Goal: Communication & Community: Answer question/provide support

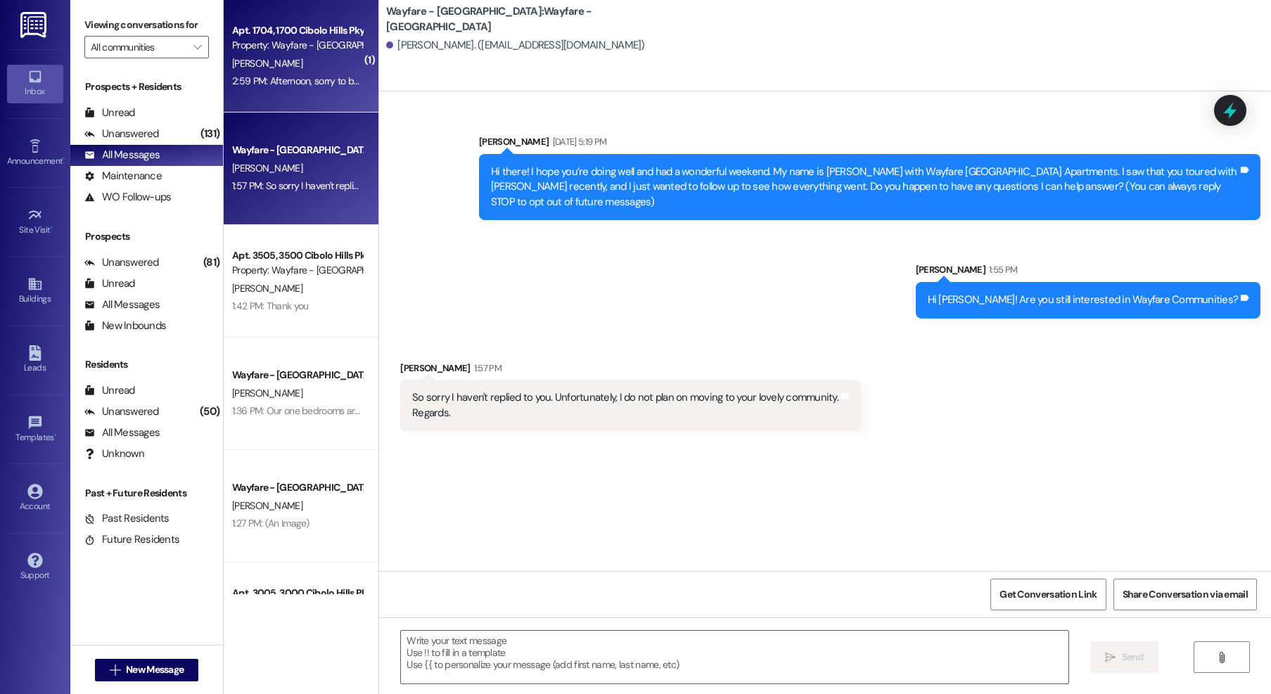
click at [348, 65] on div "Apt. 1704, 1700 Cibolo Hills Pky Property: Wayfare - Cibolo Hills B. Oliver 2:5…" at bounding box center [301, 56] width 155 height 113
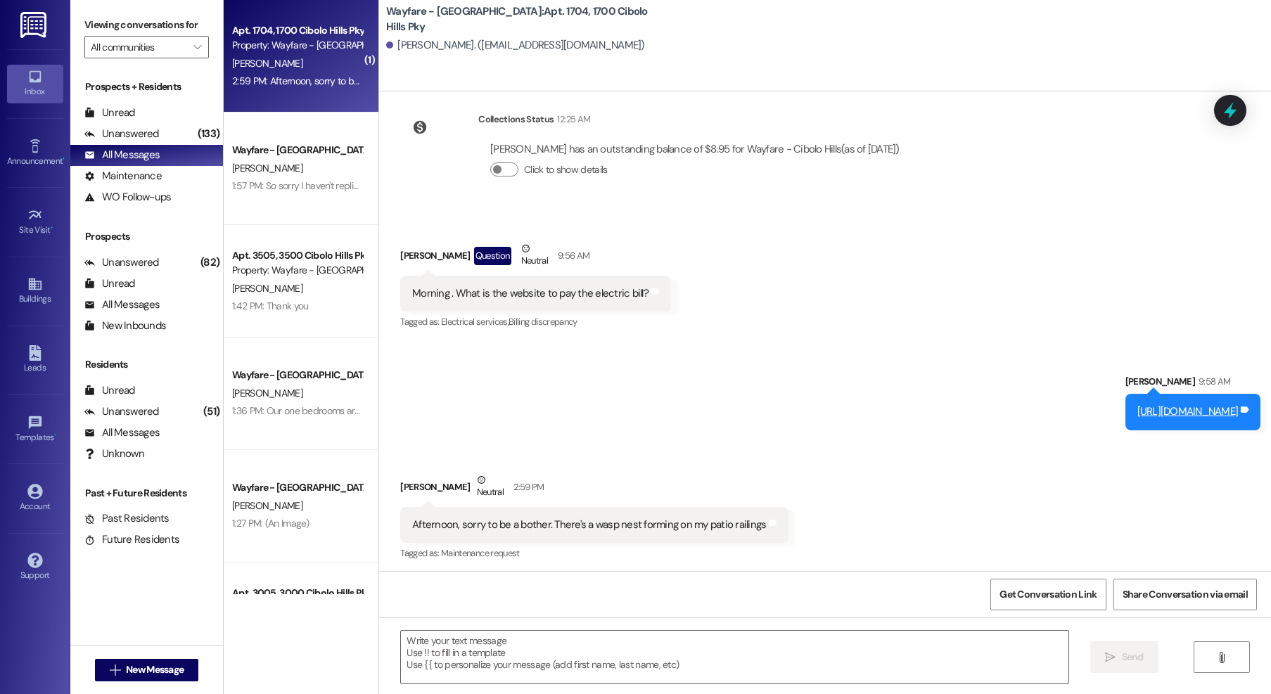
scroll to position [13331, 0]
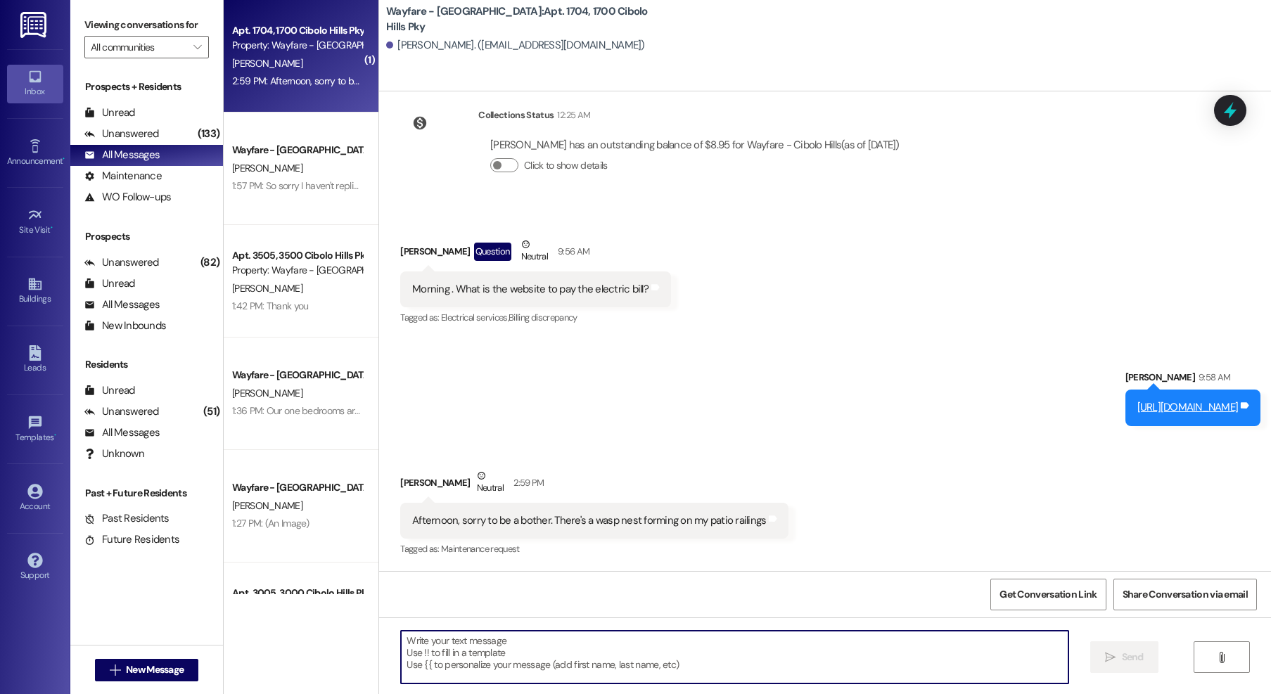
drag, startPoint x: 634, startPoint y: 638, endPoint x: 634, endPoint y: 630, distance: 7.7
click at [633, 638] on textarea at bounding box center [735, 657] width 668 height 53
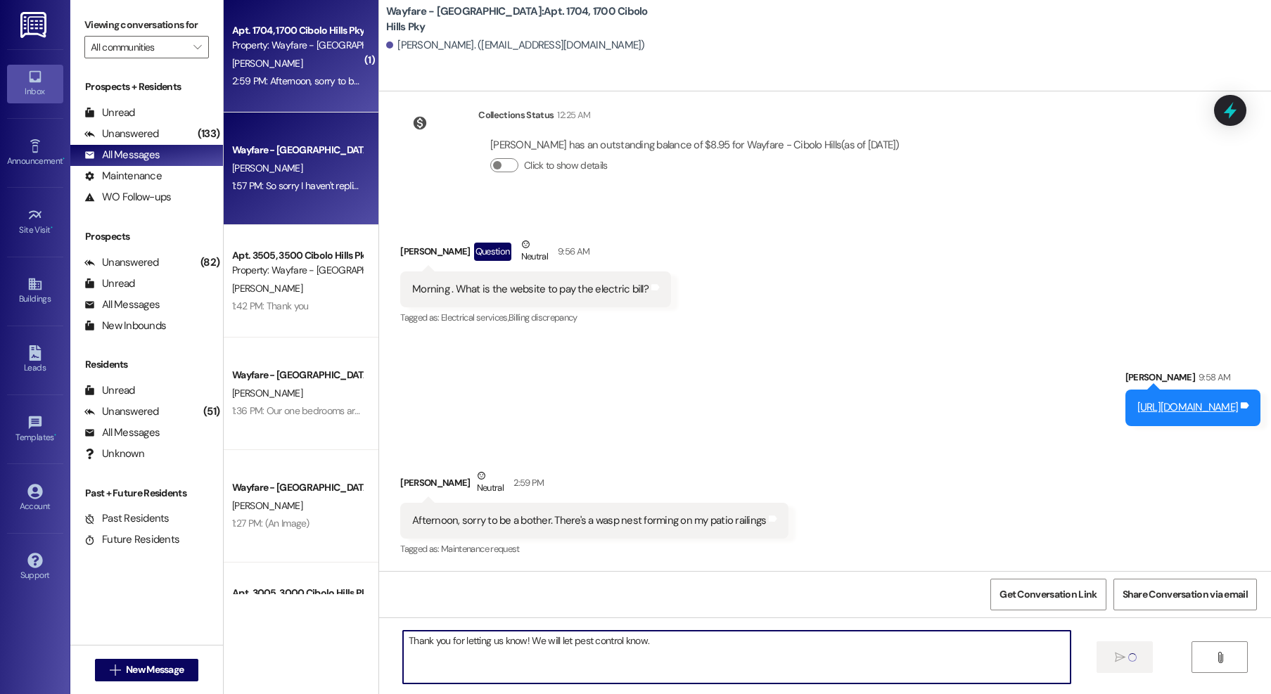
type textarea "Thank you for letting us know! We will let pest control know."
click at [324, 167] on div "M. Franklin" at bounding box center [297, 169] width 133 height 18
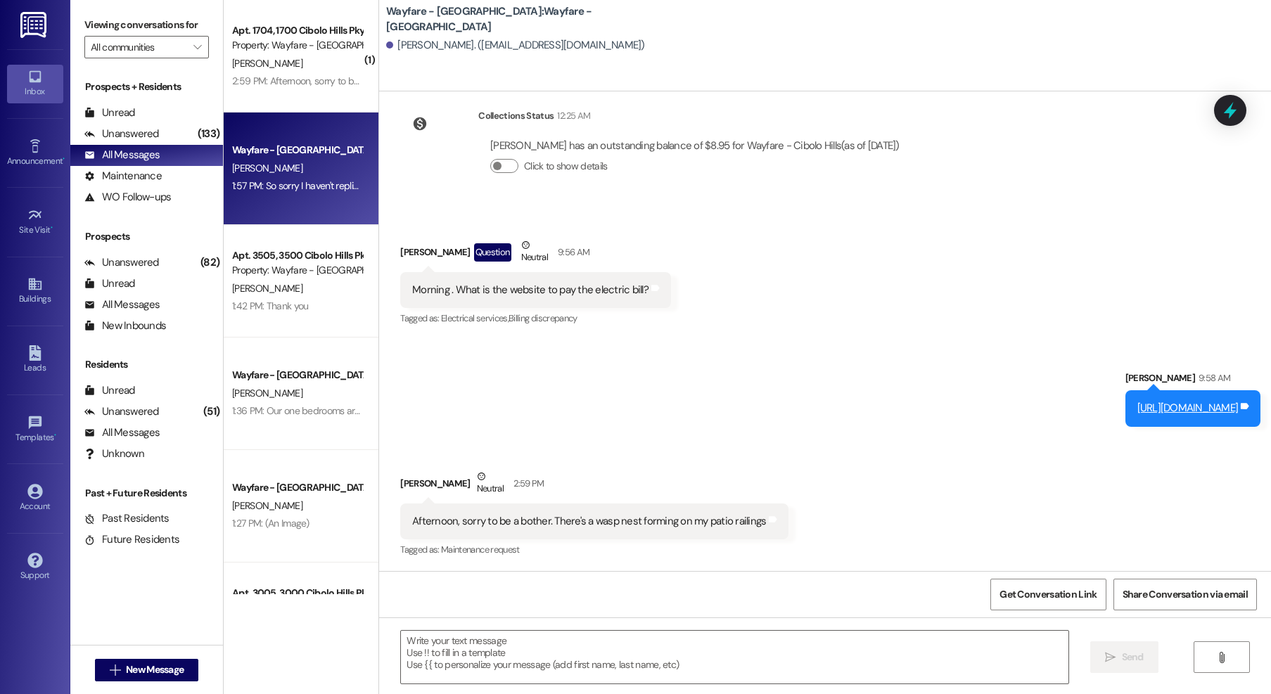
scroll to position [0, 0]
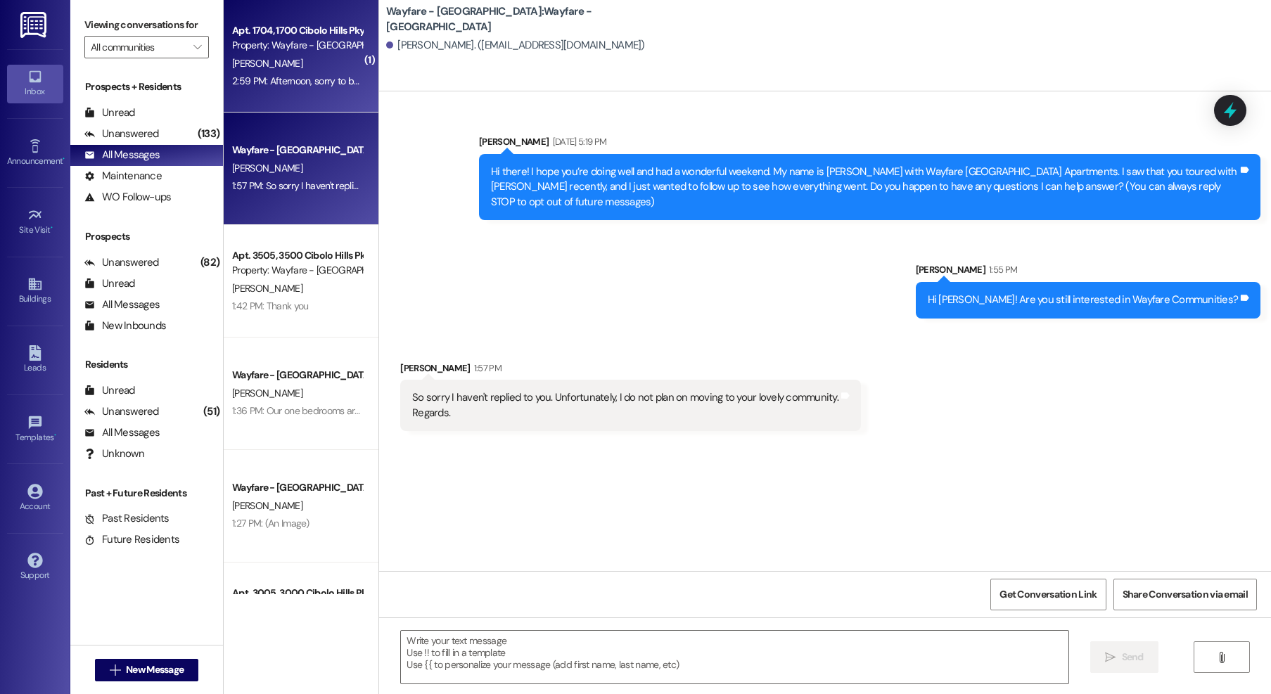
click at [294, 79] on div "2:59 PM: Afternoon, sorry to be a bother. There's a wasp nest forming on my pat…" at bounding box center [413, 81] width 362 height 13
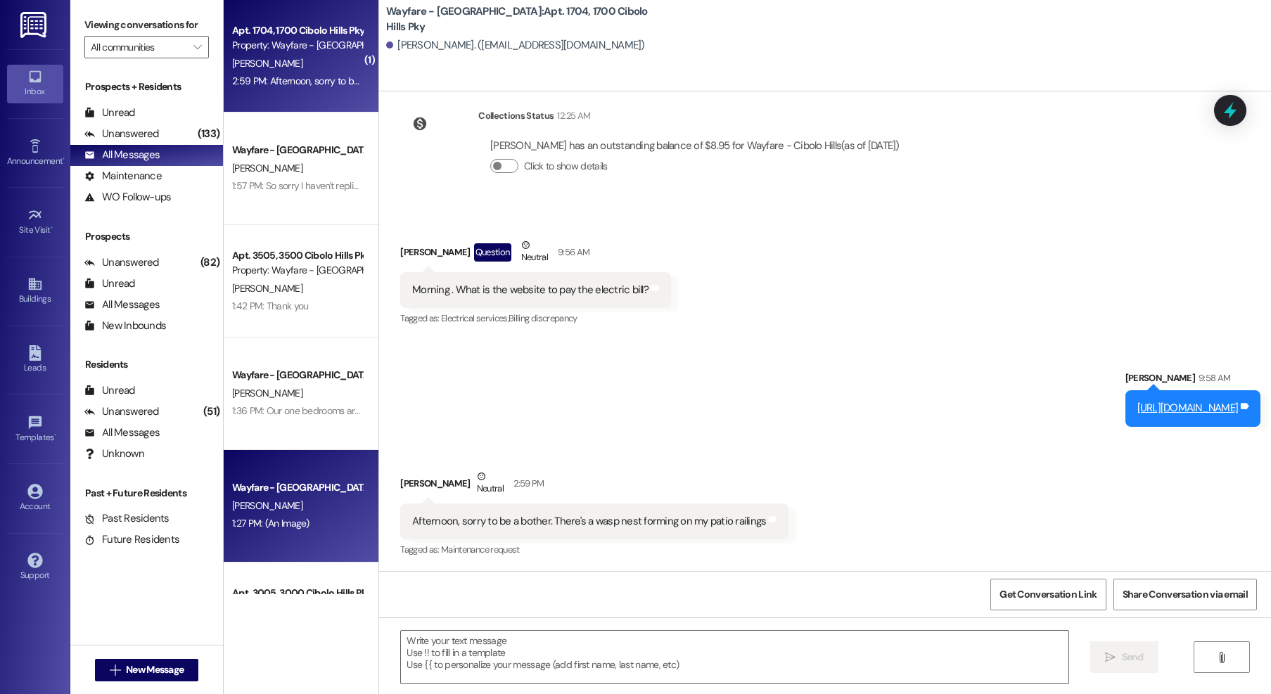
click at [247, 555] on div "Wayfare - Cibolo Hills Prospect A. Matthews 1:27 PM: (An Image) 1:27 PM: (An Im…" at bounding box center [301, 506] width 155 height 113
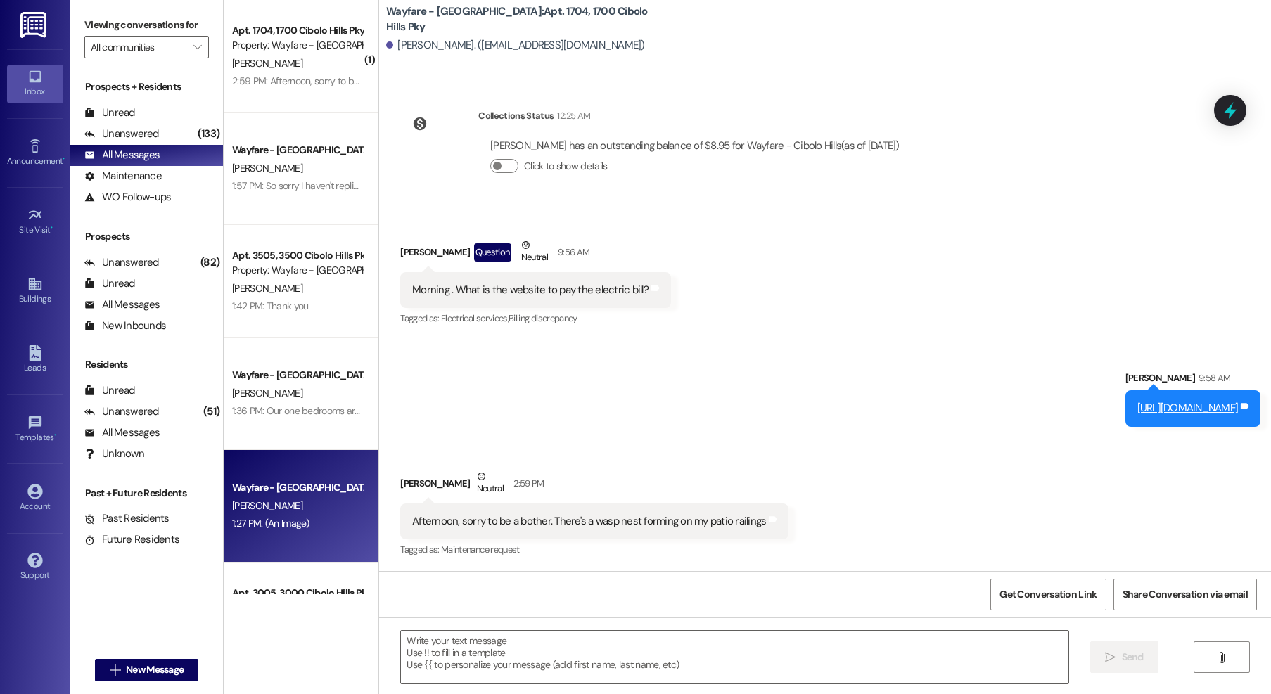
scroll to position [1301, 0]
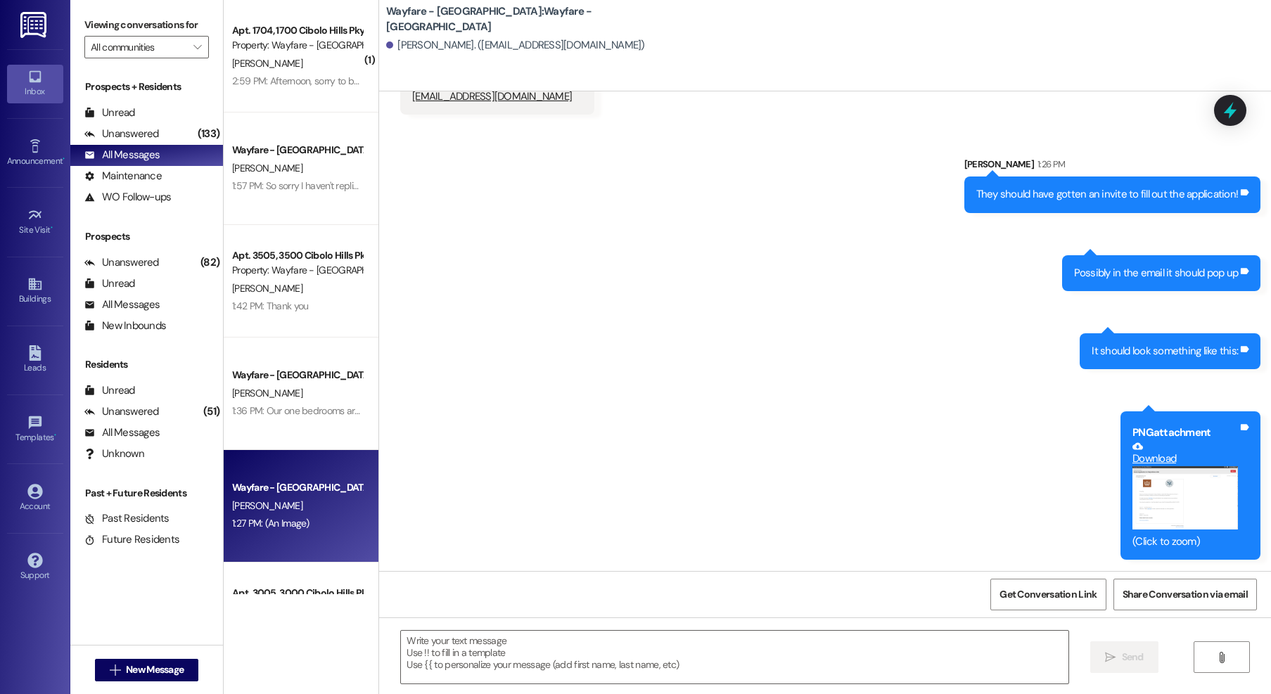
click at [1203, 493] on button "Zoom image" at bounding box center [1186, 497] width 106 height 63
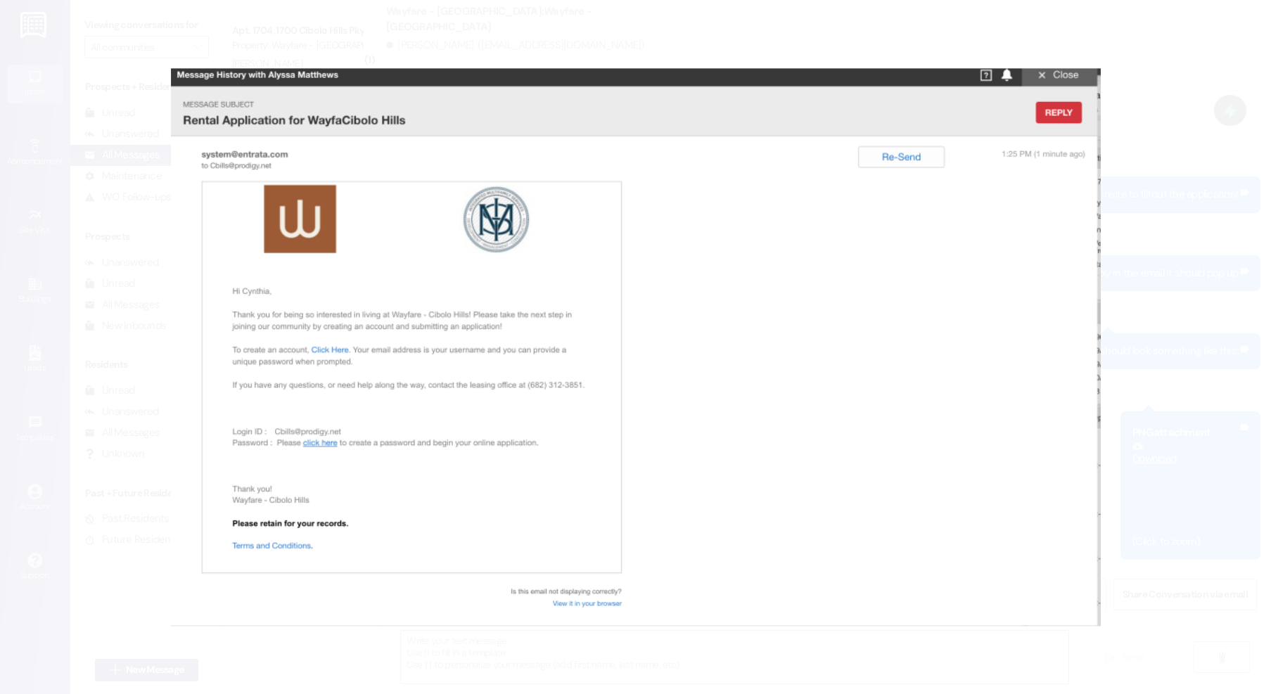
click at [1188, 442] on button "Unzoom image" at bounding box center [635, 347] width 1271 height 694
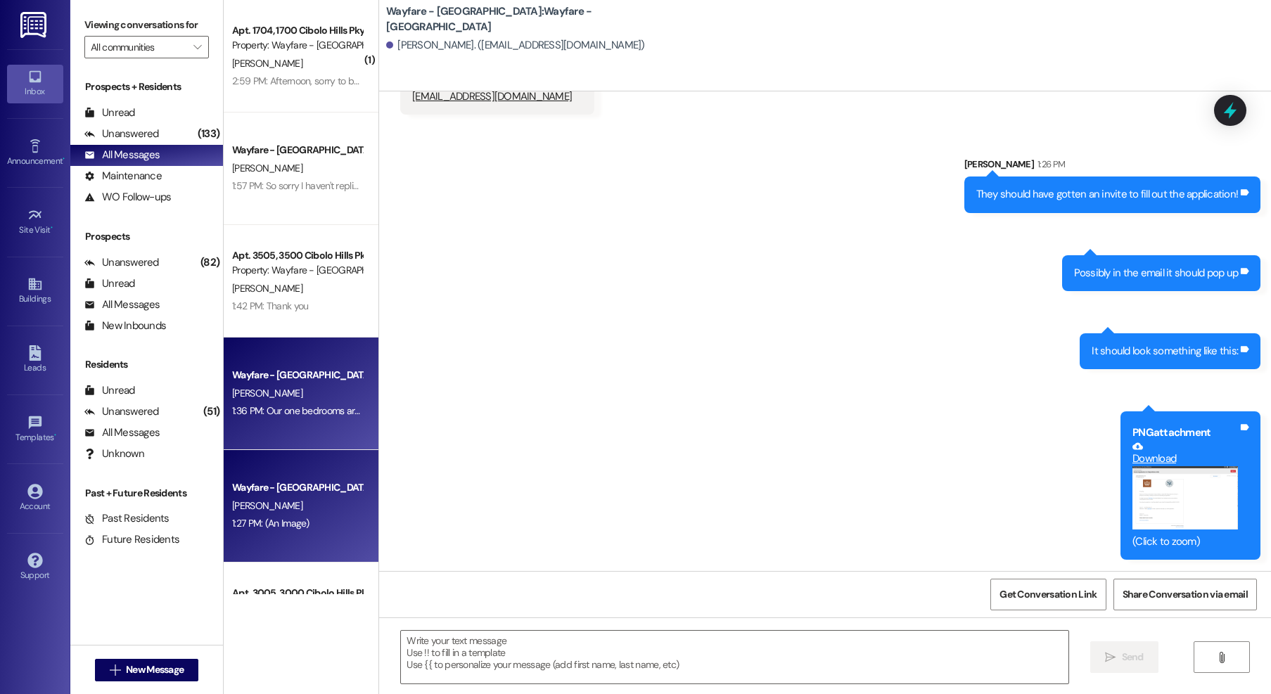
click at [310, 396] on div "T. Jackson" at bounding box center [297, 394] width 133 height 18
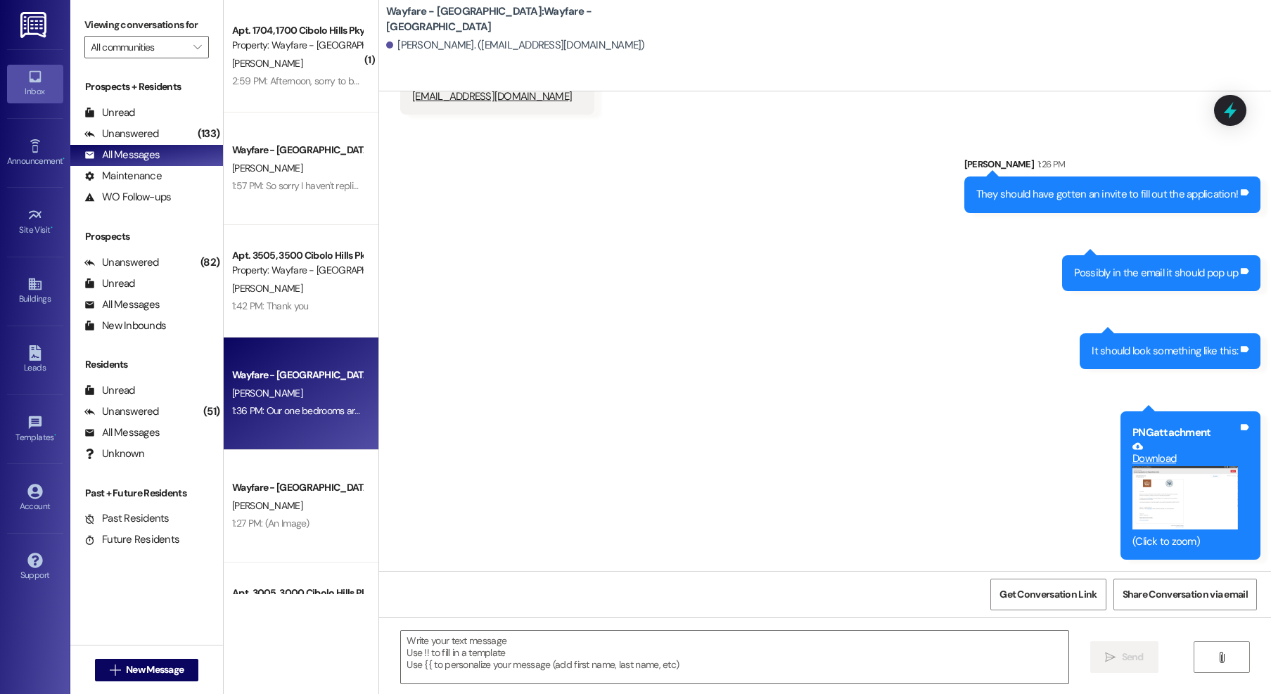
scroll to position [414, 0]
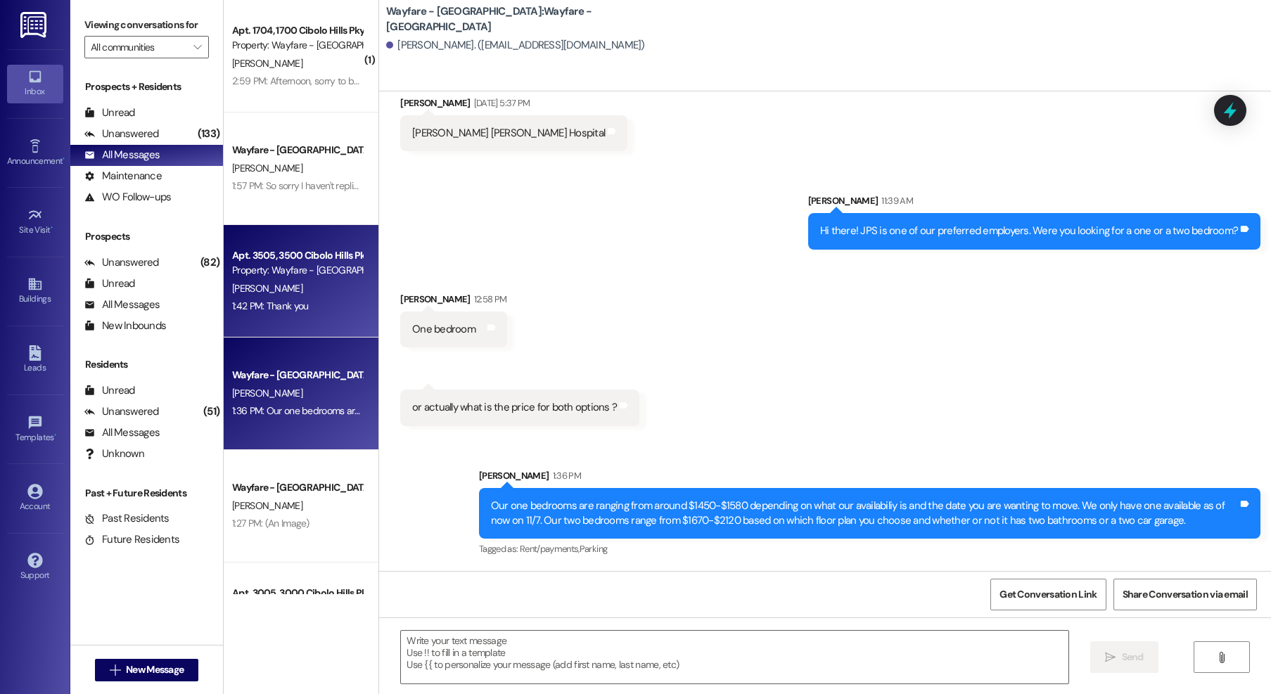
click at [283, 301] on div "1:42 PM: Thank you 1:42 PM: Thank you" at bounding box center [270, 306] width 76 height 13
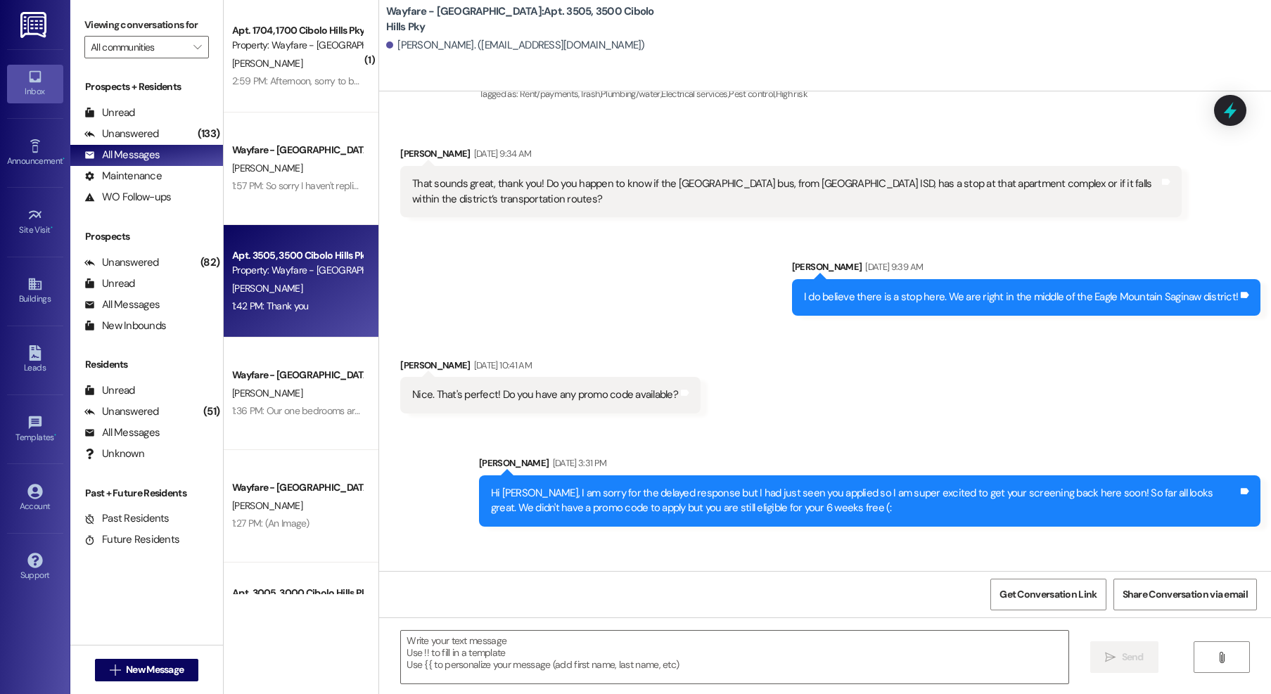
scroll to position [5670, 0]
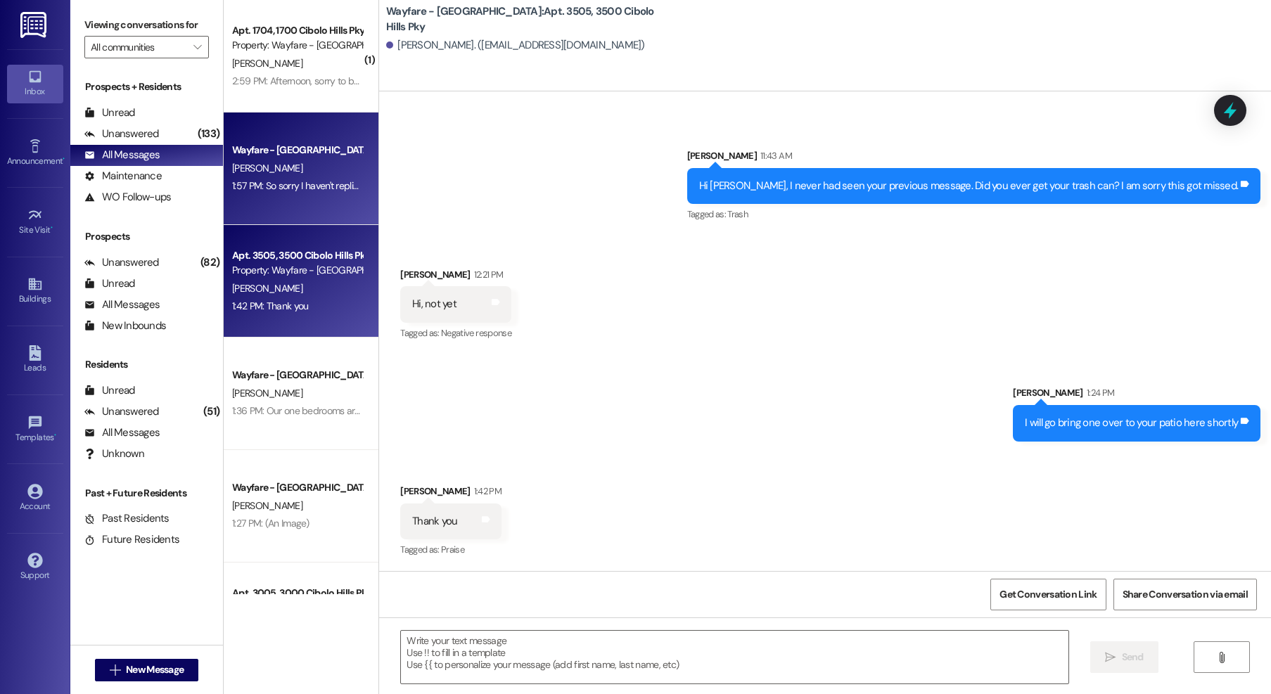
click at [263, 160] on div "M. Franklin" at bounding box center [297, 169] width 133 height 18
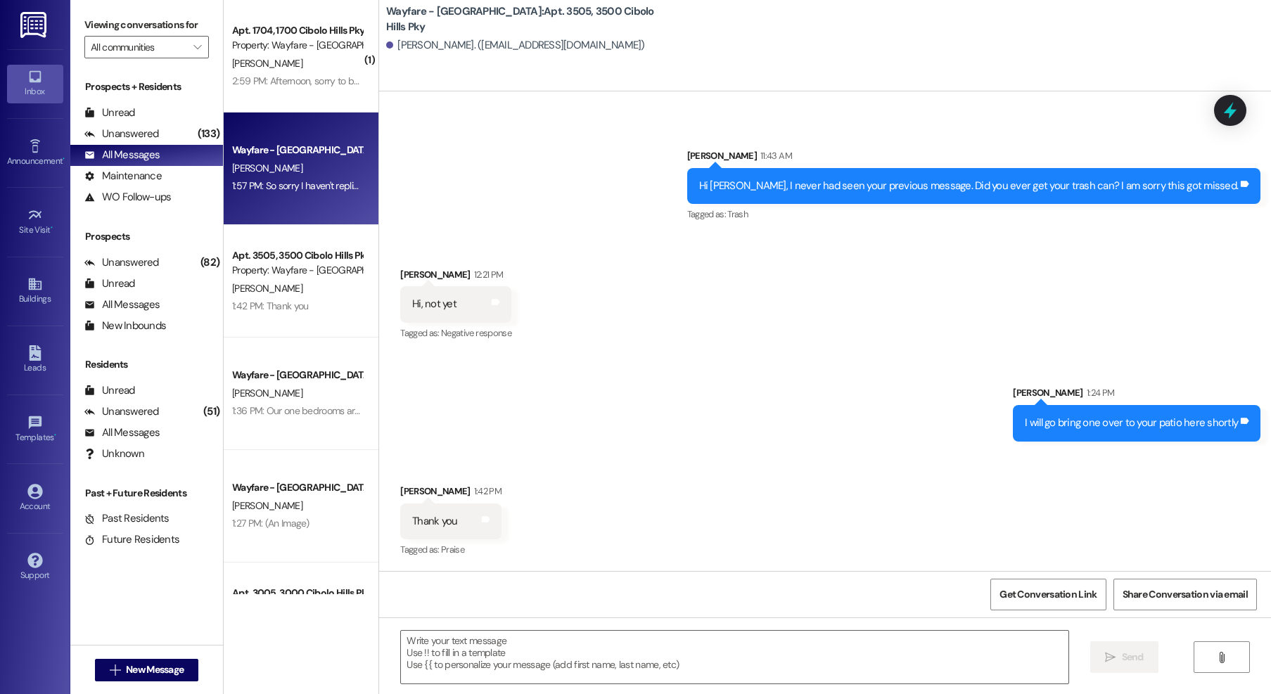
scroll to position [0, 0]
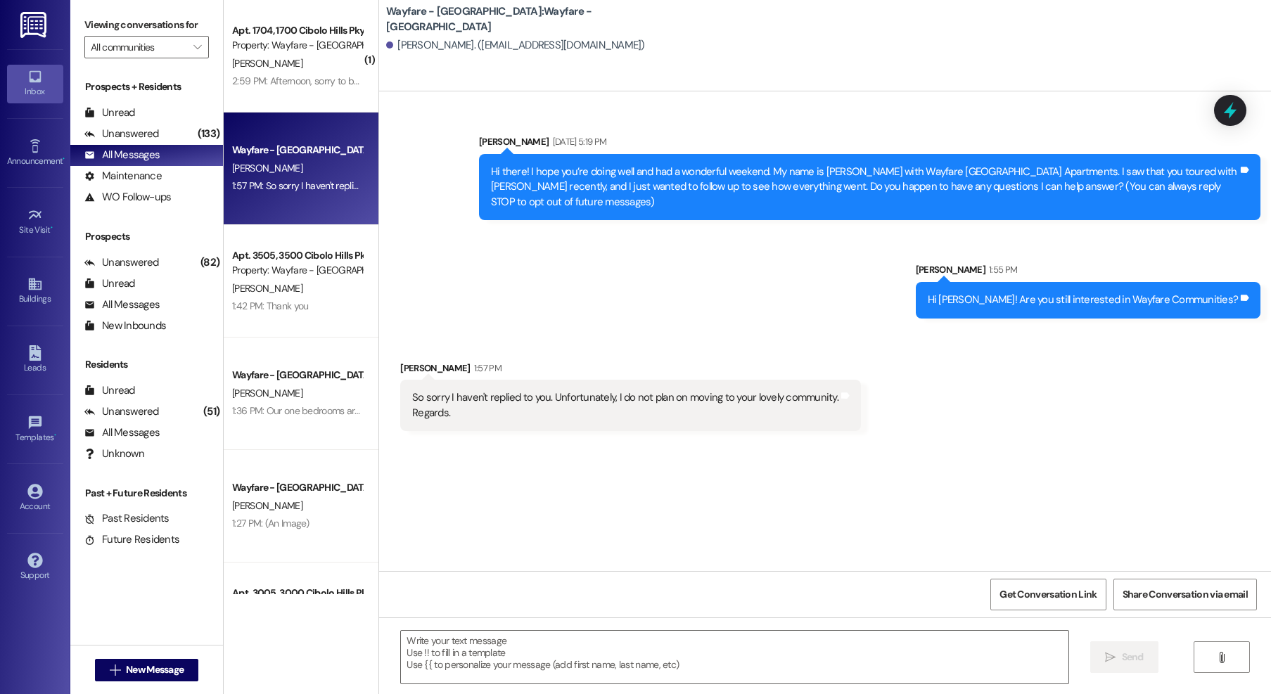
click at [209, 52] on div "Viewing conversations for All communities " at bounding box center [146, 36] width 153 height 72
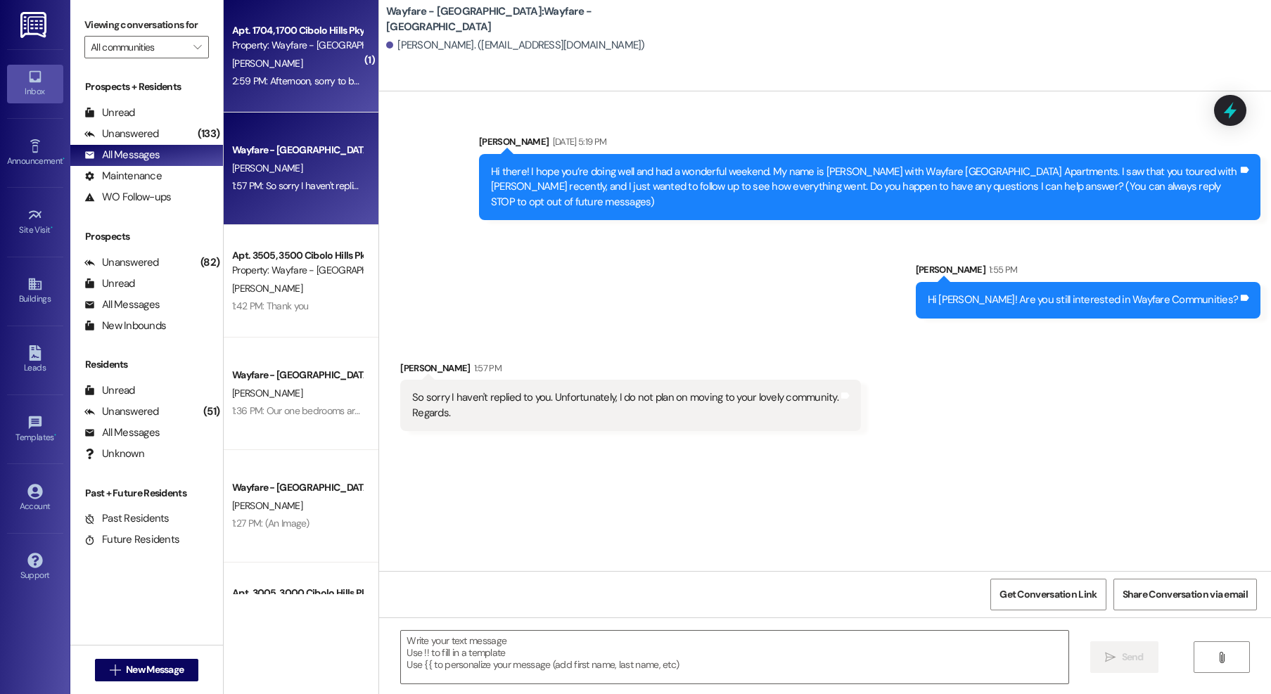
click at [284, 65] on div "B. Oliver" at bounding box center [297, 64] width 133 height 18
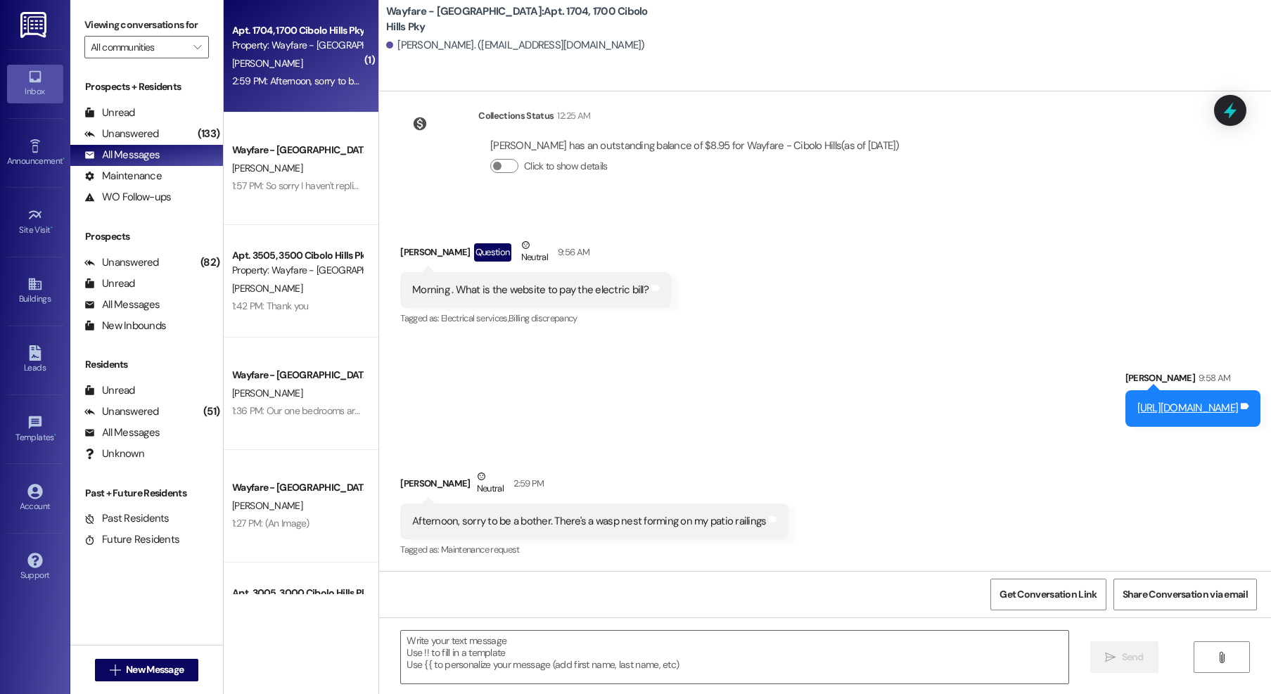
scroll to position [13449, 0]
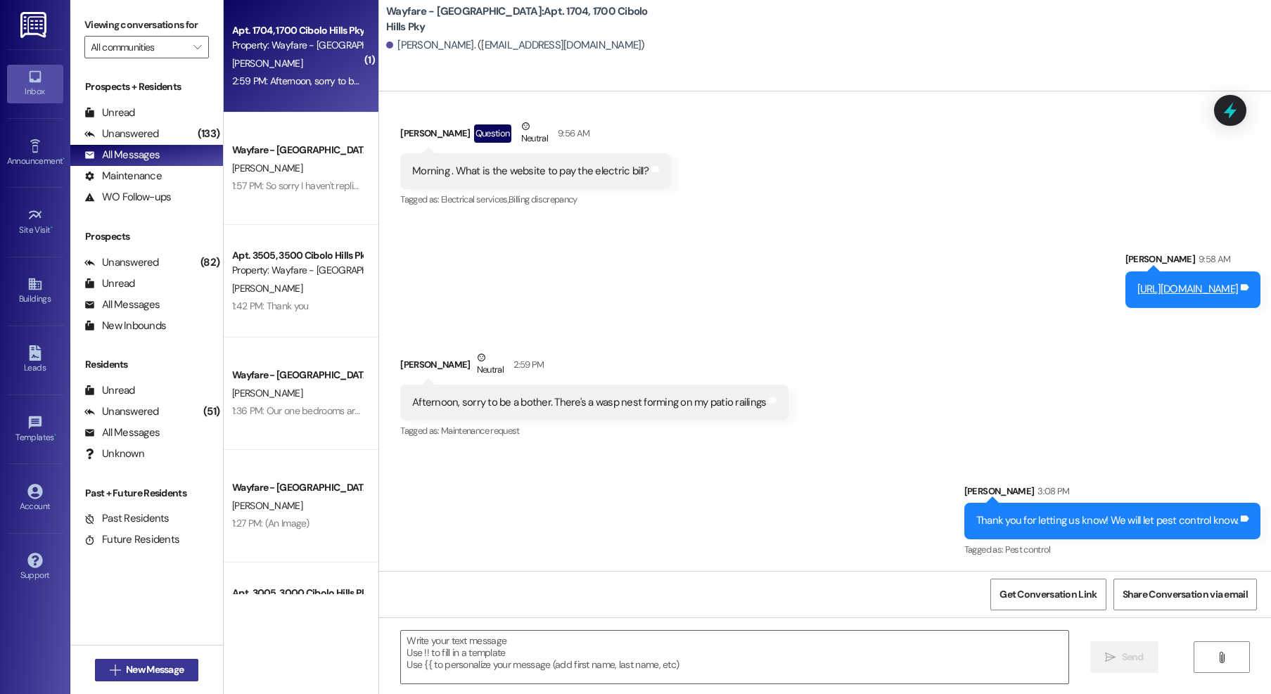
click at [110, 666] on icon "" at bounding box center [115, 670] width 11 height 11
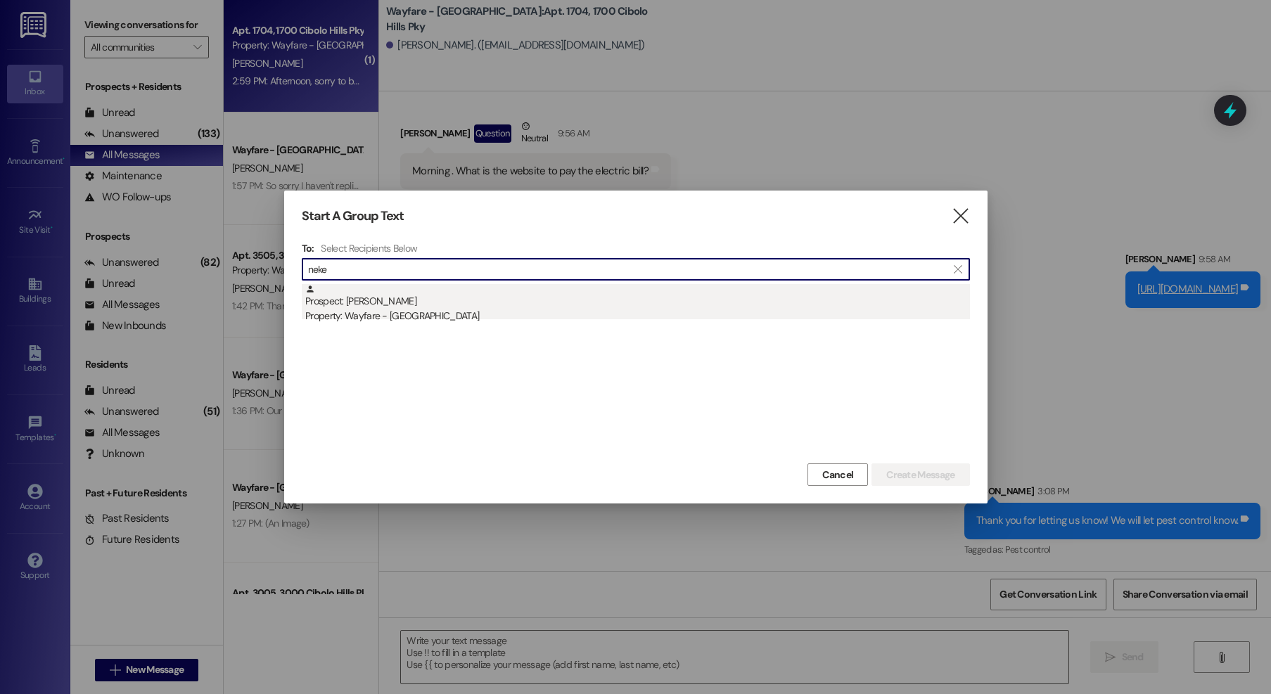
type input "neke"
click at [362, 285] on div "Prospect: Nekeshia Williams Property: Wayfare - Cibolo Hills" at bounding box center [637, 304] width 665 height 40
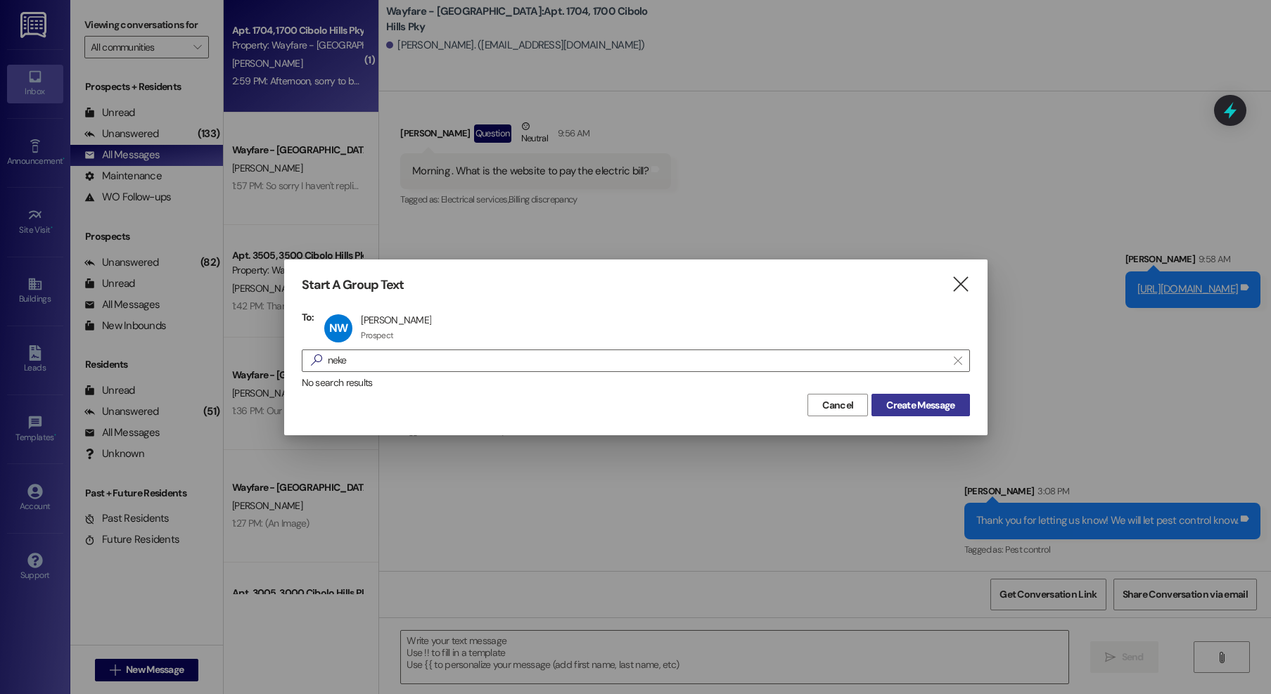
click at [905, 395] on button "Create Message" at bounding box center [921, 405] width 98 height 23
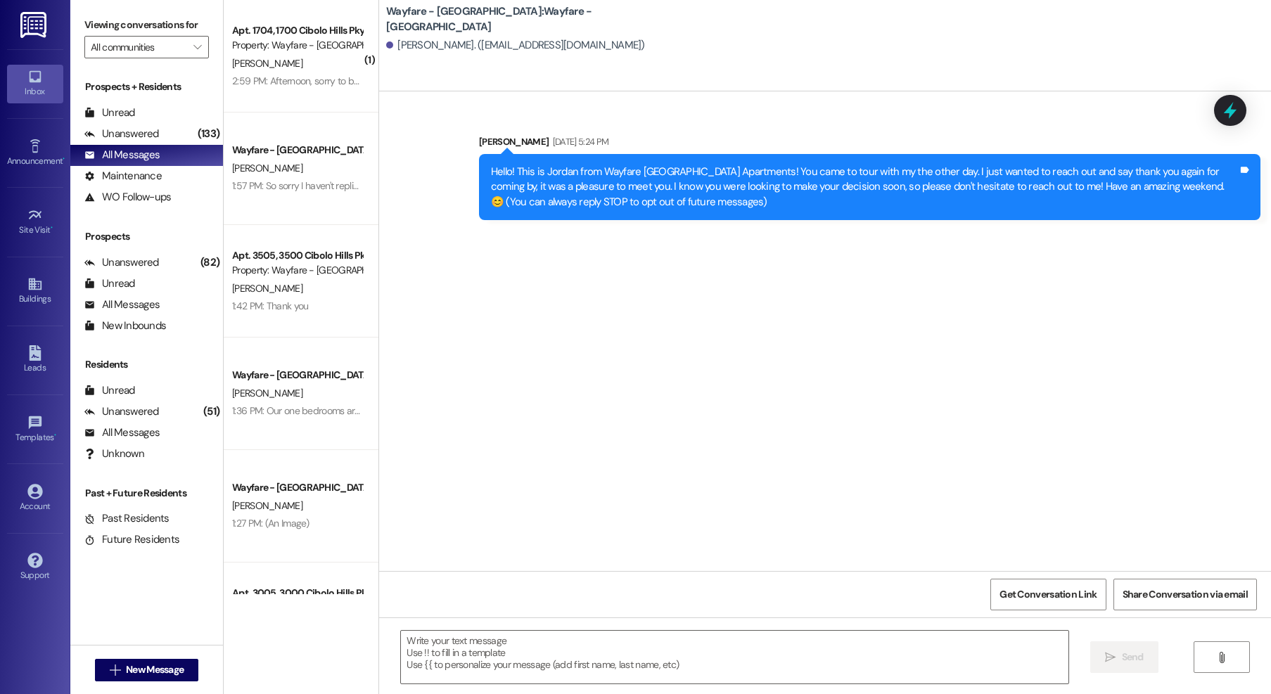
scroll to position [0, 0]
click at [610, 670] on textarea at bounding box center [735, 657] width 668 height 53
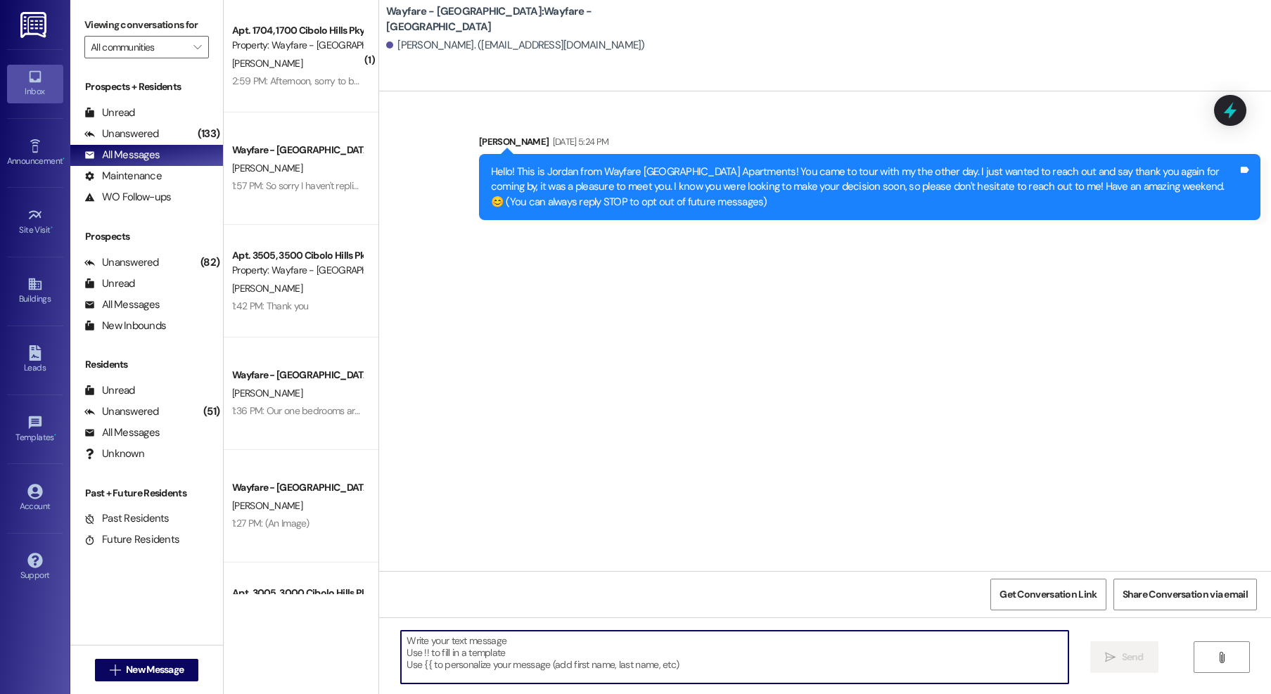
click at [722, 129] on div "Sent via SMS Jordan Arnold Aug 29, 2025 at 5:24 PM Hello! This is Jordan from W…" at bounding box center [870, 177] width 803 height 107
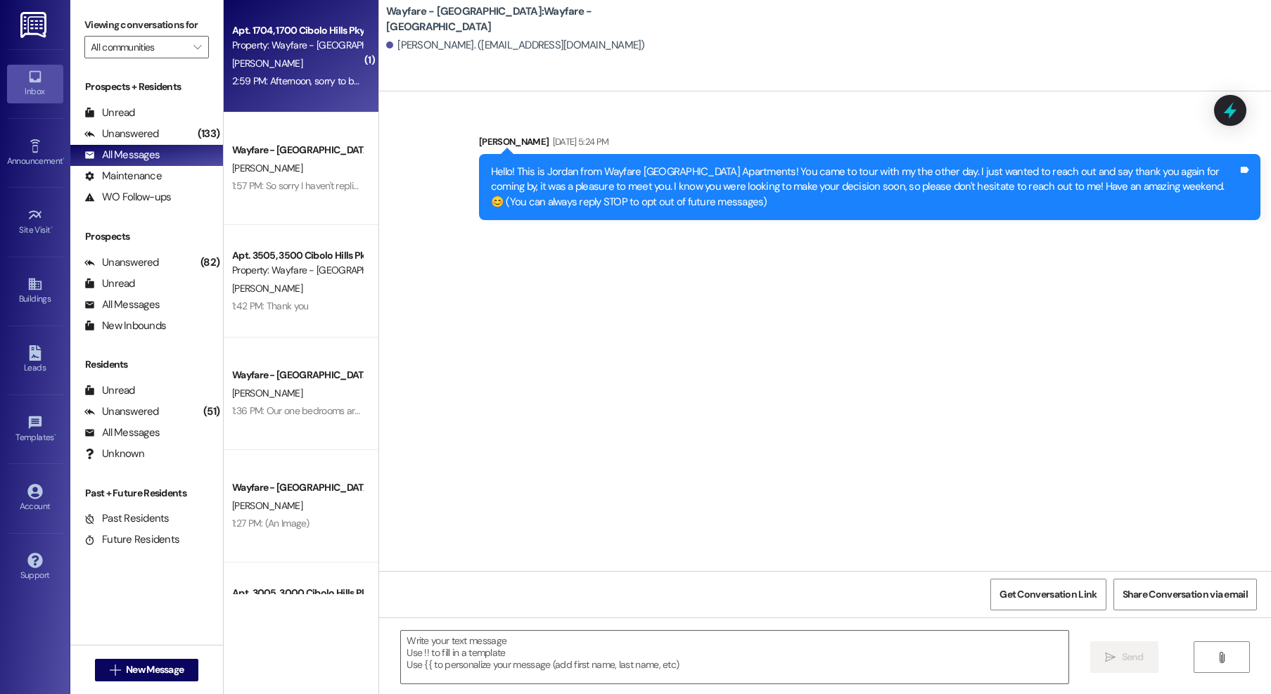
click at [286, 53] on div "Apt. 1704, 1700 Cibolo Hills Pky Property: Wayfare - Cibolo Hills" at bounding box center [297, 38] width 133 height 33
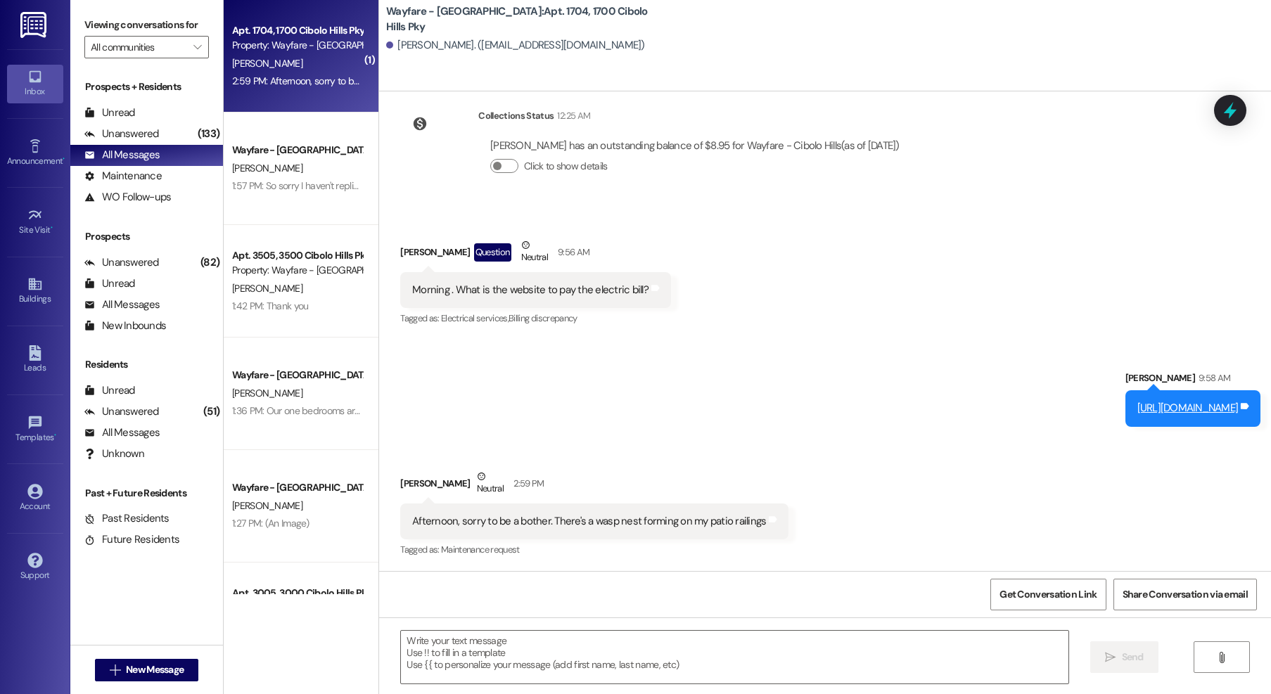
scroll to position [13449, 0]
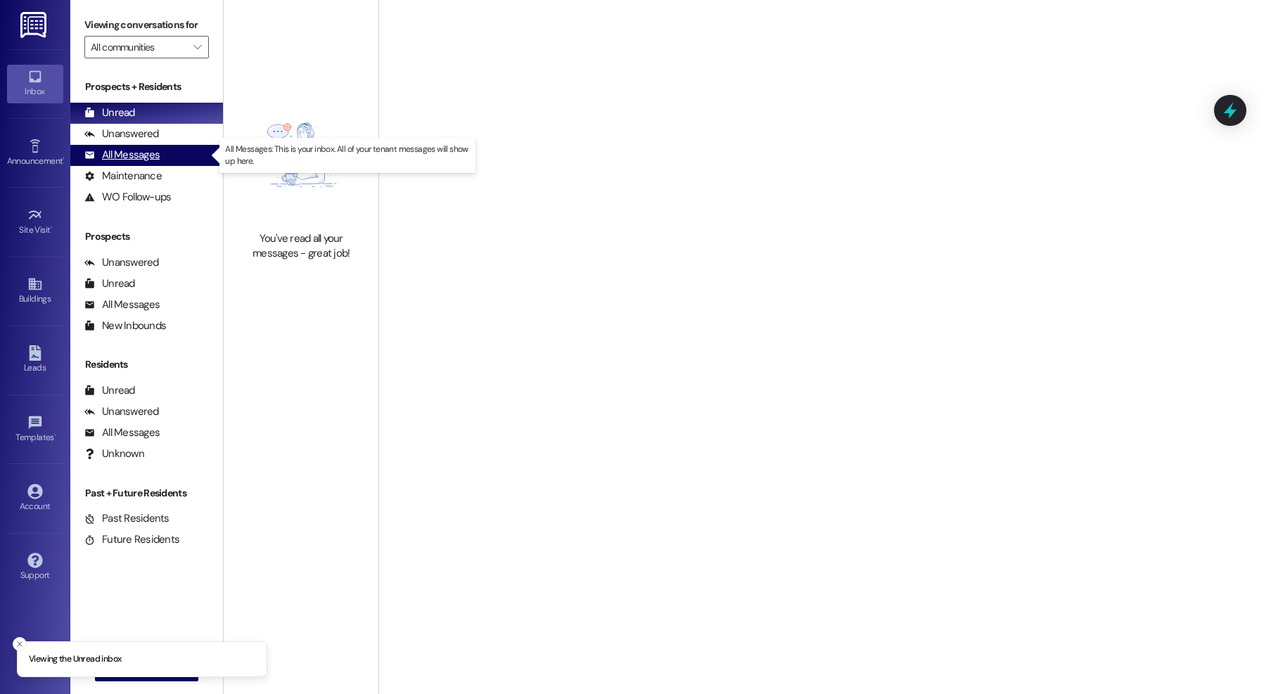
click at [141, 153] on div "All Messages" at bounding box center [121, 155] width 75 height 15
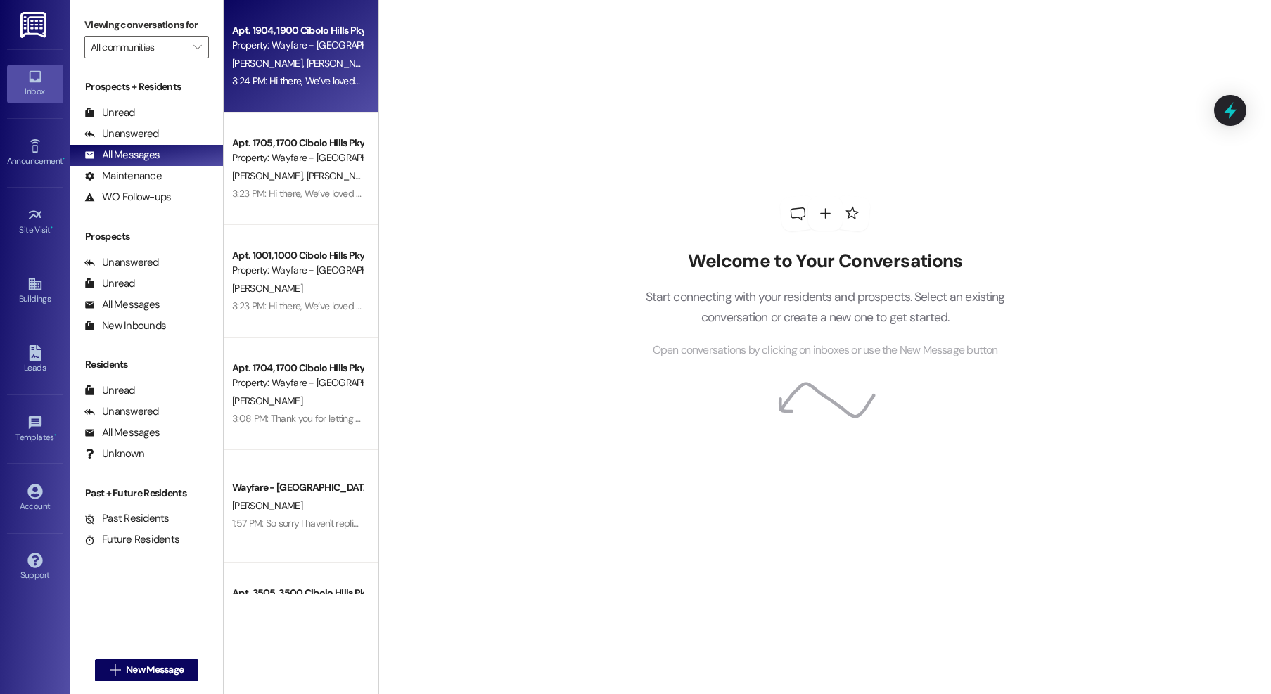
click at [324, 27] on div "Apt. 1904, 1900 Cibolo Hills Pky" at bounding box center [297, 30] width 130 height 15
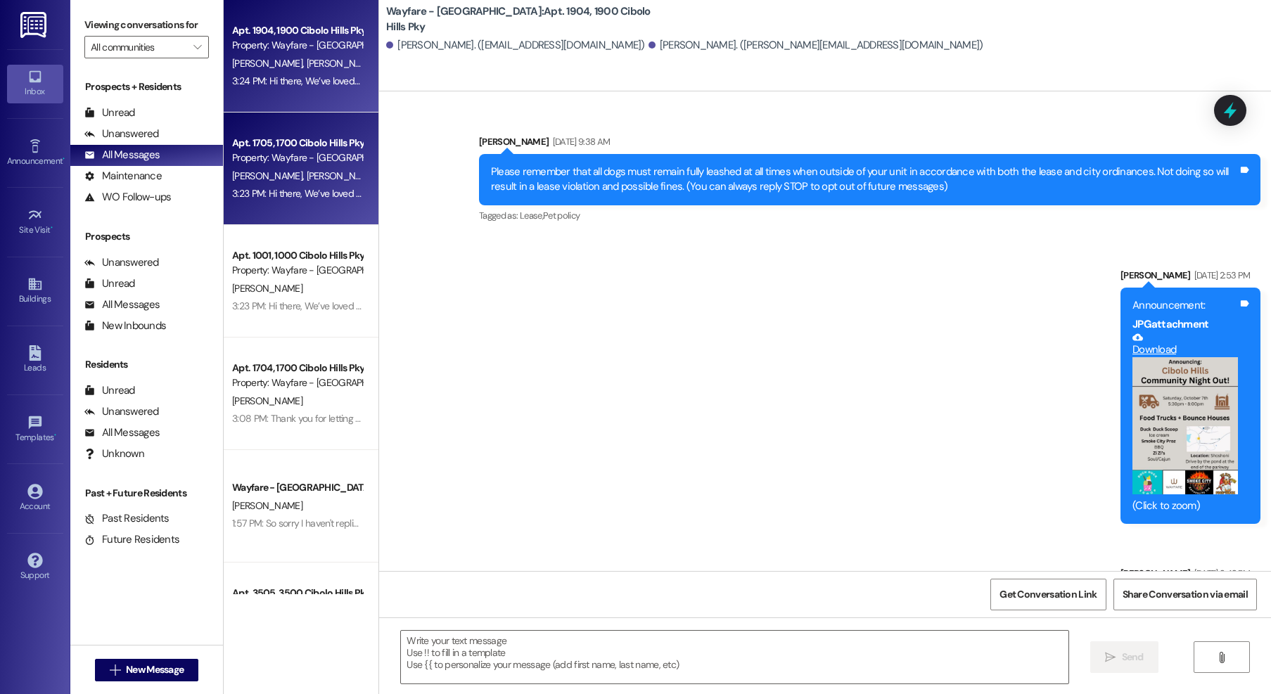
scroll to position [28072, 0]
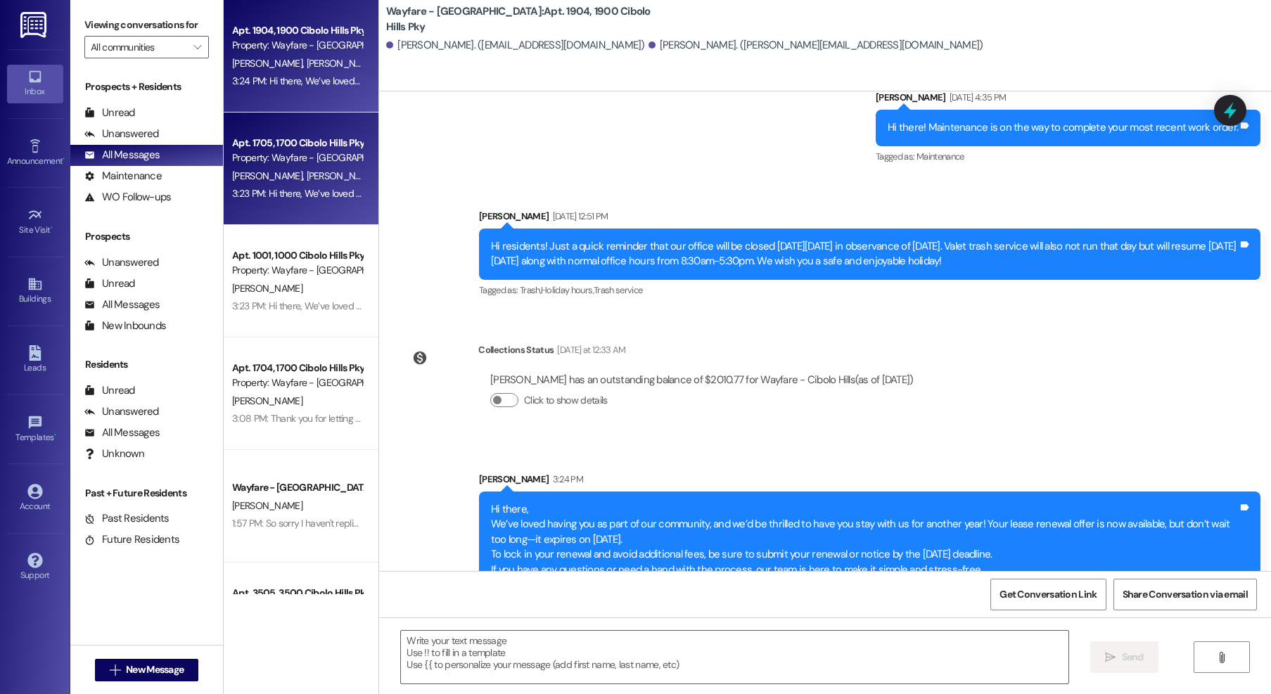
click at [313, 141] on div "Apt. 1705, 1700 Cibolo Hills Pky" at bounding box center [297, 143] width 130 height 15
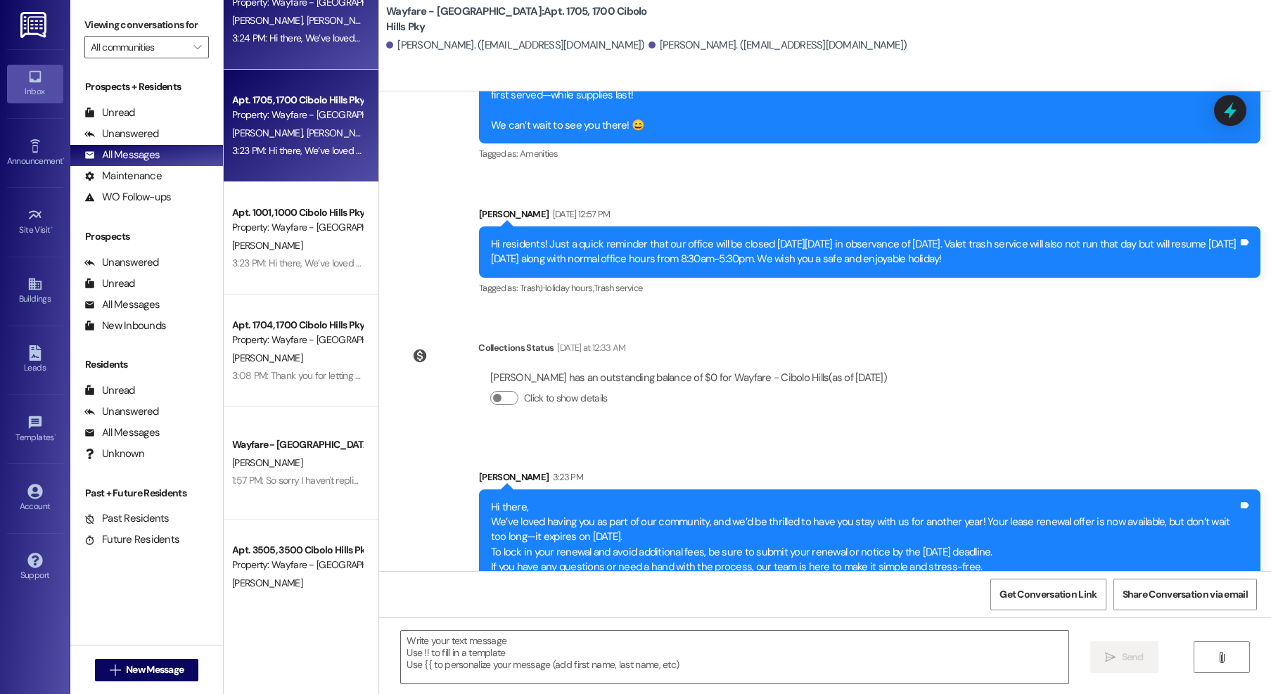
scroll to position [39, 0]
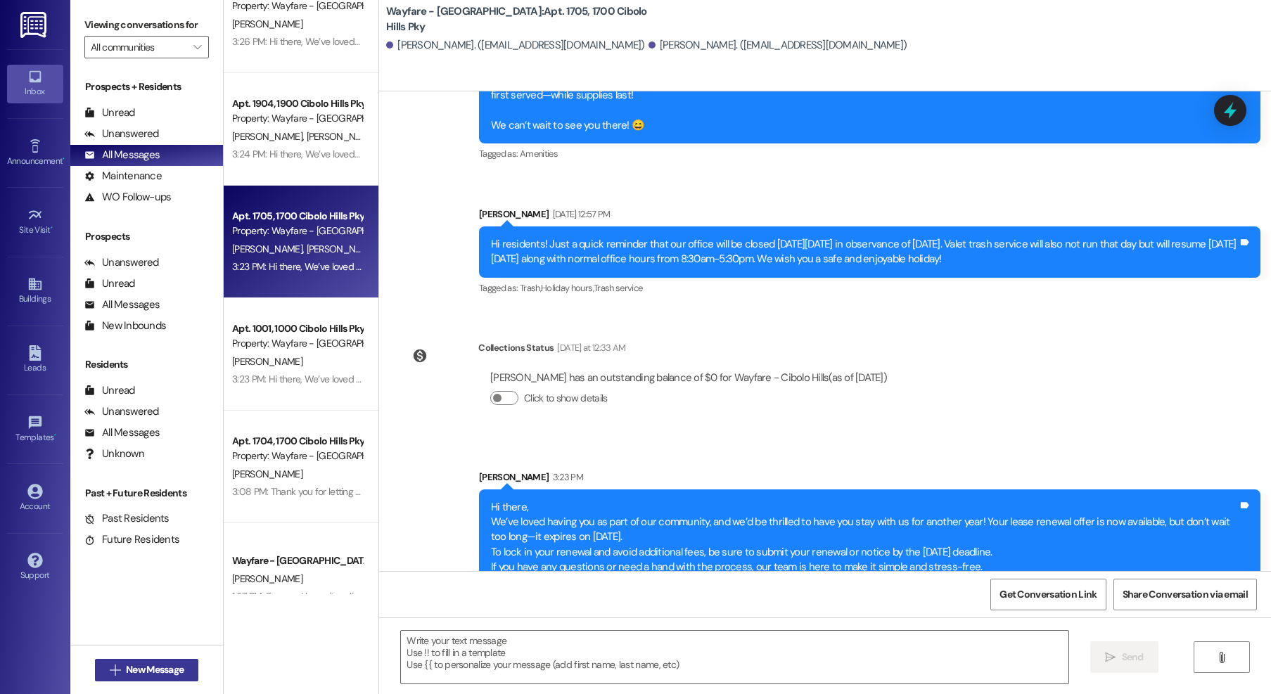
click at [126, 663] on span "New Message" at bounding box center [155, 670] width 58 height 15
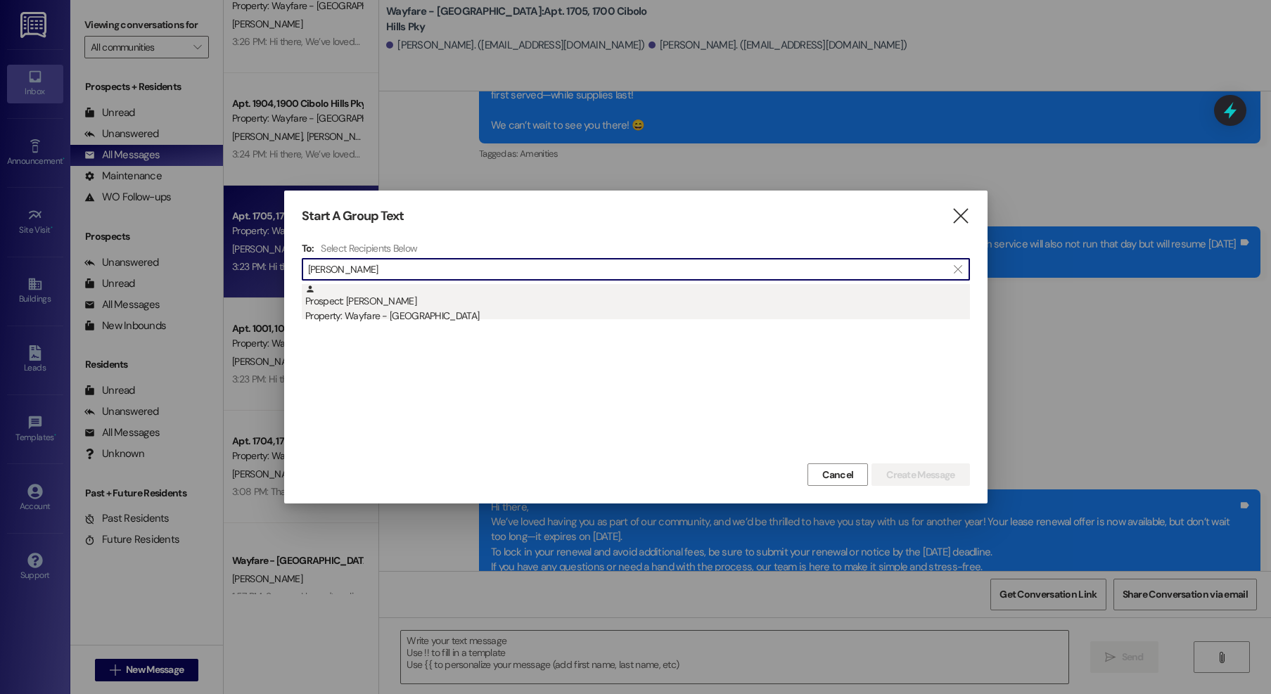
type input "skinner"
click at [375, 316] on div "Property: Wayfare - [GEOGRAPHIC_DATA]" at bounding box center [637, 316] width 665 height 15
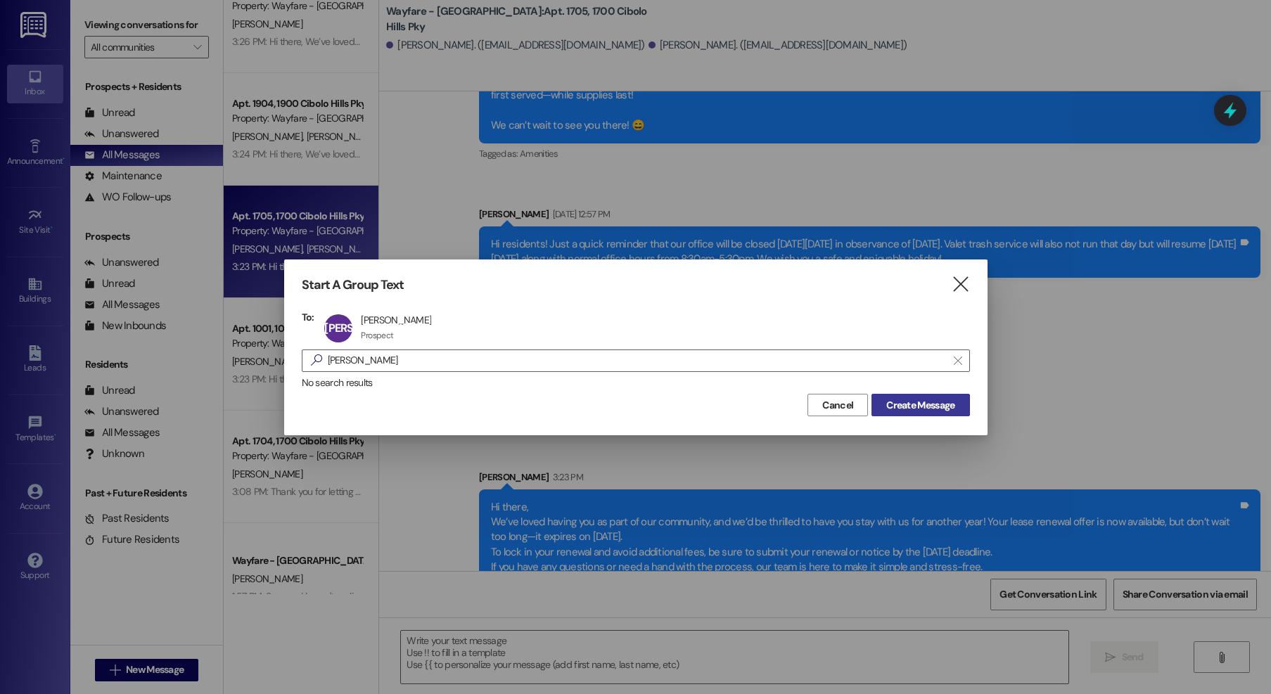
click at [917, 406] on span "Create Message" at bounding box center [920, 405] width 68 height 15
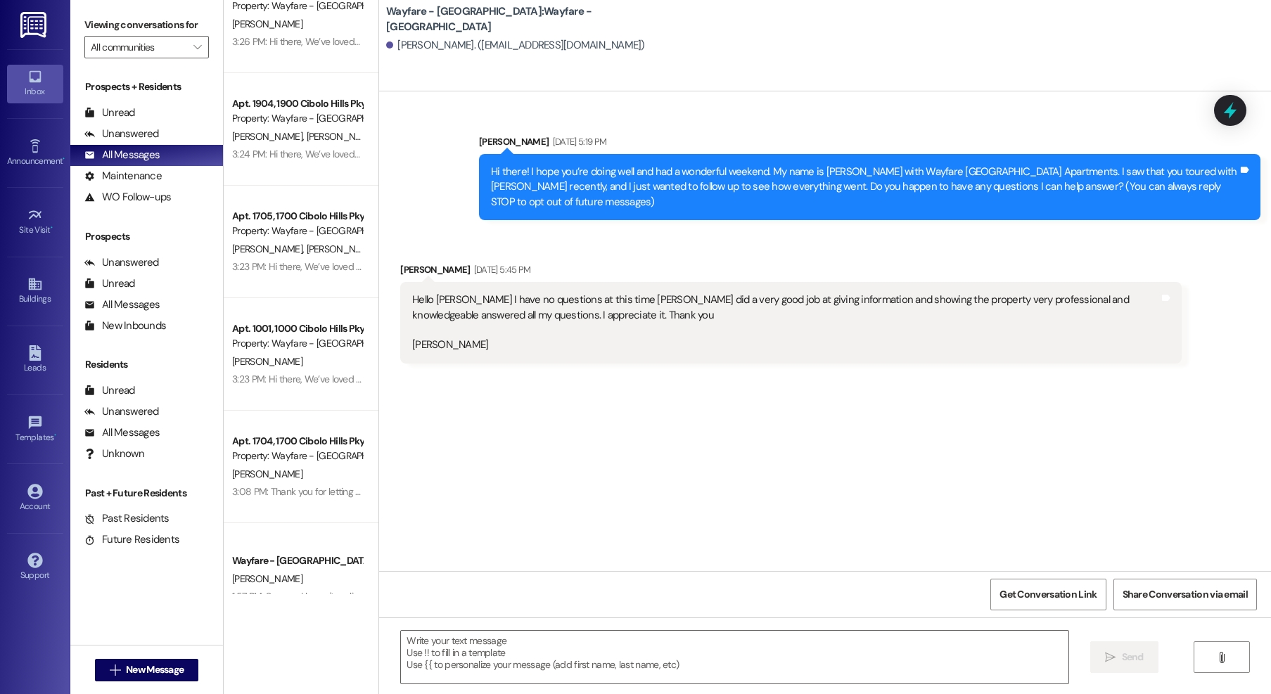
scroll to position [0, 0]
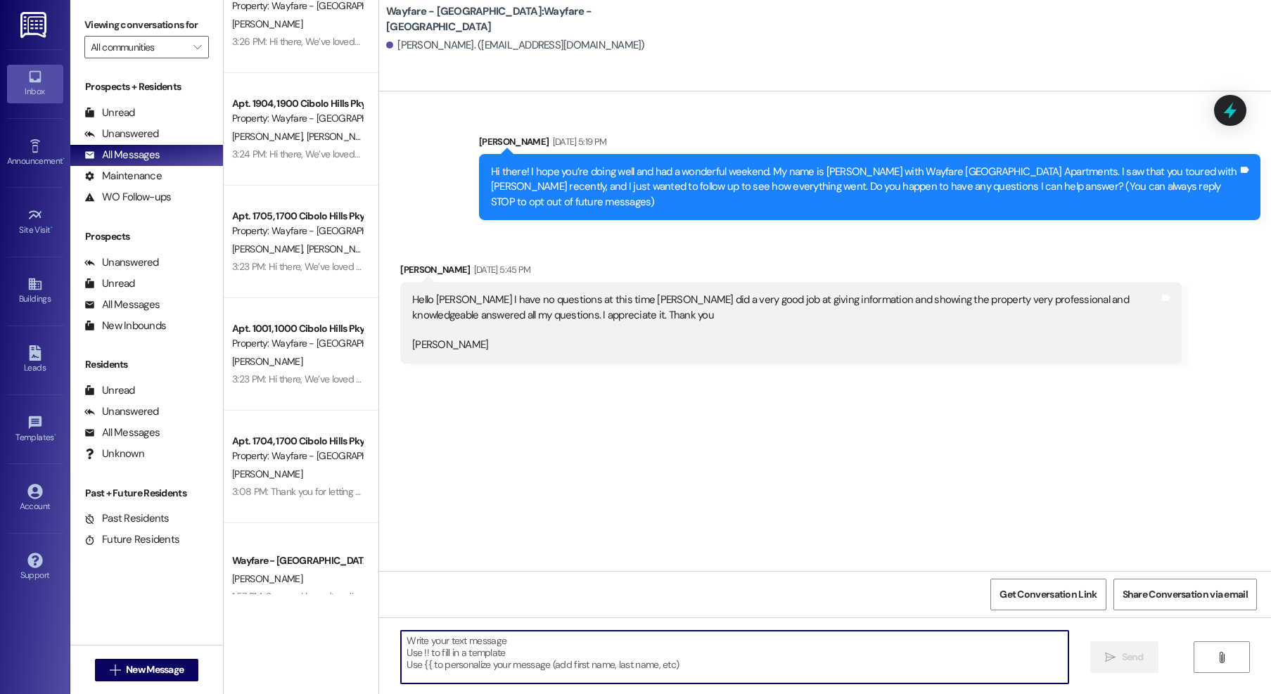
click at [480, 666] on textarea at bounding box center [735, 657] width 668 height 53
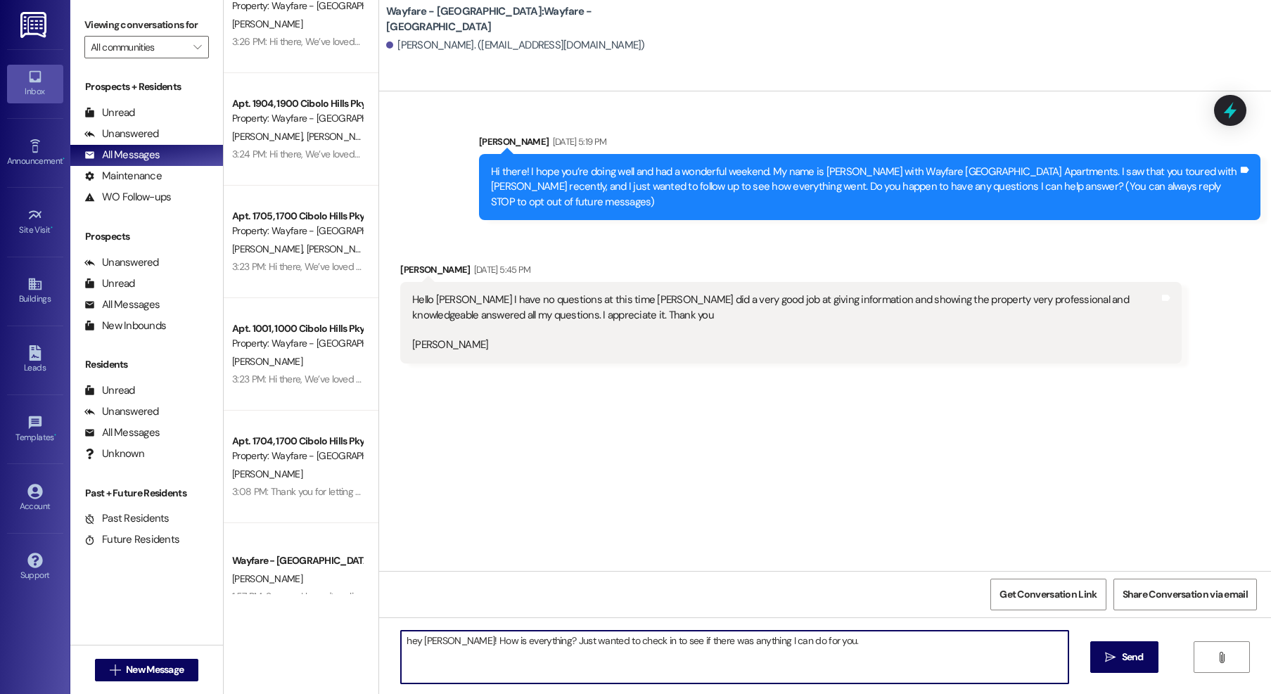
click at [401, 643] on textarea "hey John! How is everything? Just wanted to check in to see if there was anythi…" at bounding box center [735, 657] width 668 height 53
type textarea "Hey John! How is everything? Just wanted to check in to see if there was anythi…"
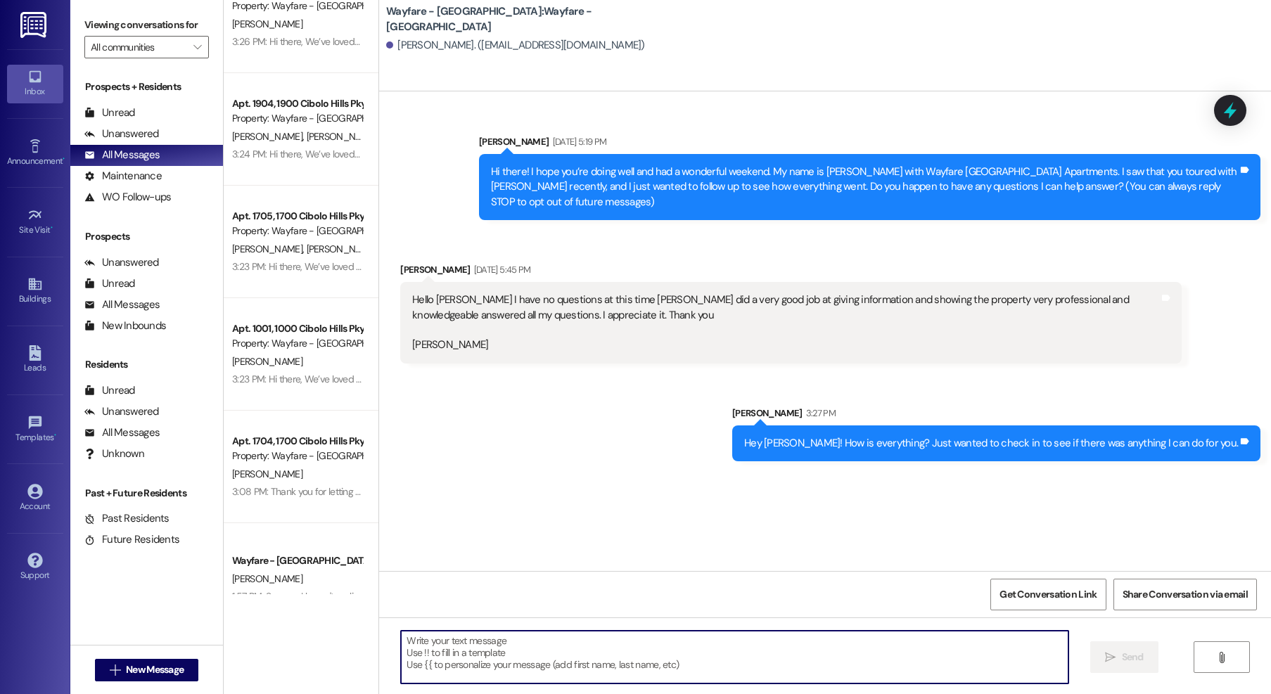
click at [875, 436] on div "Hey John! How is everything? Just wanted to check in to see if there was anythi…" at bounding box center [991, 443] width 494 height 15
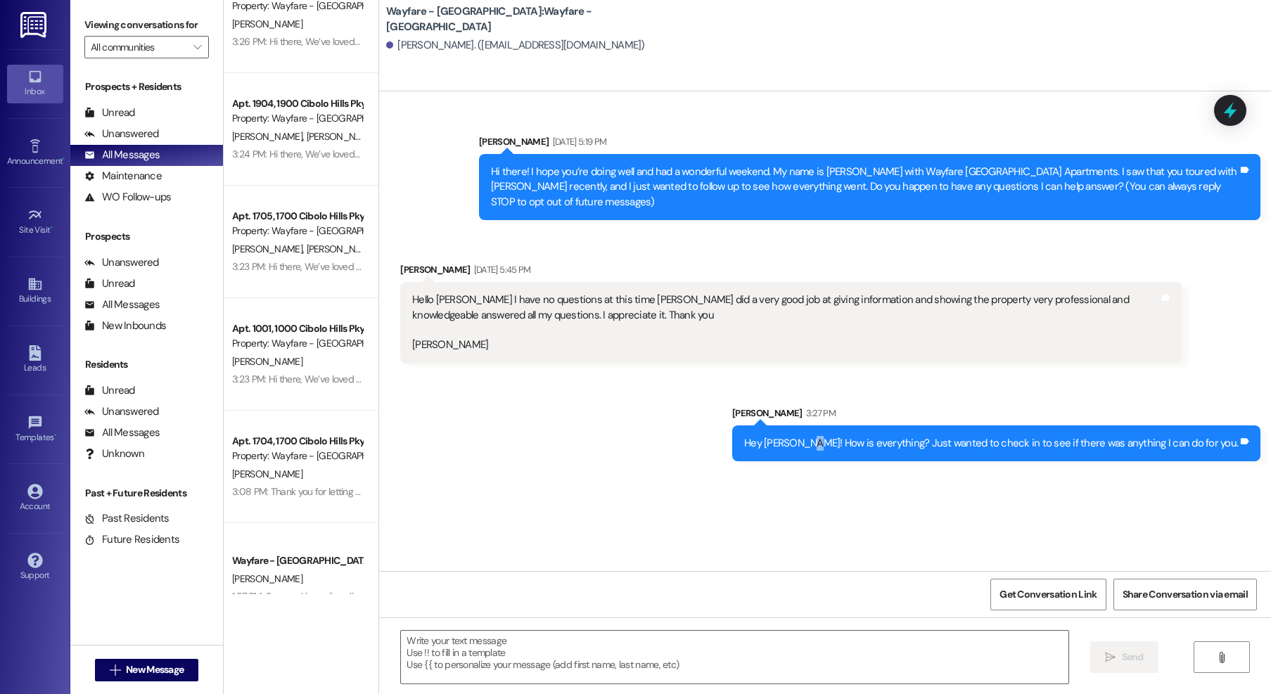
click at [875, 436] on div "Hey John! How is everything? Just wanted to check in to see if there was anythi…" at bounding box center [991, 443] width 494 height 15
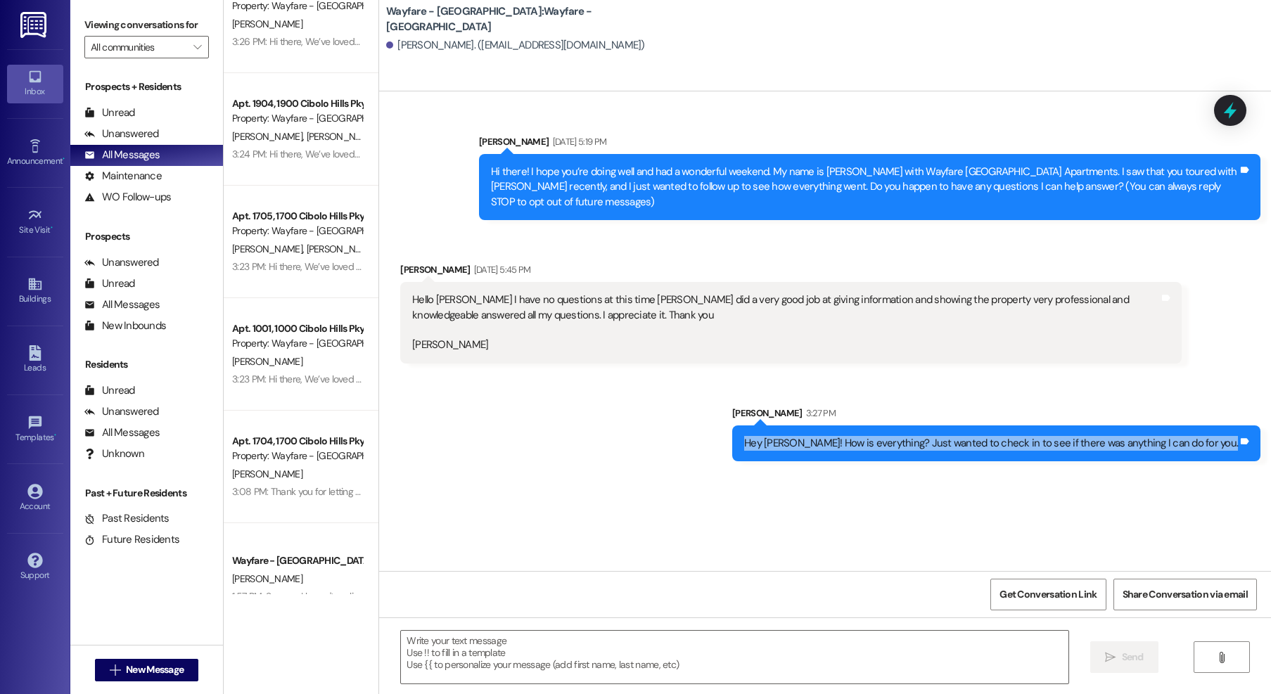
click at [875, 436] on div "Hey John! How is everything? Just wanted to check in to see if there was anythi…" at bounding box center [991, 443] width 494 height 15
copy div "Hey John! How is everything? Just wanted to check in to see if there was anythi…"
click at [131, 674] on span "New Message" at bounding box center [155, 670] width 58 height 15
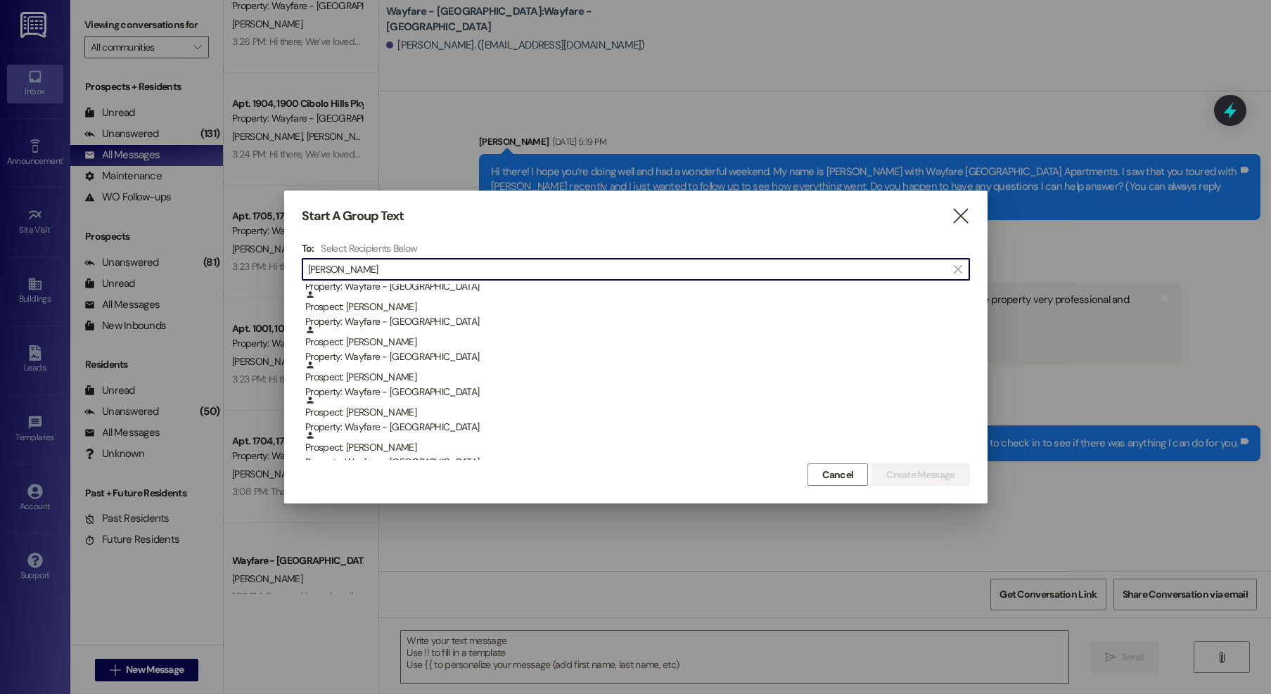
scroll to position [385, 0]
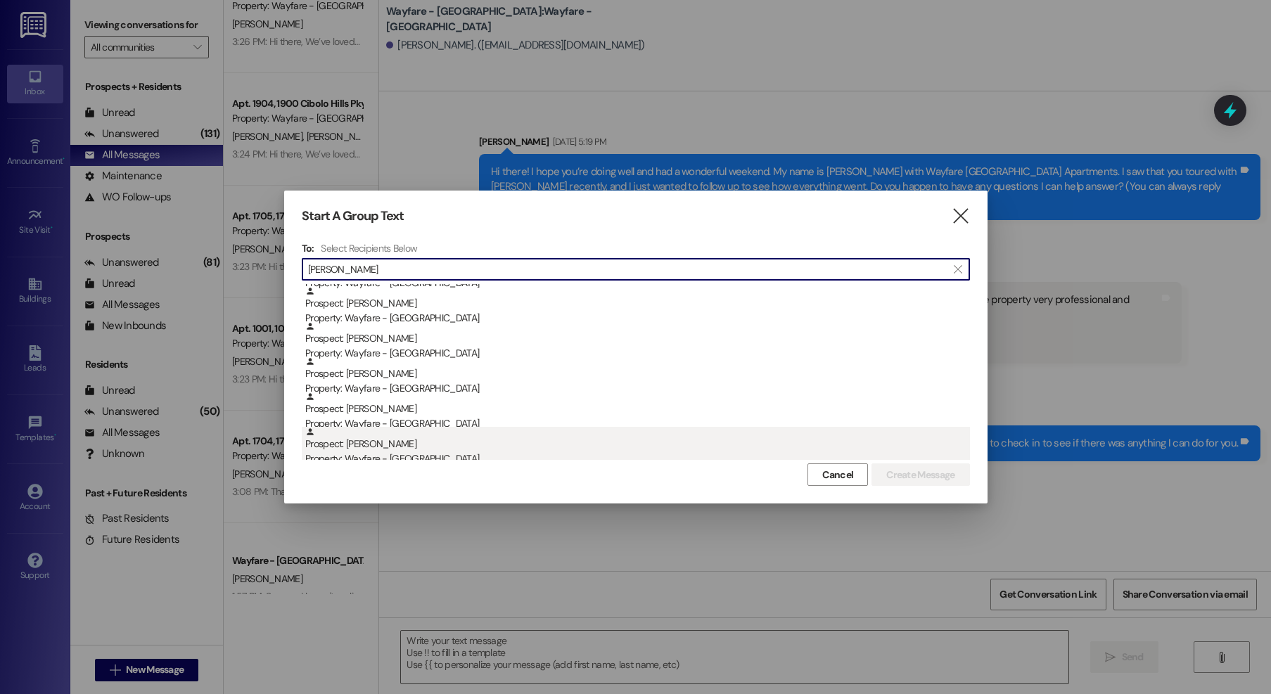
type input "jackson"
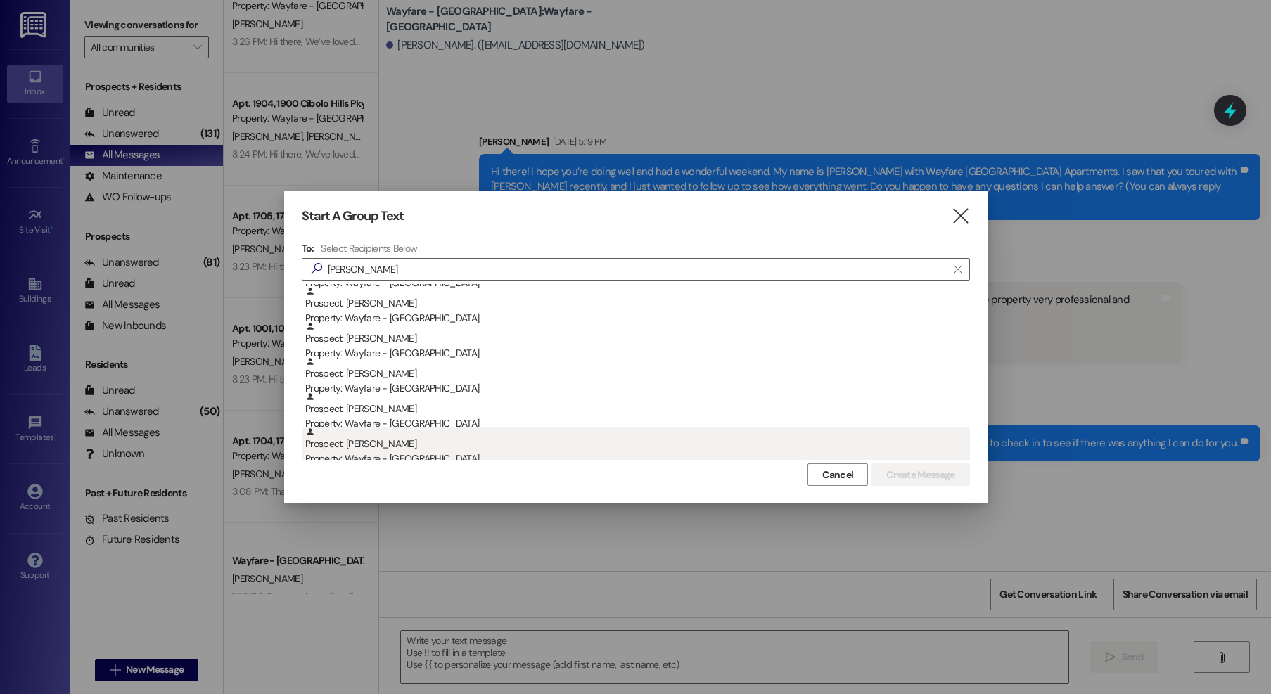
click at [387, 450] on div "Prospect: Trinity Jackson Property: Wayfare - Cibolo Hills" at bounding box center [637, 447] width 665 height 40
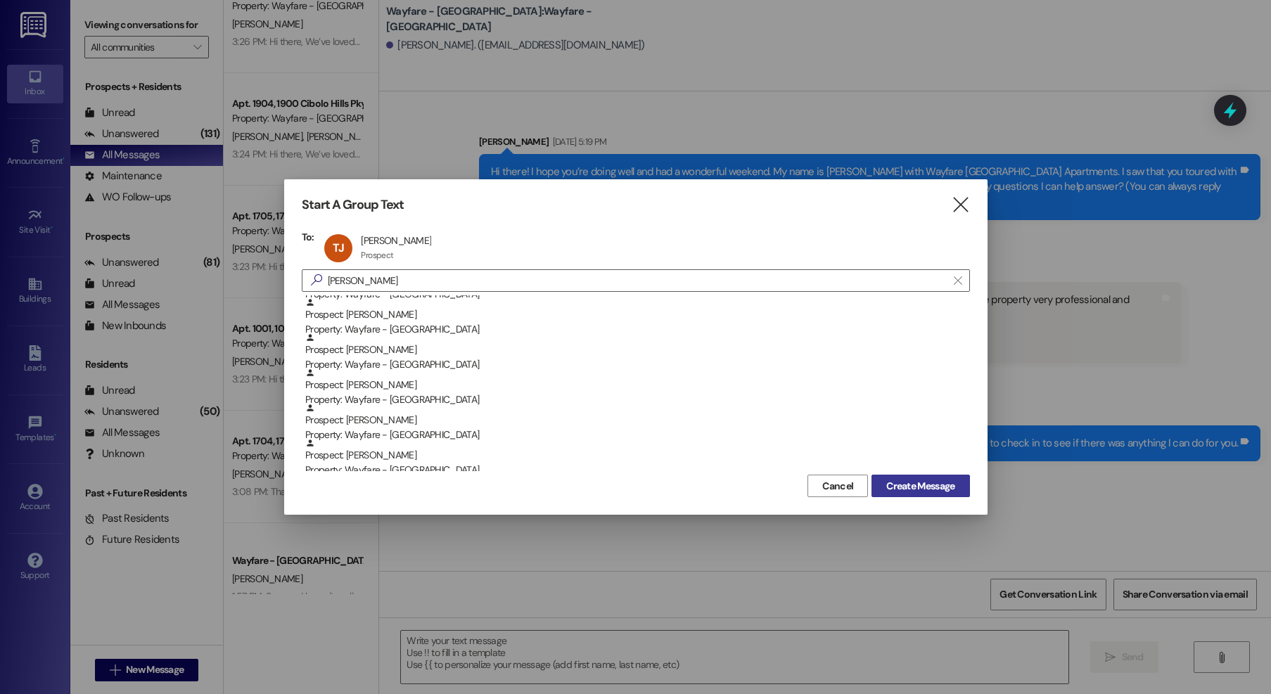
click at [909, 488] on span "Create Message" at bounding box center [920, 486] width 68 height 15
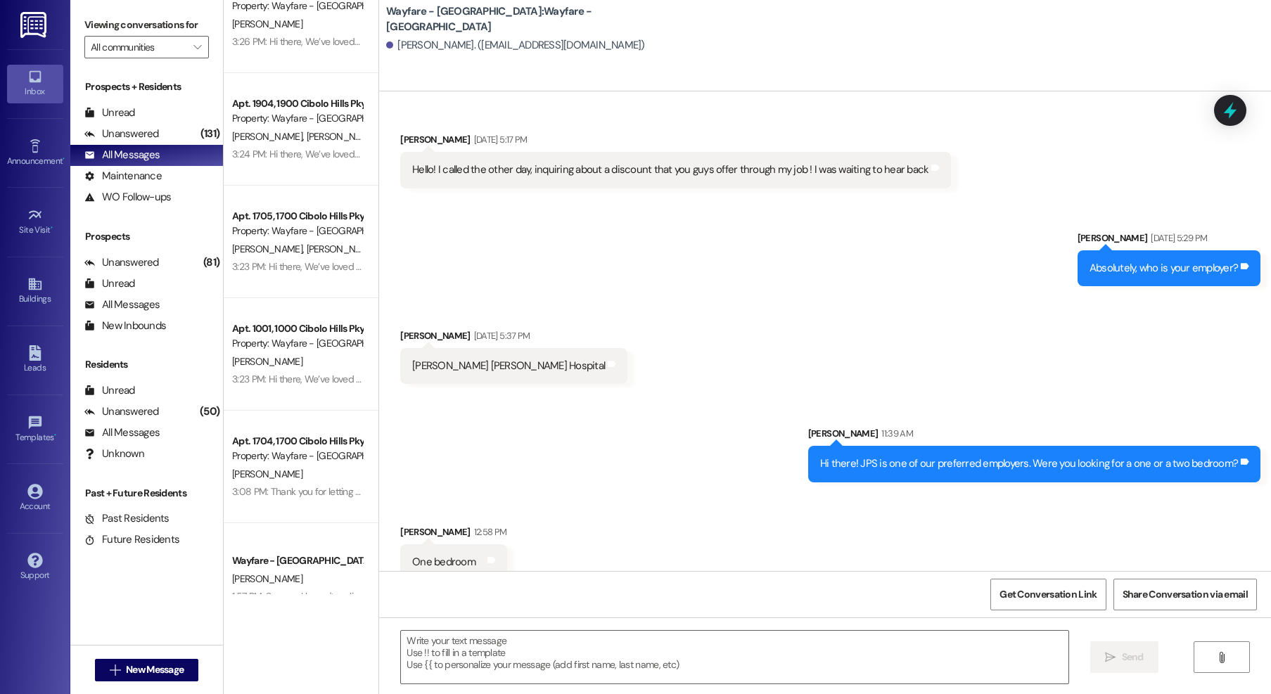
scroll to position [414, 0]
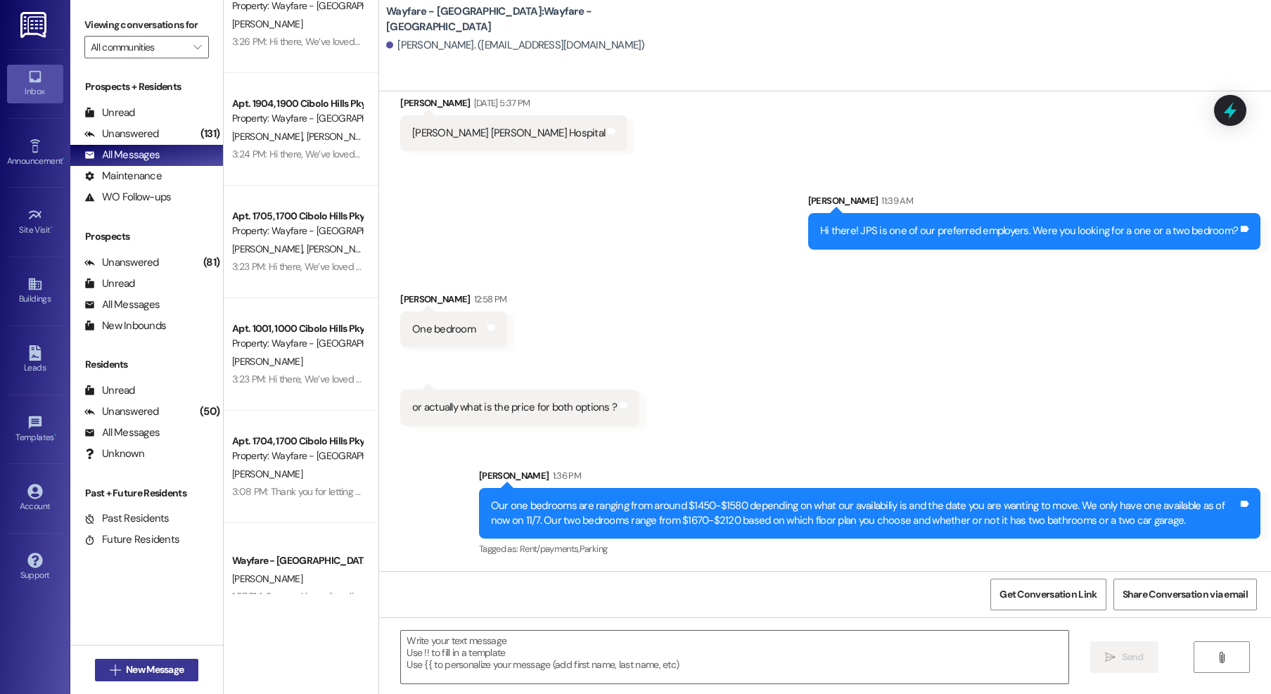
click at [135, 673] on span "New Message" at bounding box center [155, 670] width 58 height 15
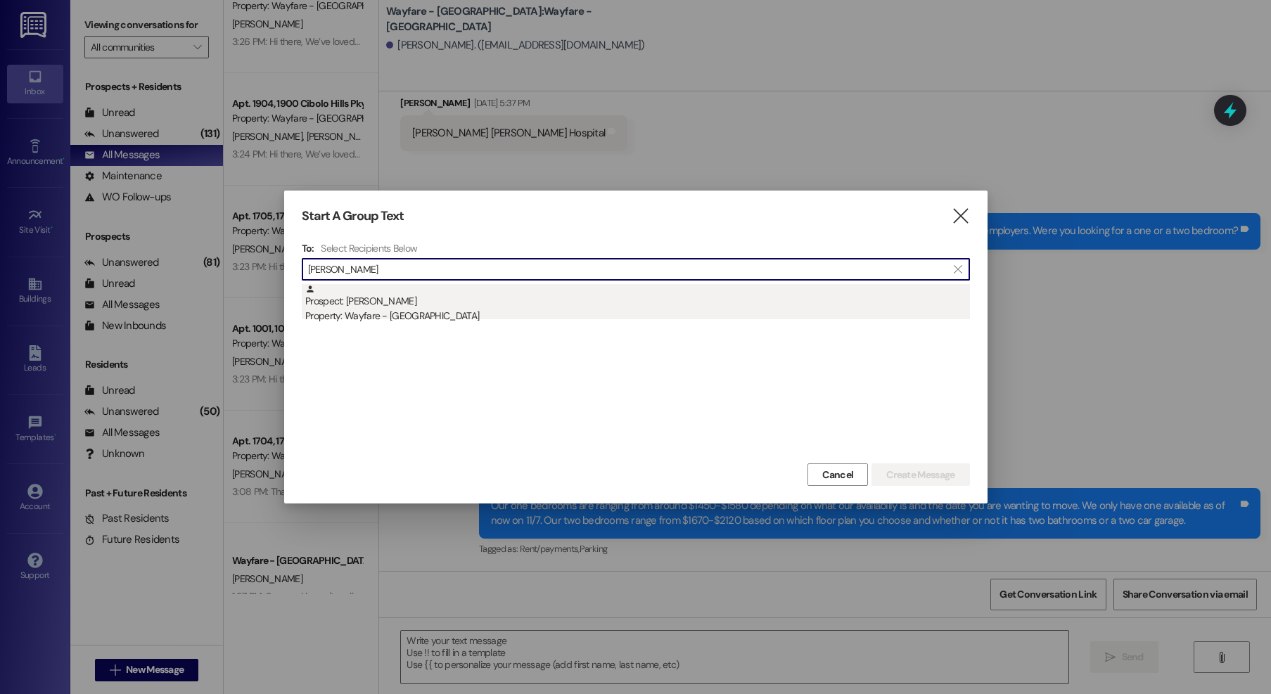
type input "andreya"
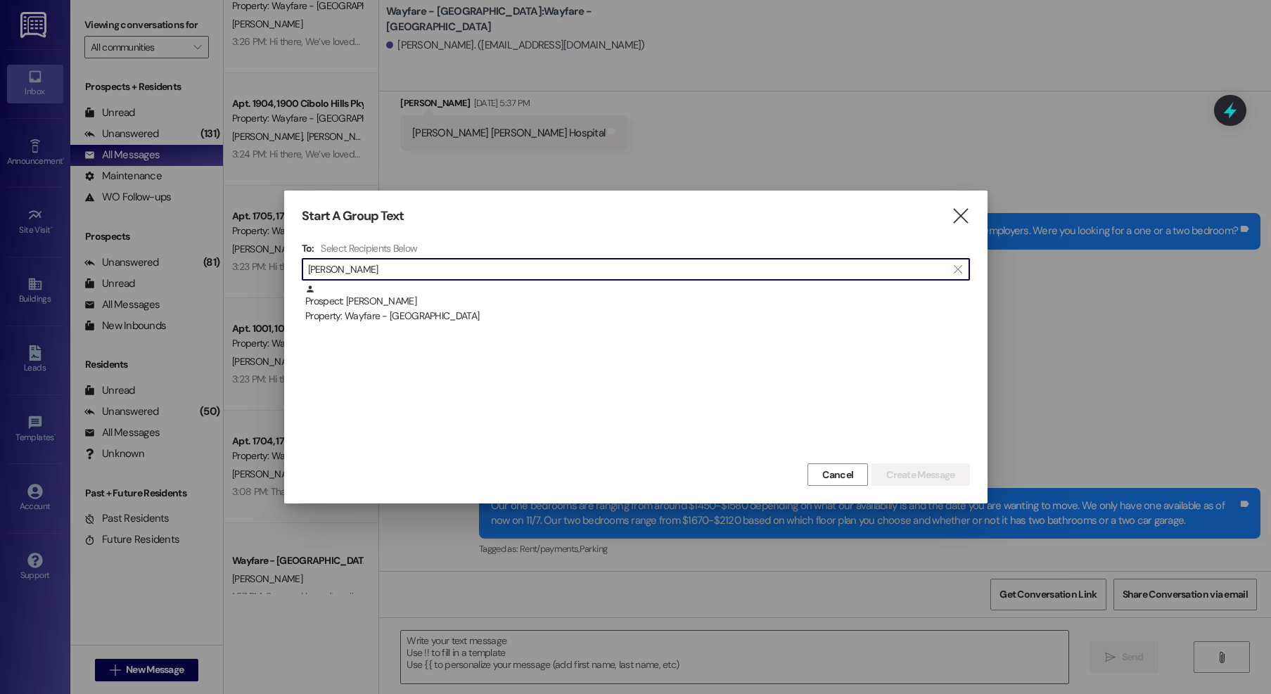
drag, startPoint x: 516, startPoint y: 308, endPoint x: 786, endPoint y: 392, distance: 282.8
click at [516, 308] on div "Prospect: Andreya Padilla Property: Wayfare - Cibolo Hills" at bounding box center [637, 304] width 665 height 40
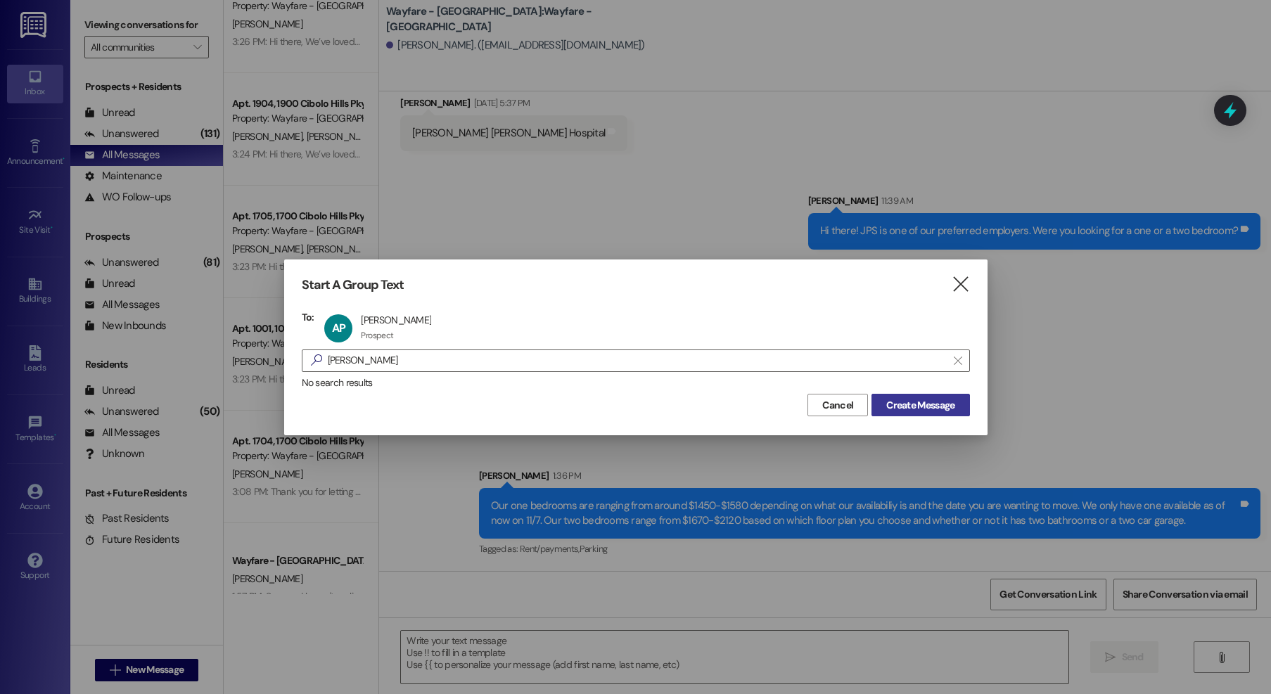
click at [928, 414] on button "Create Message" at bounding box center [921, 405] width 98 height 23
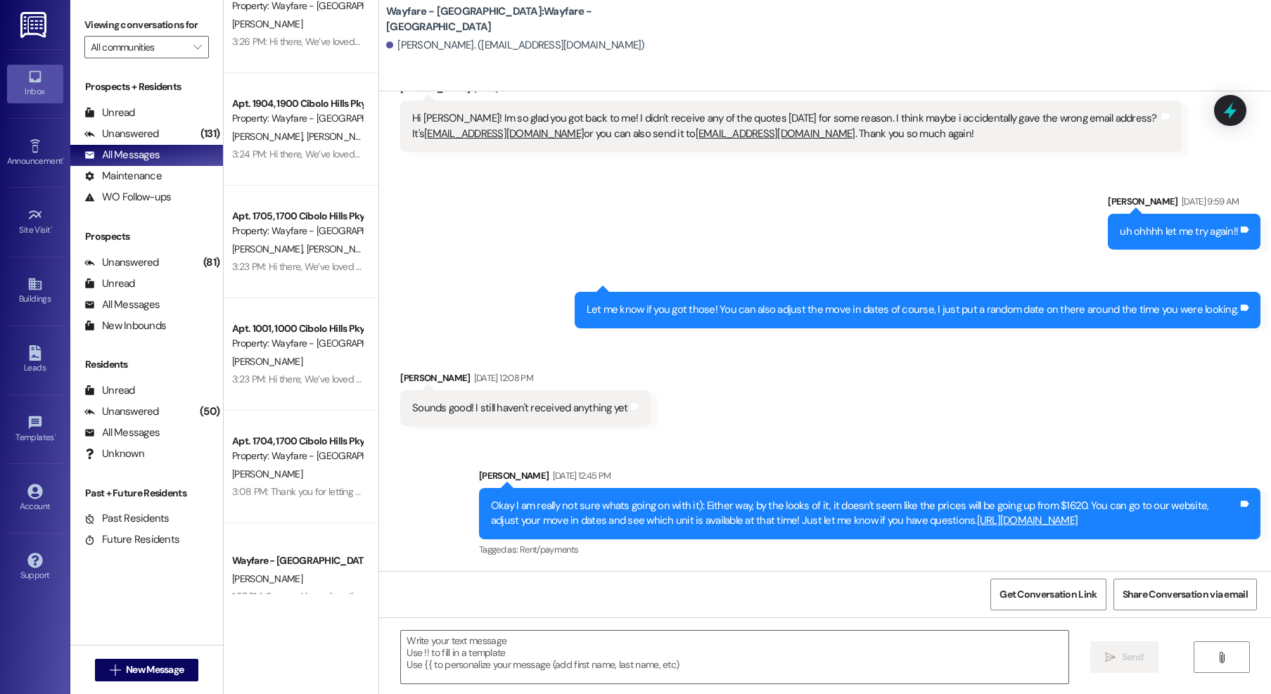
scroll to position [182, 0]
click at [713, 649] on textarea at bounding box center [735, 657] width 668 height 53
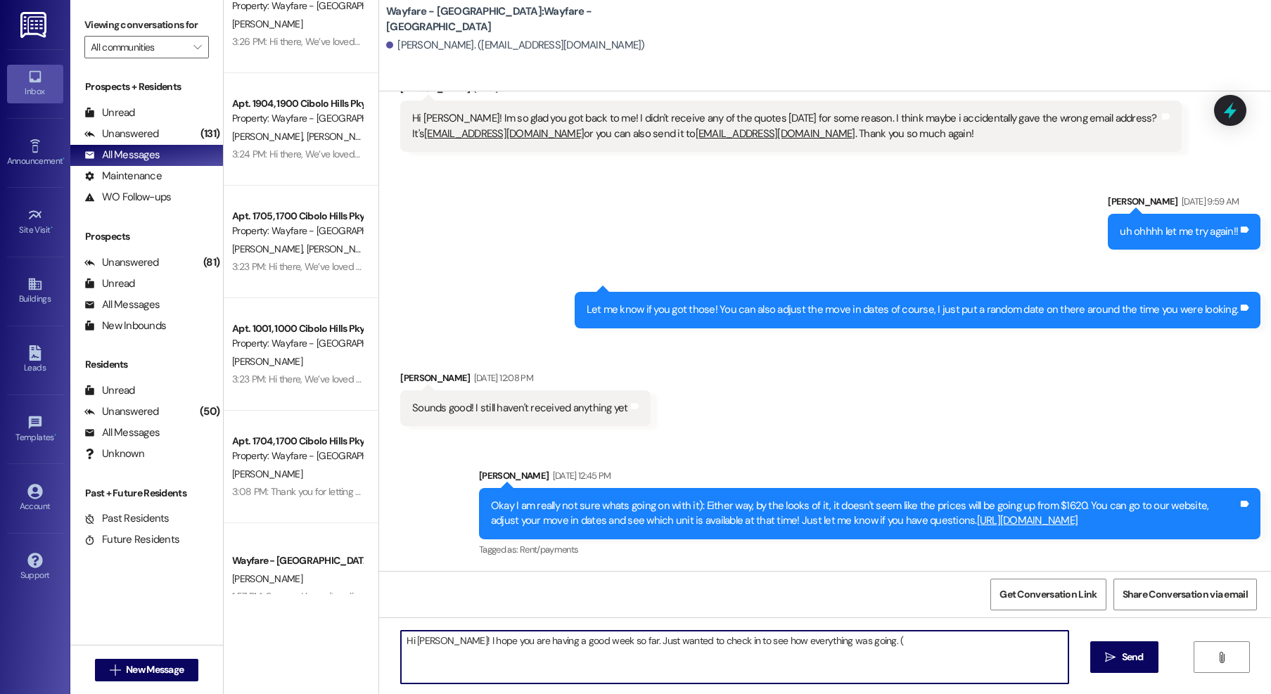
type textarea "Hi Andreya! I hope you are having a good week so far. Just wanted to check in t…"
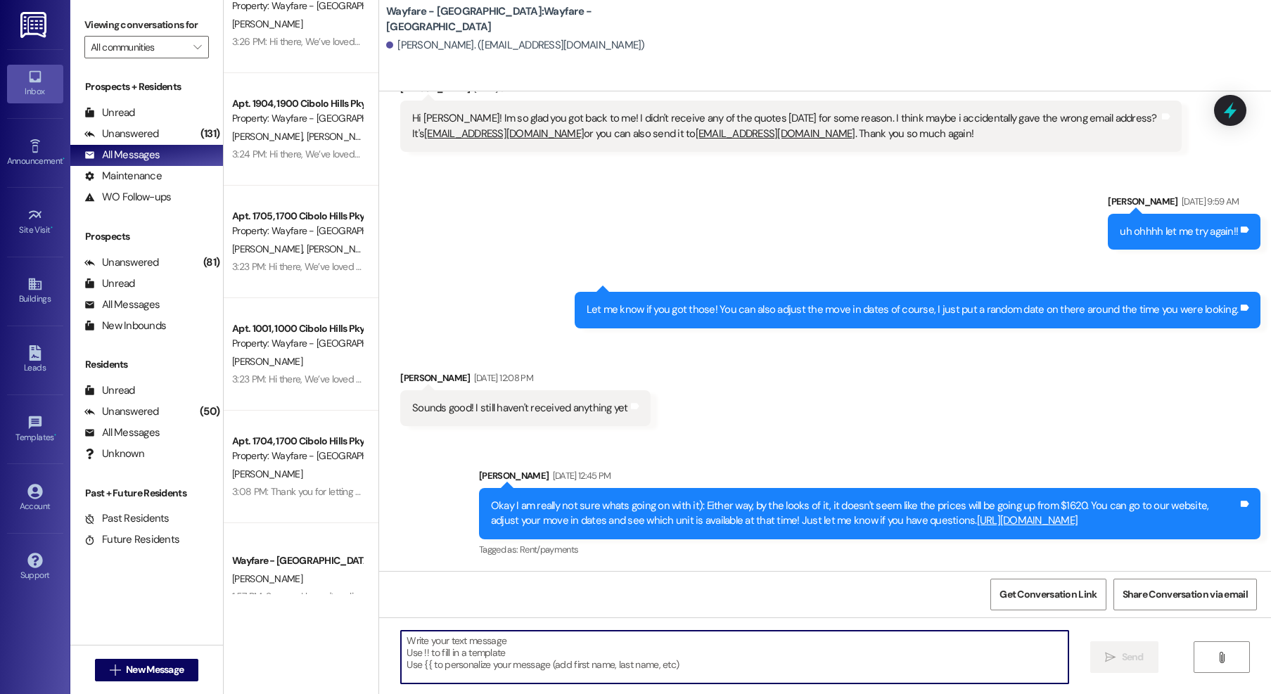
scroll to position [279, 0]
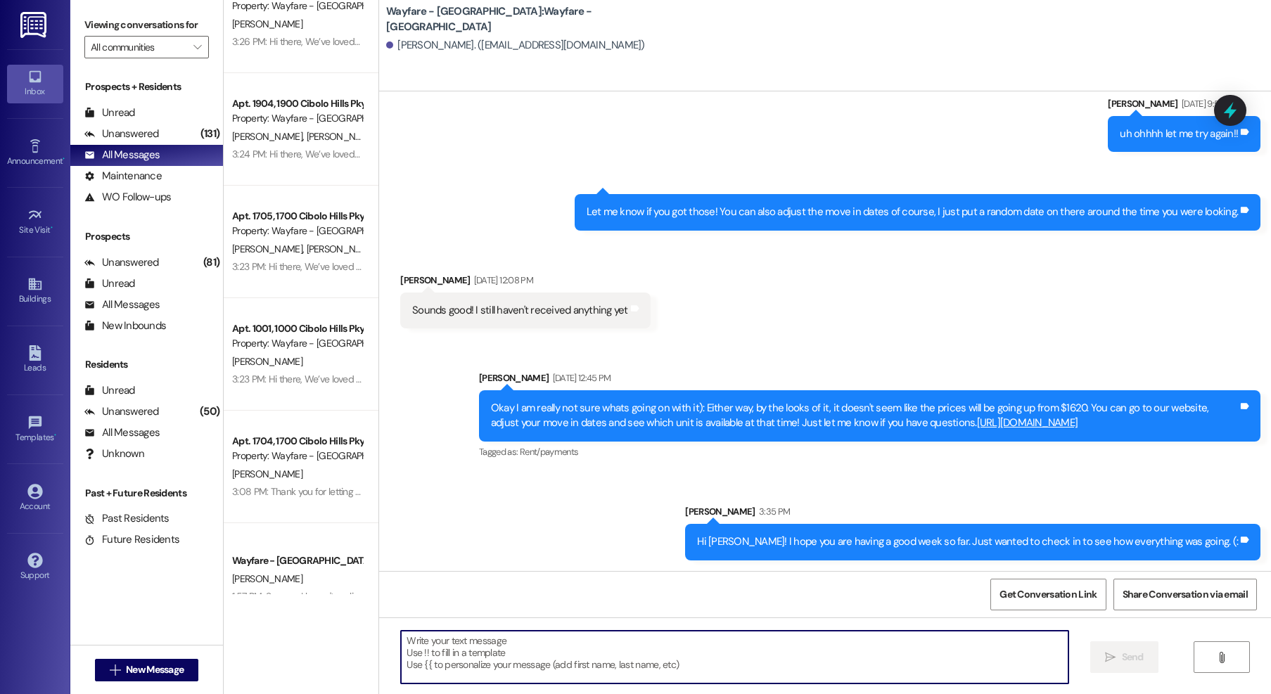
click at [927, 554] on div "Hi Andreya! I hope you are having a good week so far. Just wanted to check in t…" at bounding box center [972, 542] width 575 height 36
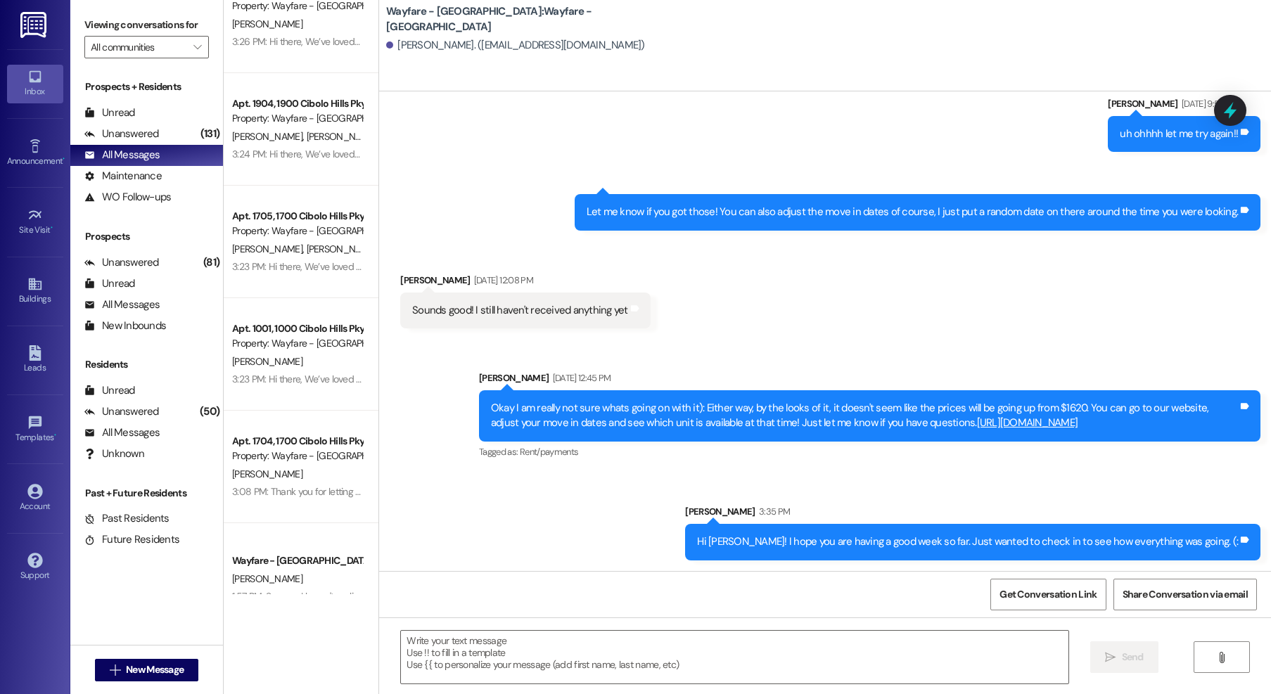
click at [906, 535] on div "Hi Andreya! I hope you are having a good week so far. Just wanted to check in t…" at bounding box center [967, 542] width 541 height 15
click at [905, 537] on div "Hi Andreya! I hope you are having a good week so far. Just wanted to check in t…" at bounding box center [967, 542] width 541 height 15
click at [874, 543] on div "Hi Andreya! I hope you are having a good week so far. Just wanted to check in t…" at bounding box center [967, 542] width 541 height 15
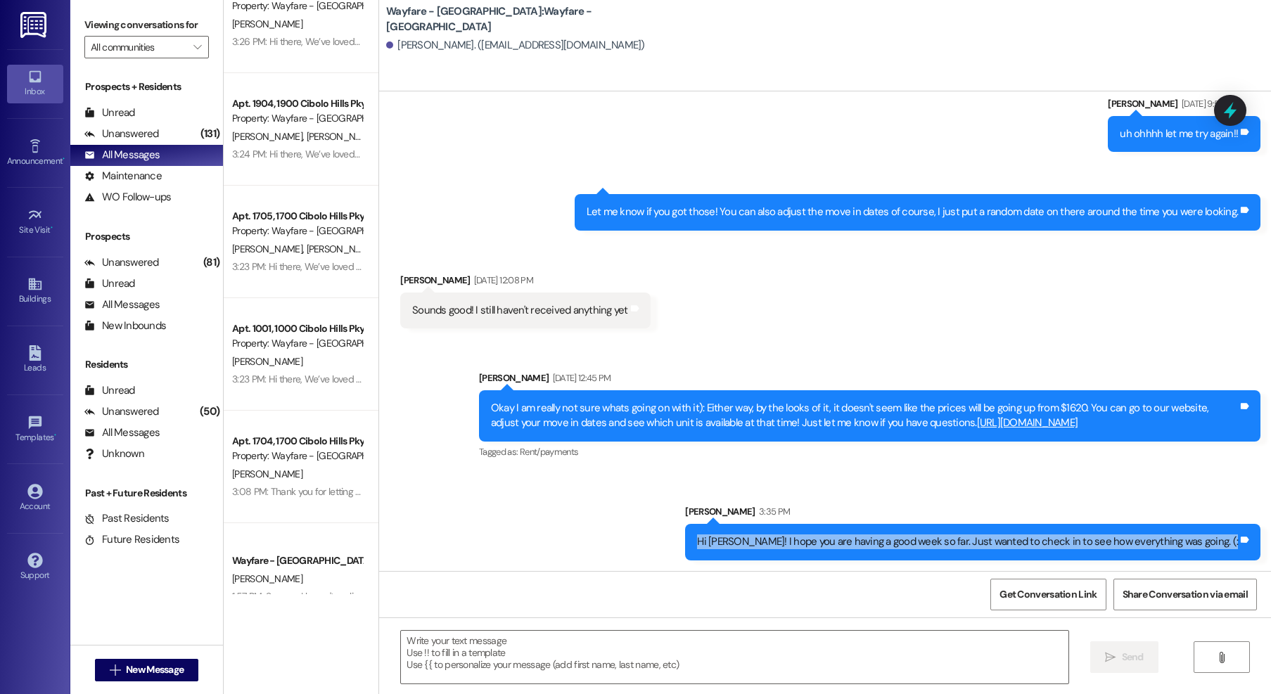
click at [874, 543] on div "Hi Andreya! I hope you are having a good week so far. Just wanted to check in t…" at bounding box center [967, 542] width 541 height 15
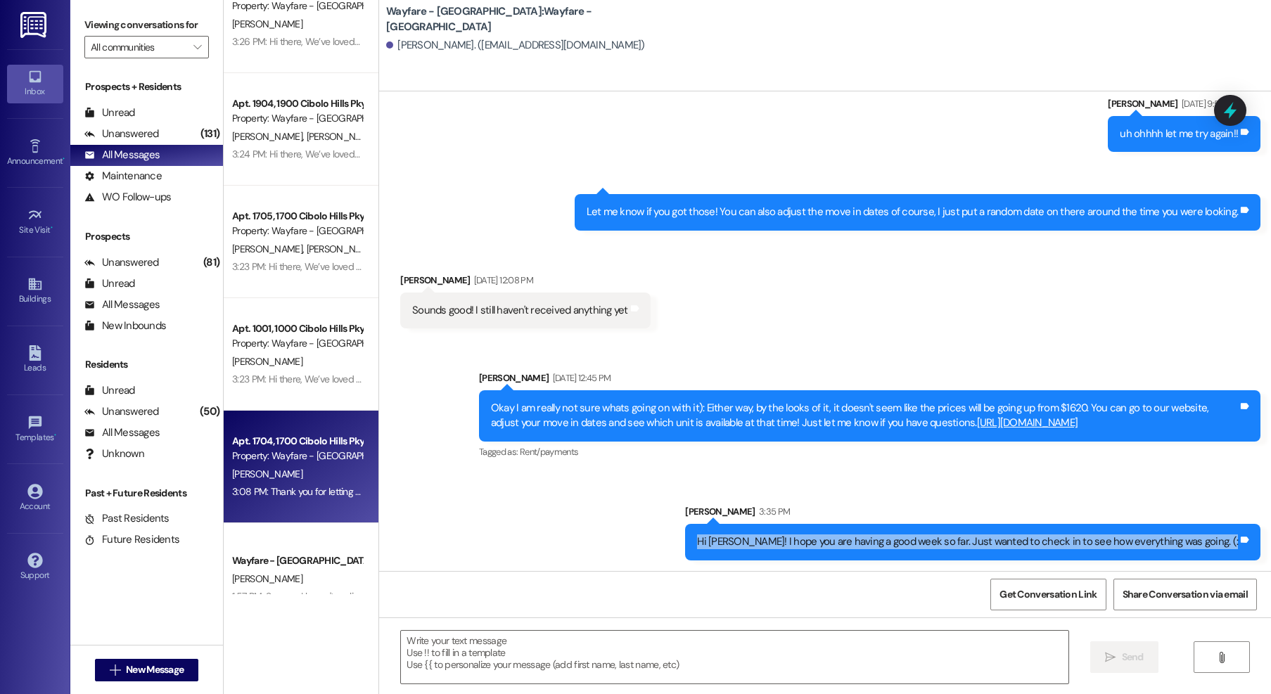
scroll to position [0, 0]
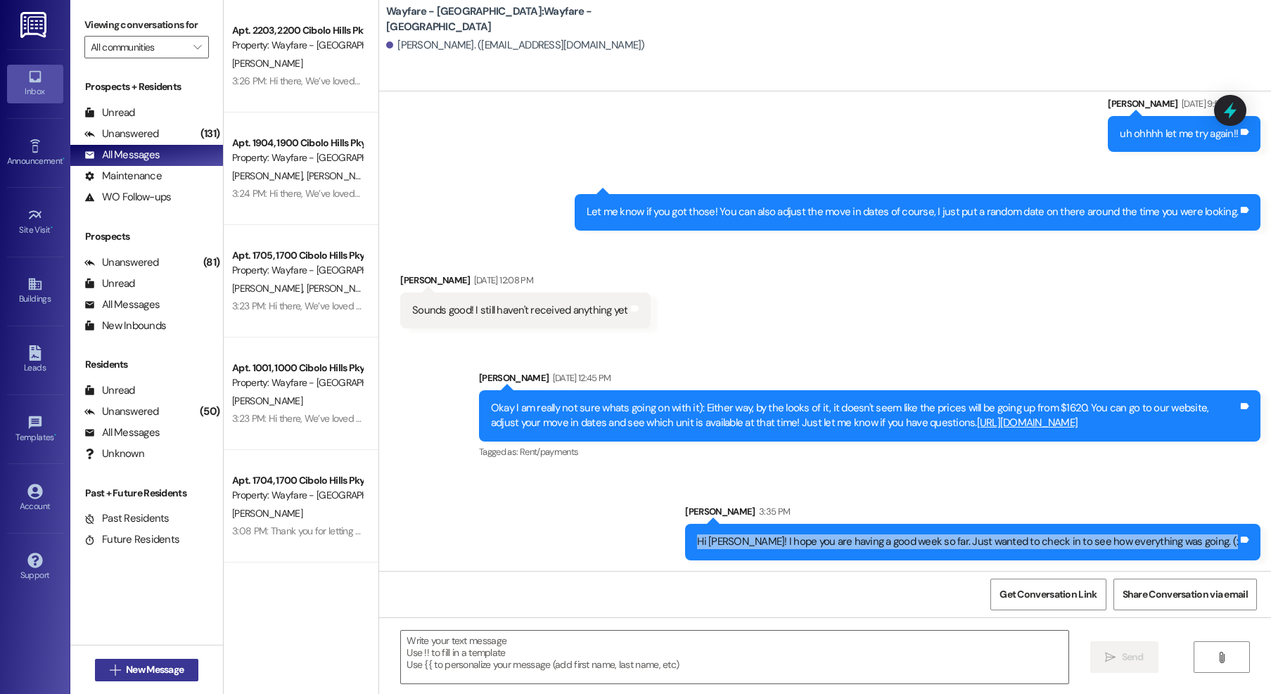
click at [146, 669] on span "New Message" at bounding box center [155, 670] width 58 height 15
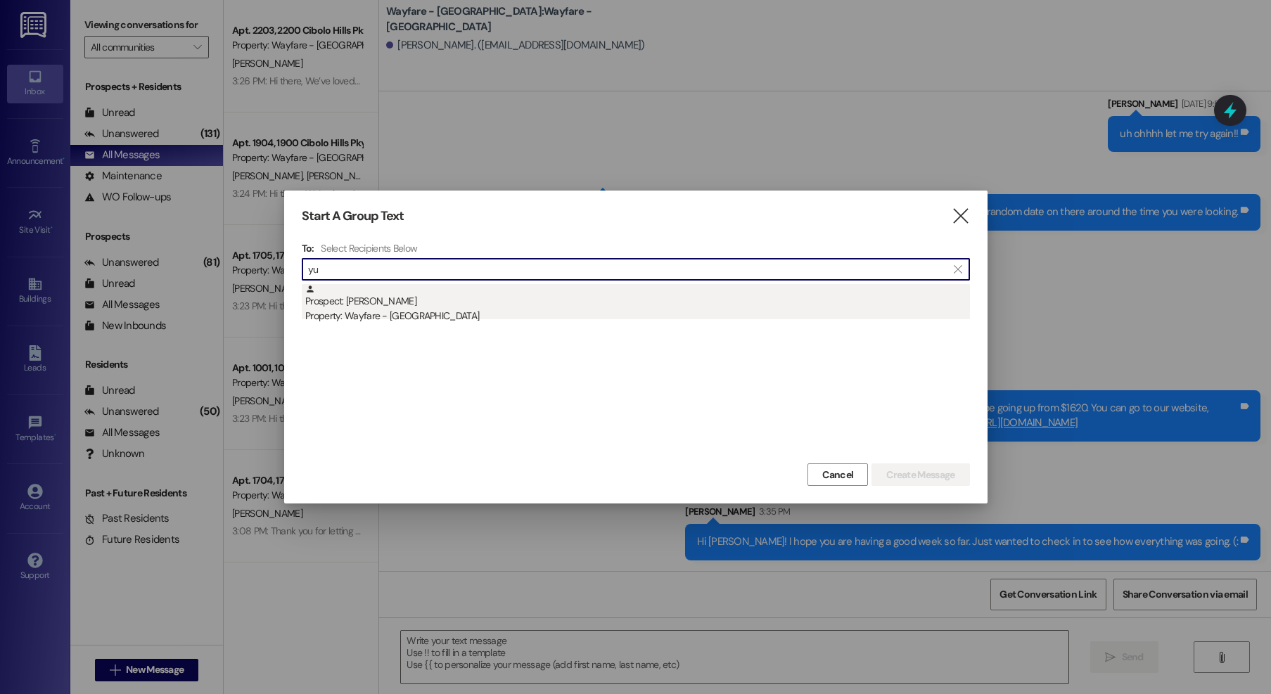
type input "yu"
click at [362, 285] on div "Prospect: Oliver Yu Property: Wayfare - Cibolo Hills" at bounding box center [637, 304] width 665 height 40
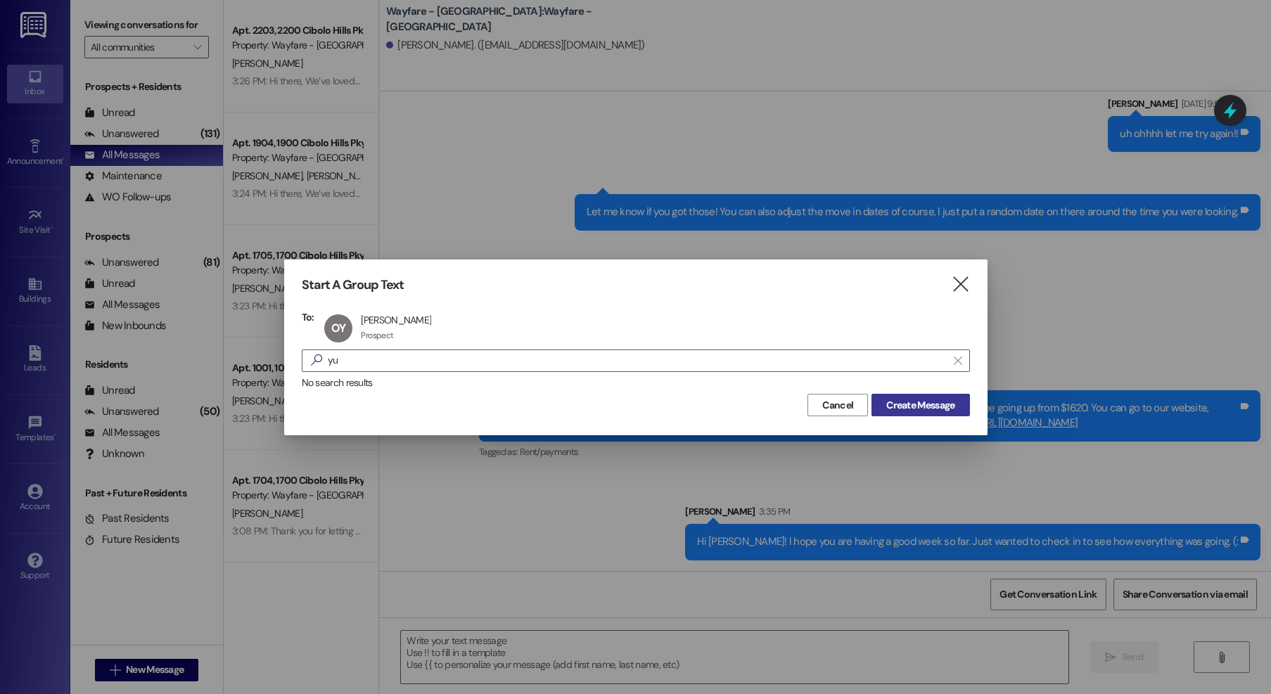
click at [898, 400] on span "Create Message" at bounding box center [920, 405] width 68 height 15
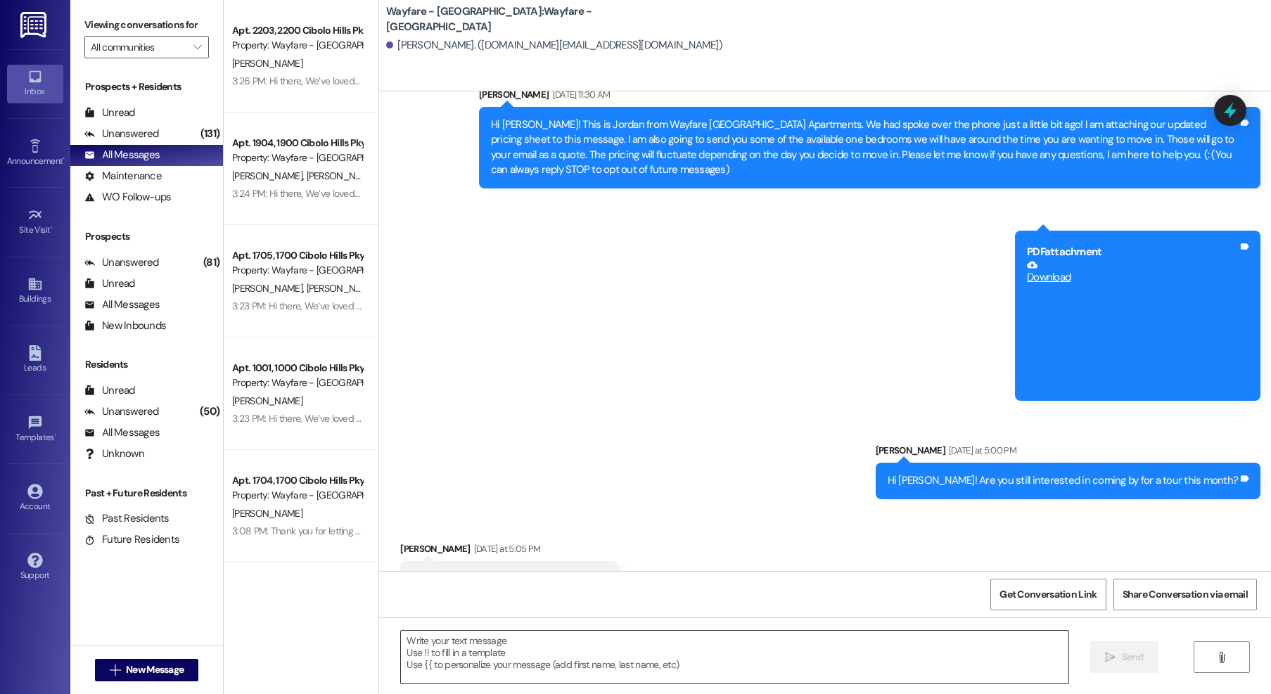
click at [794, 634] on textarea at bounding box center [735, 657] width 668 height 53
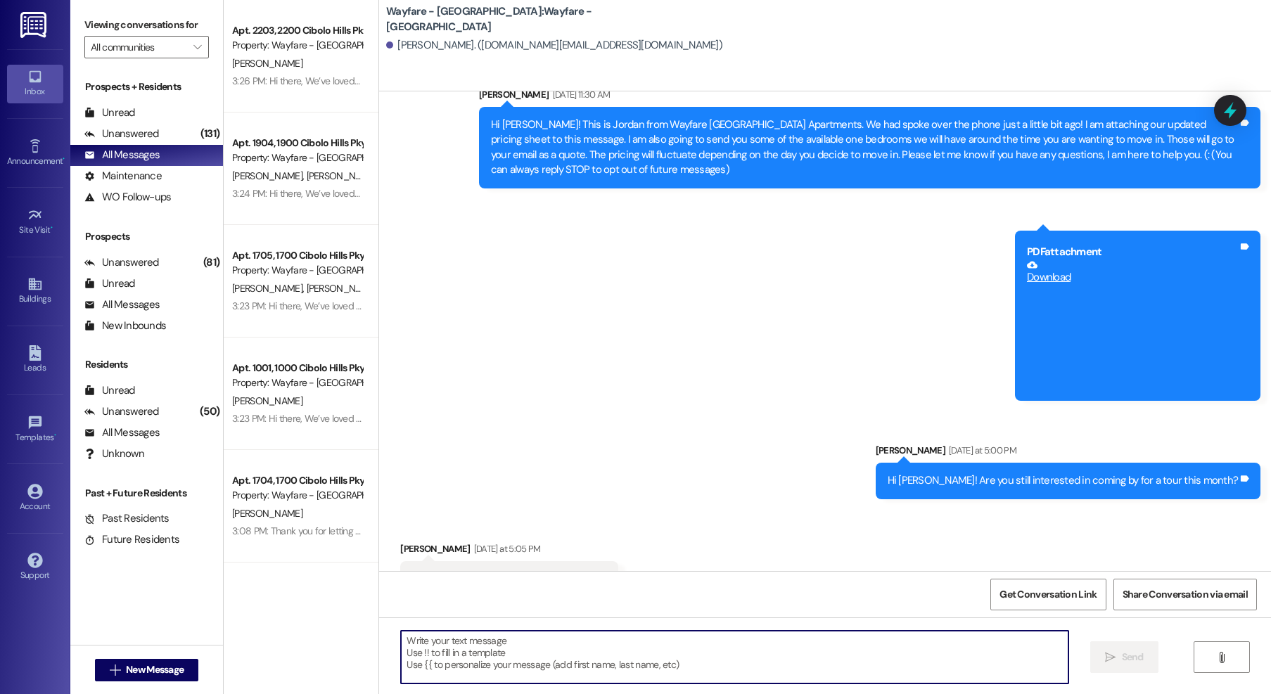
scroll to position [84, 0]
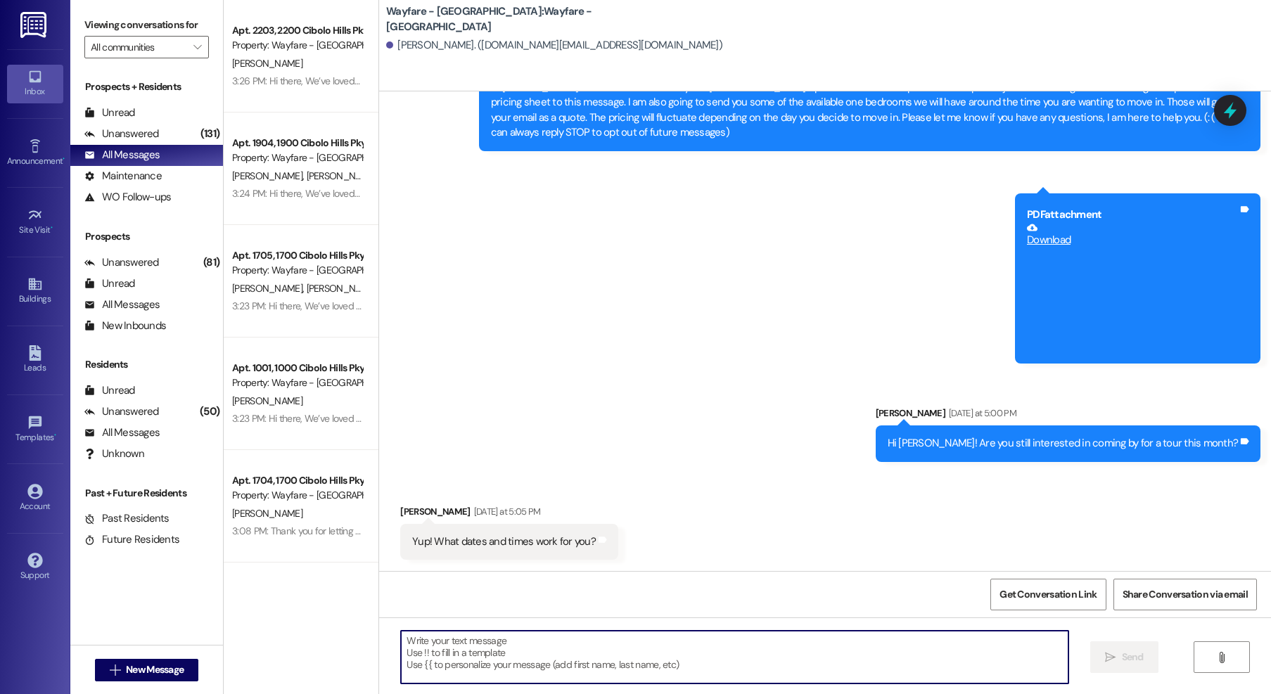
click at [668, 642] on textarea at bounding box center [735, 657] width 668 height 53
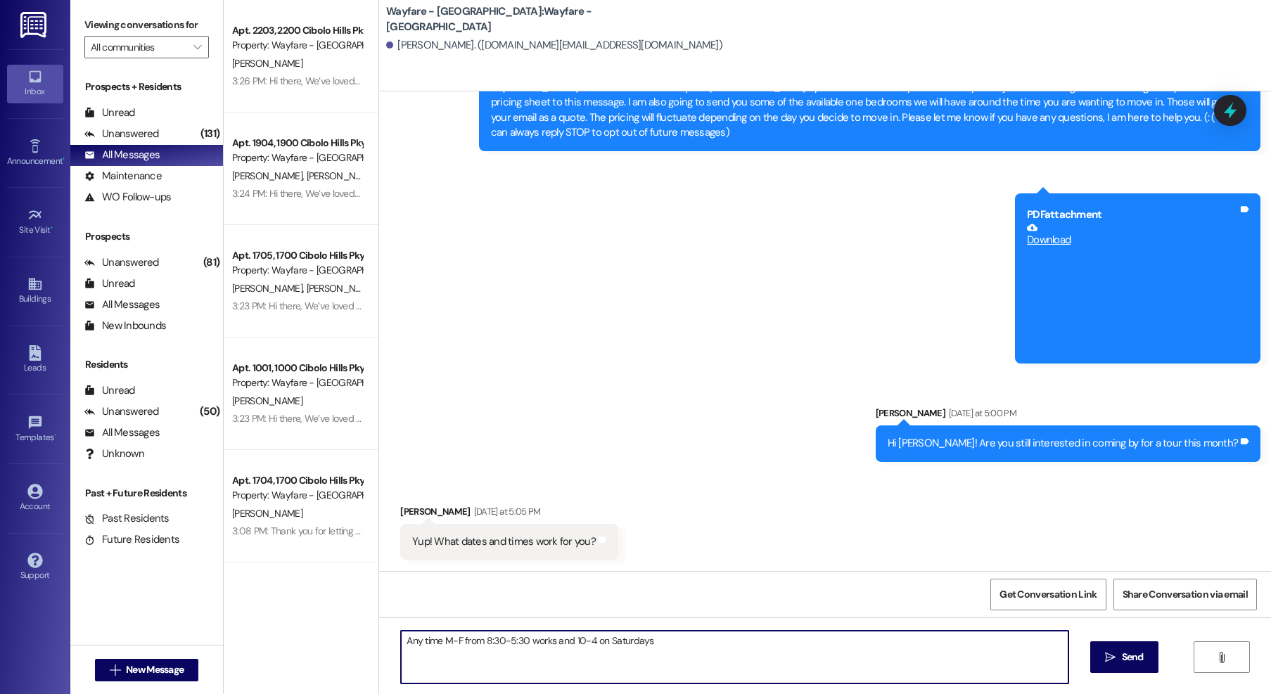
type textarea "Any time M-F from 8:30-5:30 works and 10-4 on Saturdays!"
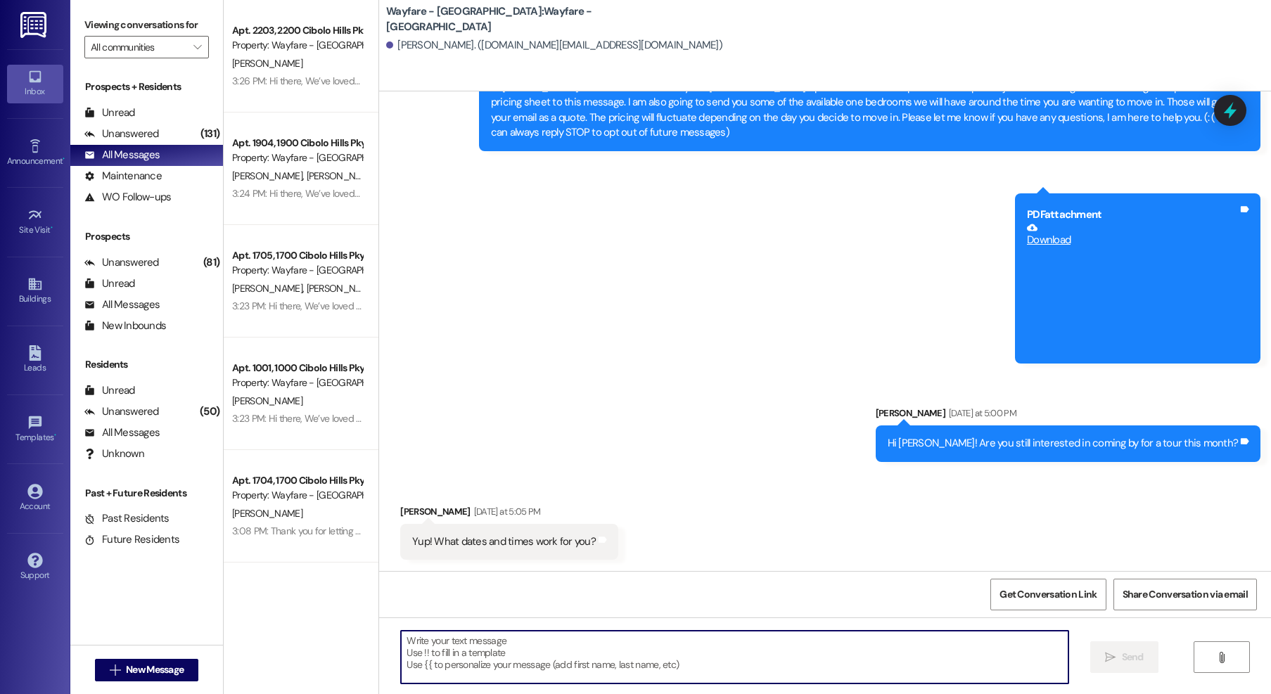
scroll to position [182, 0]
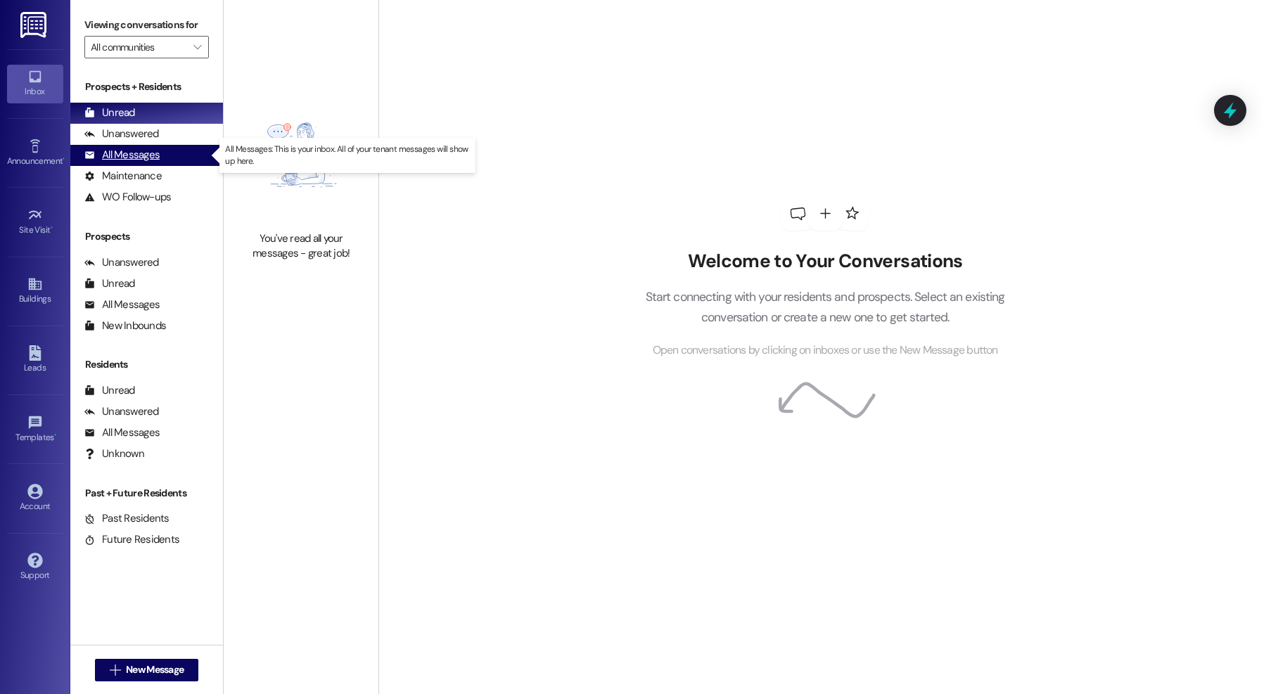
click at [94, 161] on div "All Messages" at bounding box center [121, 155] width 75 height 15
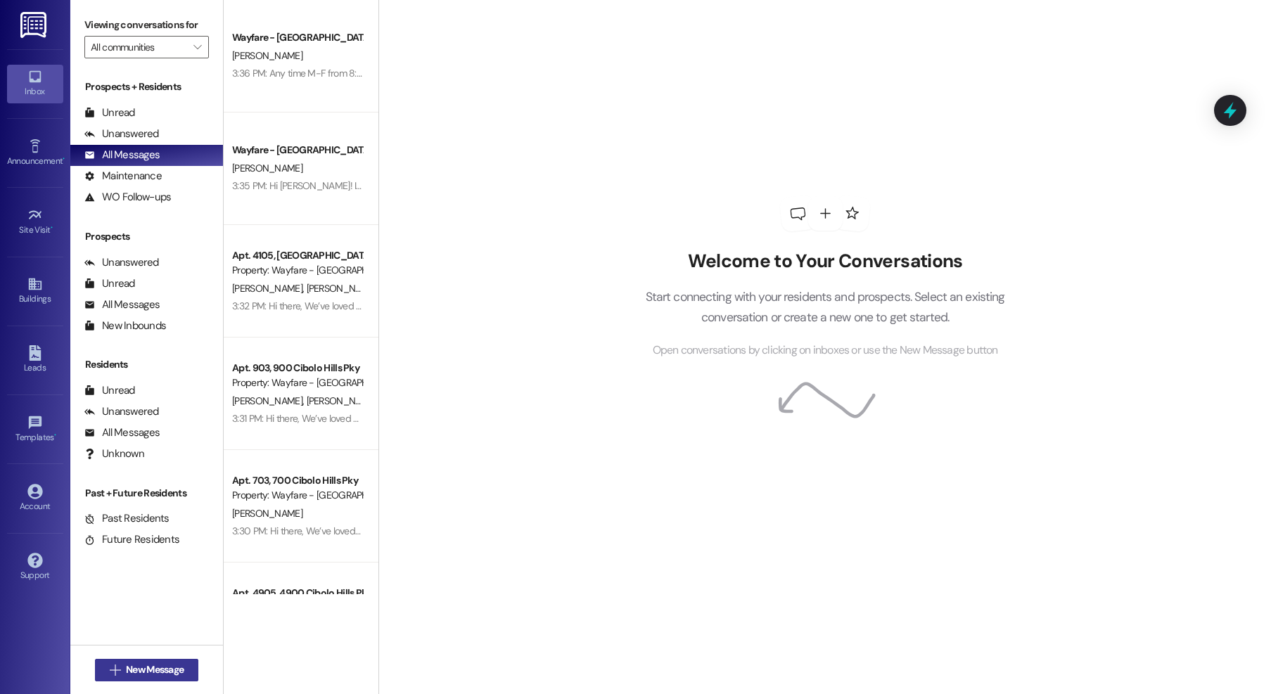
click at [152, 666] on span "New Message" at bounding box center [155, 670] width 58 height 15
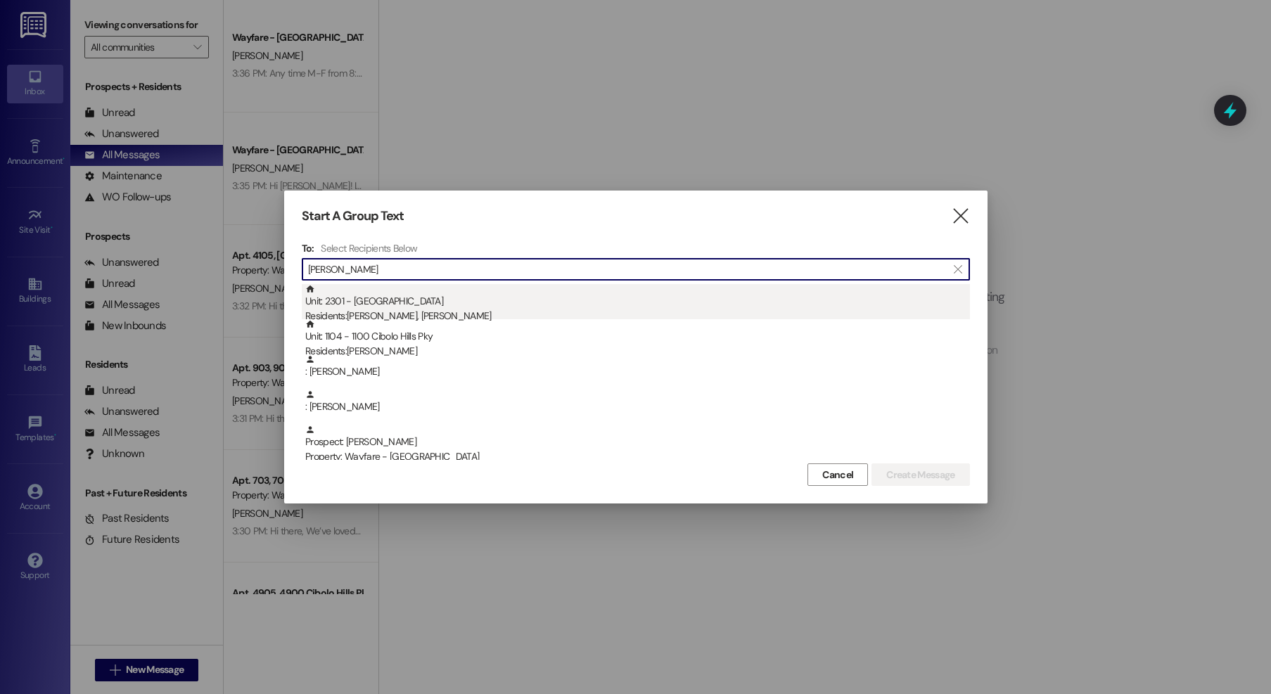
type input "daniel"
click at [570, 310] on div "Residents: Daniel Sanchez, Savannah Sanchez" at bounding box center [637, 316] width 665 height 15
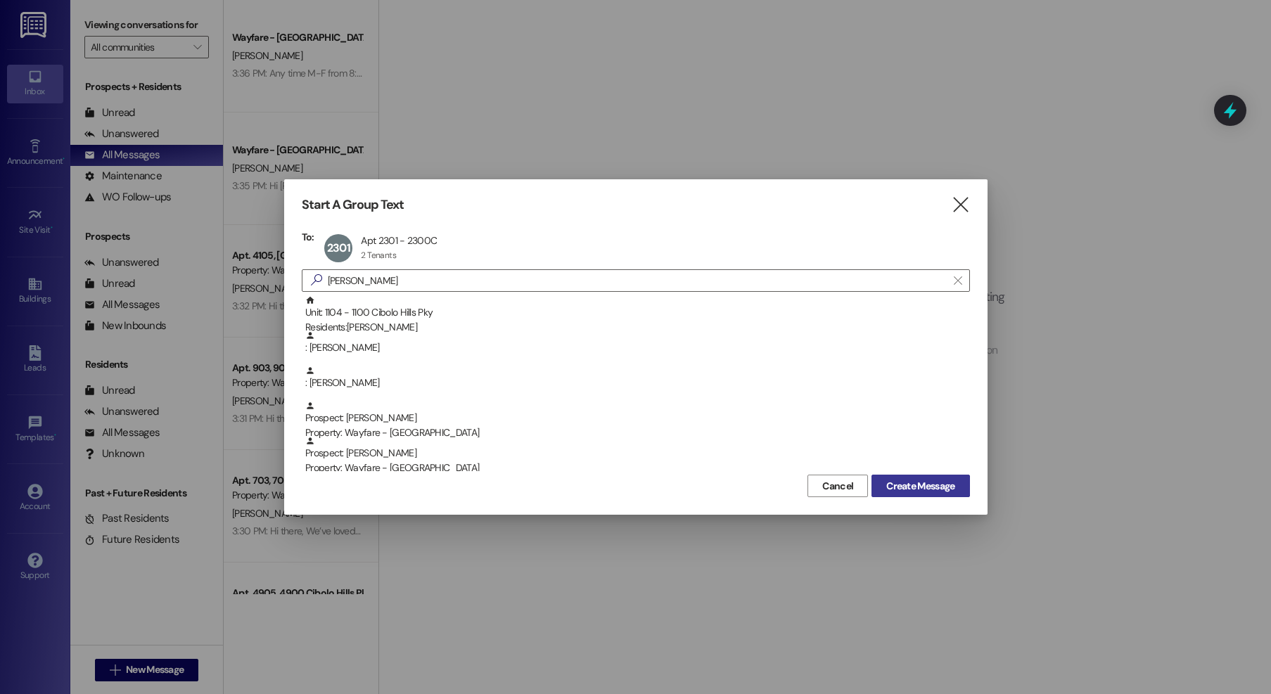
click at [924, 488] on span "Create Message" at bounding box center [920, 486] width 68 height 15
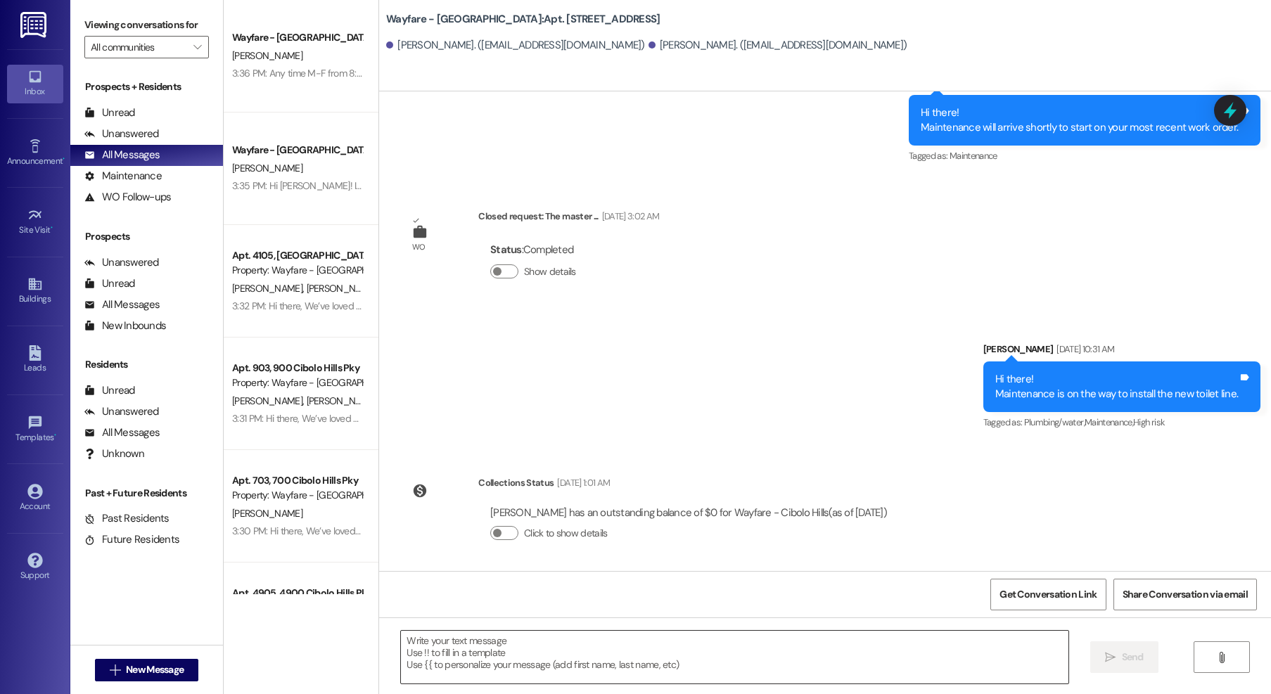
click at [739, 656] on textarea at bounding box center [735, 657] width 668 height 53
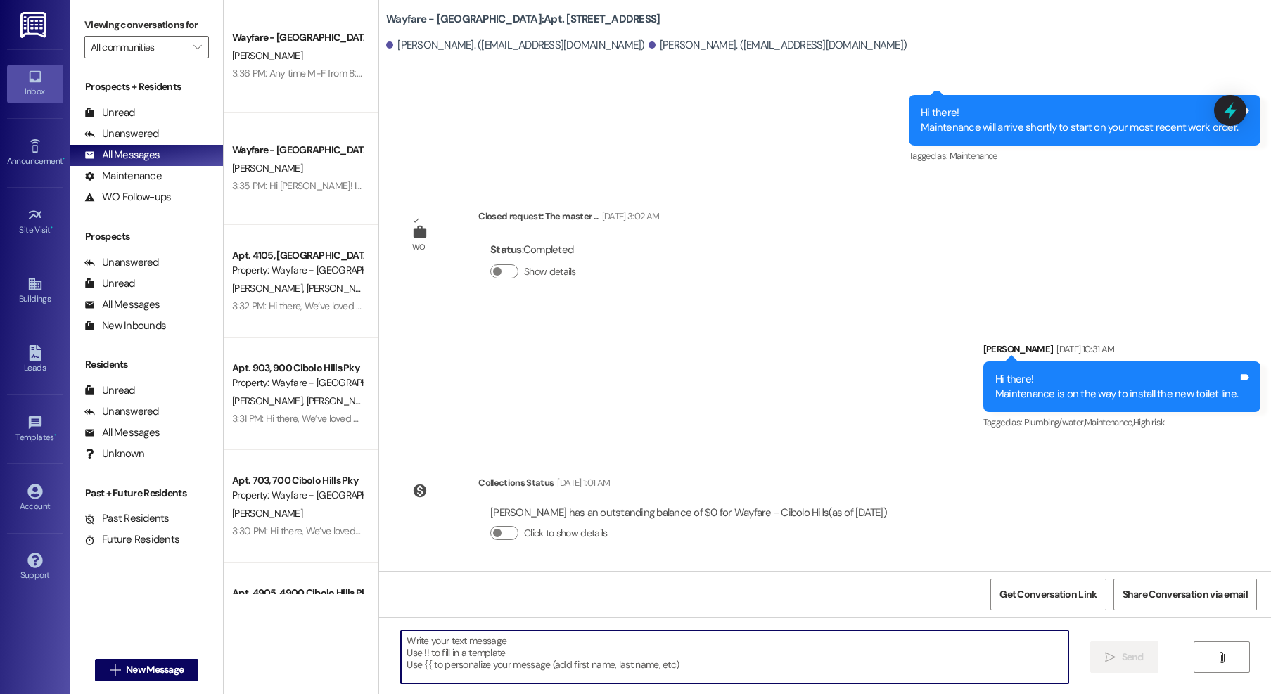
scroll to position [26175, 0]
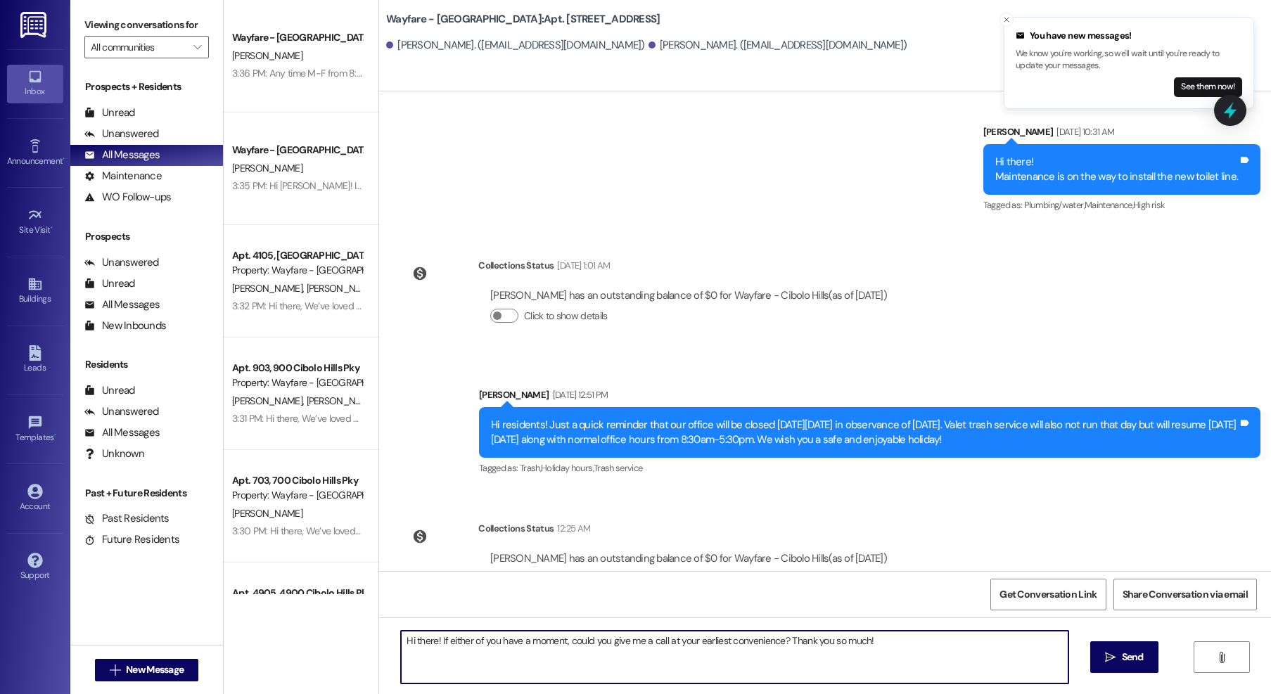
click at [682, 641] on textarea "Hi there! If either of you have a moment, could you give me a call at your earl…" at bounding box center [735, 657] width 668 height 53
click at [754, 647] on textarea "Hi there! If either of you have a moment, could you give me a call at your earl…" at bounding box center [735, 657] width 668 height 53
click at [936, 649] on textarea "Hi there! If either of you have a moment, could you give me a call at your earl…" at bounding box center [735, 657] width 668 height 53
type textarea "Hi there! If either of you have a moment, could you give me a call at your earl…"
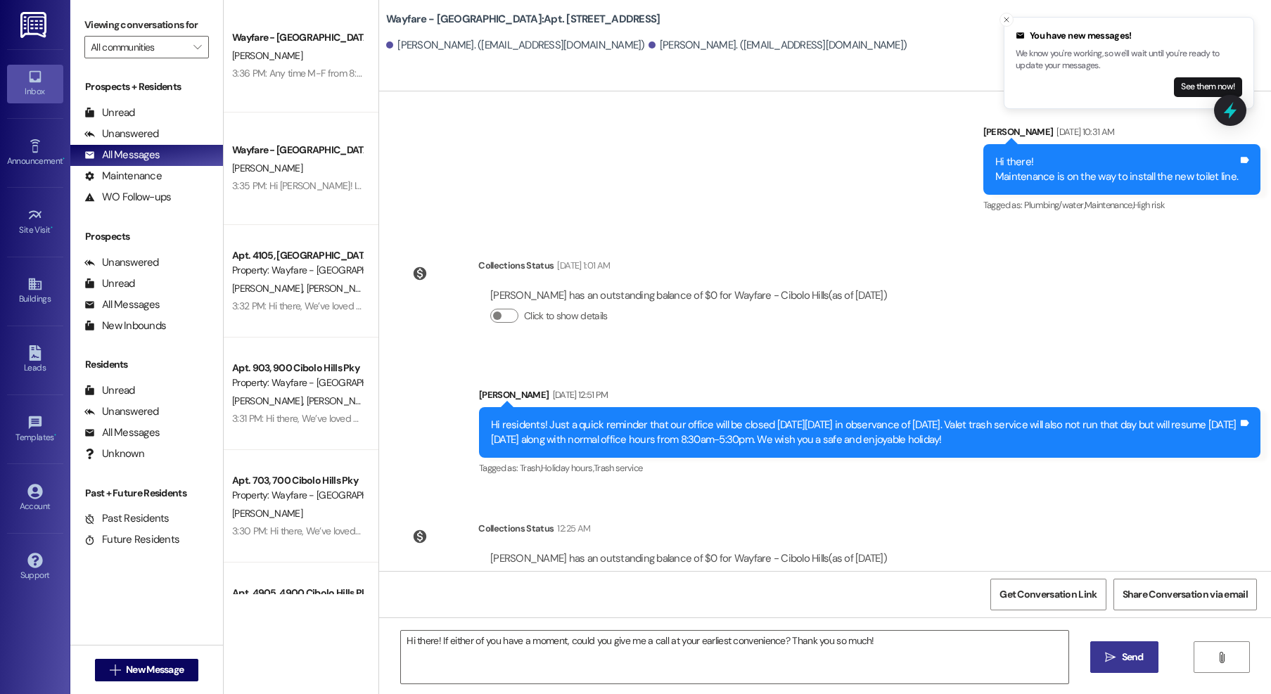
click at [1135, 658] on span "Send" at bounding box center [1133, 657] width 22 height 15
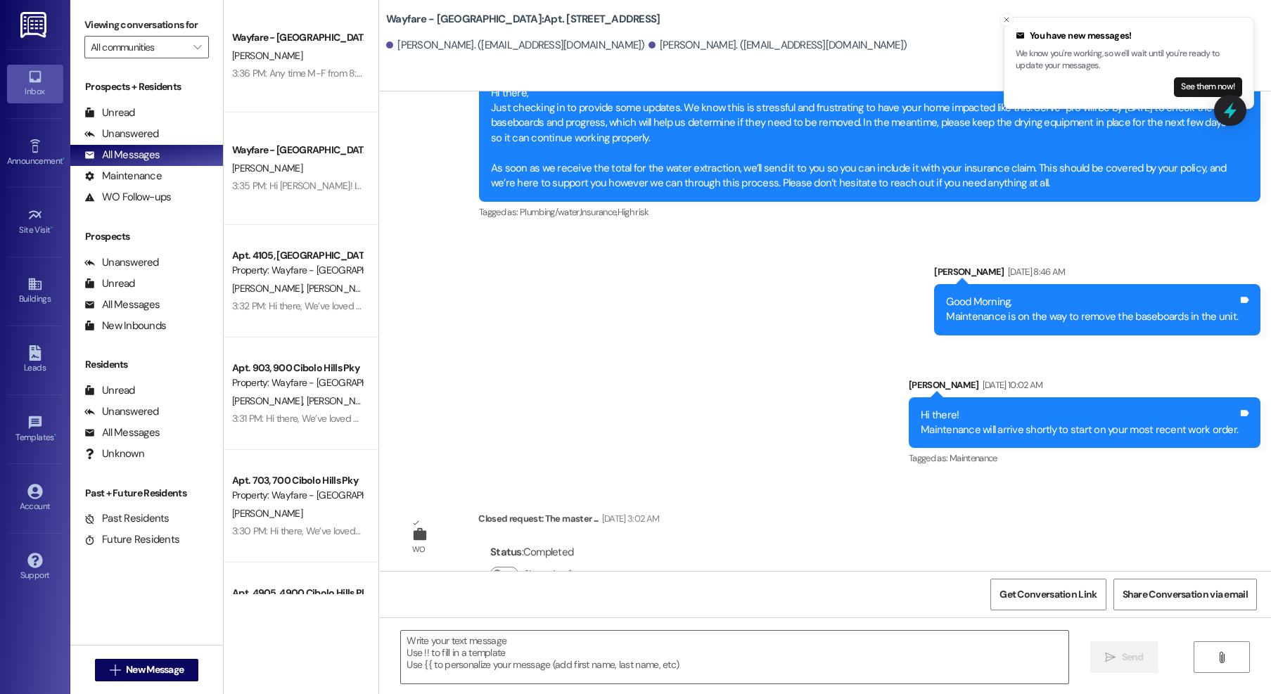
scroll to position [26273, 0]
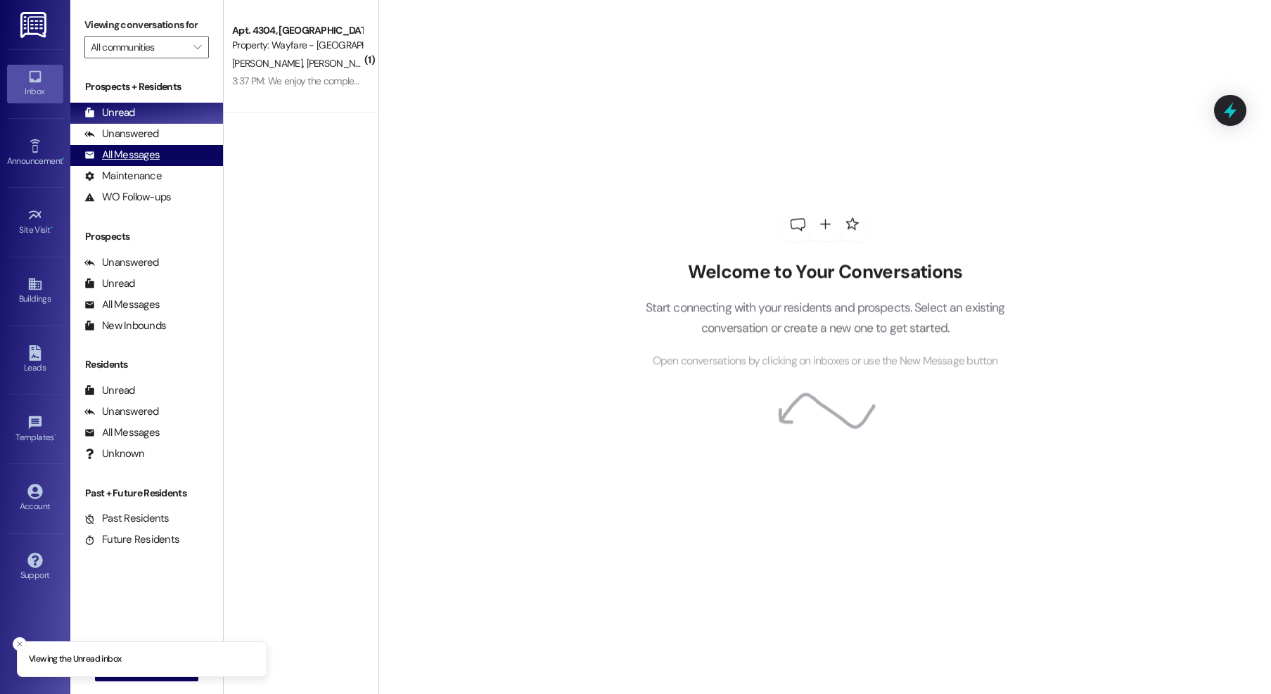
click at [163, 154] on div "All Messages (undefined)" at bounding box center [146, 155] width 153 height 21
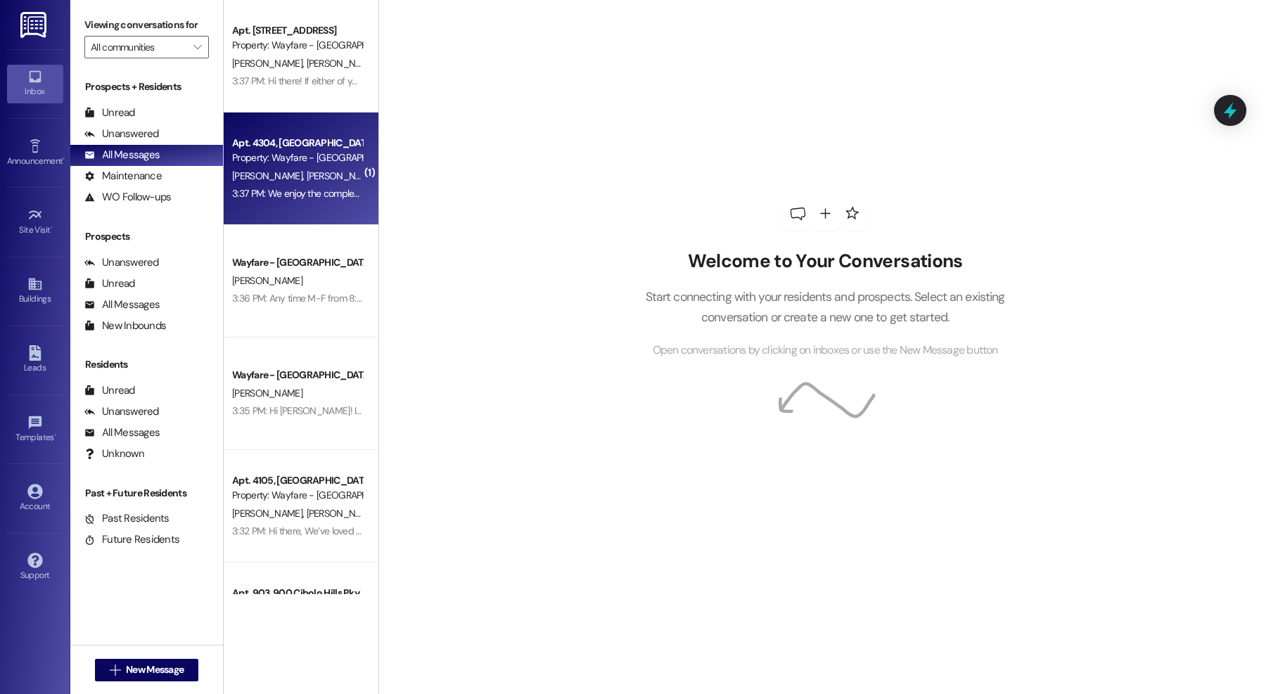
click at [381, 174] on span "[PERSON_NAME]" at bounding box center [416, 176] width 70 height 13
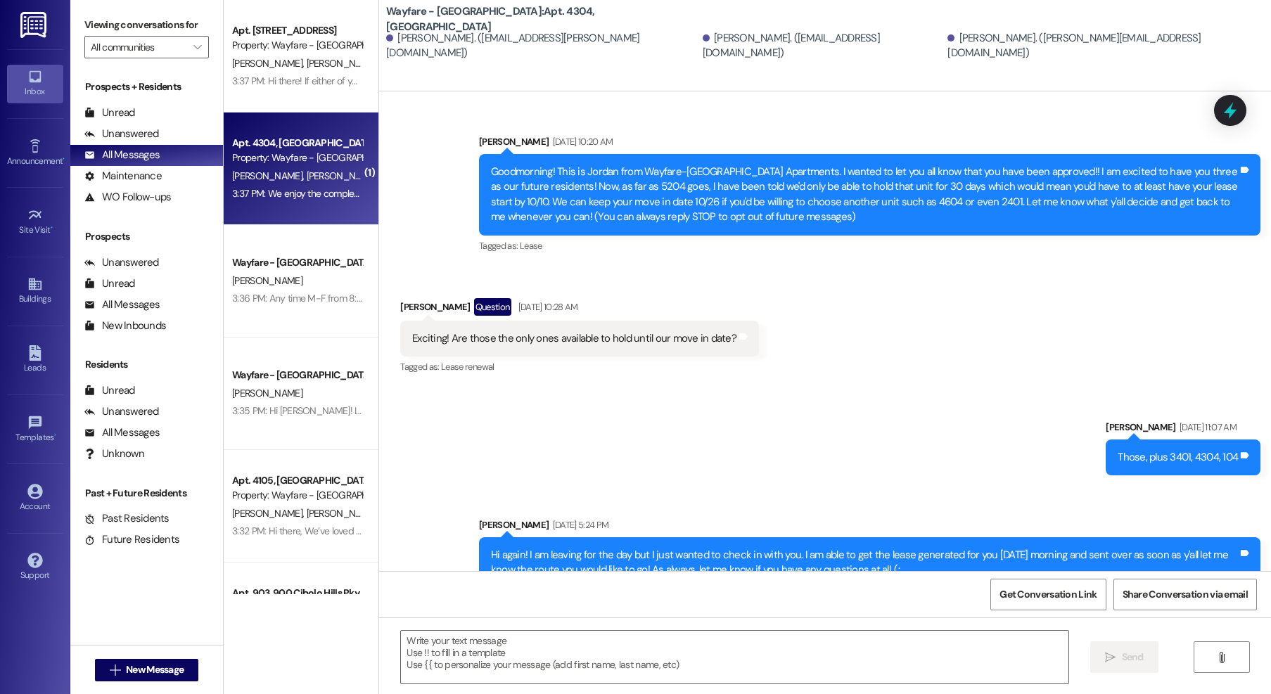
scroll to position [19565, 0]
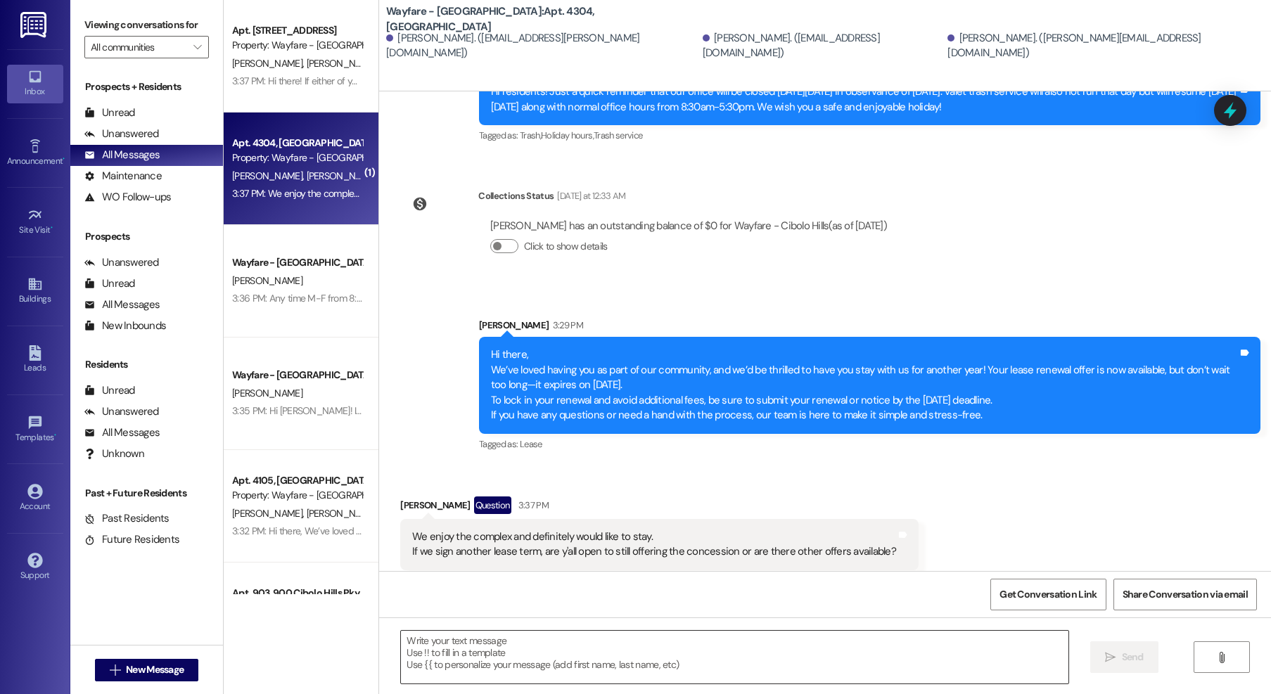
click at [822, 663] on textarea at bounding box center [735, 657] width 668 height 53
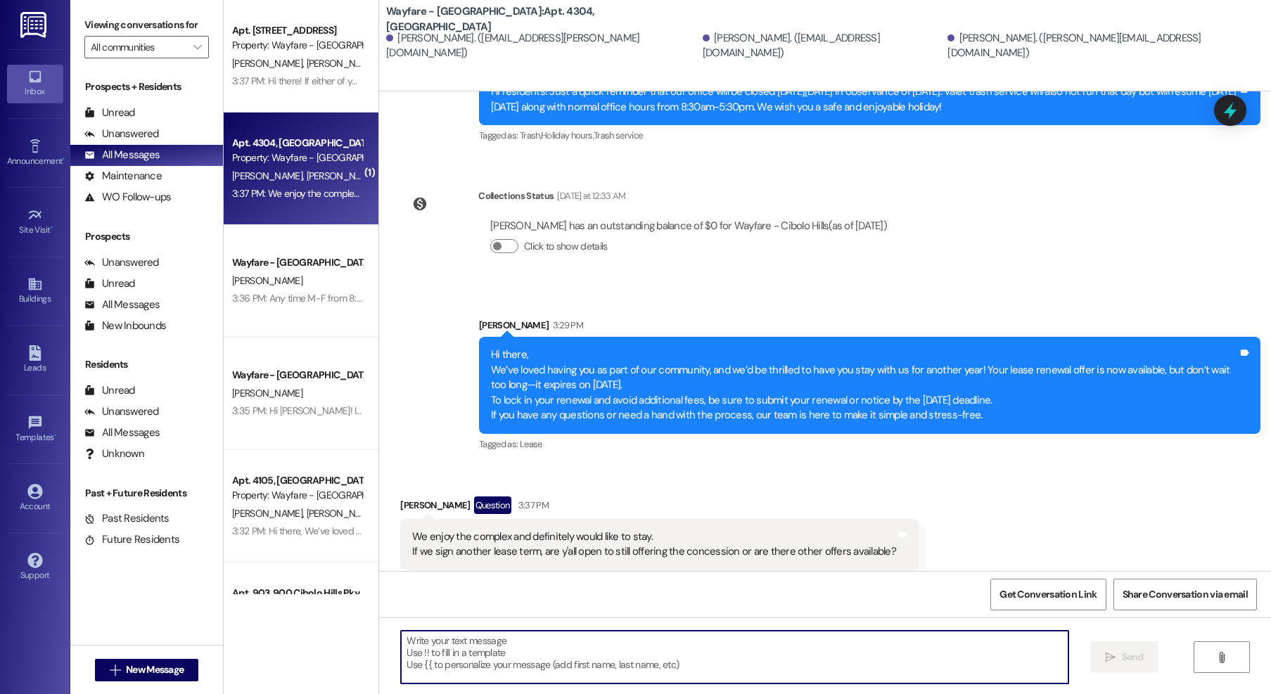
click at [483, 642] on textarea at bounding box center [735, 657] width 668 height 53
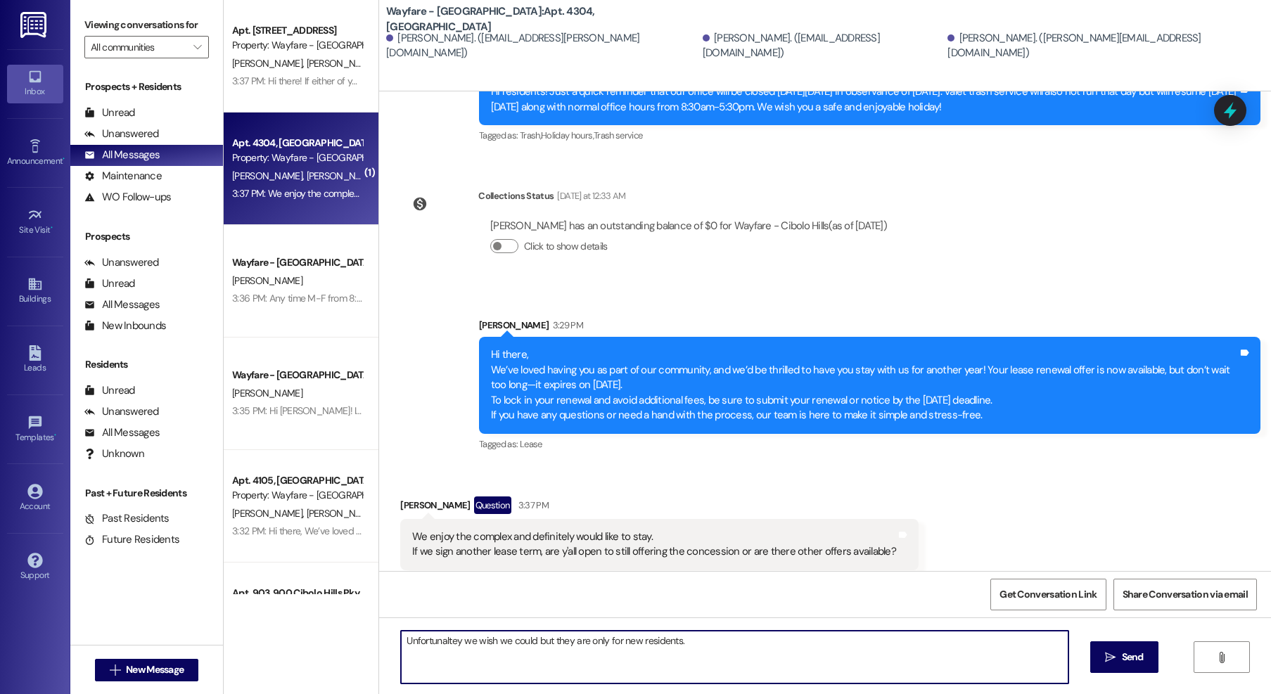
click at [427, 635] on textarea "Unfortunaltey we wish we could but they are only for new residents." at bounding box center [735, 657] width 668 height 53
click at [698, 641] on textarea "Unfortunaltey we wish we could but they are only for new residents." at bounding box center [735, 657] width 668 height 53
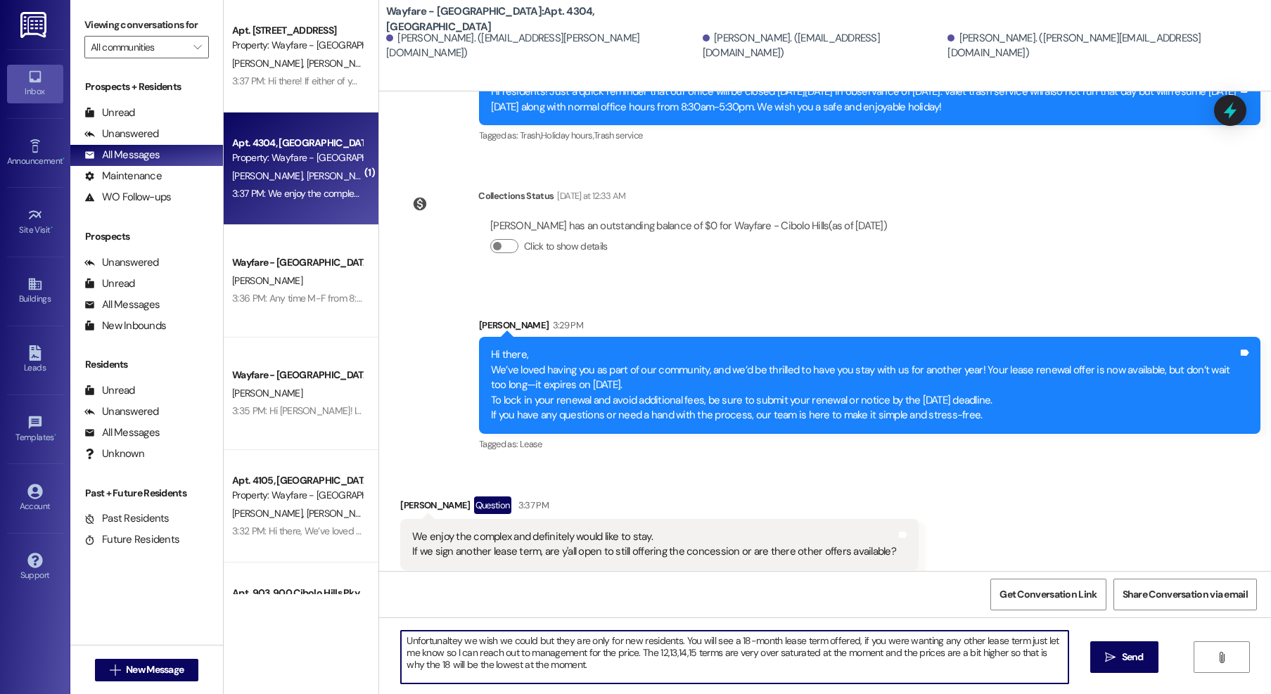
drag, startPoint x: 558, startPoint y: 670, endPoint x: 376, endPoint y: 642, distance: 184.4
click at [364, 638] on div "Apt. 2301, 2300 Cibolo Hills Pky Property: Wayfare - Cibolo Hills D. Sanchez S.…" at bounding box center [748, 347] width 1048 height 694
type textarea "Unfortunaltey we wish we could but they are only for new residents. You will se…"
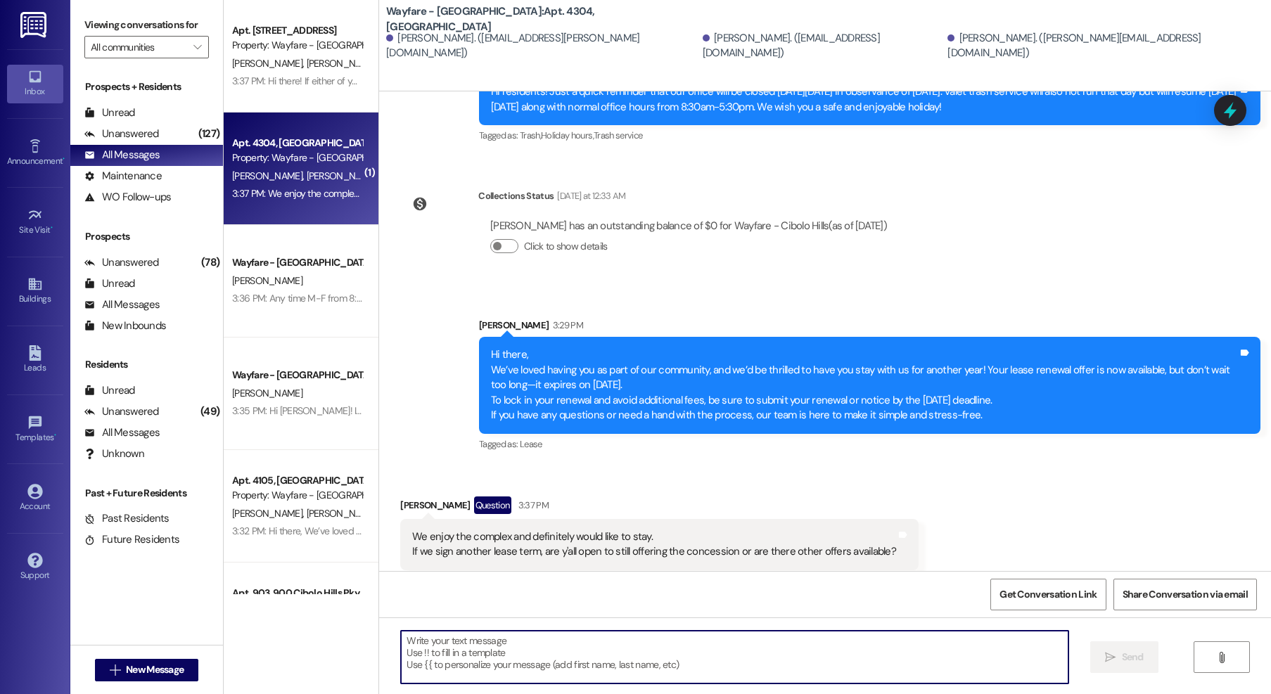
paste textarea "I completely understand where you’re coming from and truly wish we could extend…"
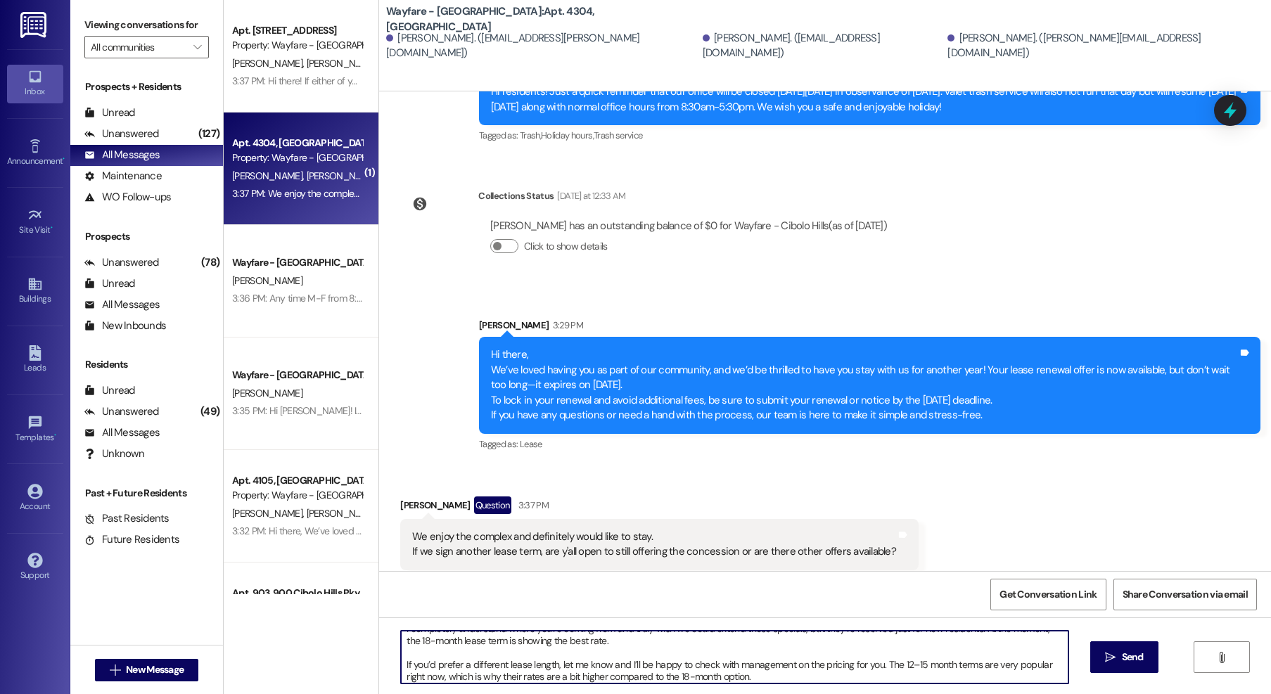
scroll to position [0, 0]
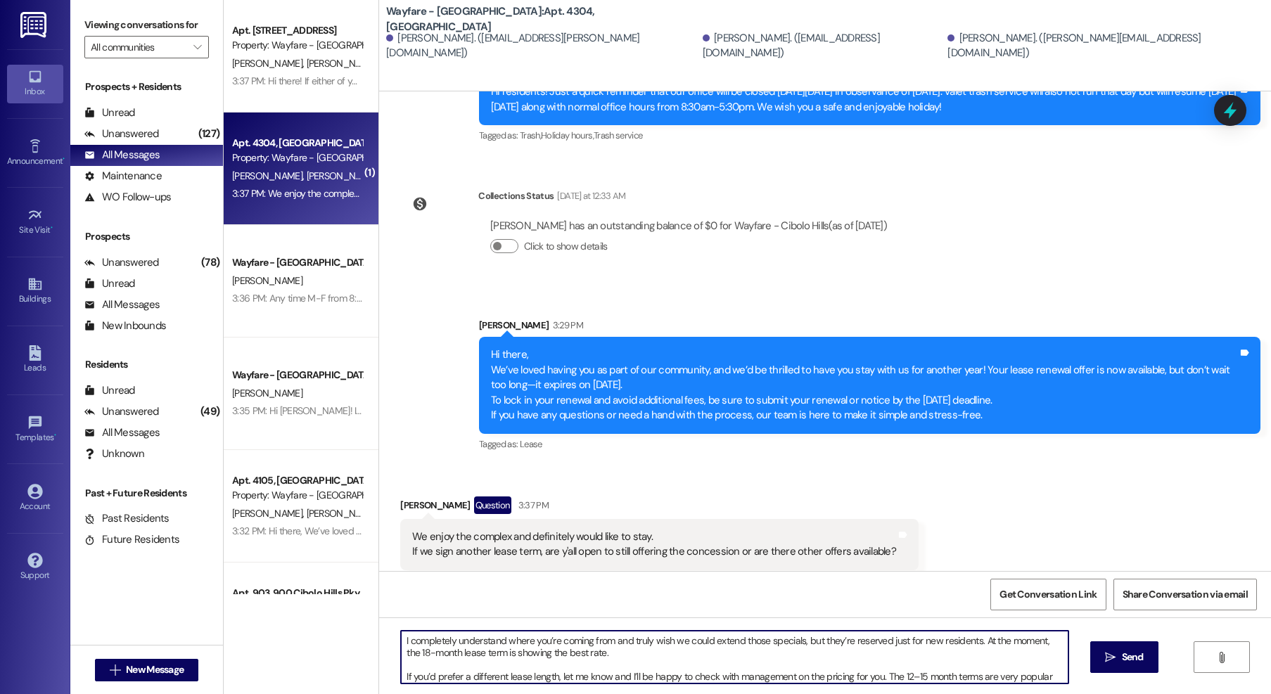
drag, startPoint x: 621, startPoint y: 642, endPoint x: 405, endPoint y: 644, distance: 216.7
click at [405, 644] on textarea "I completely understand where you’re coming from and truly wish we could extend…" at bounding box center [735, 657] width 668 height 53
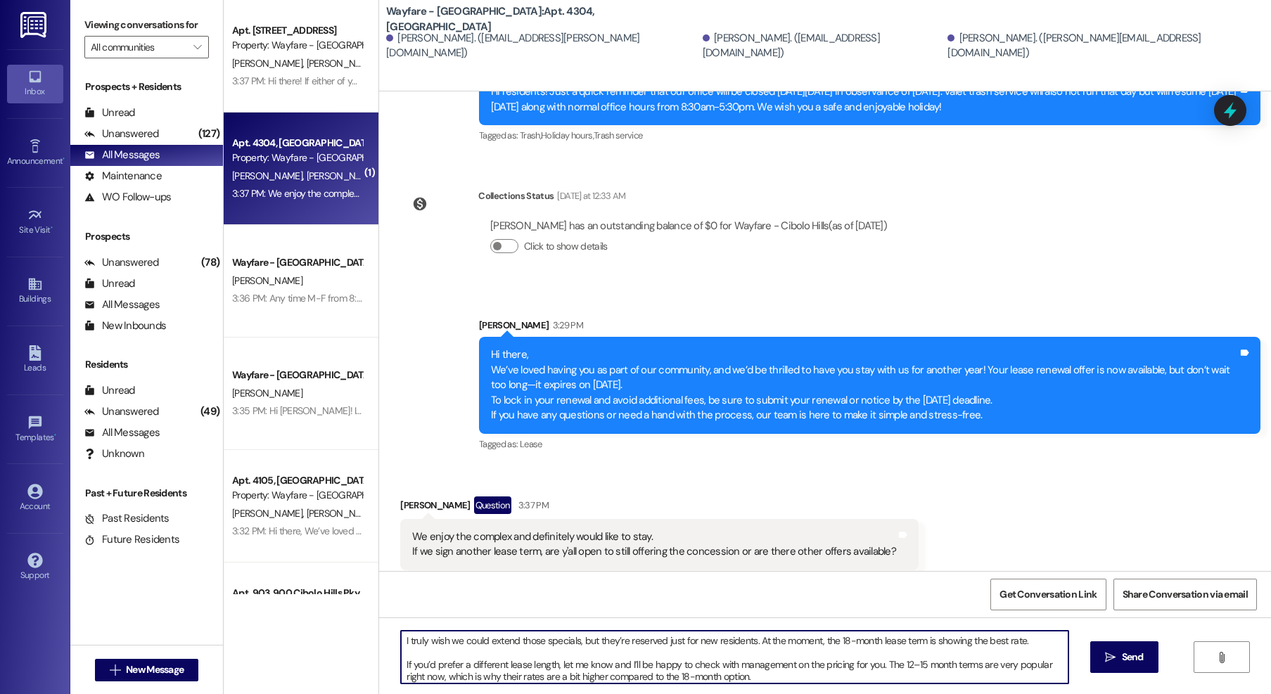
scroll to position [4, 0]
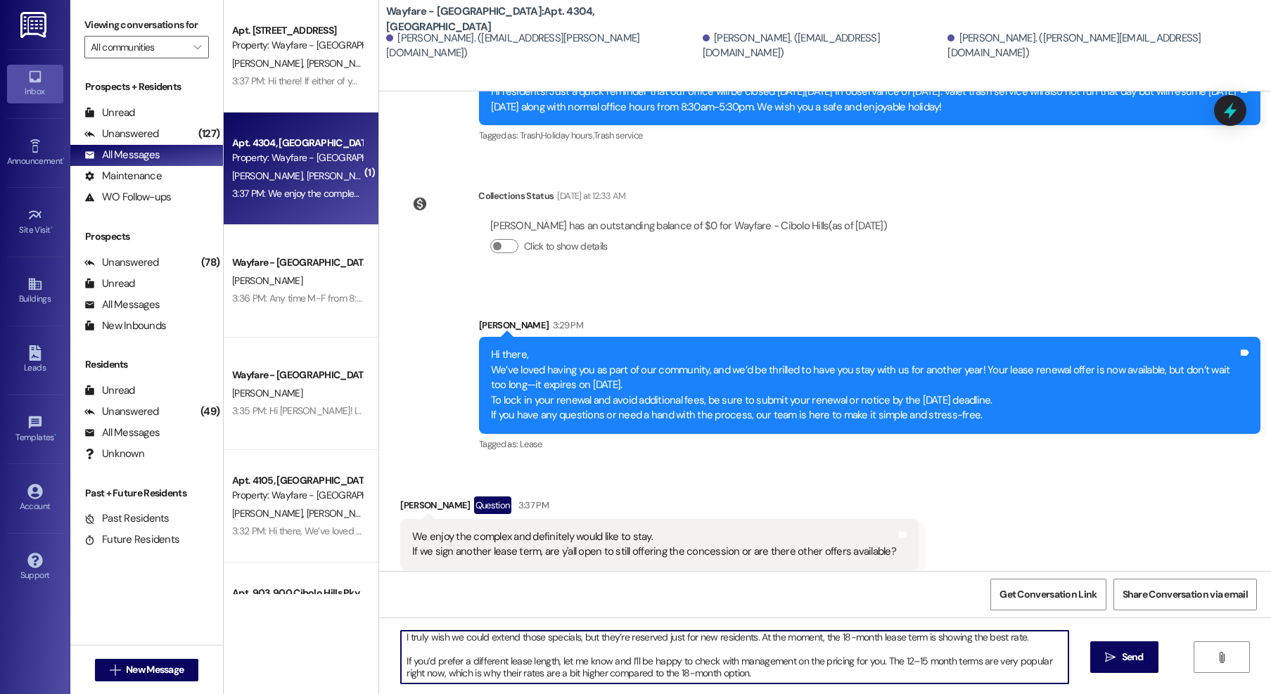
drag, startPoint x: 1043, startPoint y: 665, endPoint x: 1008, endPoint y: 666, distance: 35.2
click at [1008, 666] on textarea "I truly wish we could extend those specials, but they’re reserved just for new …" at bounding box center [735, 657] width 668 height 53
drag, startPoint x: 851, startPoint y: 673, endPoint x: 823, endPoint y: 677, distance: 27.8
click at [851, 673] on textarea "I truly wish we could extend those specials, but they’re reserved just for new …" at bounding box center [735, 657] width 668 height 53
click at [592, 675] on textarea "I truly wish we could extend those specials, but they’re reserved just for new …" at bounding box center [735, 657] width 668 height 53
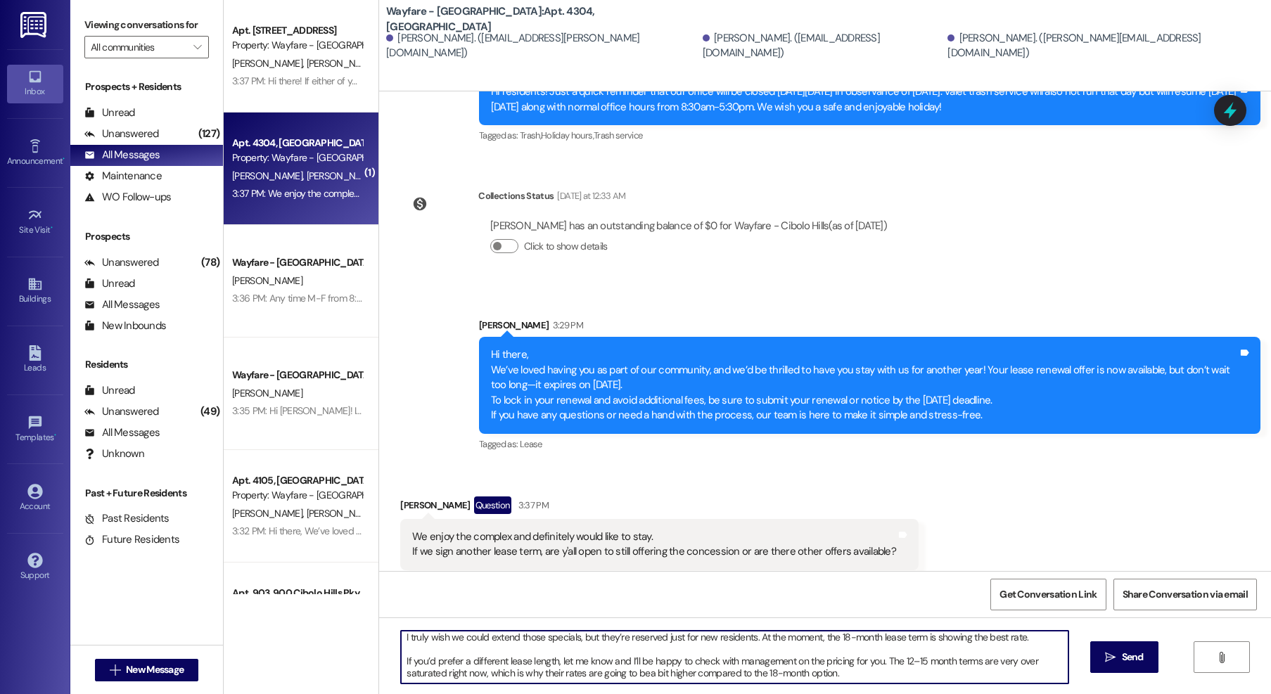
type textarea "I truly wish we could extend those specials, but they’re reserved just for new …"
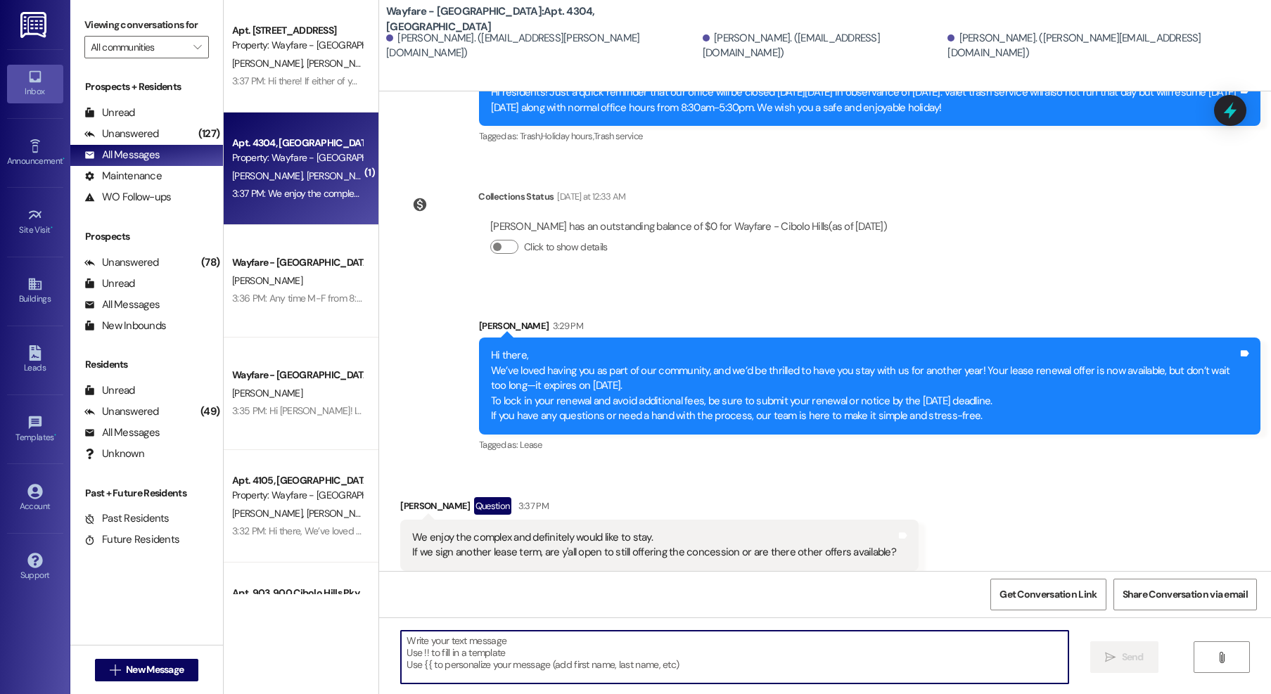
scroll to position [19709, 0]
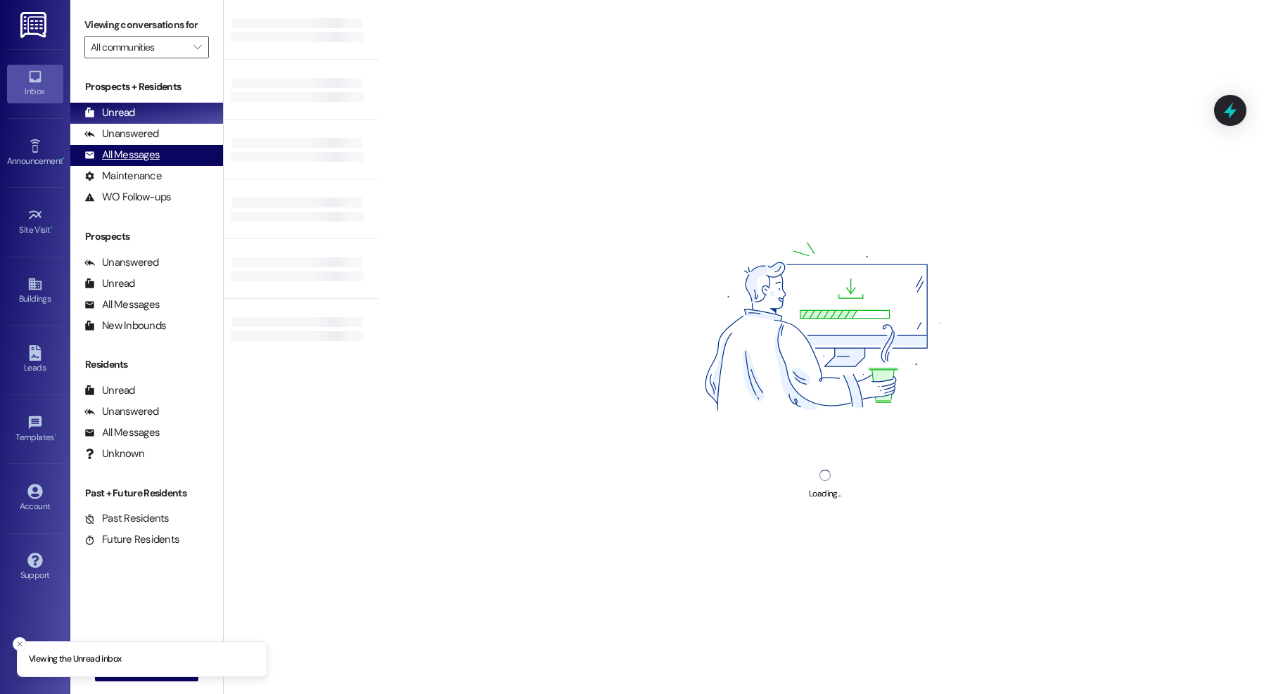
click at [125, 146] on div "All Messages (undefined)" at bounding box center [146, 155] width 153 height 21
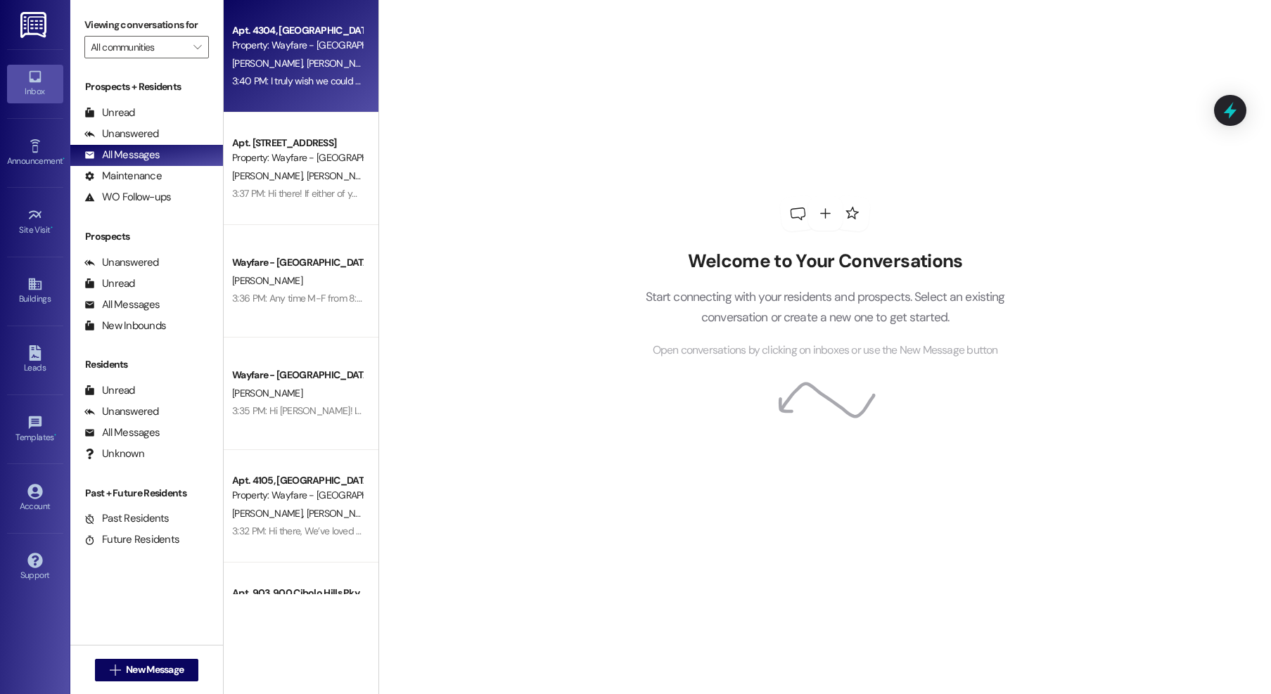
click at [266, 80] on div "3:40 PM: I truly wish we could extend those specials, but they’re reserved just…" at bounding box center [1097, 81] width 1731 height 13
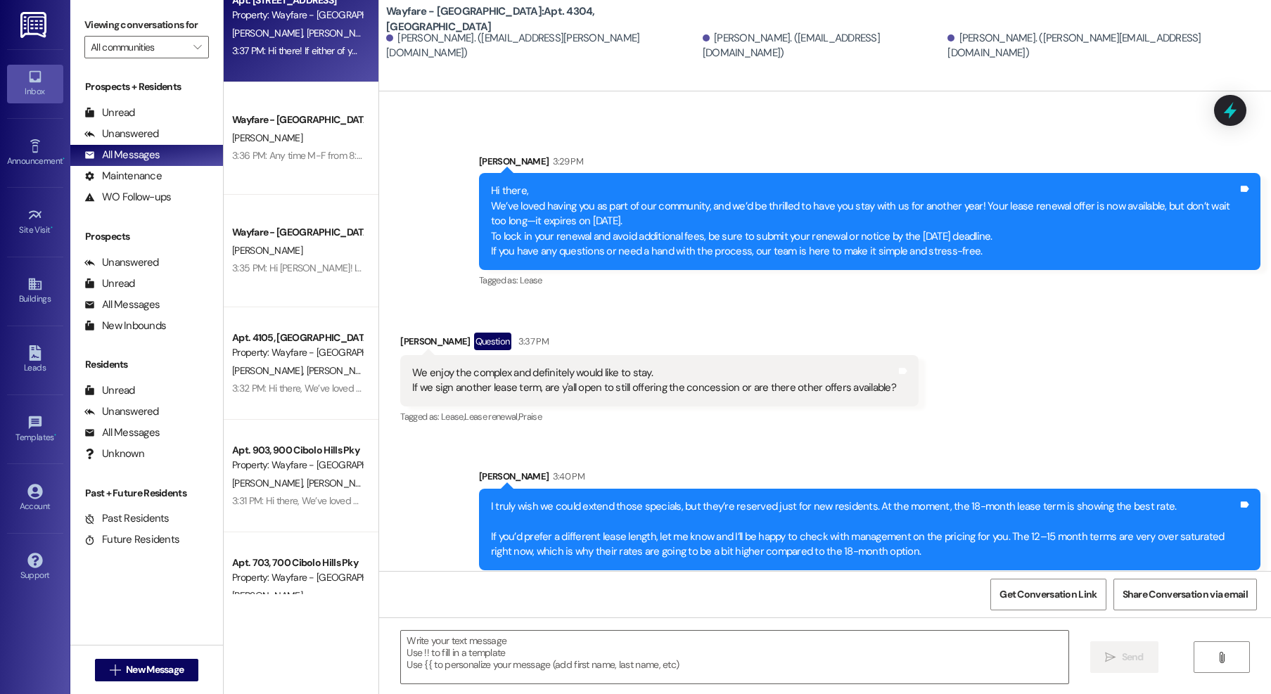
scroll to position [229, 0]
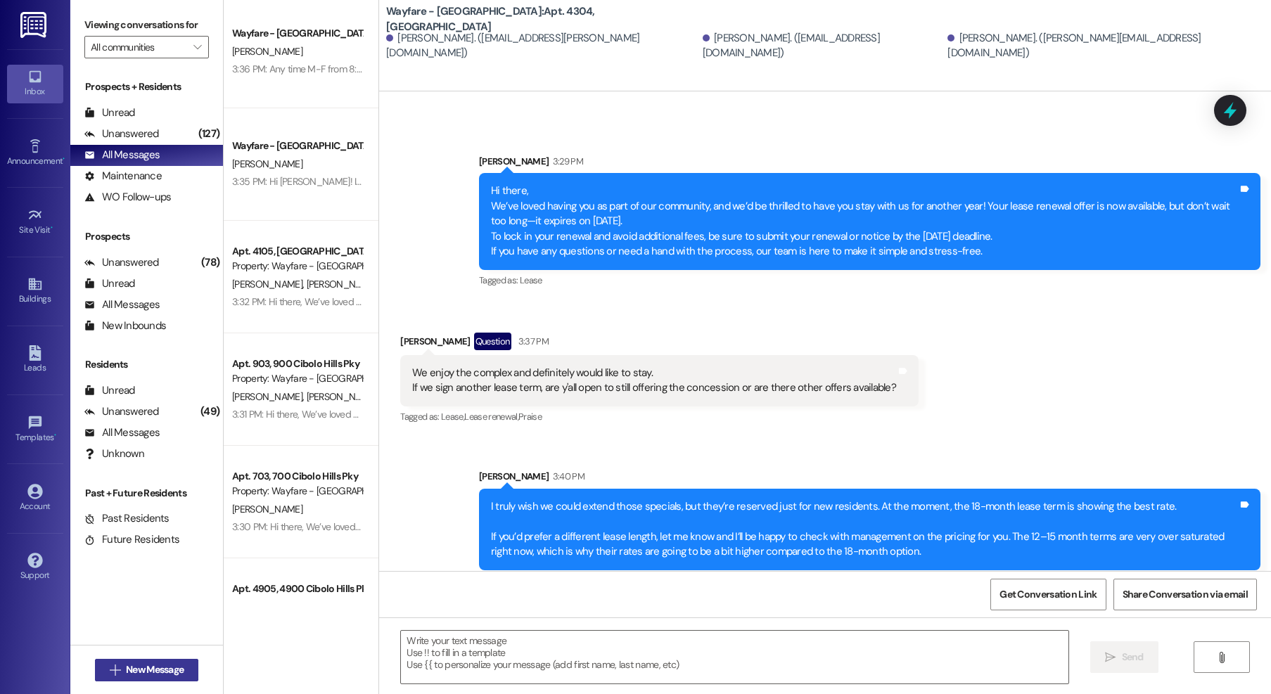
click at [163, 673] on span "New Message" at bounding box center [155, 670] width 58 height 15
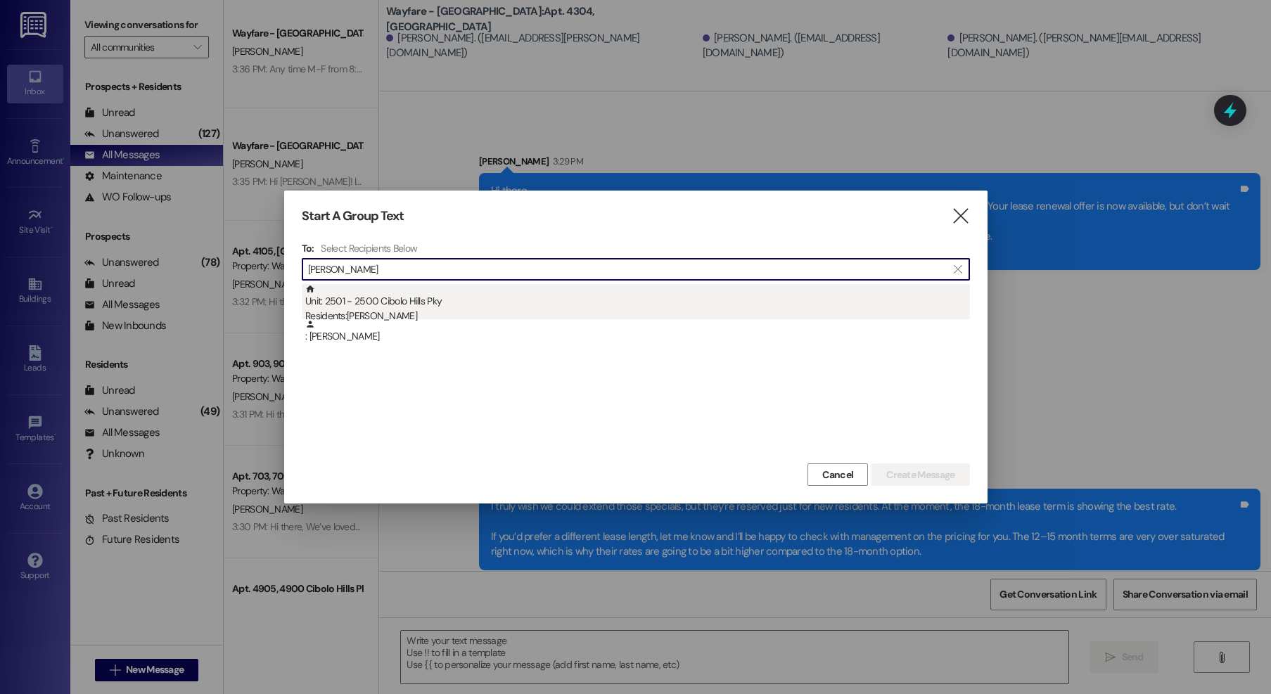
type input "wang"
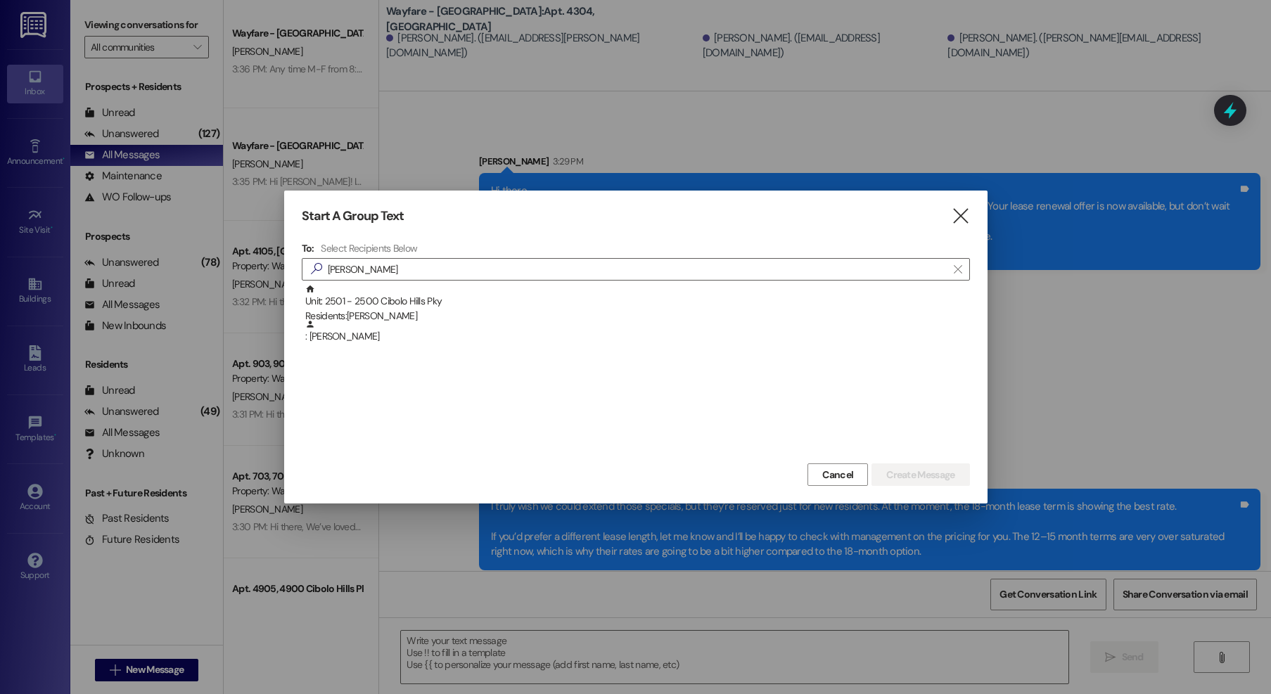
drag, startPoint x: 426, startPoint y: 297, endPoint x: 690, endPoint y: 343, distance: 267.9
click at [426, 297] on div "Unit: 2501 - 2500 Cibolo Hills Pky Residents: Anne Wang" at bounding box center [637, 304] width 665 height 40
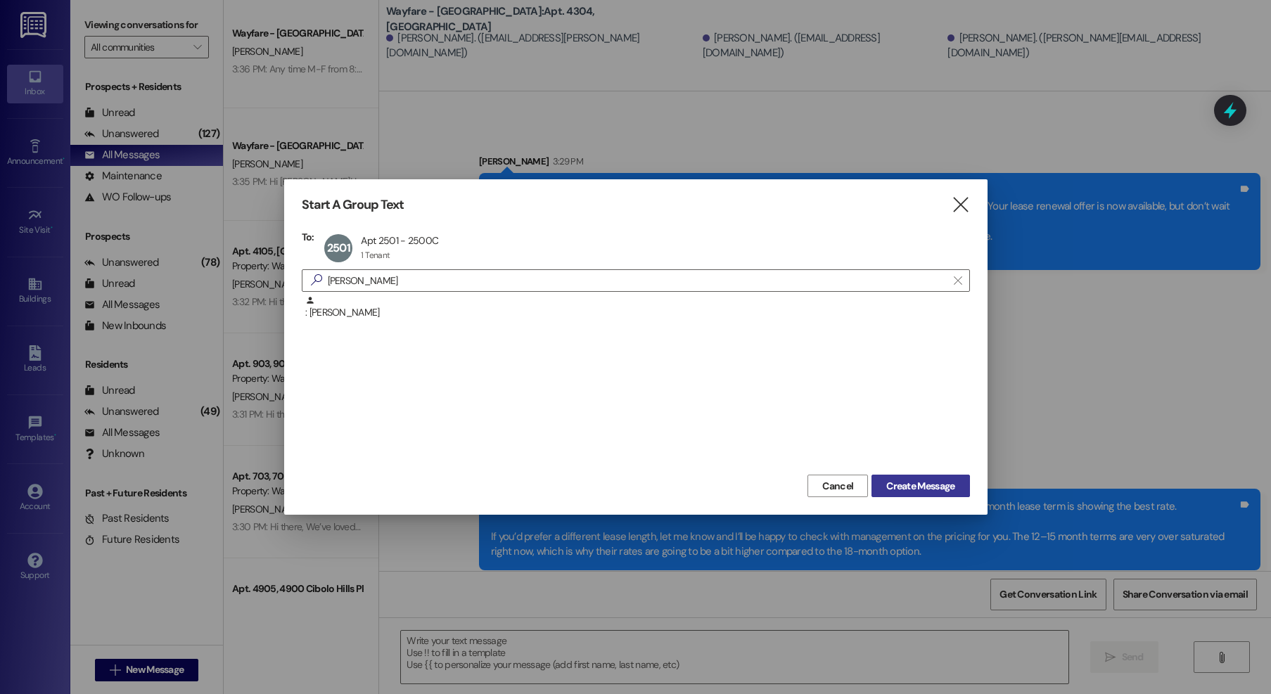
click at [905, 480] on span "Create Message" at bounding box center [920, 486] width 68 height 15
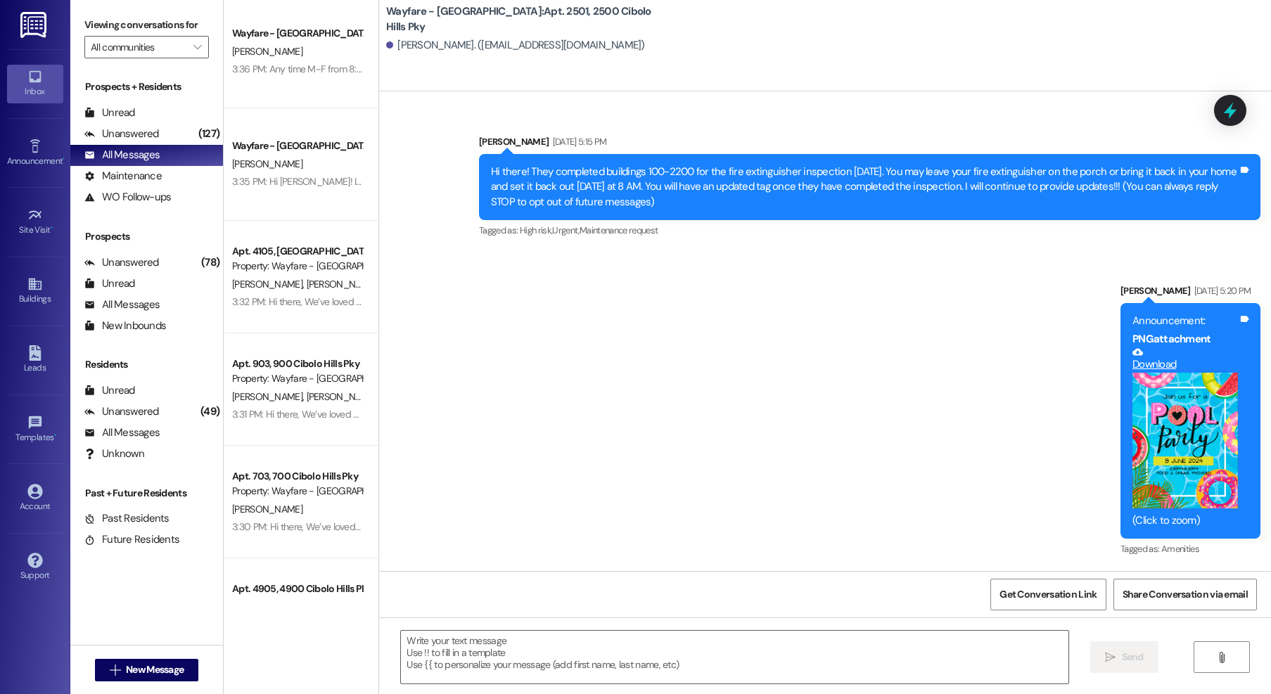
scroll to position [32125, 0]
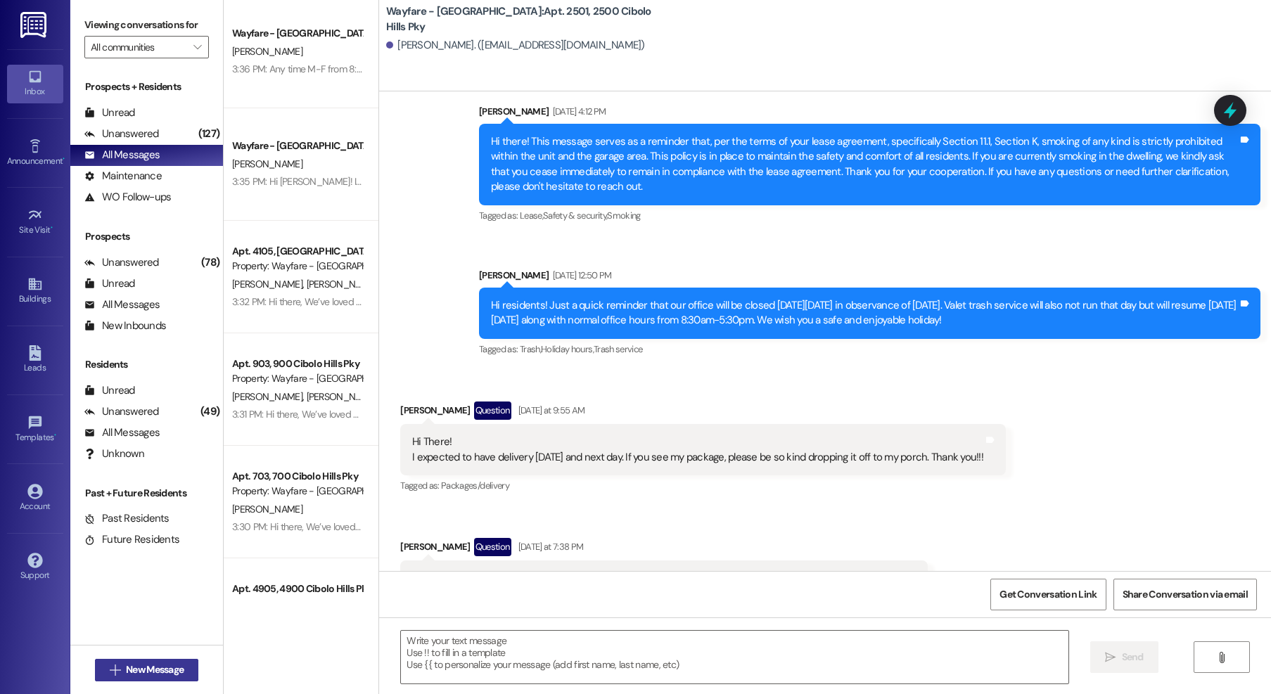
click at [154, 680] on button " New Message" at bounding box center [147, 670] width 104 height 23
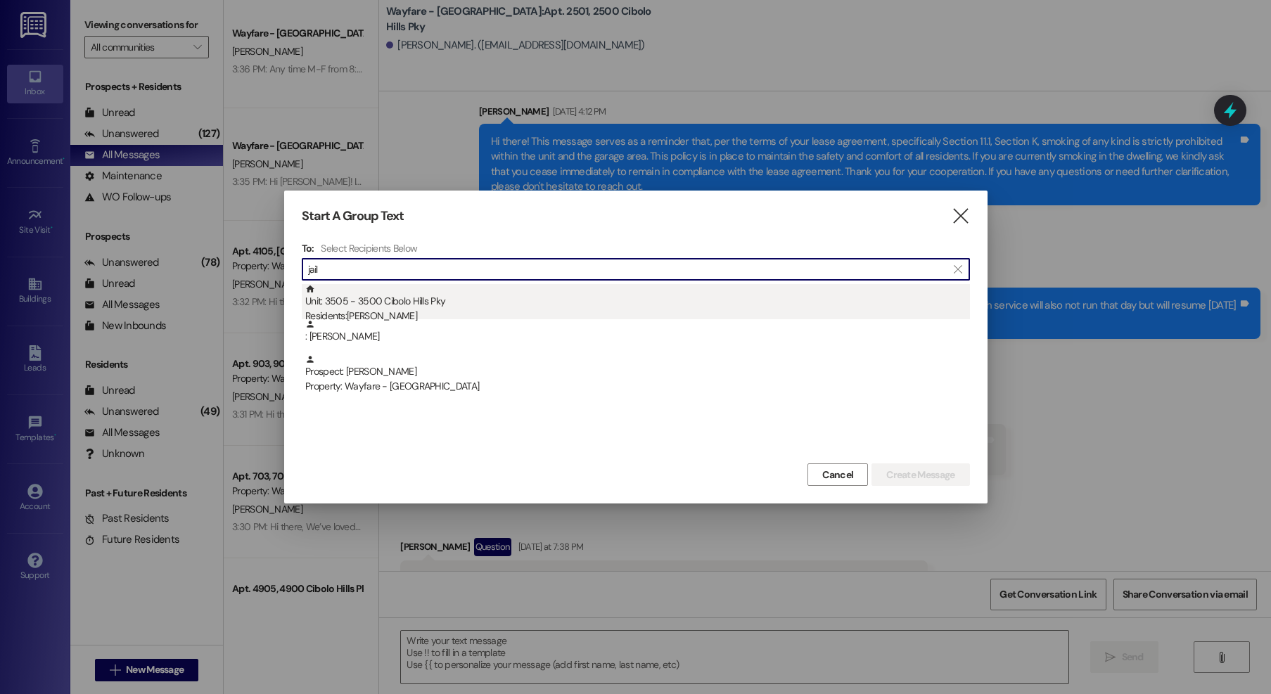
type input "jail"
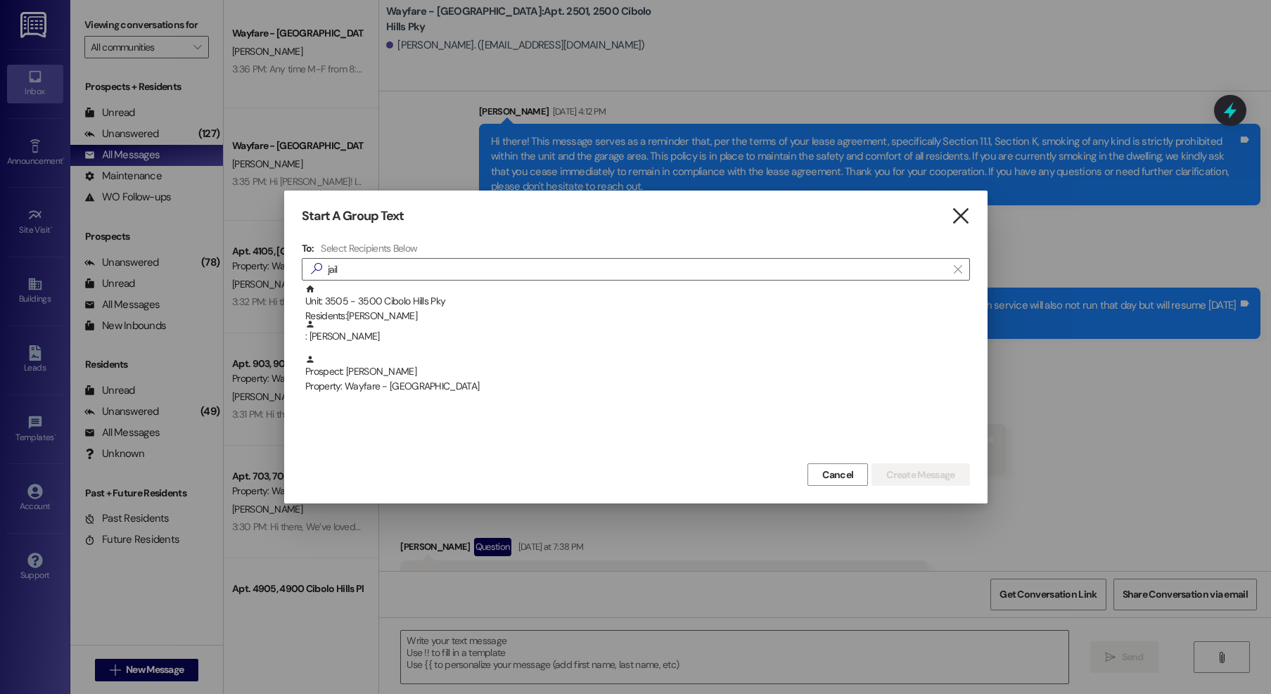
click at [966, 214] on icon "" at bounding box center [960, 216] width 19 height 15
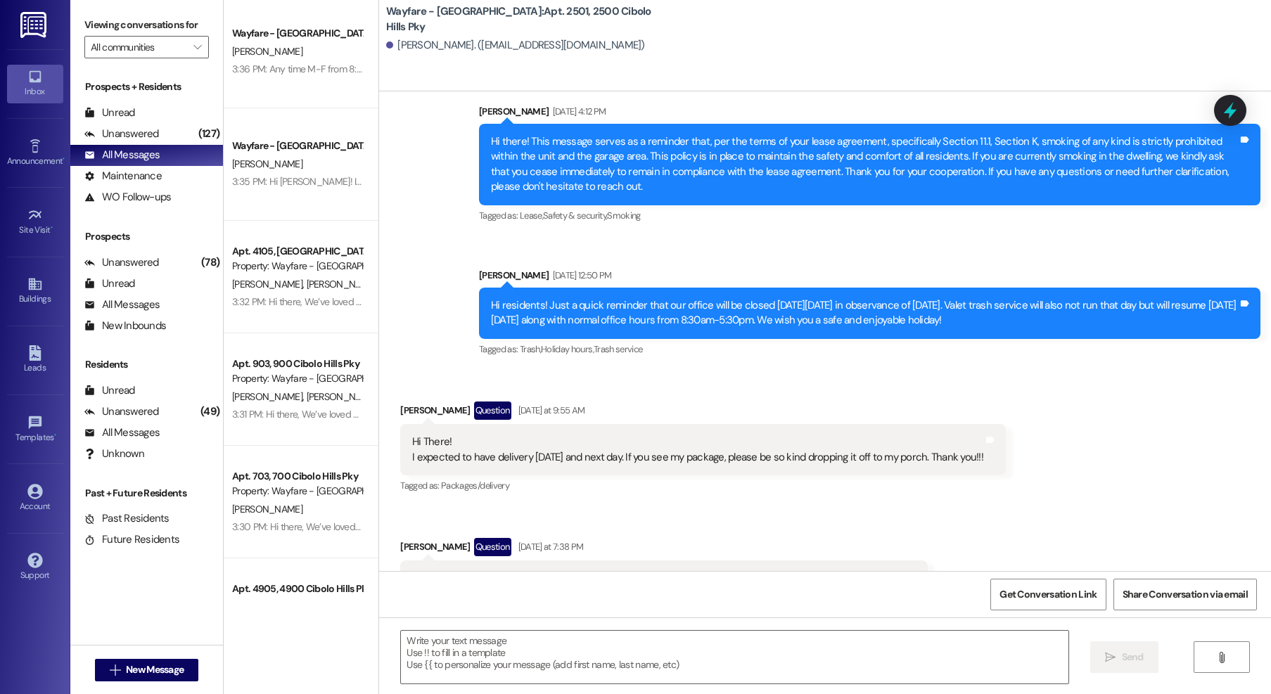
scroll to position [32246, 0]
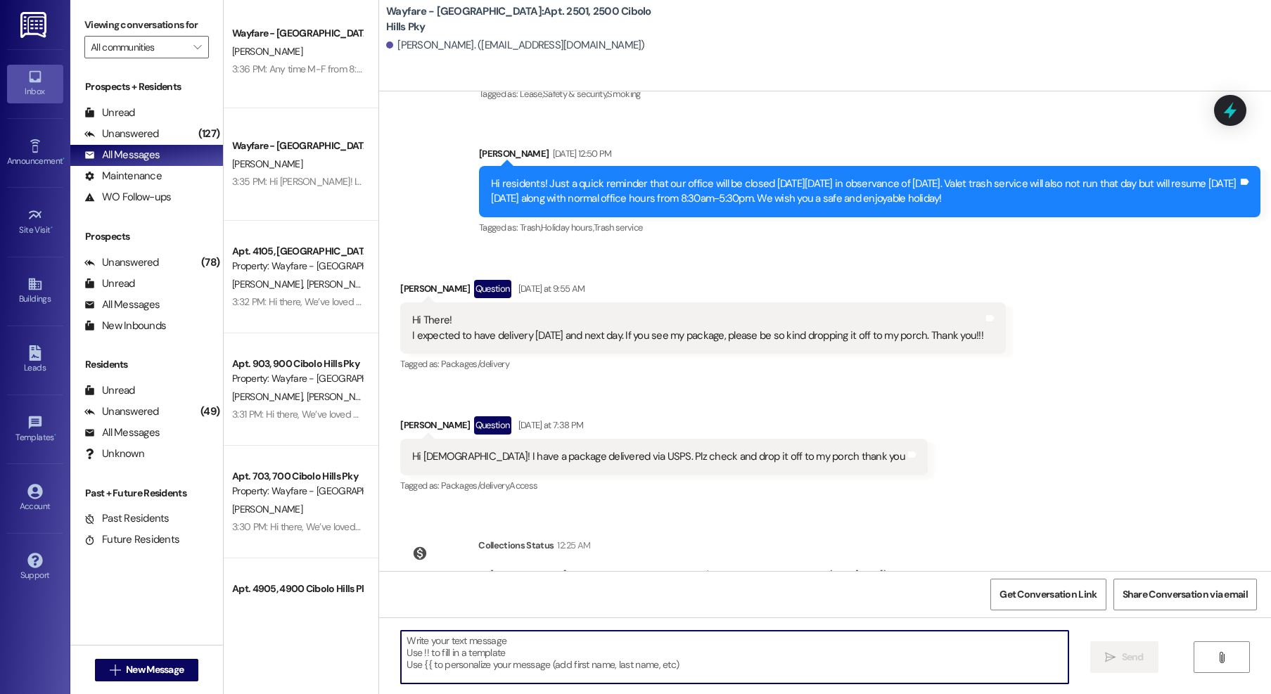
click at [504, 635] on textarea at bounding box center [735, 657] width 668 height 53
type textarea "It's on your porch!"
click at [120, 661] on button " New Message" at bounding box center [147, 670] width 104 height 23
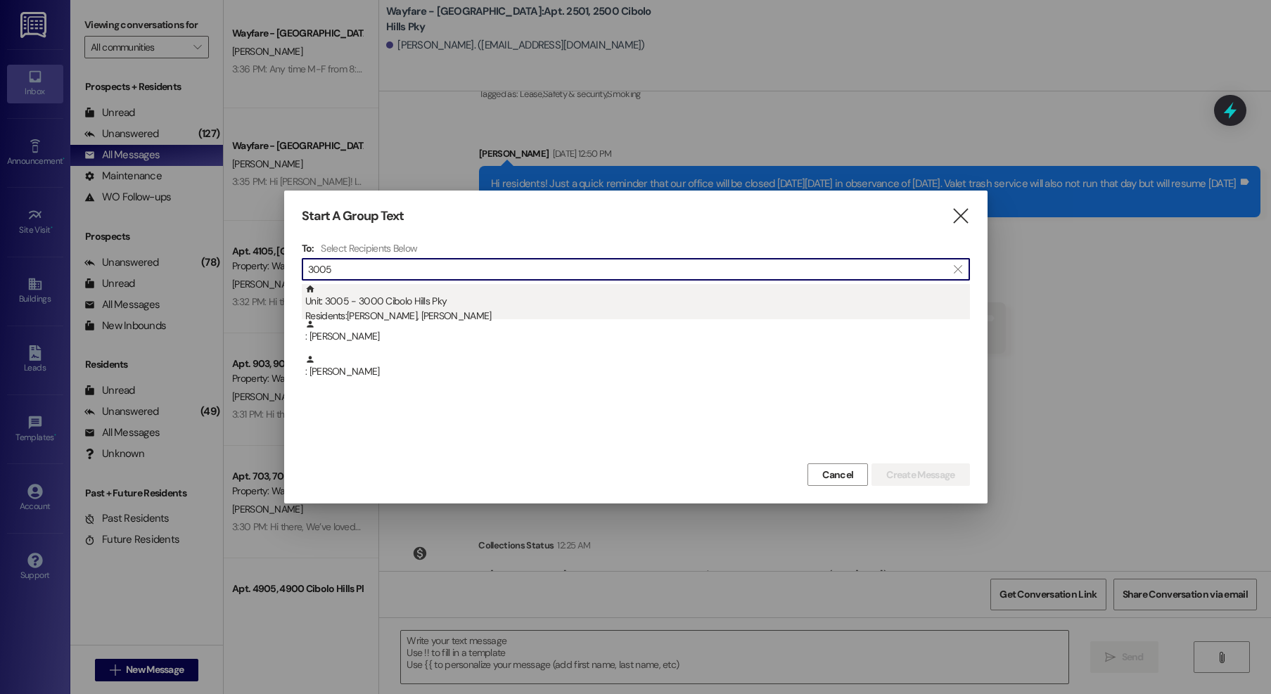
type input "3005"
click at [376, 304] on div "Unit: 3005 - 3000 Cibolo Hills Pky Residents: Diana Aponte, Samuel Hernandez" at bounding box center [637, 304] width 665 height 40
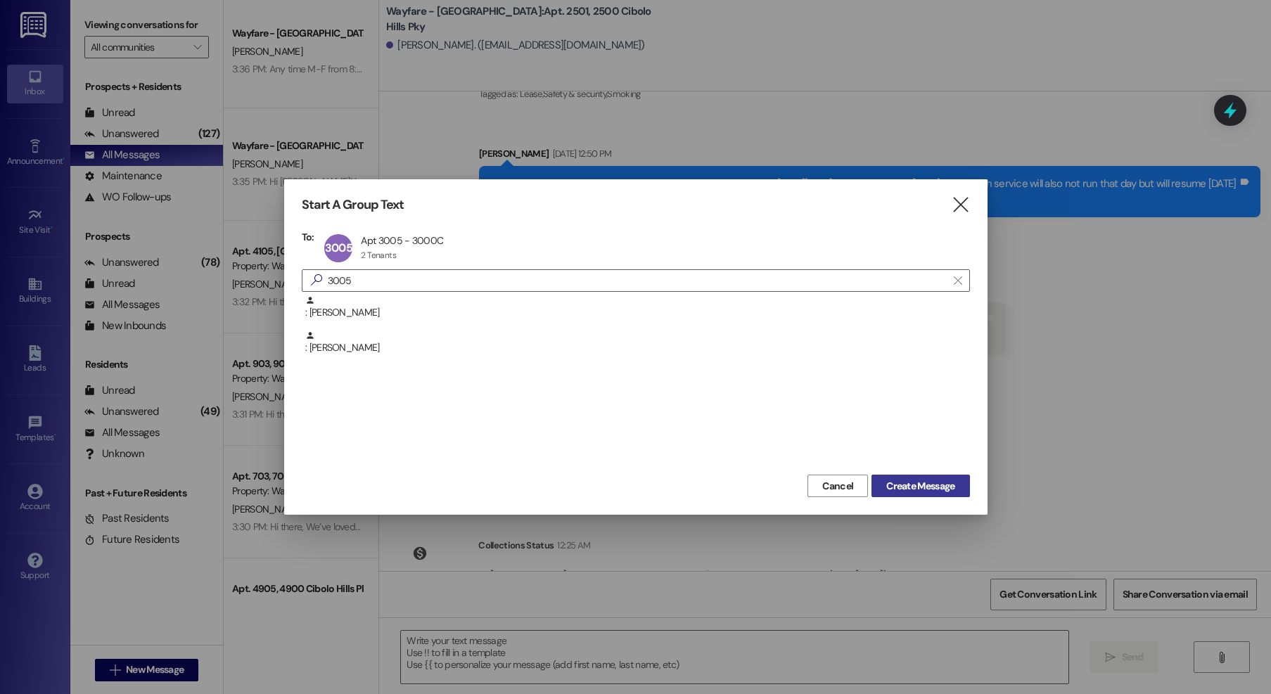
click at [950, 492] on span "Create Message" at bounding box center [920, 486] width 68 height 15
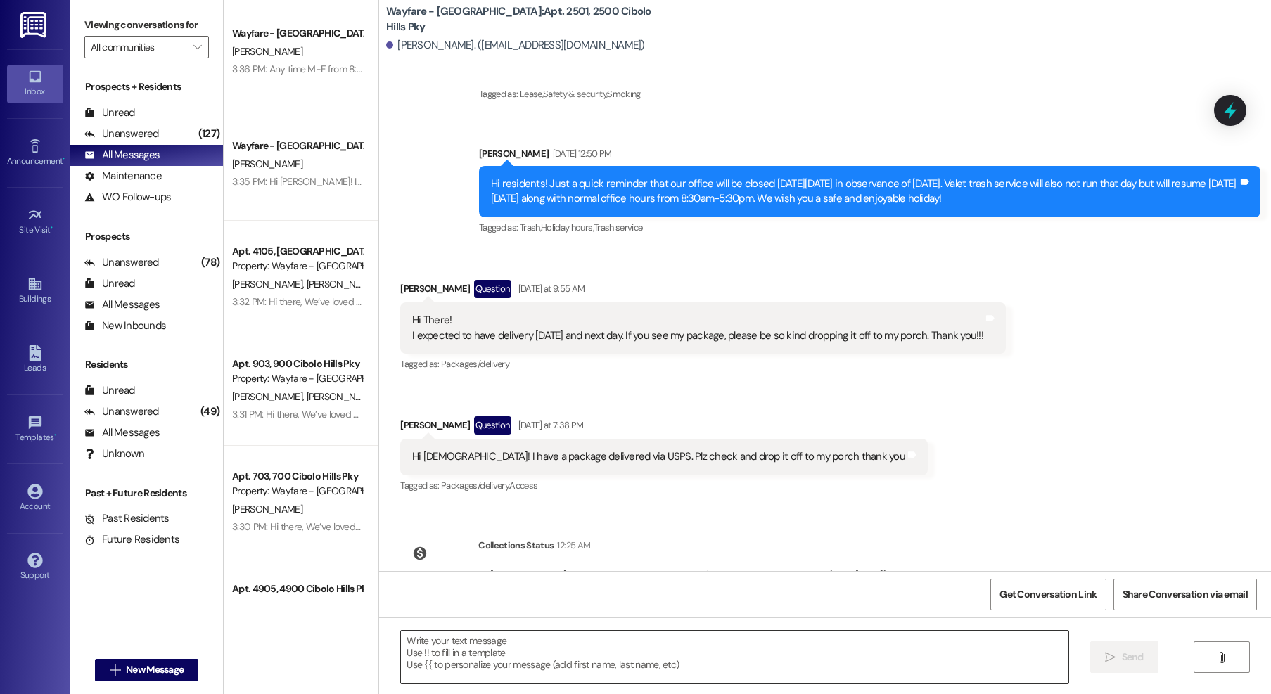
click at [907, 656] on textarea at bounding box center [735, 657] width 668 height 53
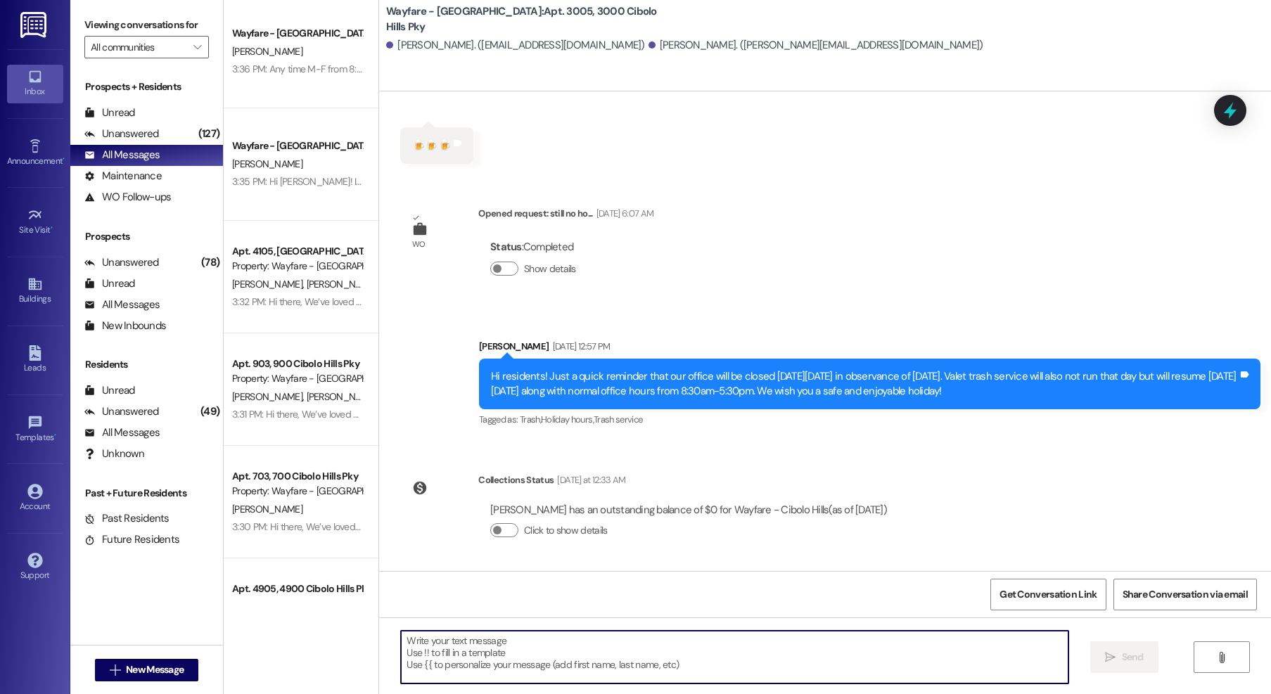
scroll to position [718, 0]
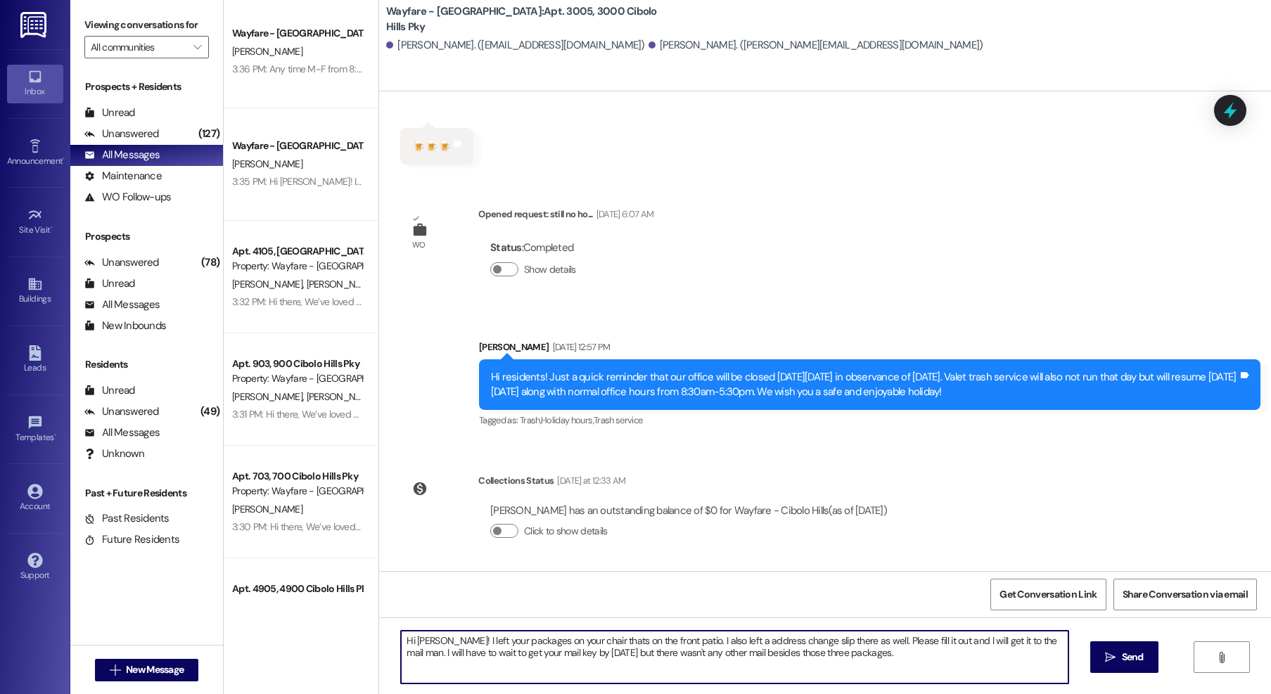
click at [878, 665] on textarea "Hi Diana! I left your packages on your chair thats on the front patio. I also l…" at bounding box center [735, 657] width 668 height 53
click at [877, 678] on textarea "Hi Diana! I left your packages on your chair thats on the front patio. I also l…" at bounding box center [735, 657] width 668 height 53
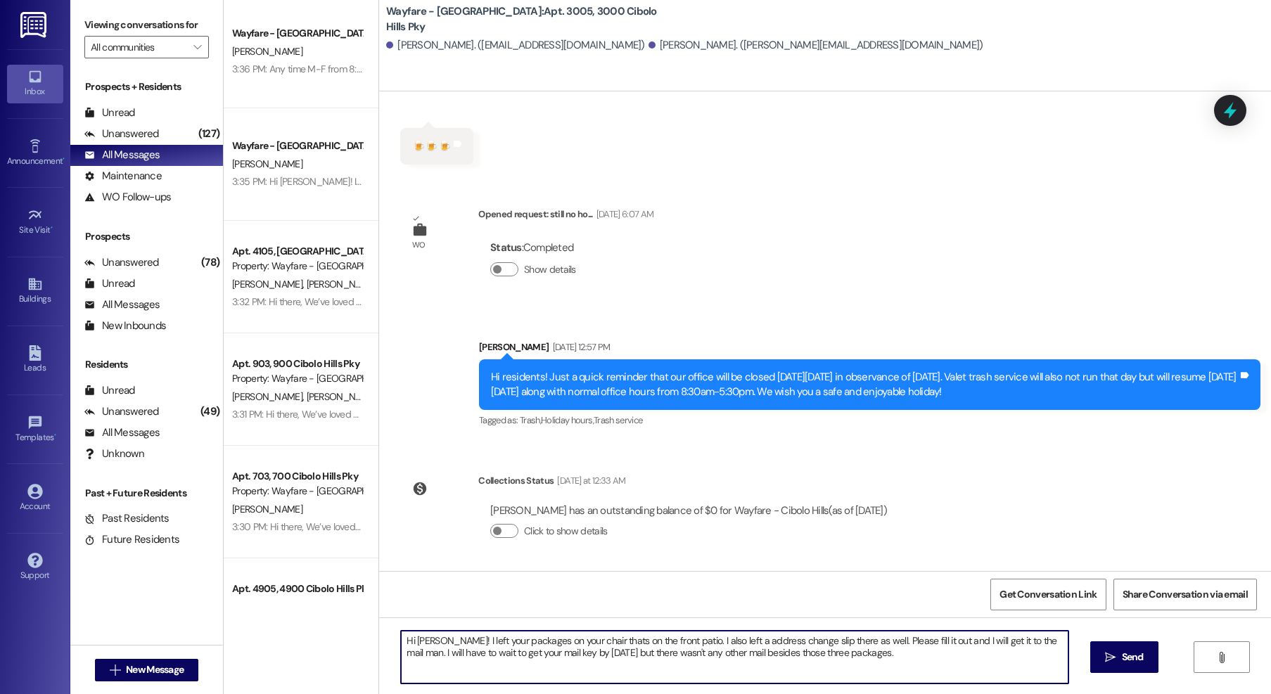
drag, startPoint x: 927, startPoint y: 643, endPoint x: 949, endPoint y: 610, distance: 40.0
click at [928, 642] on textarea "Hi Diana! I left your packages on your chair thats on the front patio. I also l…" at bounding box center [735, 657] width 668 height 53
drag, startPoint x: 1056, startPoint y: 644, endPoint x: 1022, endPoint y: 647, distance: 33.9
click at [1022, 647] on textarea "Hi Diana! I left your packages on your chair thats on the front patio. I also l…" at bounding box center [735, 657] width 668 height 53
type textarea "Hi Diana! I left your packages on your chair thats on the front patio. I also l…"
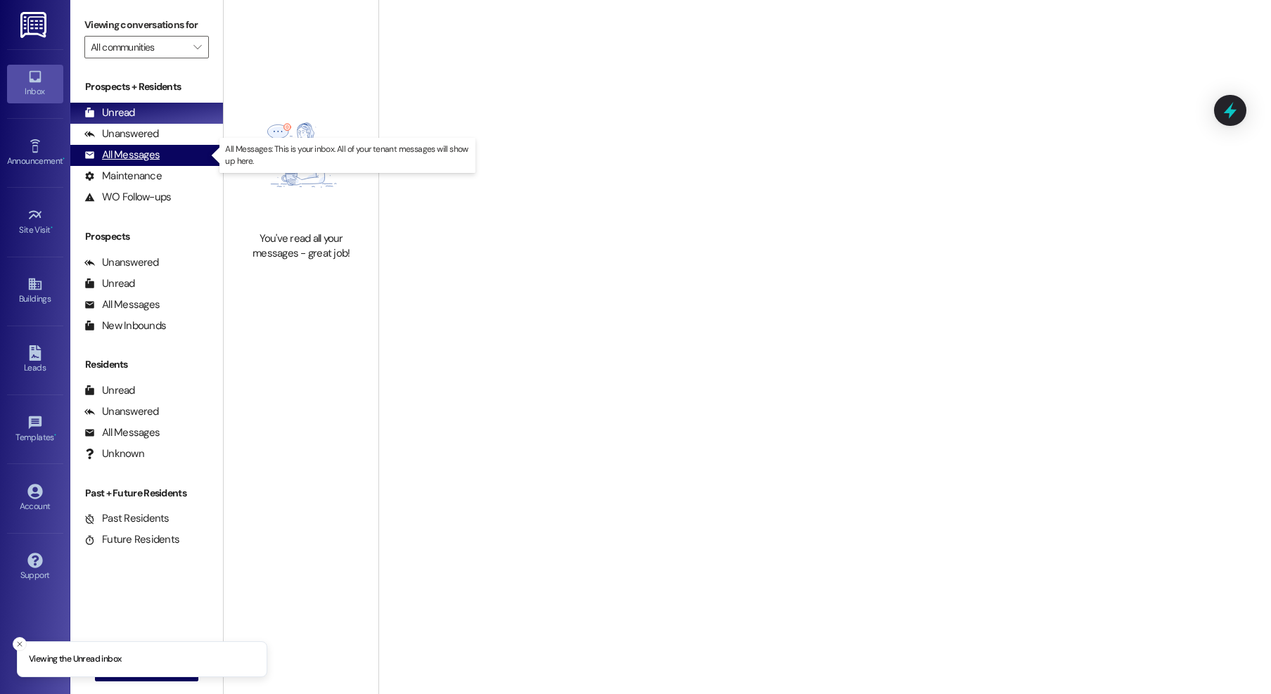
click at [136, 158] on div "All Messages" at bounding box center [121, 155] width 75 height 15
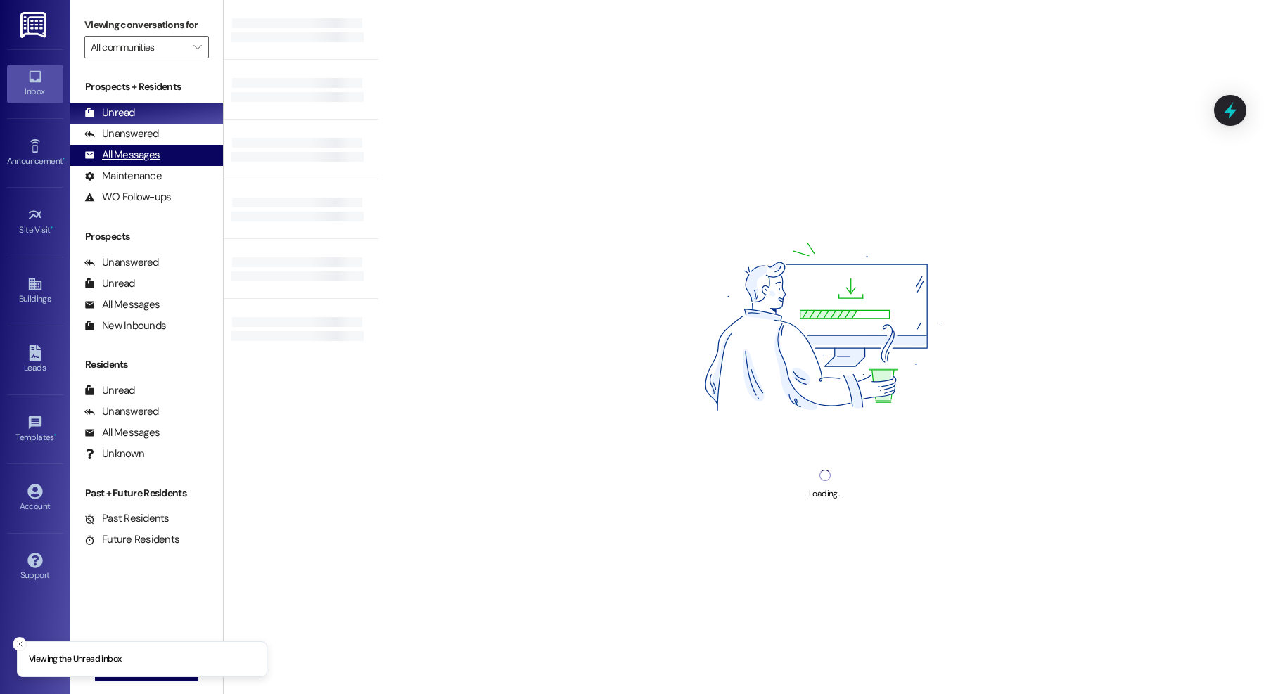
click at [112, 151] on div "All Messages" at bounding box center [121, 155] width 75 height 15
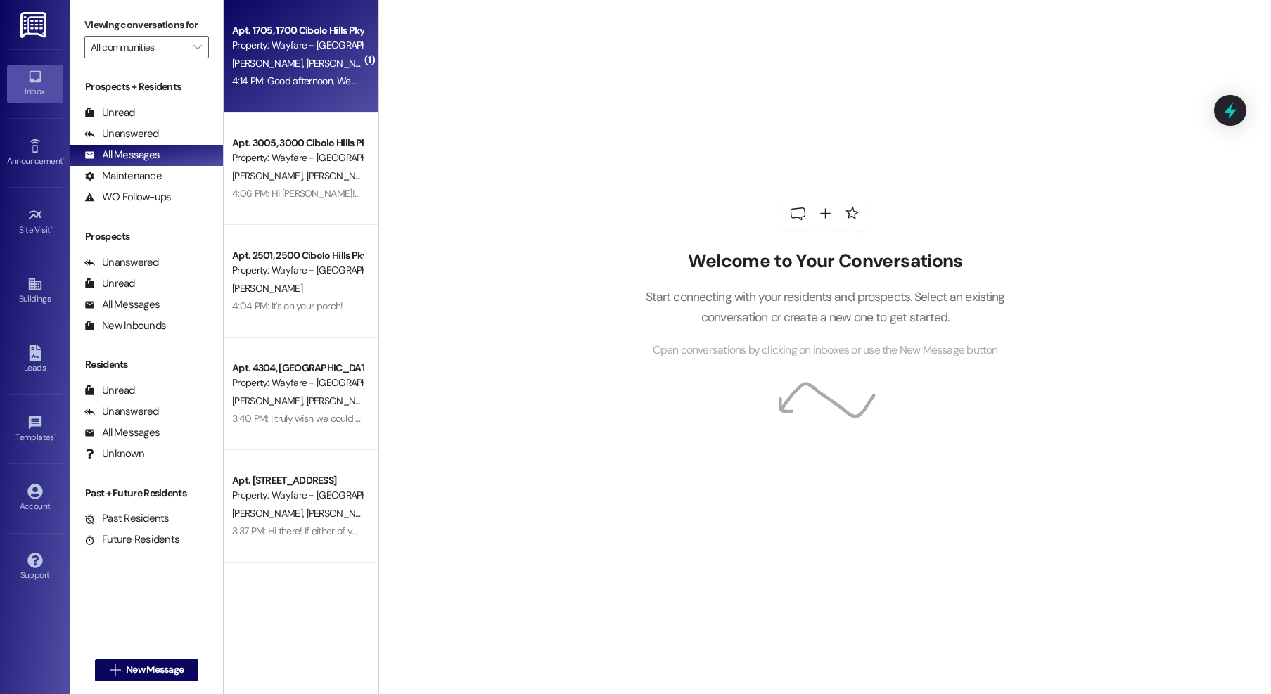
click at [249, 75] on div "4:14 PM: Good afternoon, We do not plan on renewing and I did read the steps ne…" at bounding box center [765, 81] width 1067 height 13
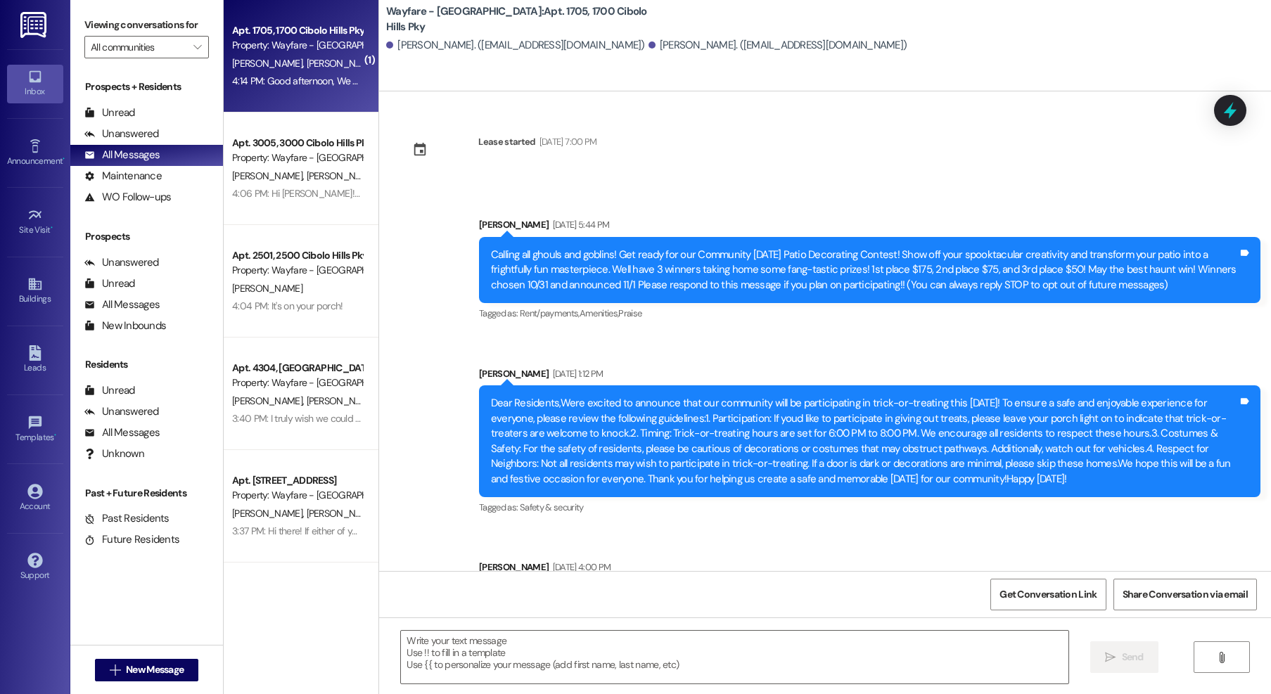
scroll to position [13912, 0]
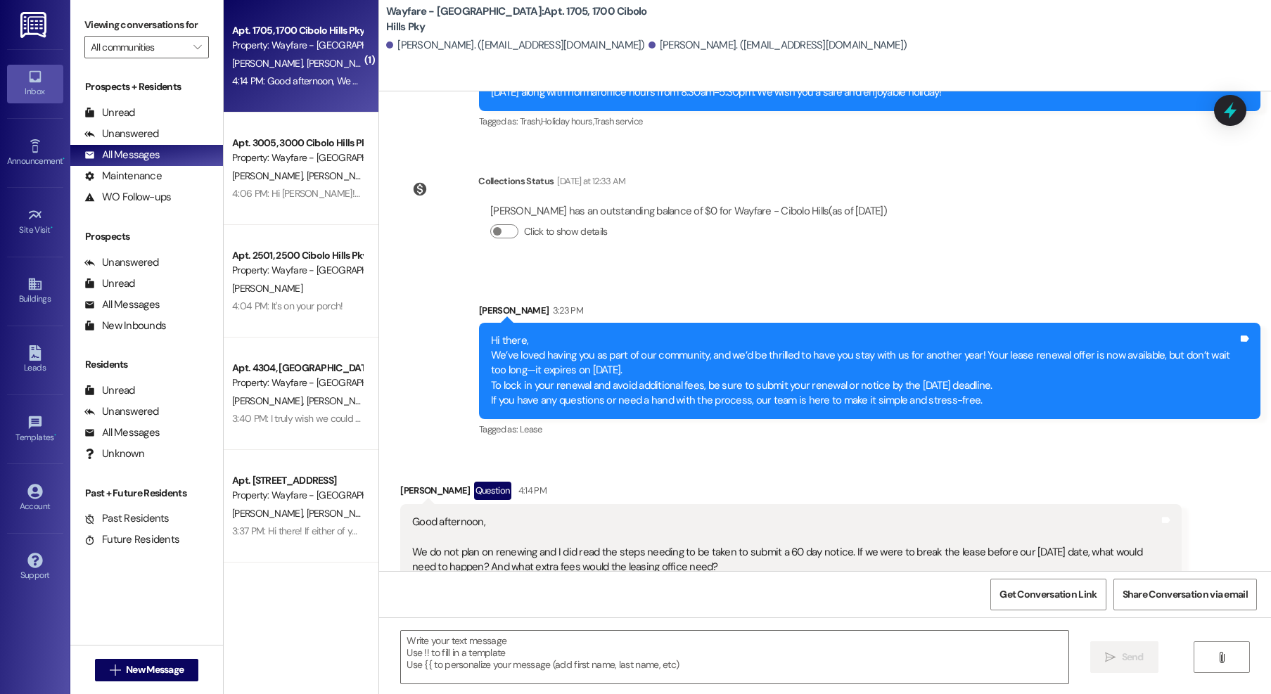
drag, startPoint x: 410, startPoint y: 510, endPoint x: 689, endPoint y: 526, distance: 279.0
click at [689, 526] on div "Good afternoon, We do not plan on renewing and I did read the steps needing to …" at bounding box center [785, 545] width 747 height 61
click at [688, 532] on div "Good afternoon, We do not plan on renewing and I did read the steps needing to …" at bounding box center [791, 545] width 782 height 82
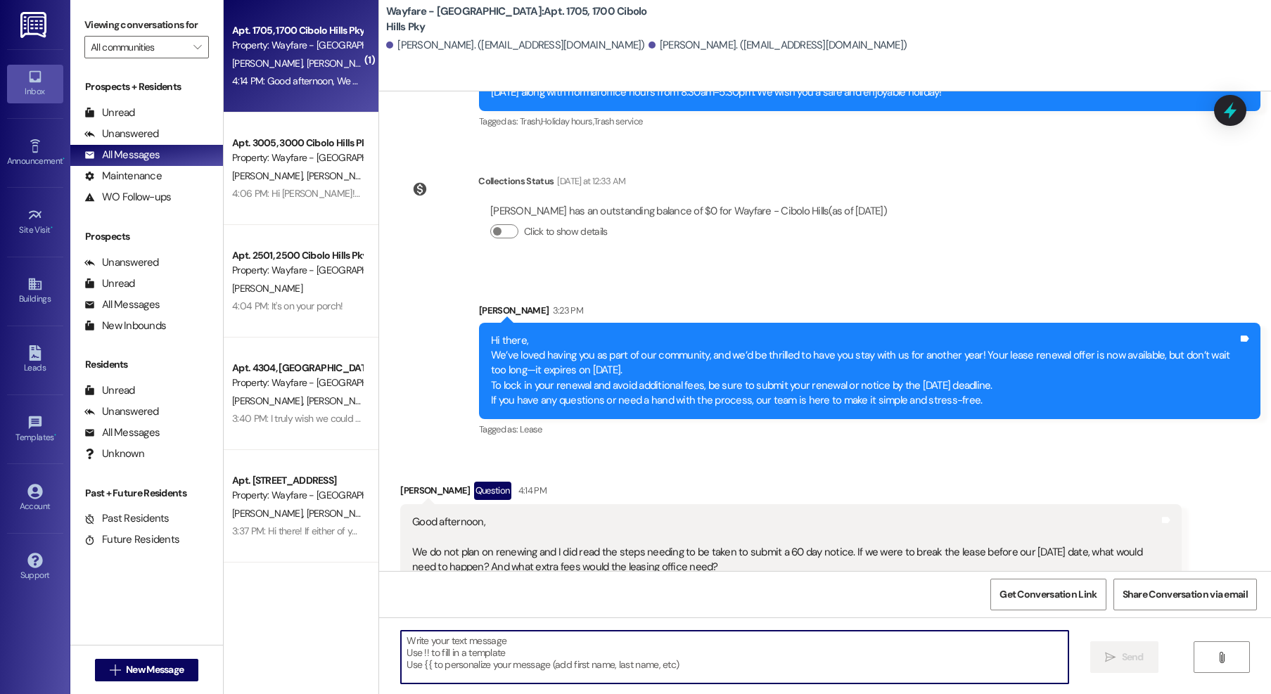
click at [469, 652] on textarea at bounding box center [735, 657] width 668 height 53
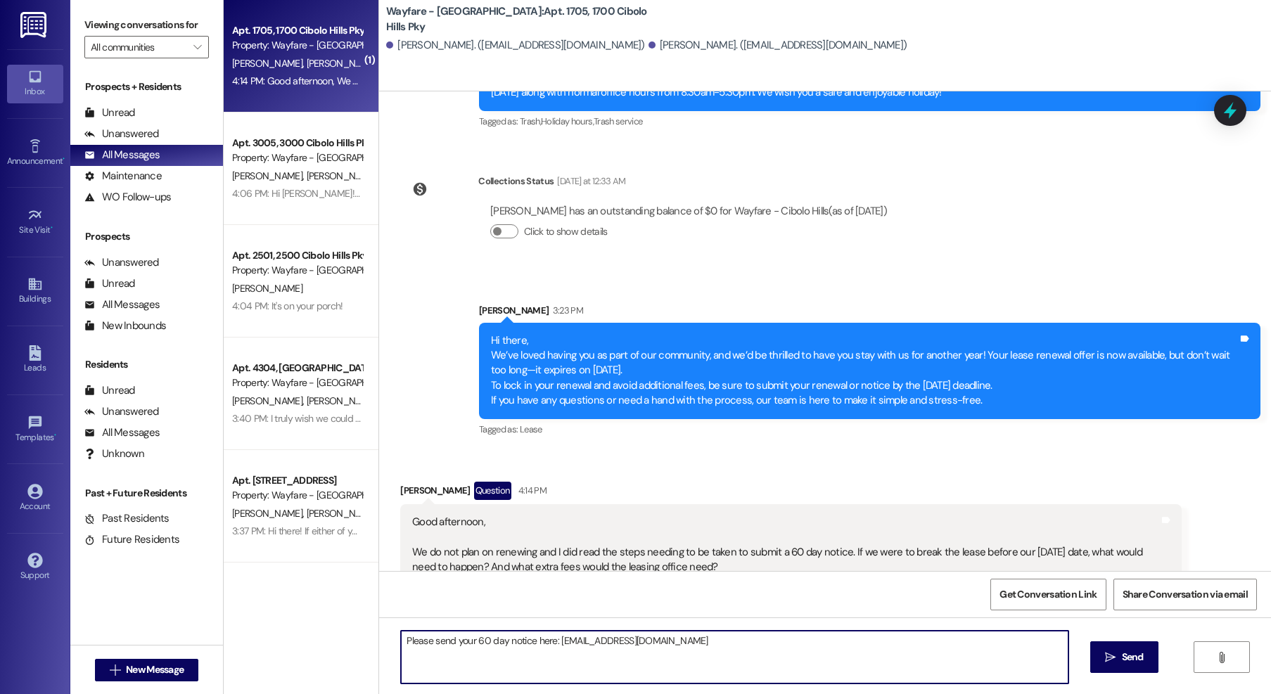
type textarea "Please send your 60 day notice here: notices@wayfarecommunities.com"
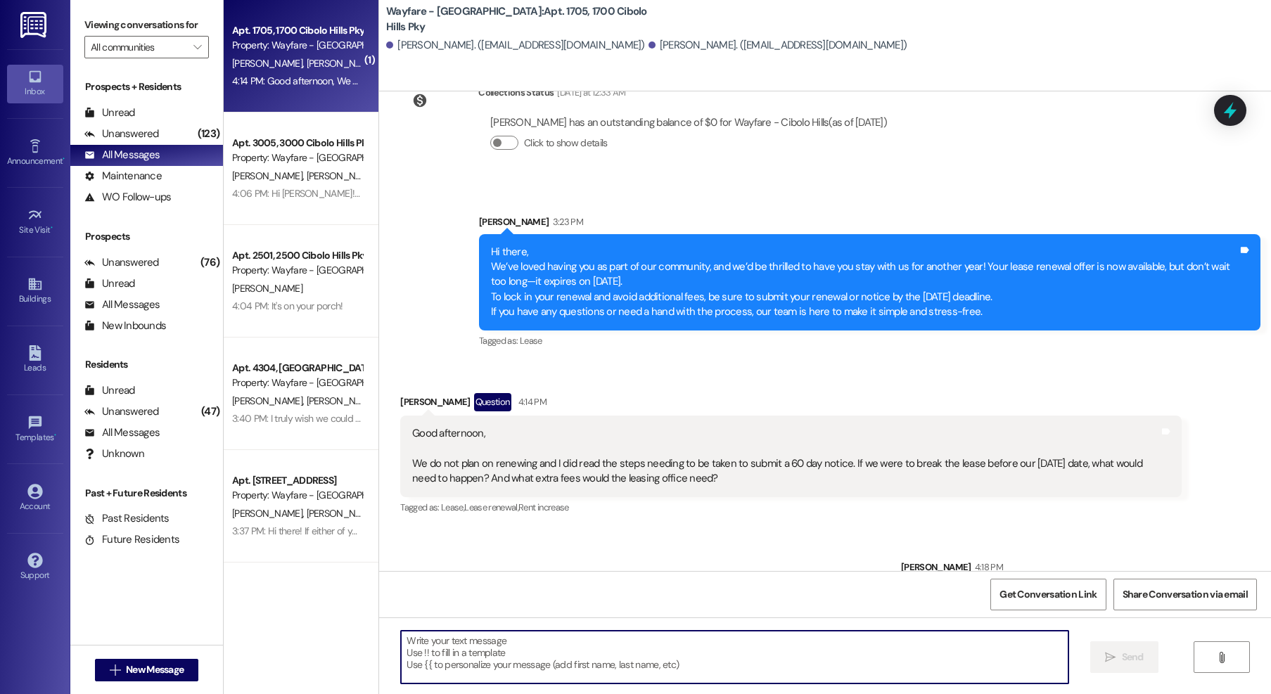
scroll to position [14010, 0]
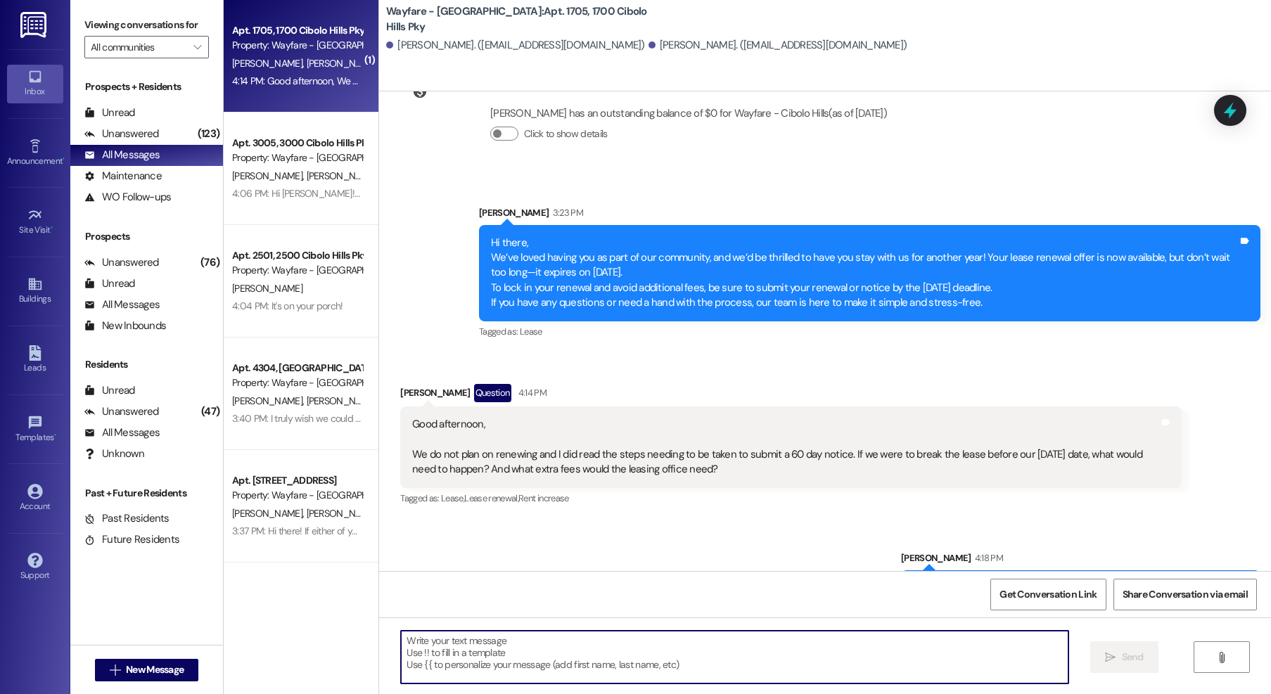
click at [576, 647] on textarea at bounding box center [735, 657] width 668 height 53
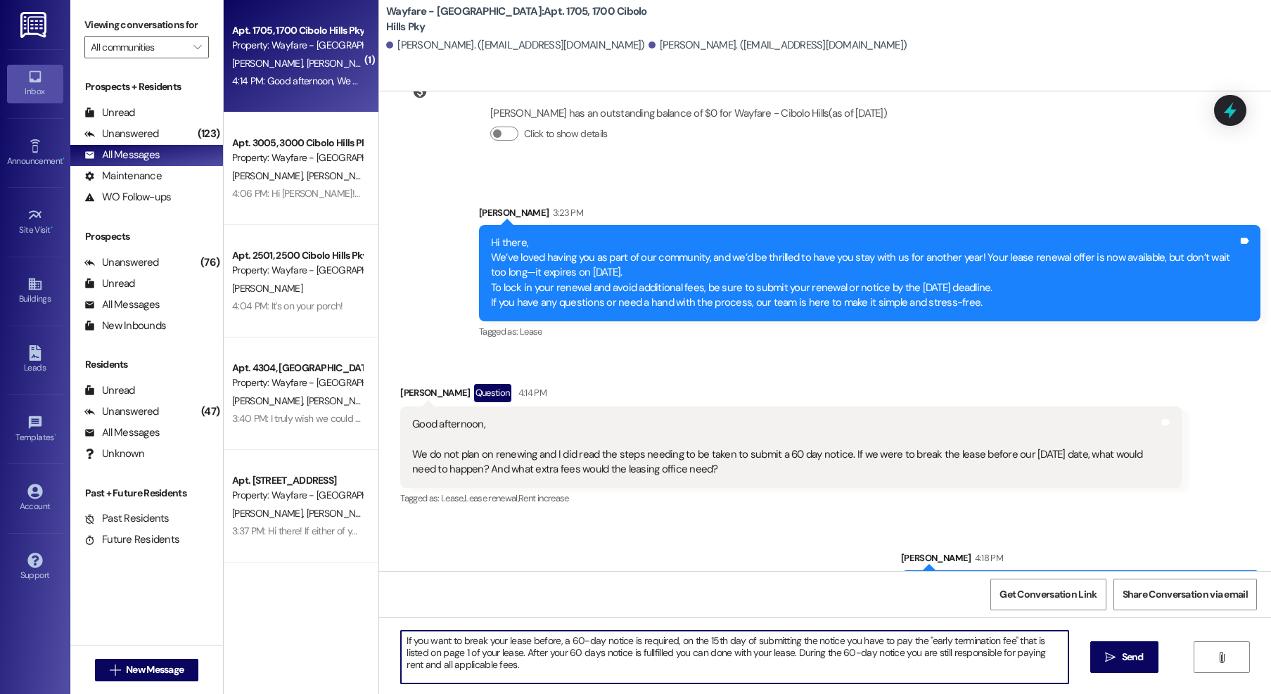
drag, startPoint x: 502, startPoint y: 680, endPoint x: 381, endPoint y: 625, distance: 133.5
click at [381, 625] on div "If you want to break your lease before, a 60-day notice is required, on the 15t…" at bounding box center [825, 671] width 892 height 106
type textarea "If you want to break your lease before, a 60-day notice is required, on the 15t…"
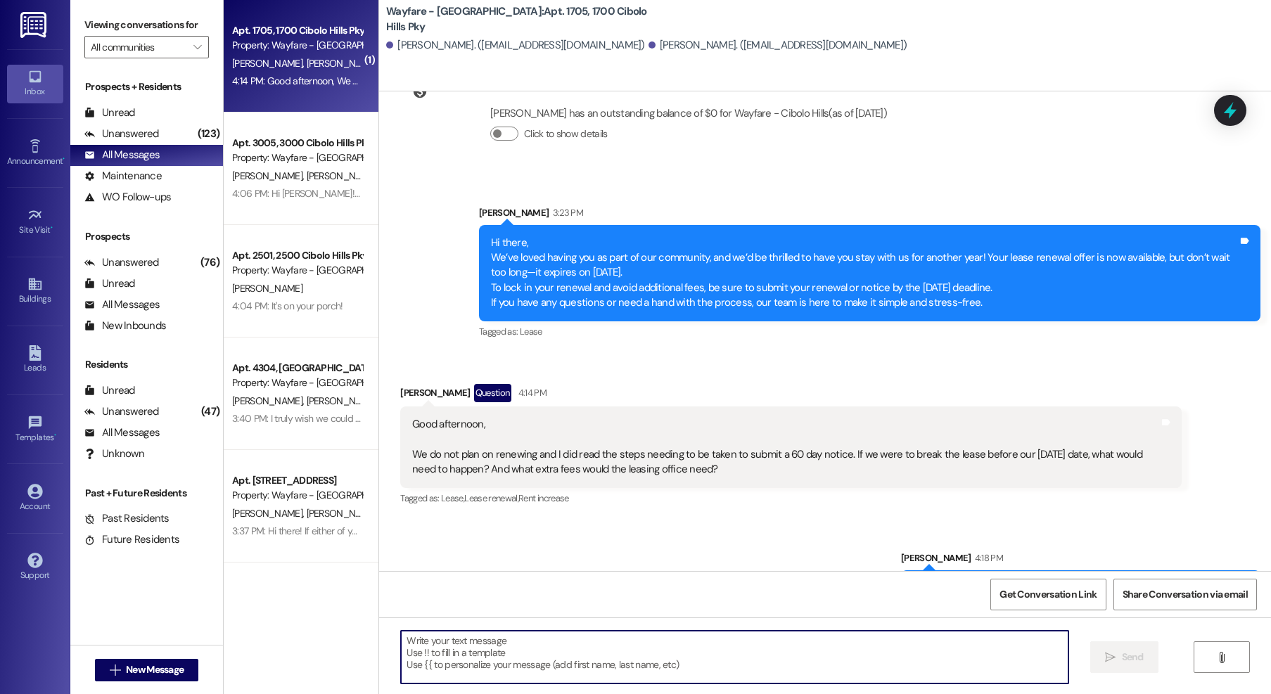
paste textarea "If you decide to end your lease early, a 60-day written notice is required. On …"
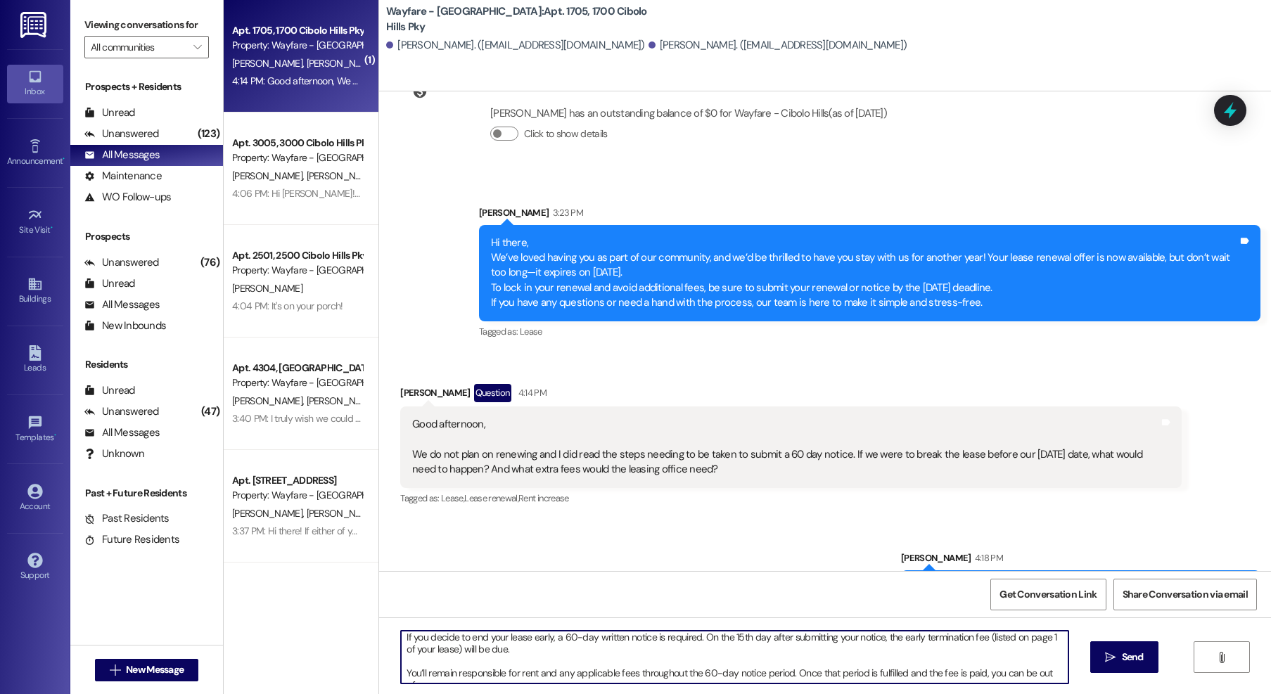
scroll to position [12, 0]
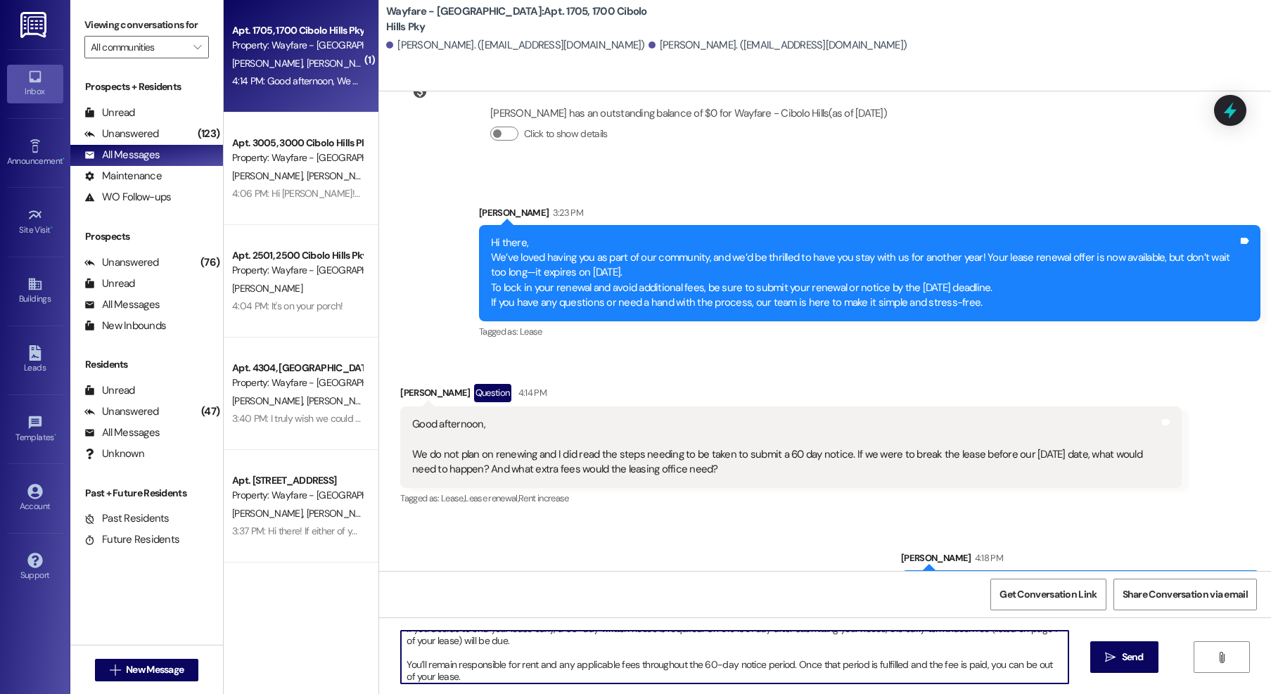
type textarea "If you decide to end your lease early, a 60-day written notice is required. On …"
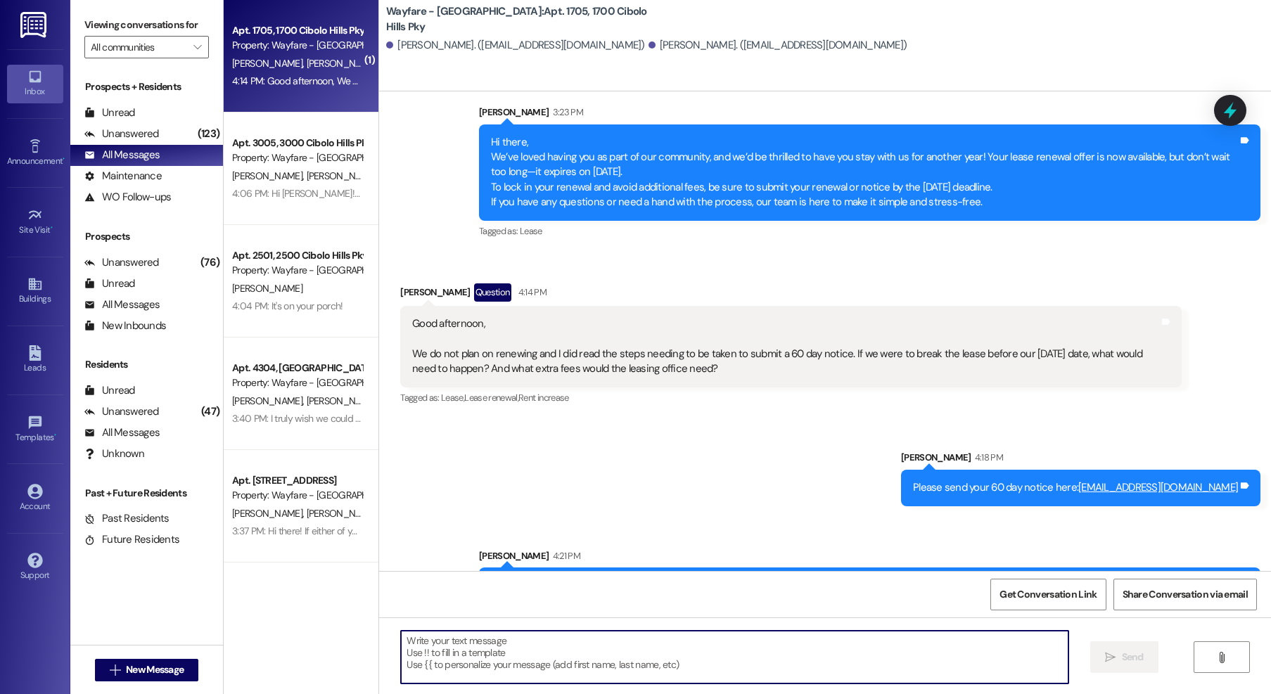
scroll to position [14154, 0]
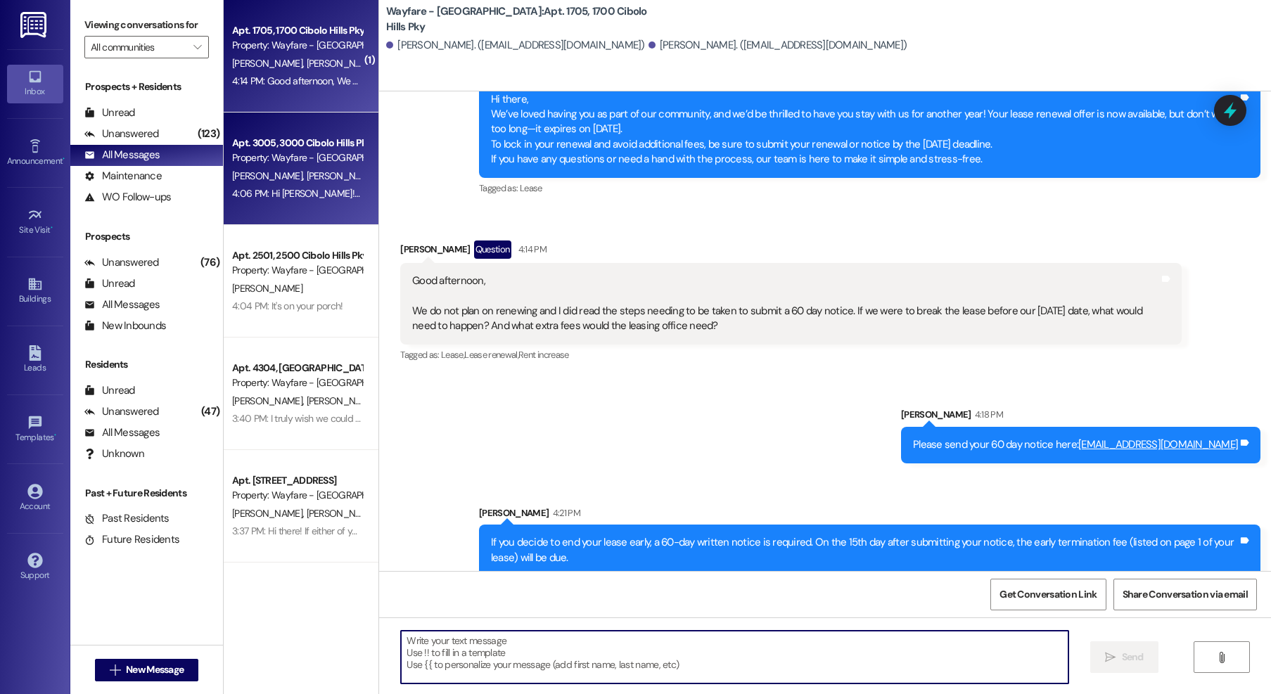
click at [252, 174] on span "[PERSON_NAME]" at bounding box center [269, 176] width 75 height 13
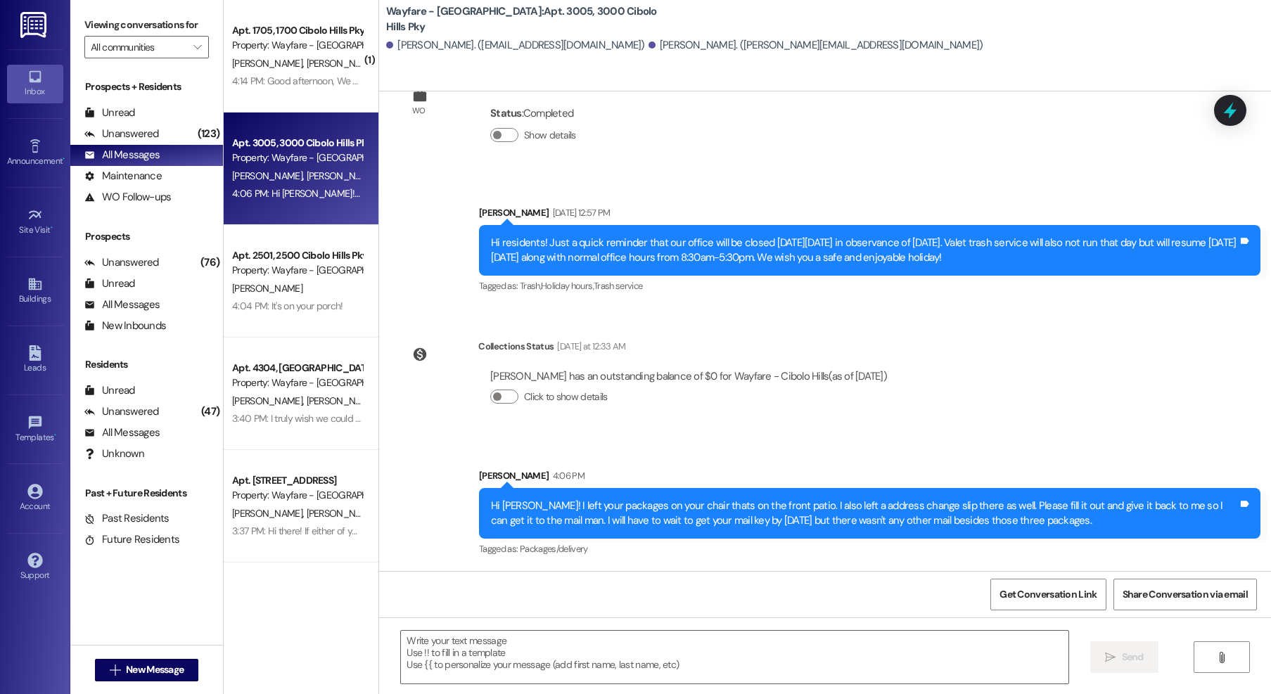
scroll to position [851, 0]
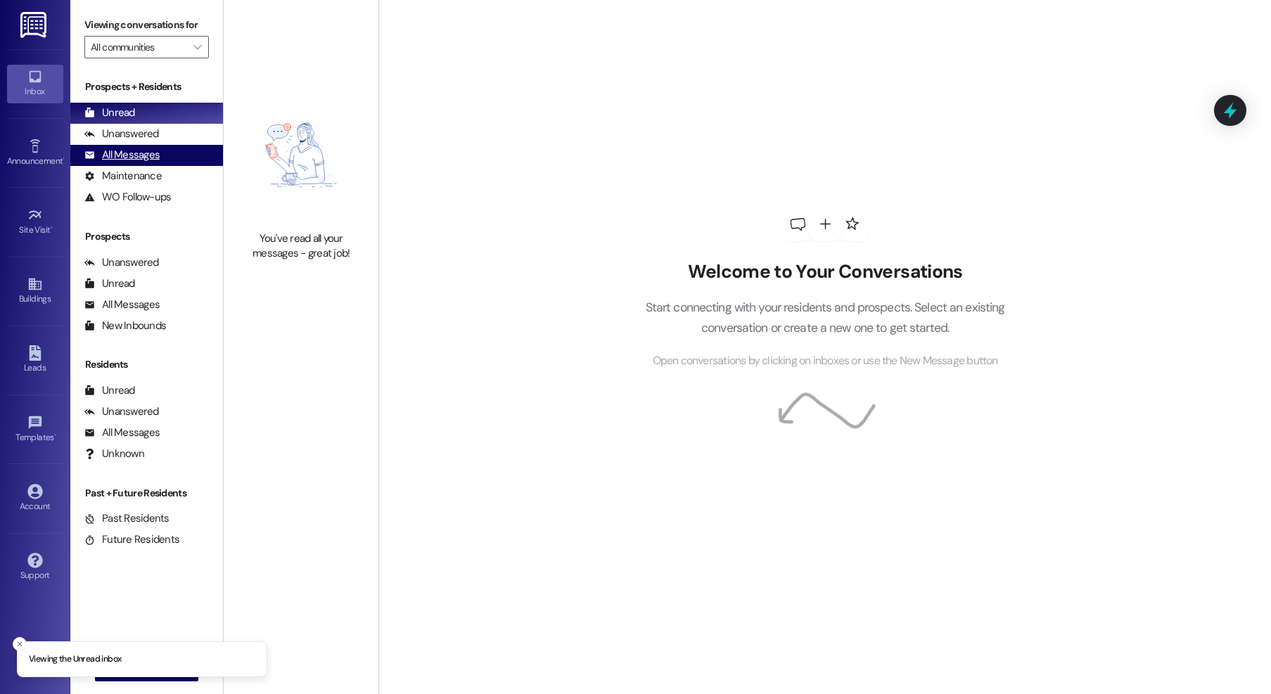
click at [150, 157] on div "All Messages" at bounding box center [121, 155] width 75 height 15
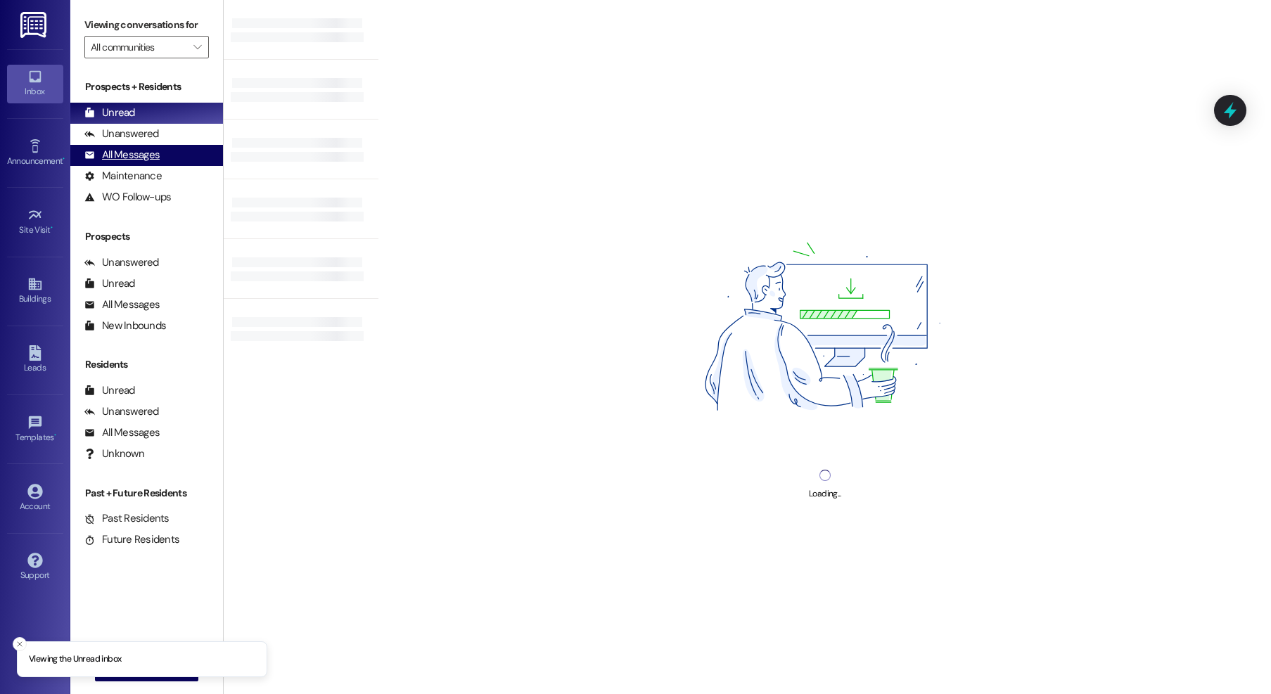
click at [154, 164] on div "All Messages (undefined)" at bounding box center [146, 155] width 153 height 21
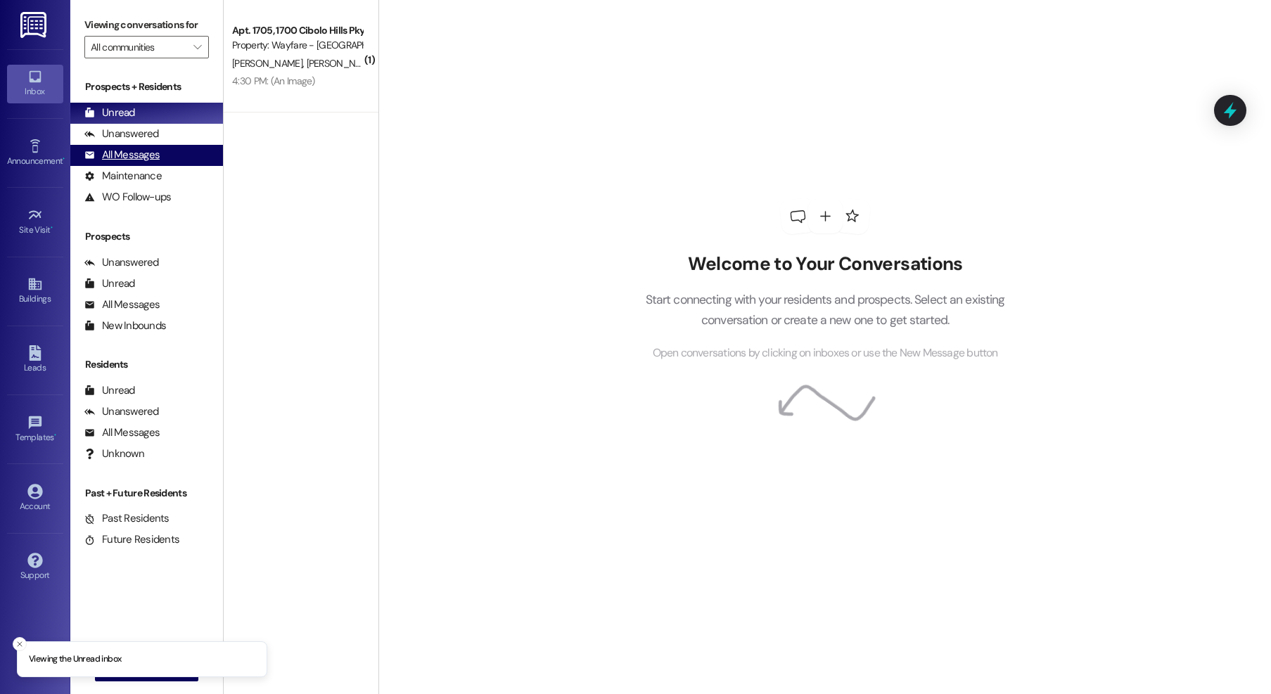
click at [144, 162] on div "All Messages (undefined)" at bounding box center [146, 155] width 153 height 21
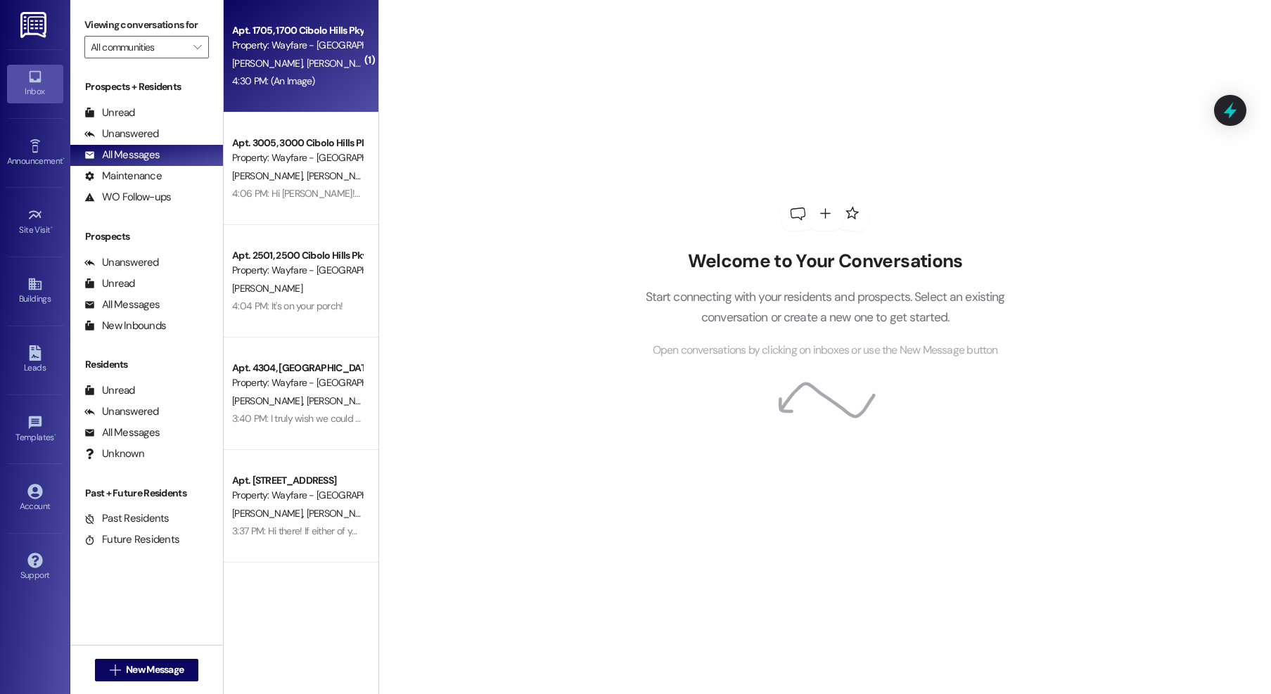
click at [338, 82] on div "4:30 PM: (An Image) 4:30 PM: (An Image)" at bounding box center [297, 81] width 133 height 18
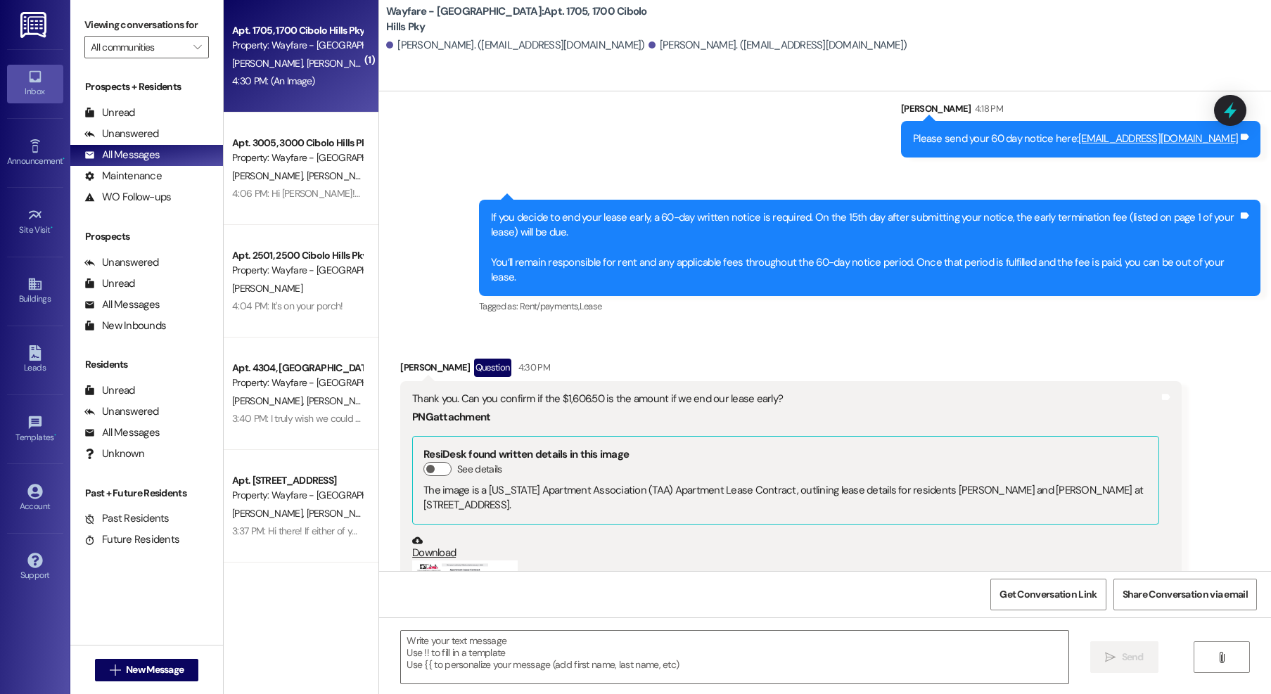
scroll to position [14623, 0]
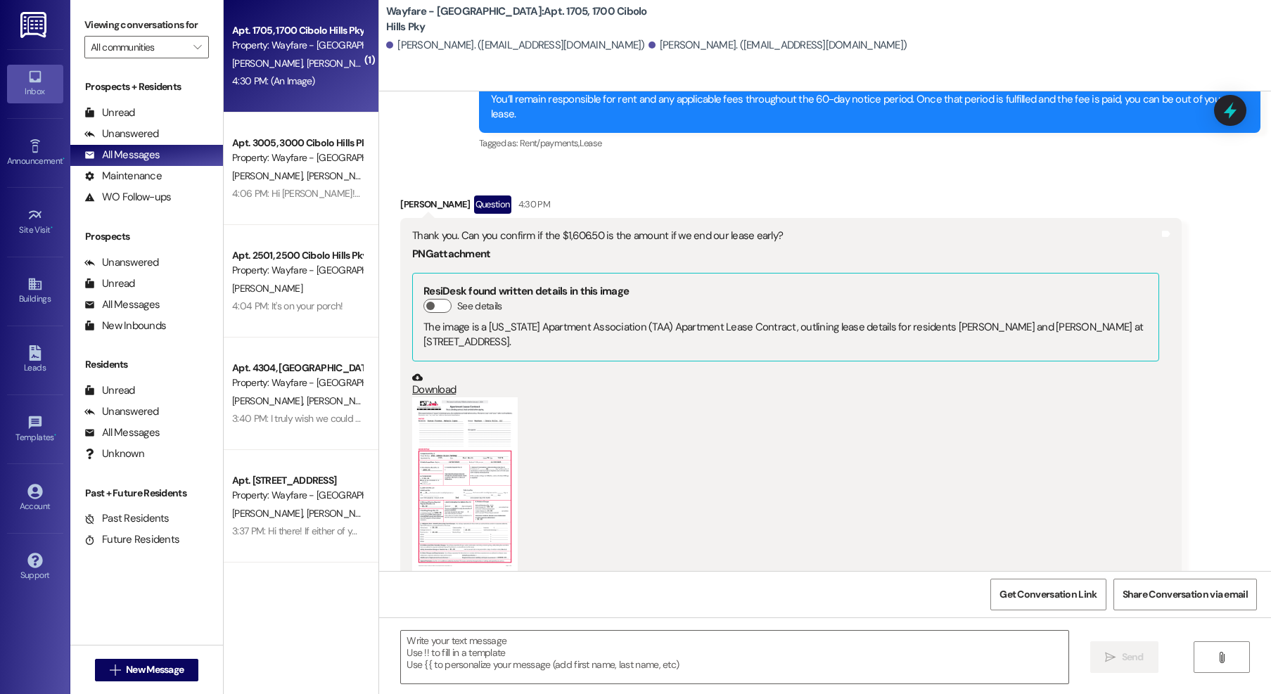
click at [450, 402] on button "Zoom image" at bounding box center [465, 484] width 106 height 174
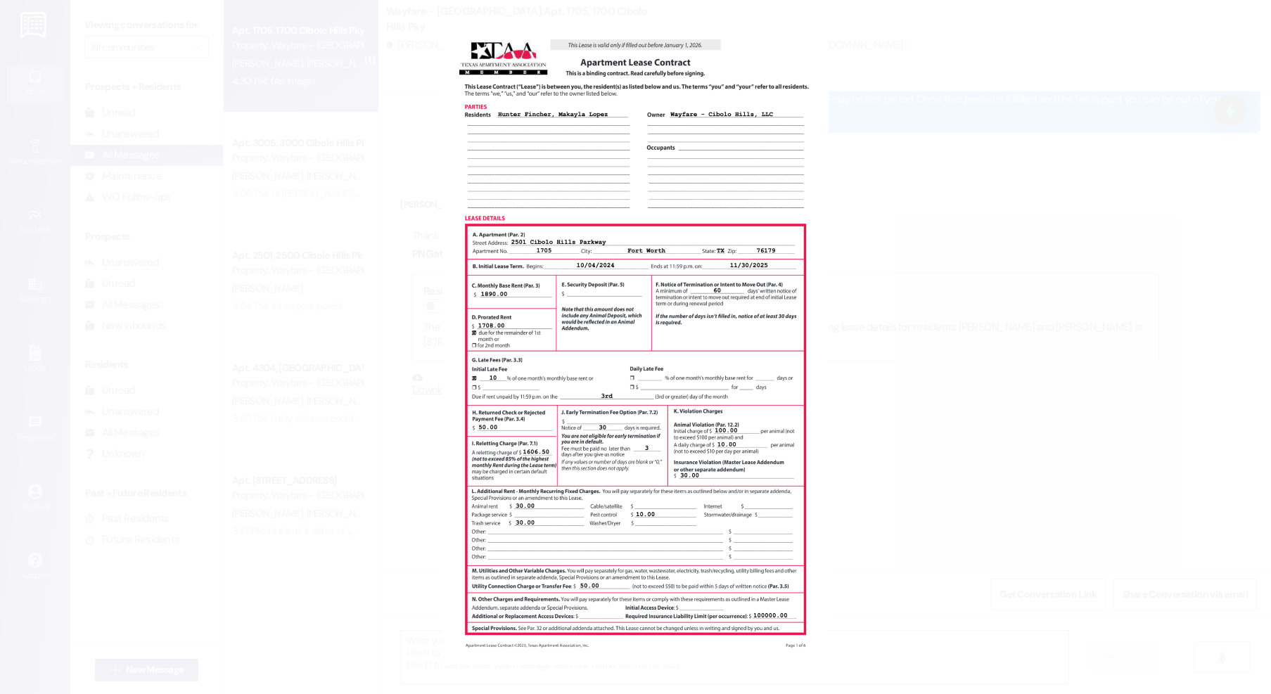
click at [872, 291] on button "Unzoom image" at bounding box center [635, 347] width 1271 height 694
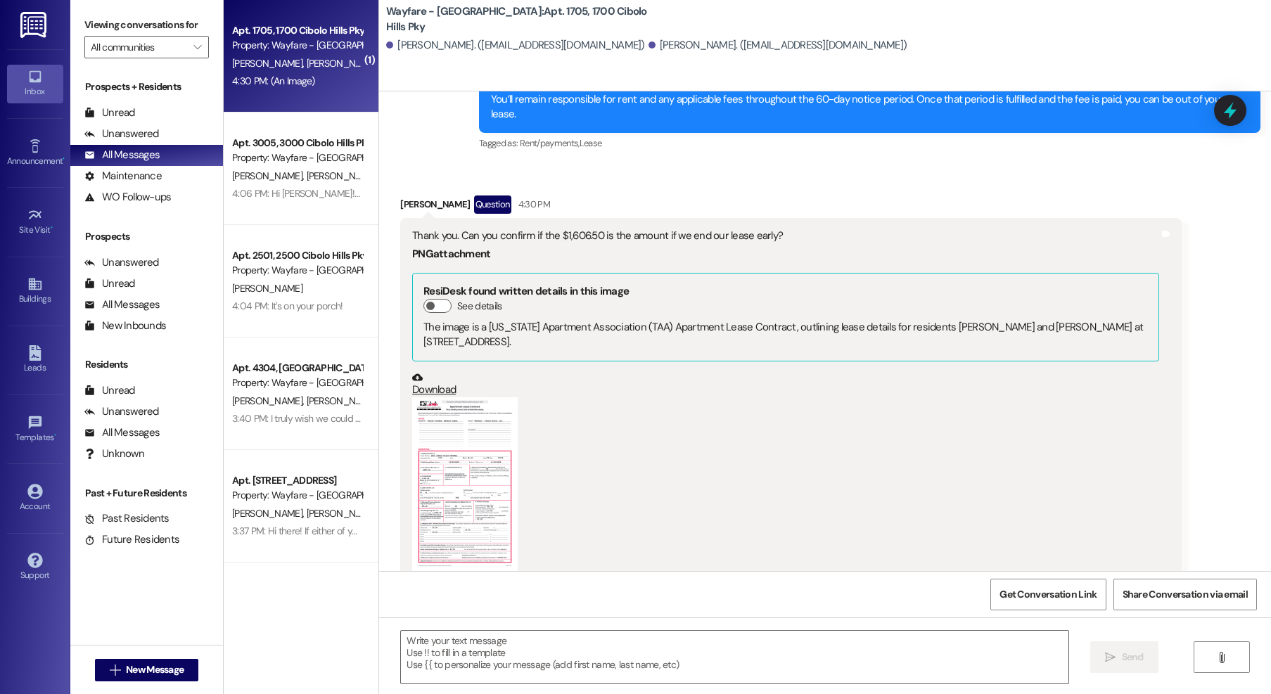
click at [461, 424] on button "Zoom image" at bounding box center [465, 484] width 106 height 174
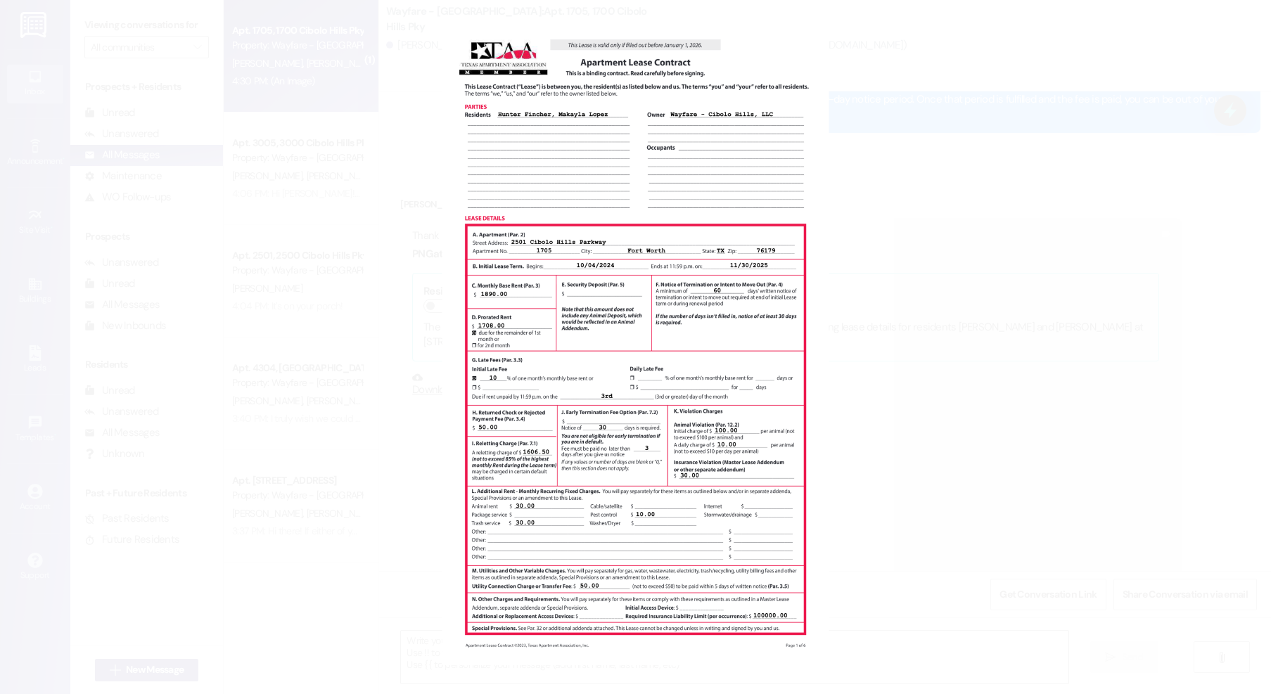
click at [971, 291] on button "Unzoom image" at bounding box center [635, 347] width 1271 height 694
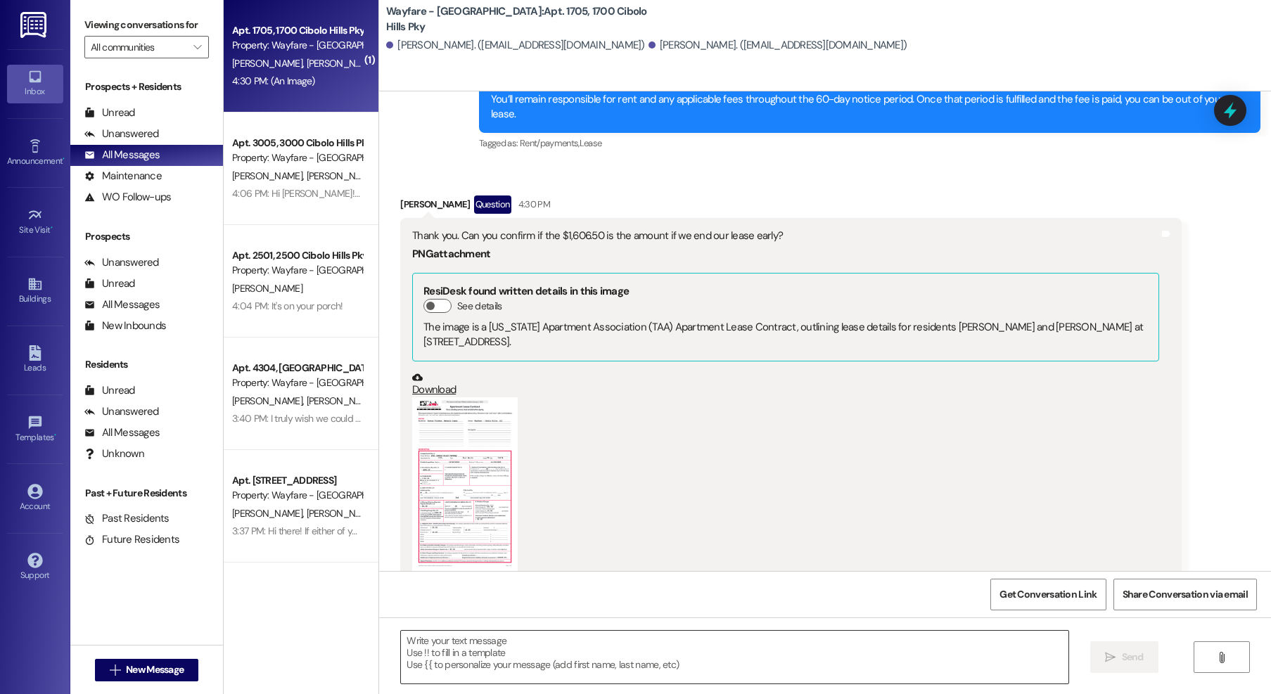
click at [476, 640] on textarea at bounding box center [735, 657] width 668 height 53
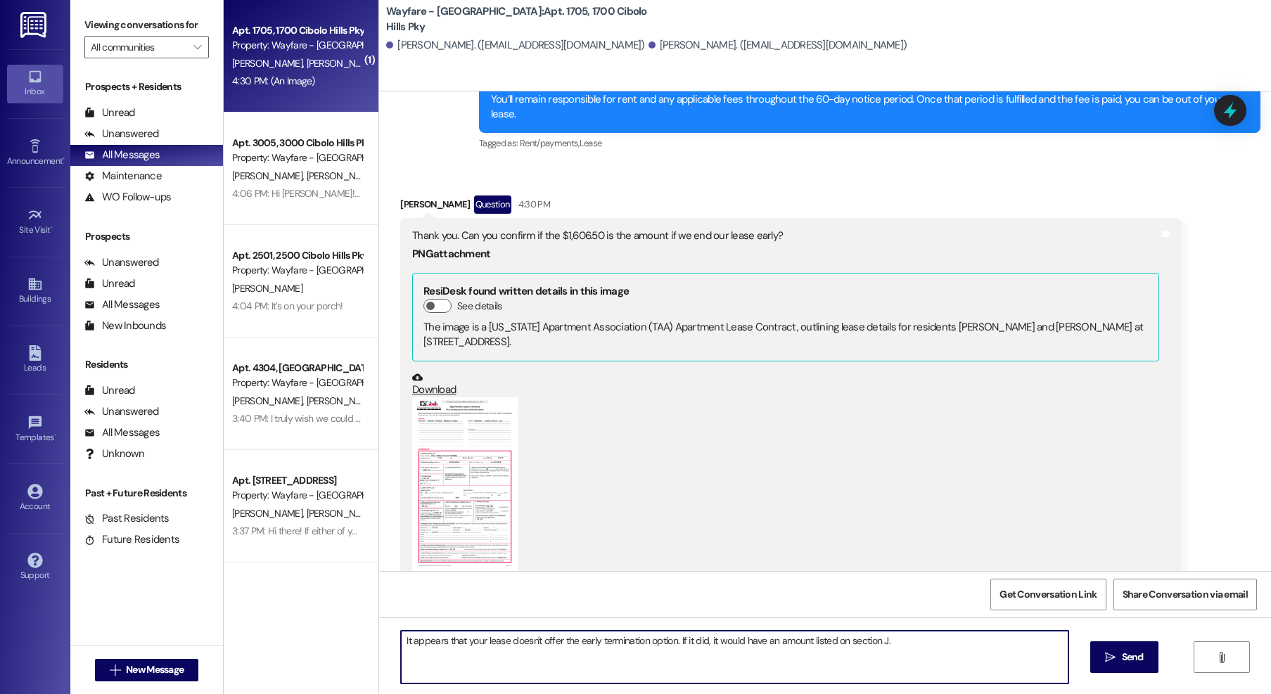
click at [471, 450] on button "Zoom image" at bounding box center [465, 484] width 106 height 174
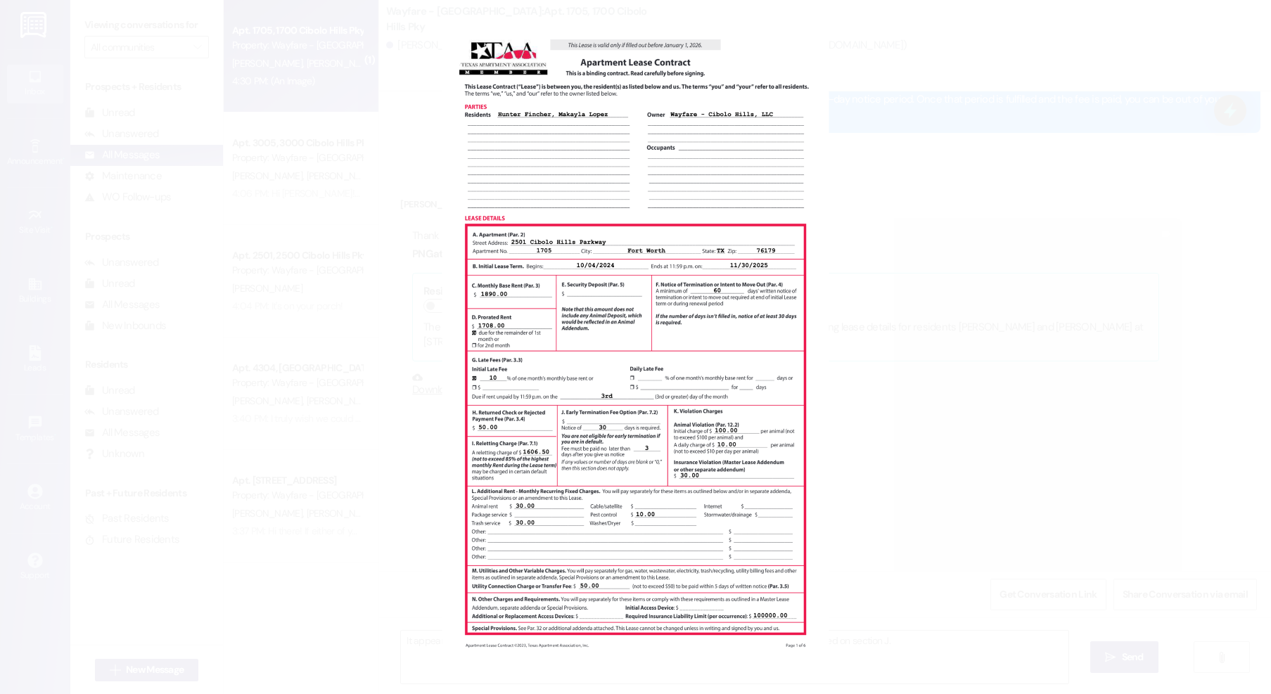
click at [872, 376] on button "Unzoom image" at bounding box center [635, 347] width 1271 height 694
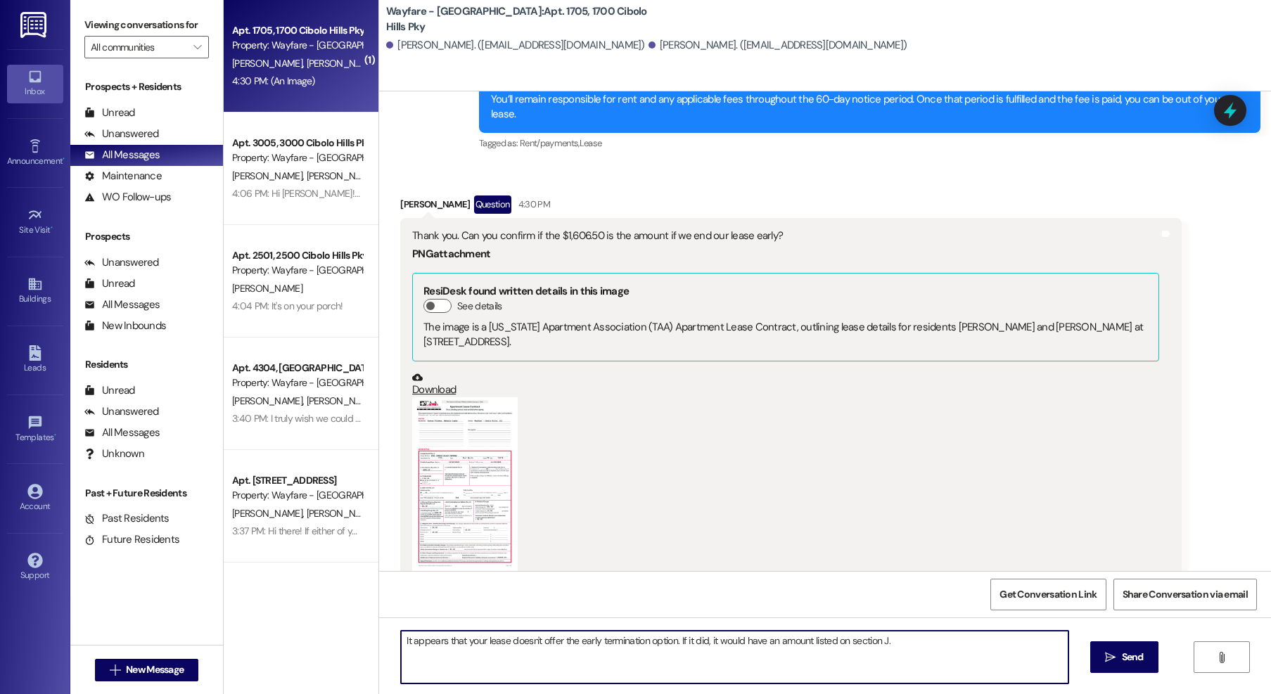
click at [915, 653] on textarea "It appears that your lease doesn't offer the early termination option. If it di…" at bounding box center [735, 657] width 668 height 53
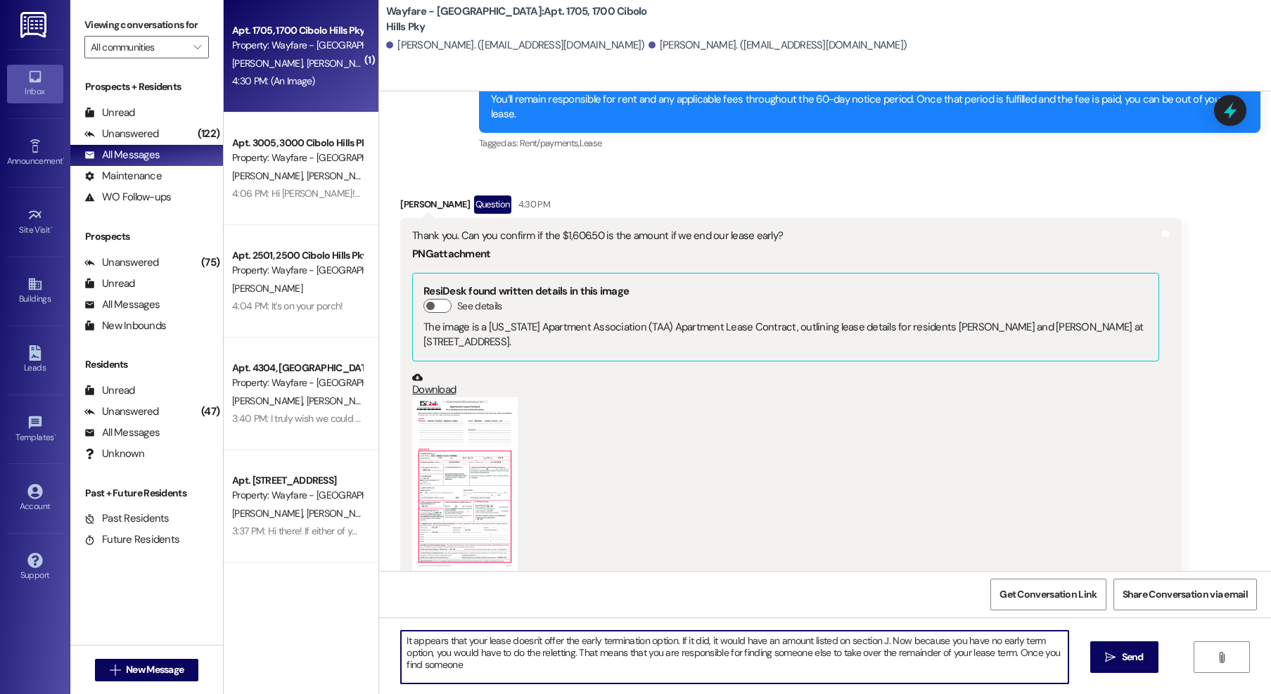
click at [468, 426] on button "Zoom image" at bounding box center [465, 484] width 106 height 174
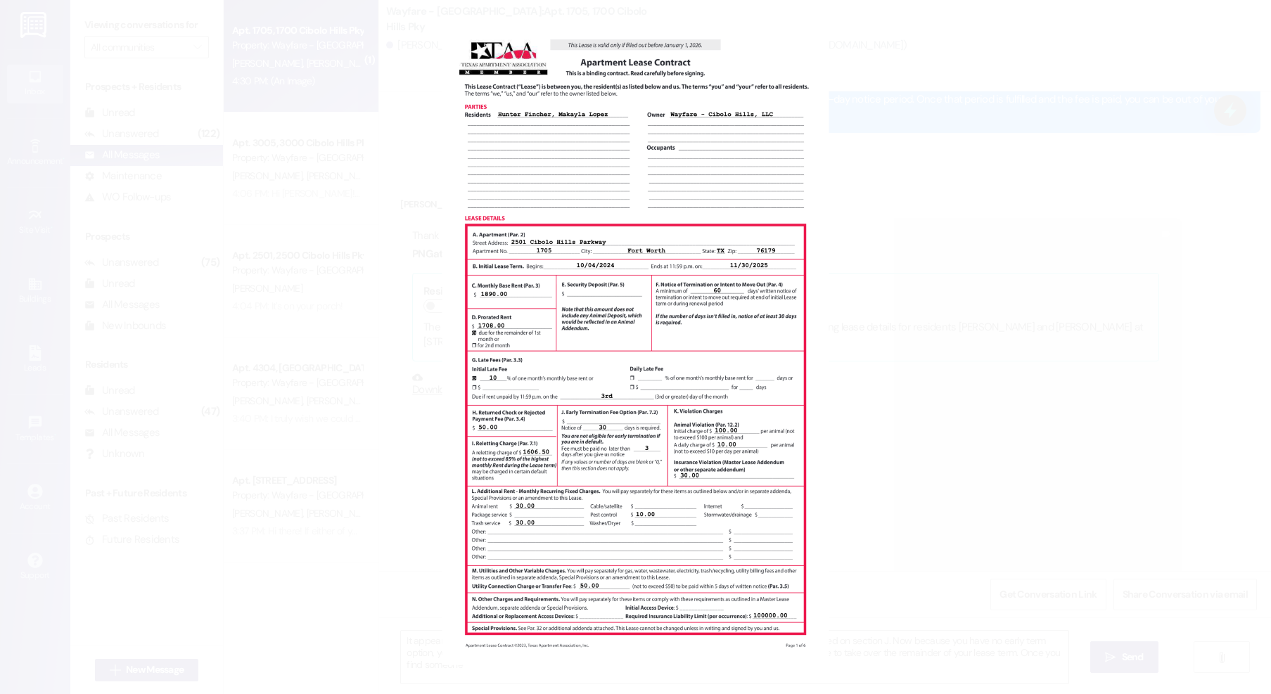
click at [907, 450] on button "Unzoom image" at bounding box center [635, 347] width 1271 height 694
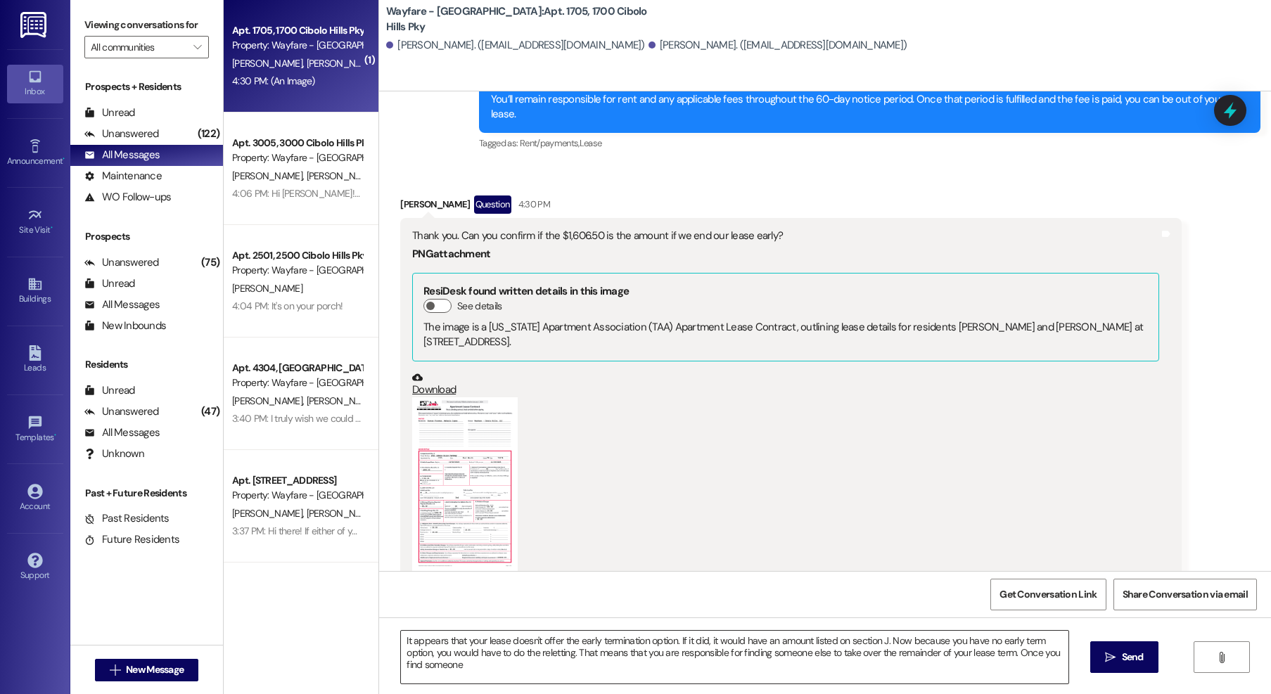
drag, startPoint x: 559, startPoint y: 672, endPoint x: 569, endPoint y: 667, distance: 11.6
click at [559, 672] on textarea "It appears that your lease doesn't offer the early termination option. If it di…" at bounding box center [735, 657] width 668 height 53
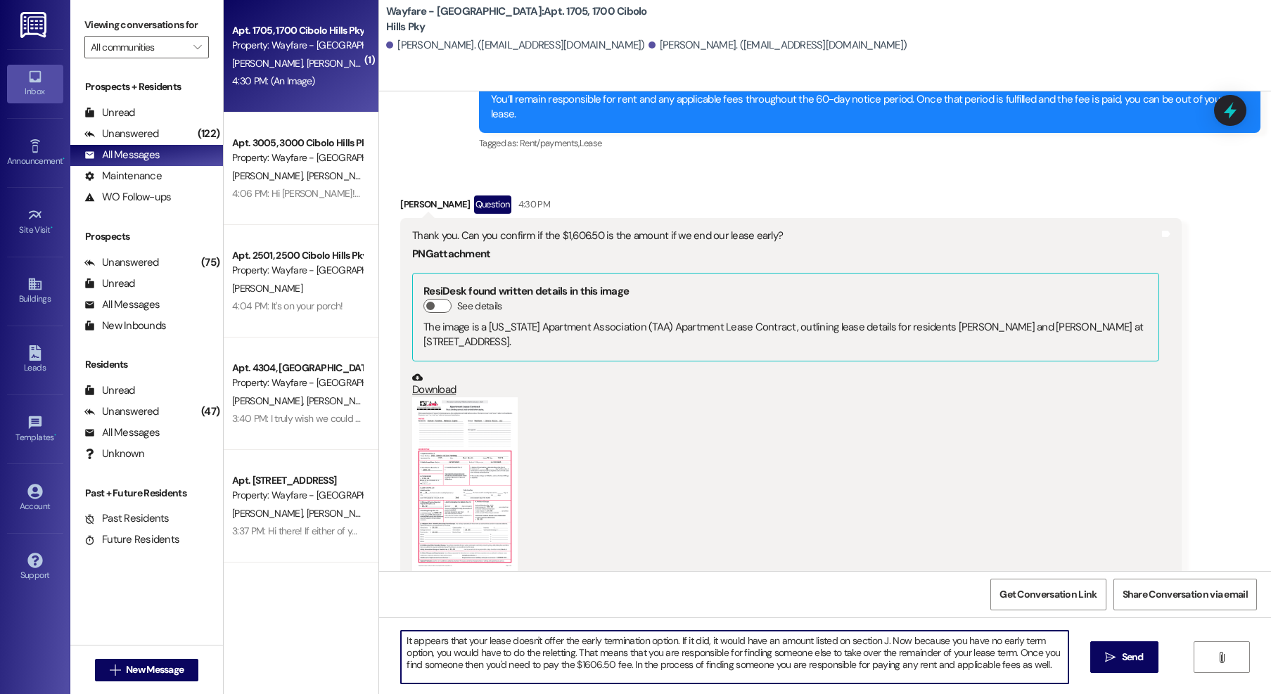
drag, startPoint x: 1055, startPoint y: 674, endPoint x: 346, endPoint y: 626, distance: 710.7
click at [346, 626] on div "( 1 ) Apt. 1705, 1700 Cibolo Hills Pky Property: Wayfare - Cibolo Hills H. Finc…" at bounding box center [748, 347] width 1048 height 694
type textarea "It appears that your lease doesn't offer the early termination option. If it di…"
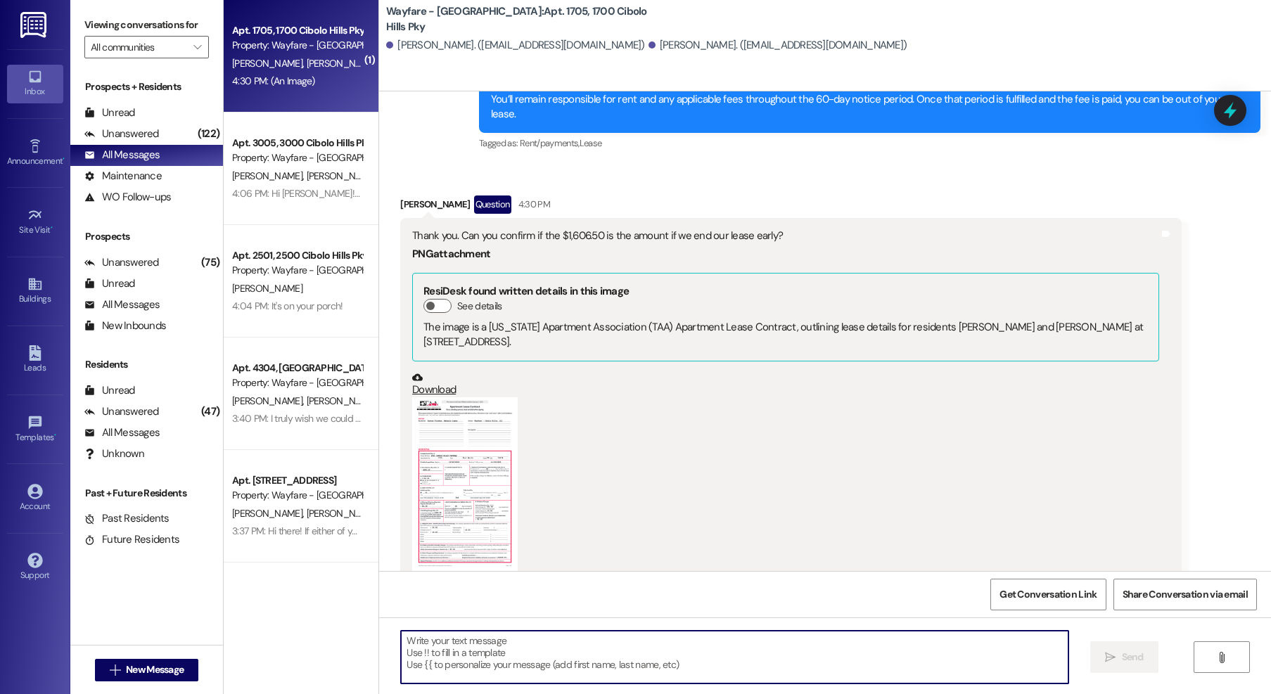
paste textarea "It looks like your lease does not include the early termination option. If it d…"
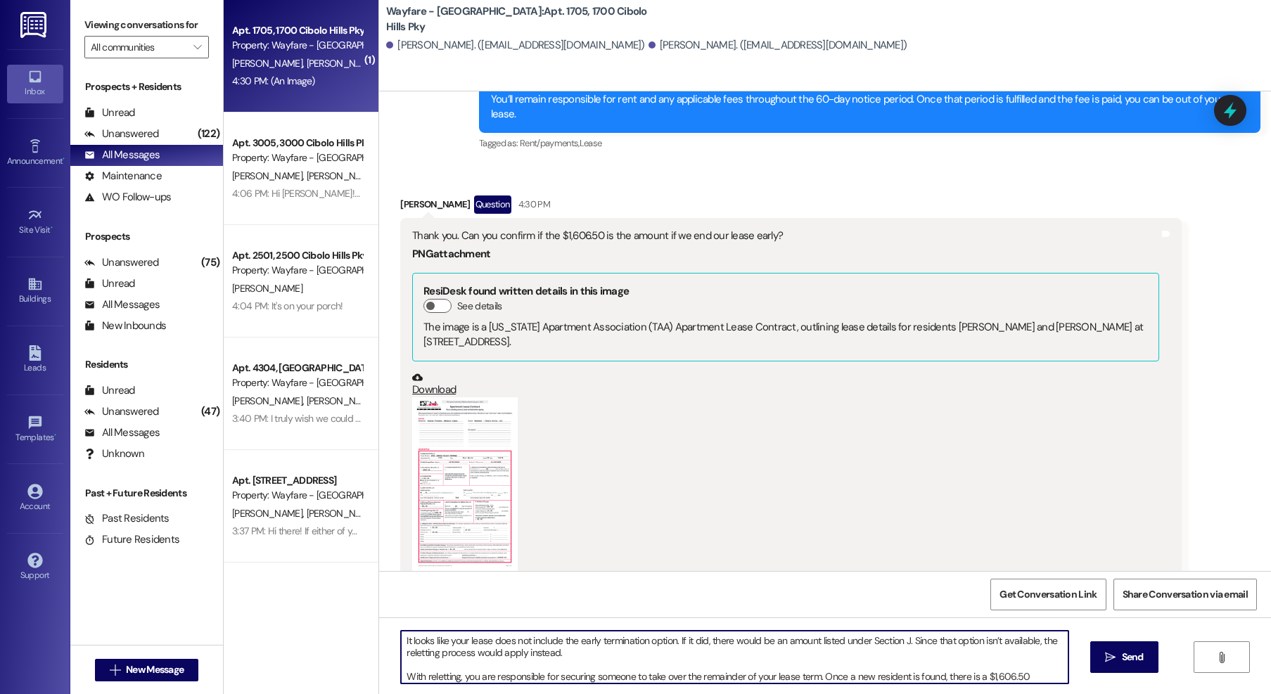
scroll to position [24, 0]
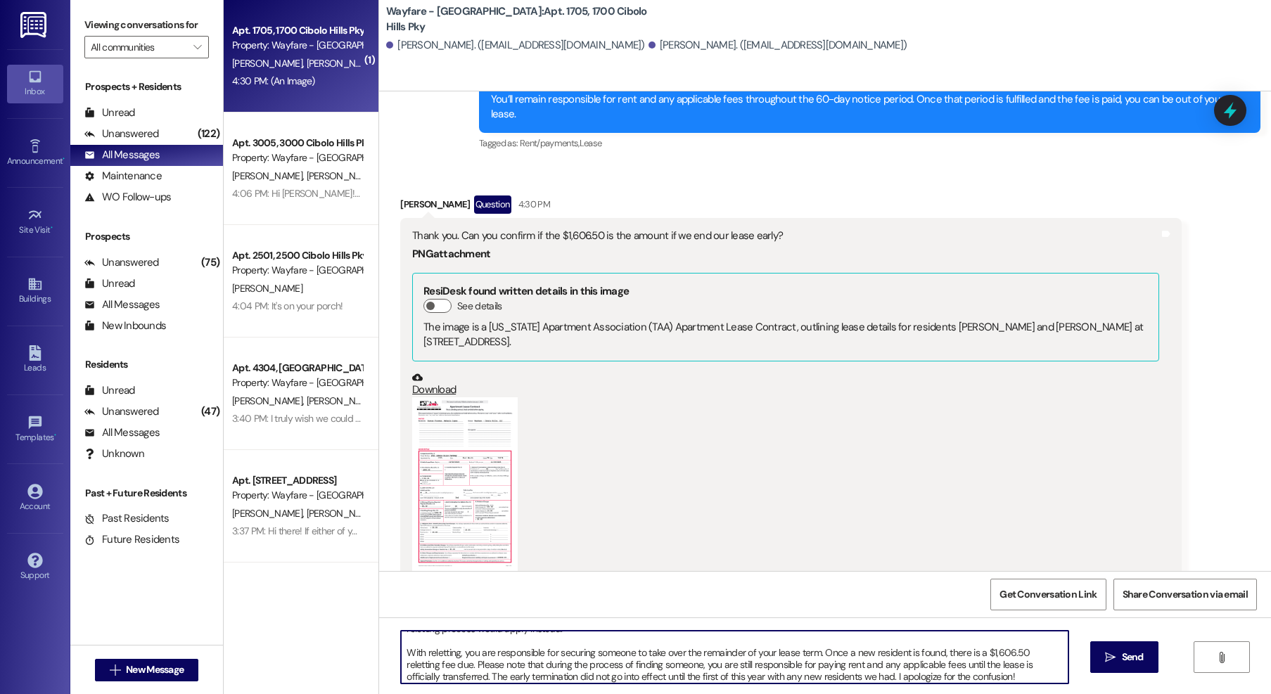
type textarea "It looks like your lease does not include the early termination option. If it d…"
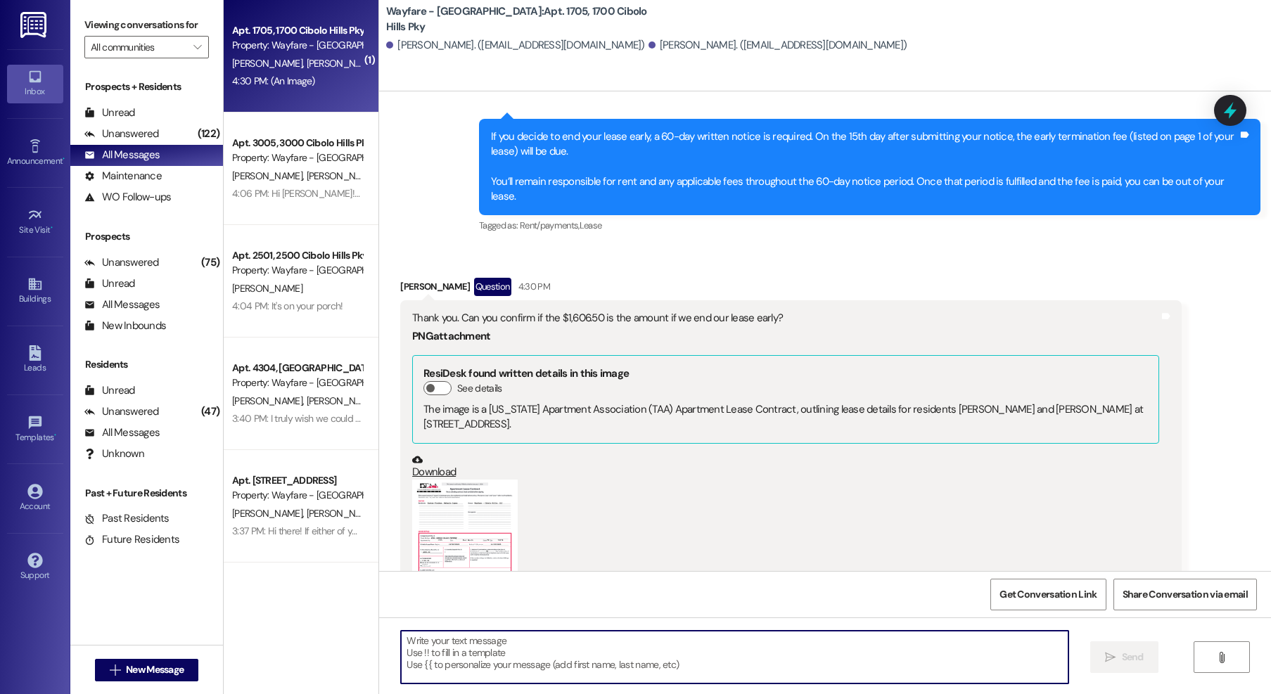
scroll to position [14796, 0]
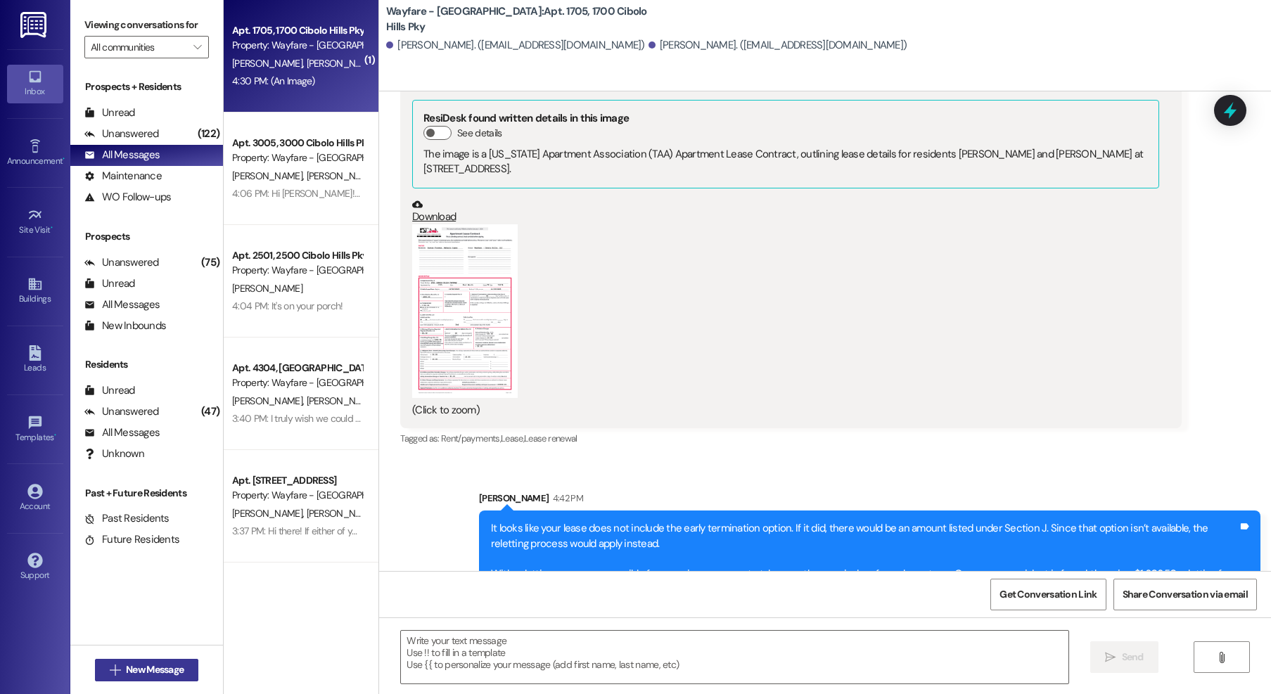
click at [109, 677] on span " New Message" at bounding box center [147, 670] width 80 height 15
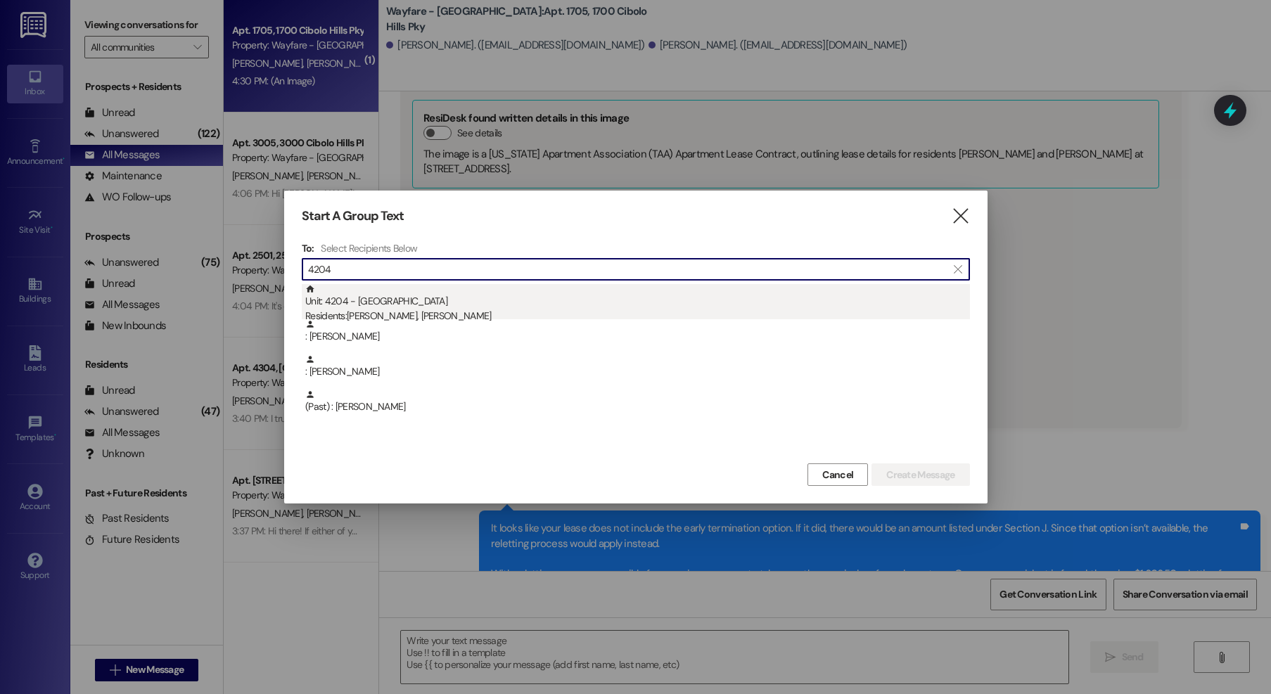
type input "4204"
click at [485, 308] on div "Unit: 4204 - 4200 Cibolo Hills Pky Residents: Sarah Foster, Abrianna Franklin" at bounding box center [637, 304] width 665 height 40
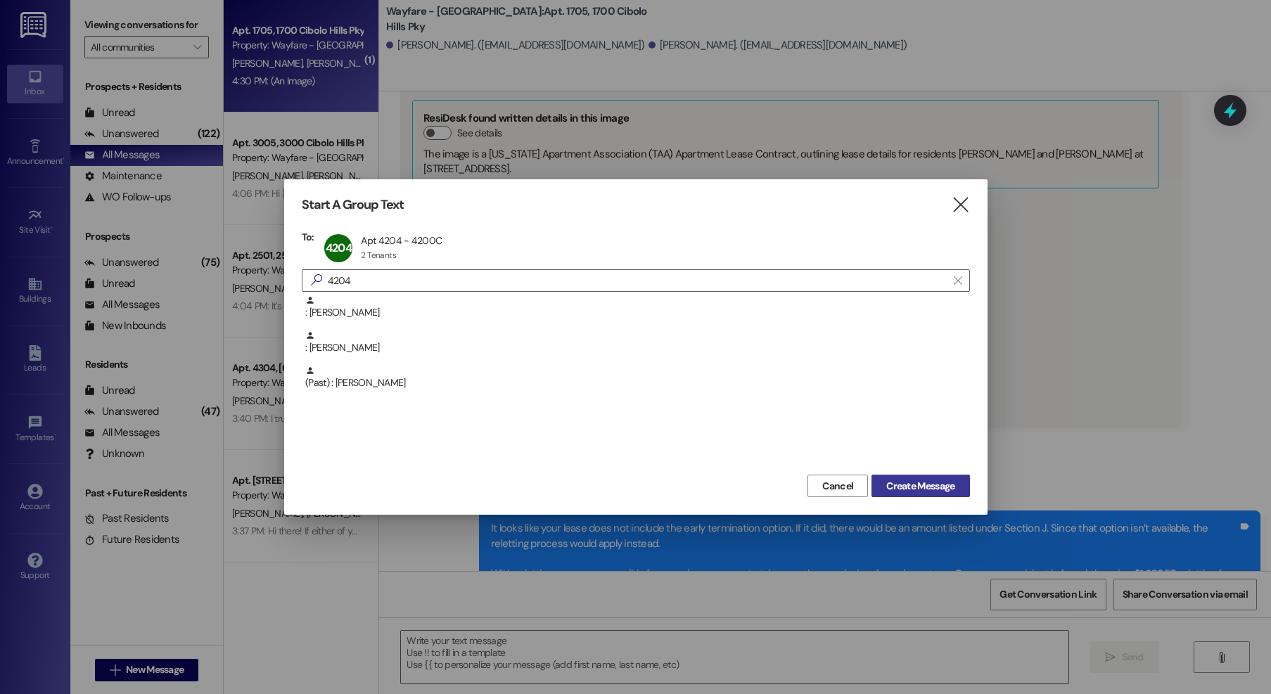
click at [891, 490] on span "Create Message" at bounding box center [920, 486] width 68 height 15
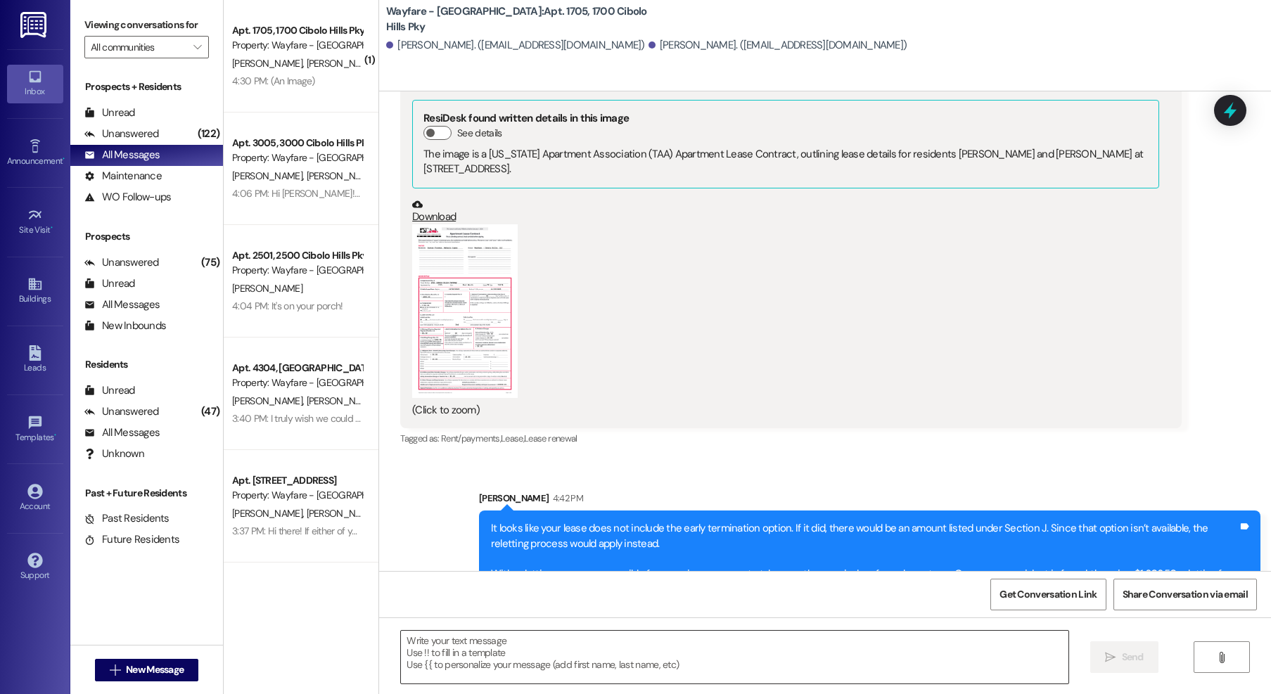
click at [824, 654] on textarea at bounding box center [735, 657] width 668 height 53
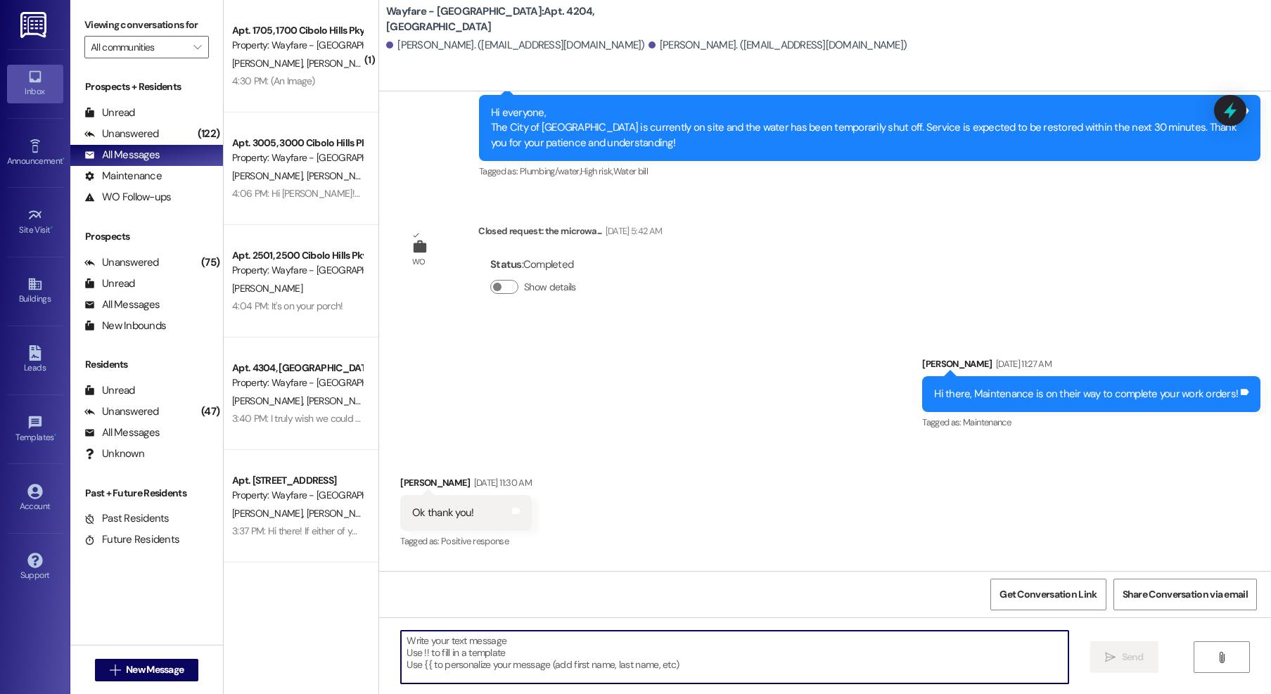
scroll to position [12353, 0]
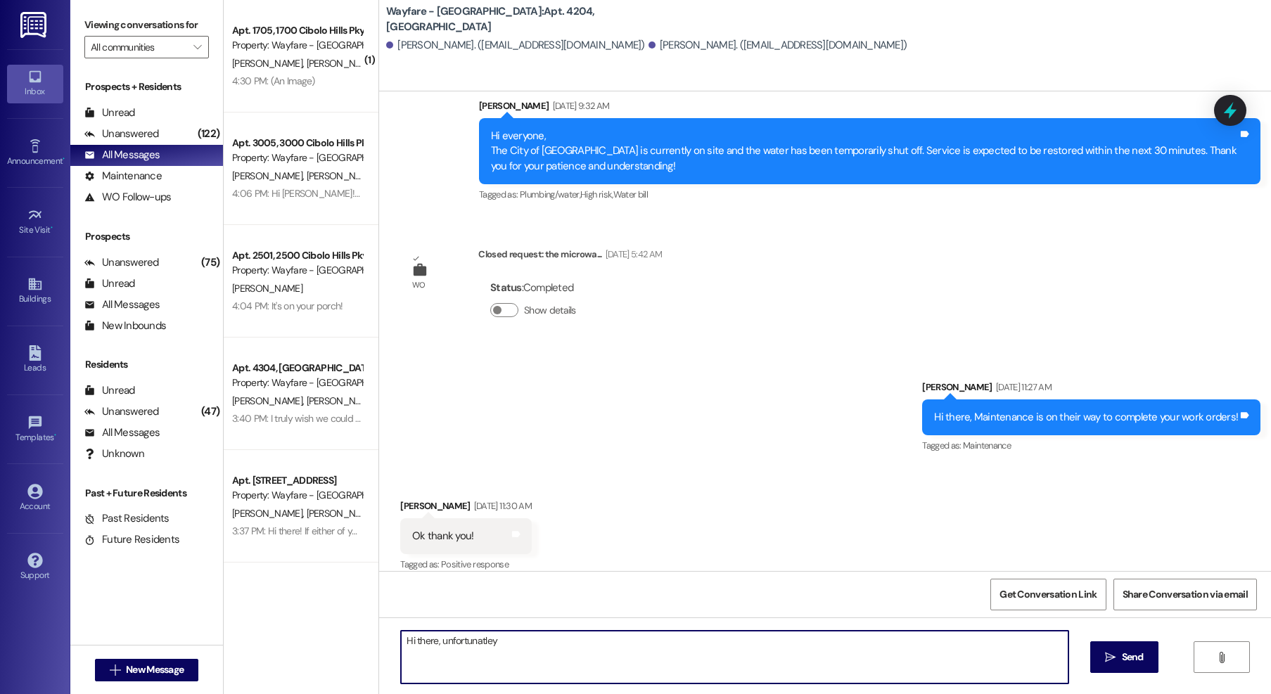
click at [455, 639] on textarea "Hi there, unfortunatley" at bounding box center [735, 657] width 668 height 53
click at [513, 642] on textarea "Hi there, unfortunately" at bounding box center [735, 657] width 668 height 53
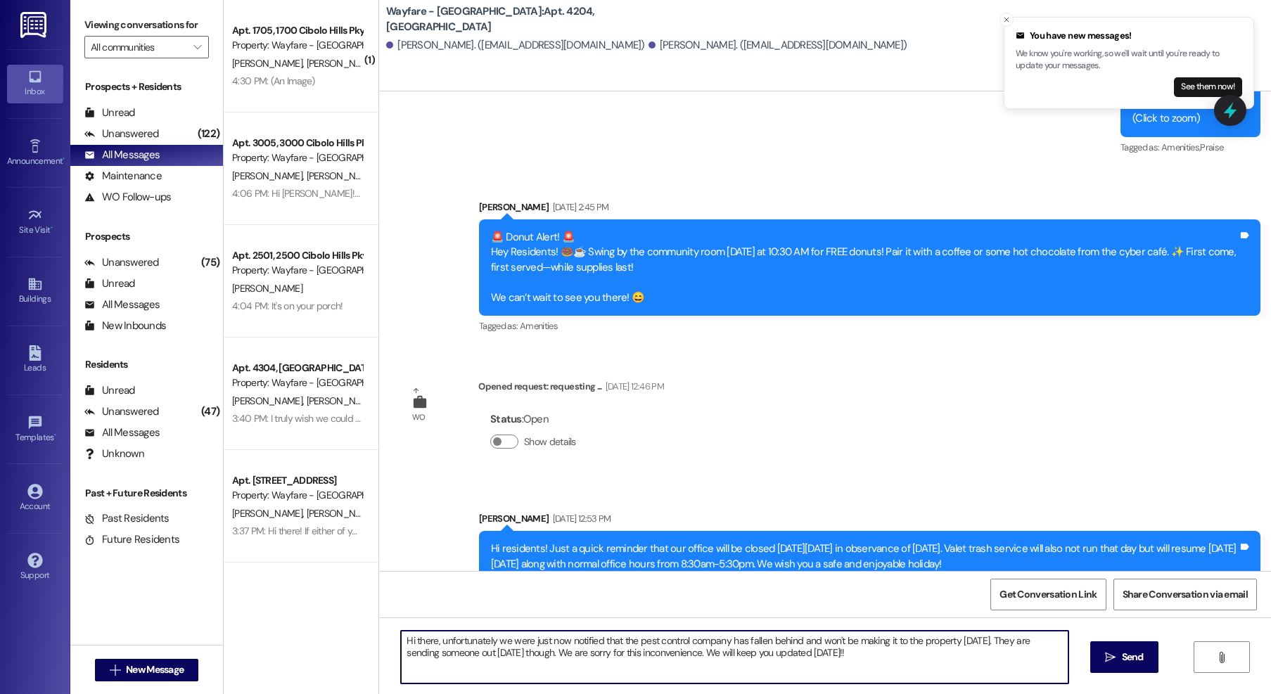
scroll to position [13217, 0]
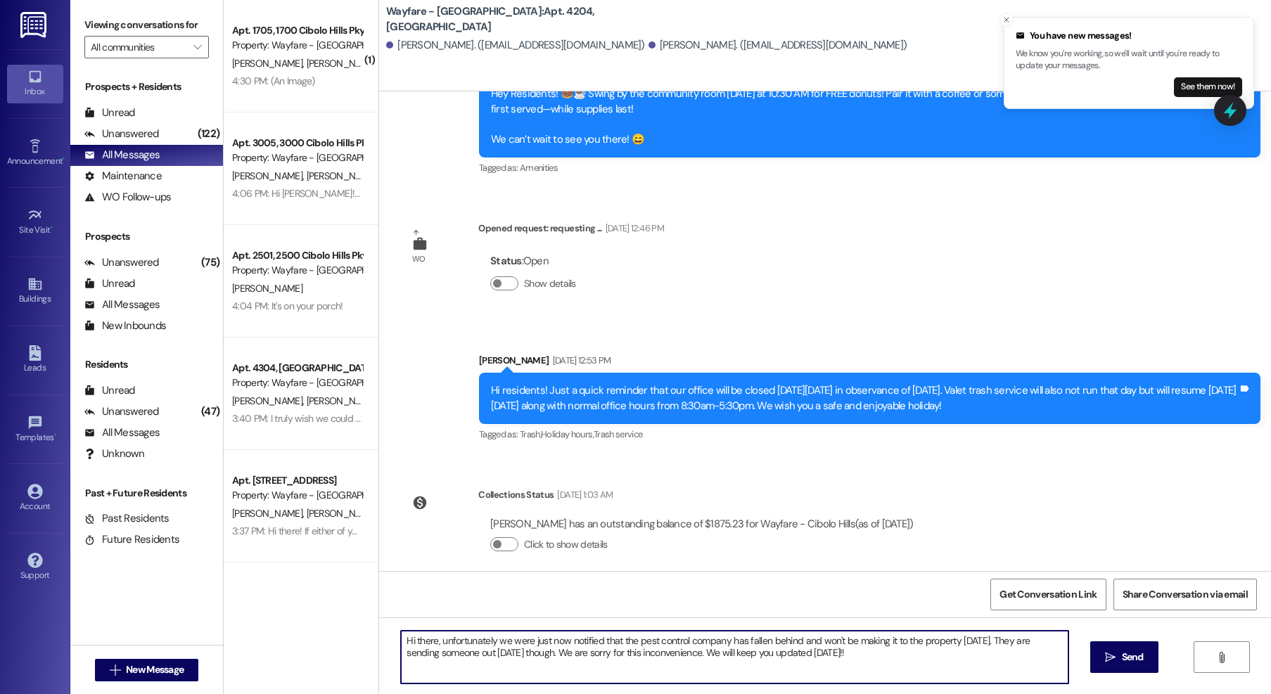
click at [886, 659] on textarea "Hi there, unfortunately we were just now notified that the pest control company…" at bounding box center [735, 657] width 668 height 53
click at [848, 658] on textarea "Hi there, unfortunately we were just now notified that the pest control company…" at bounding box center [735, 657] width 668 height 53
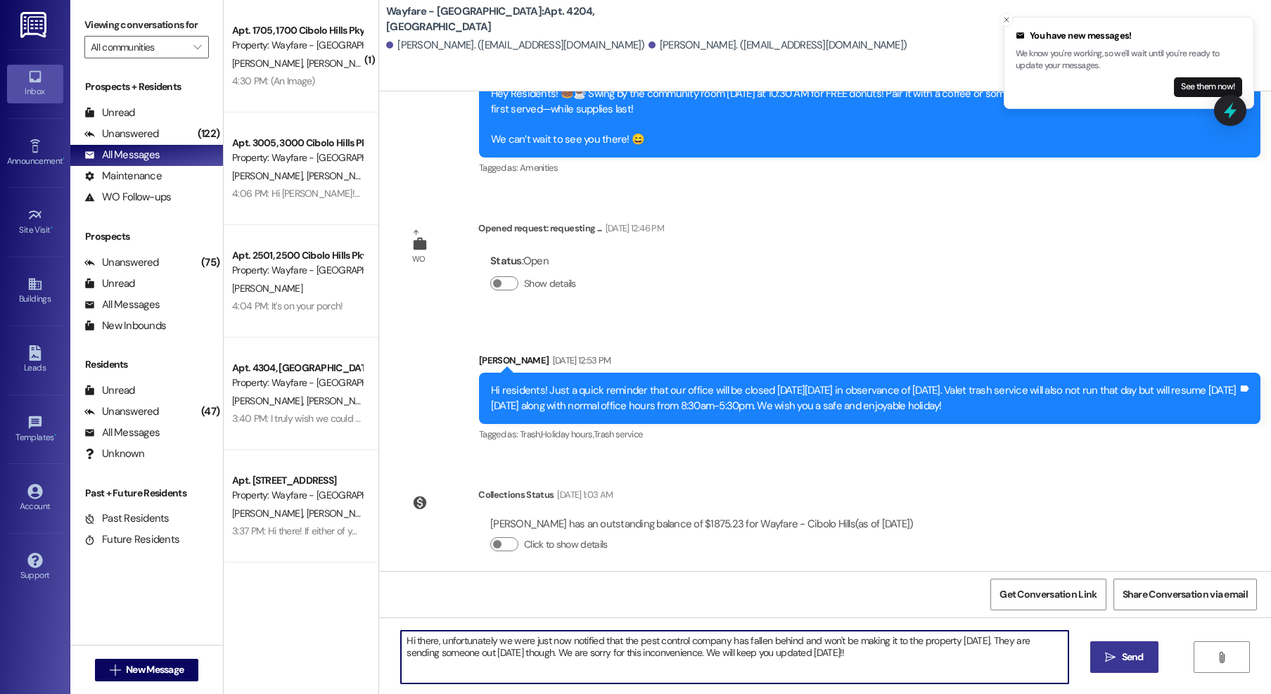
type textarea "Hi there, unfortunately we were just now notified that the pest control company…"
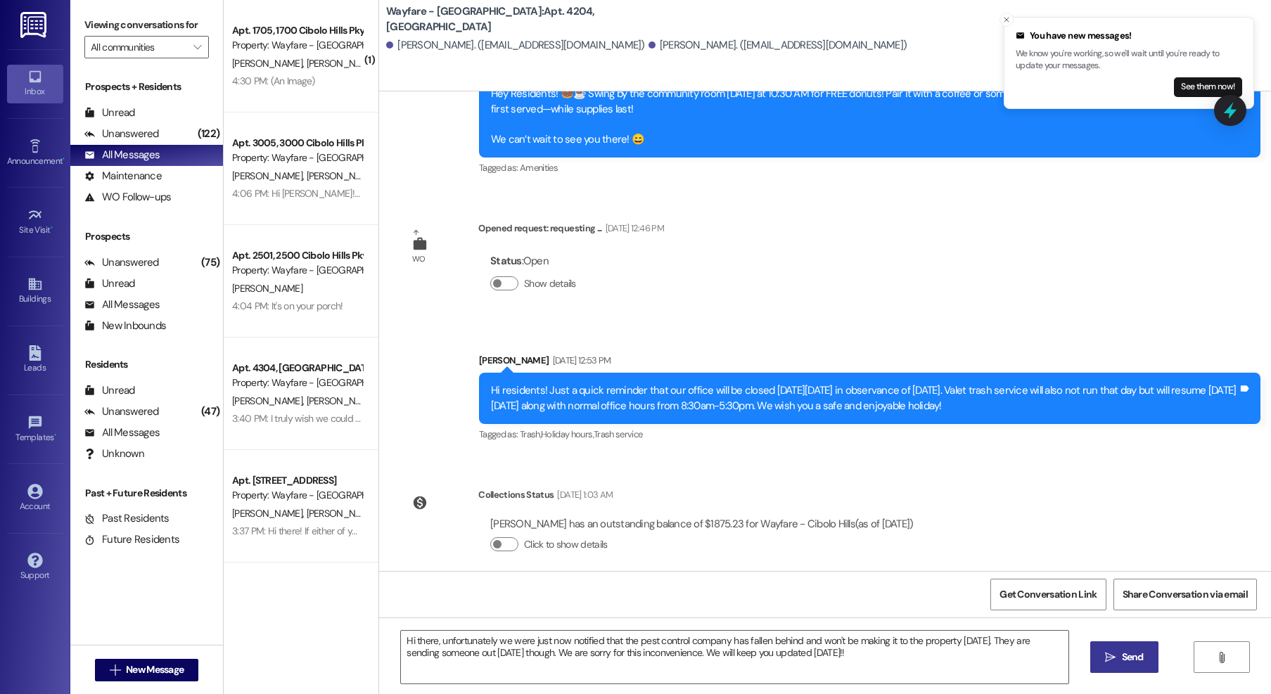
click at [1155, 666] on button " Send" at bounding box center [1124, 658] width 68 height 32
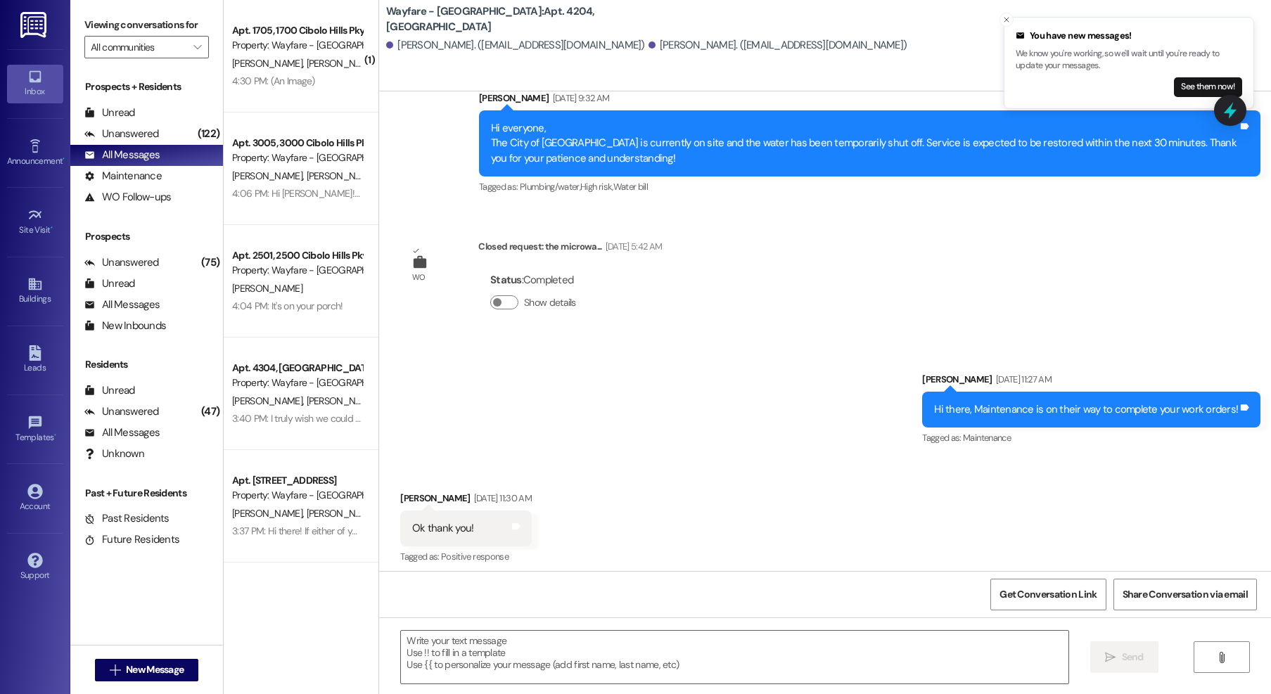
scroll to position [12353, 0]
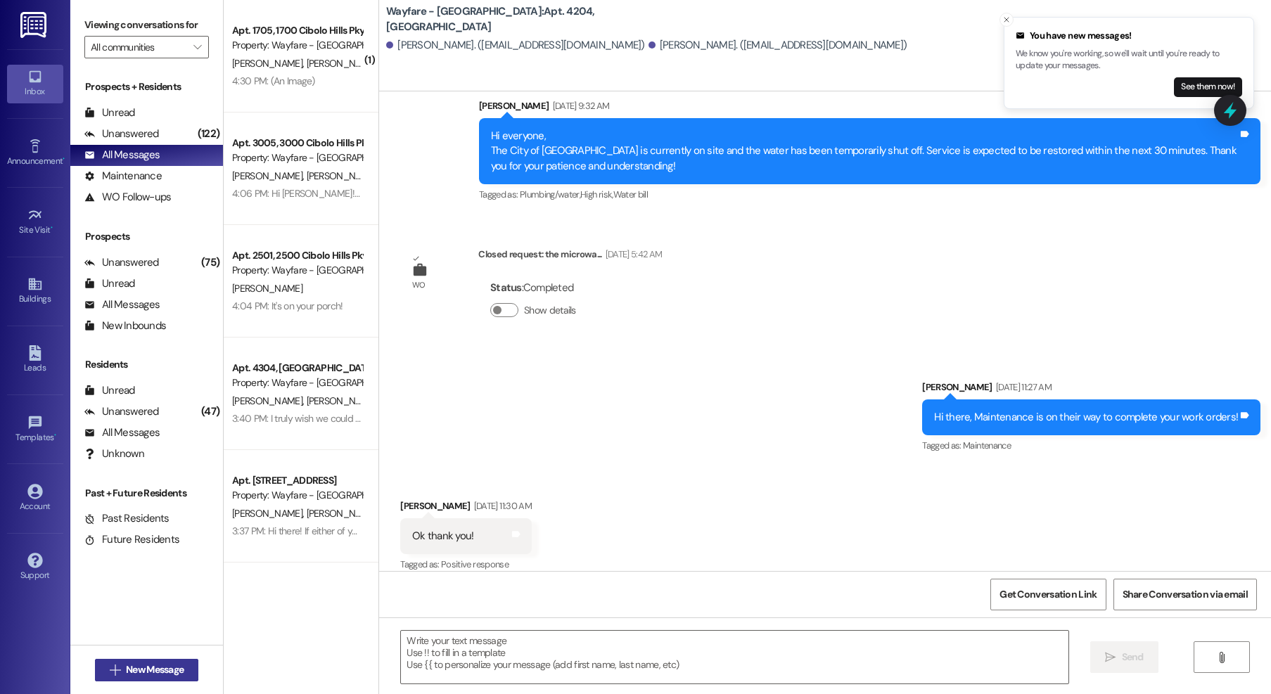
click at [141, 663] on span "New Message" at bounding box center [155, 670] width 58 height 15
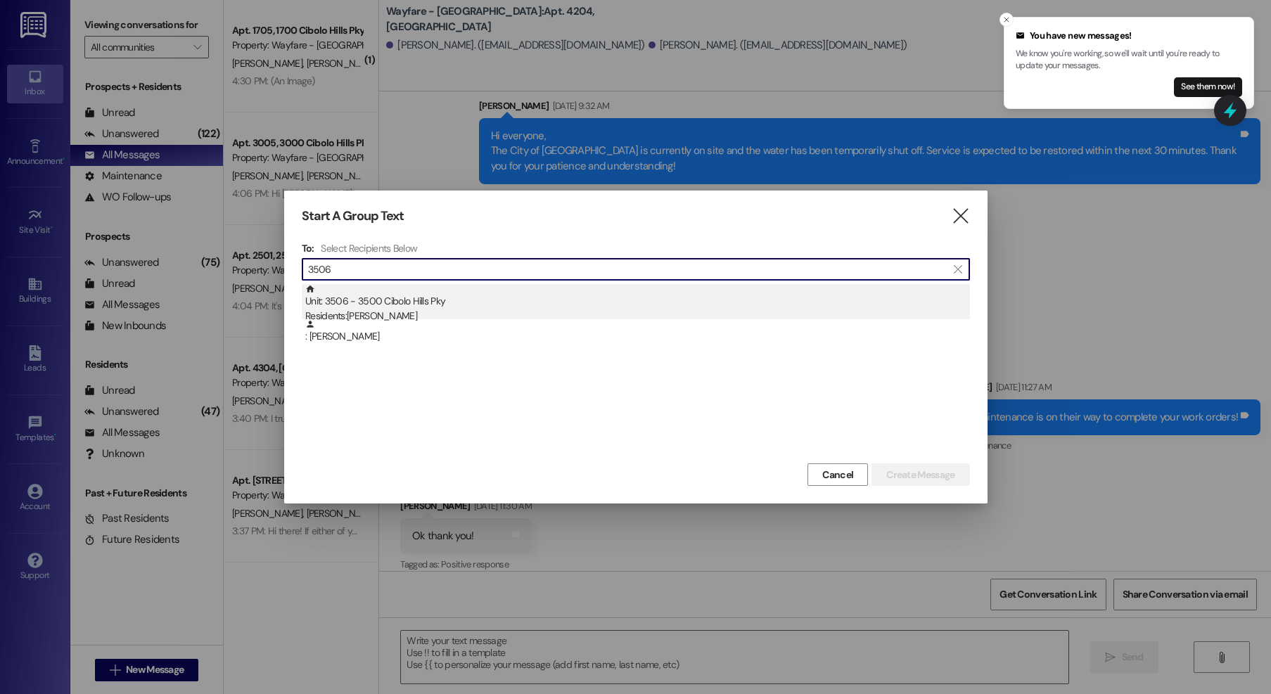
type input "3506"
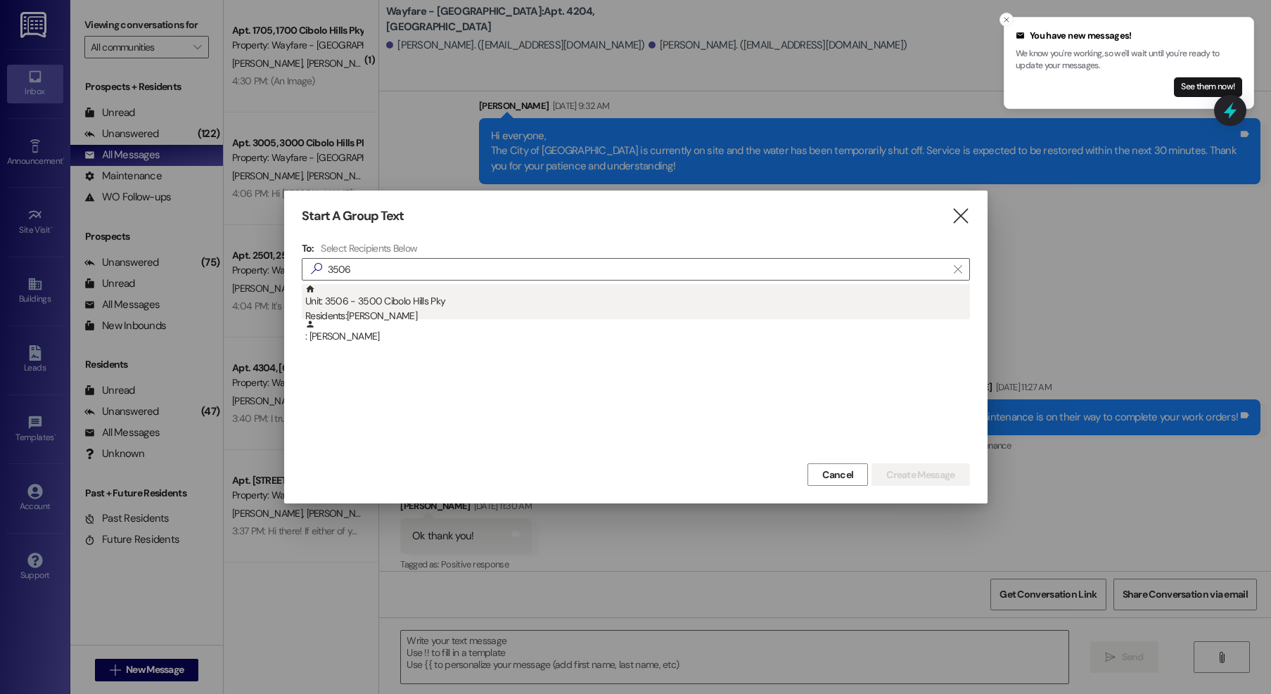
click at [437, 311] on div "Residents: Joie Frontz" at bounding box center [637, 316] width 665 height 15
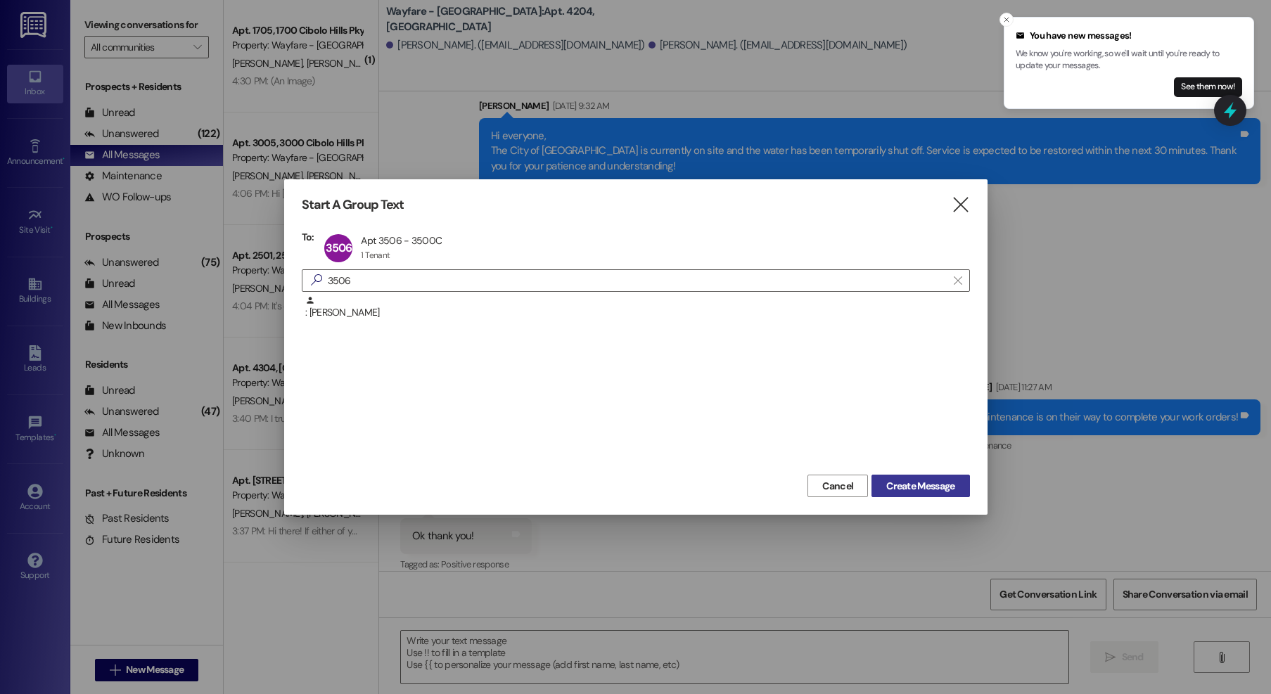
click at [934, 483] on span "Create Message" at bounding box center [920, 486] width 68 height 15
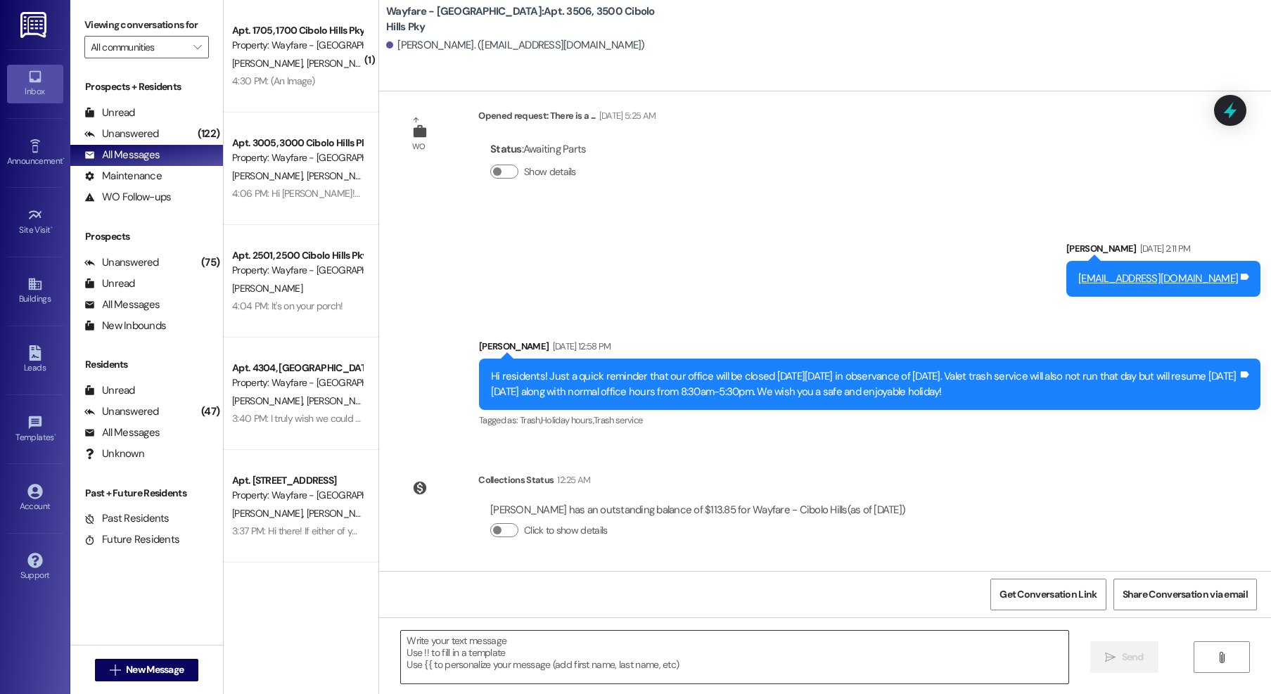
scroll to position [2264, 0]
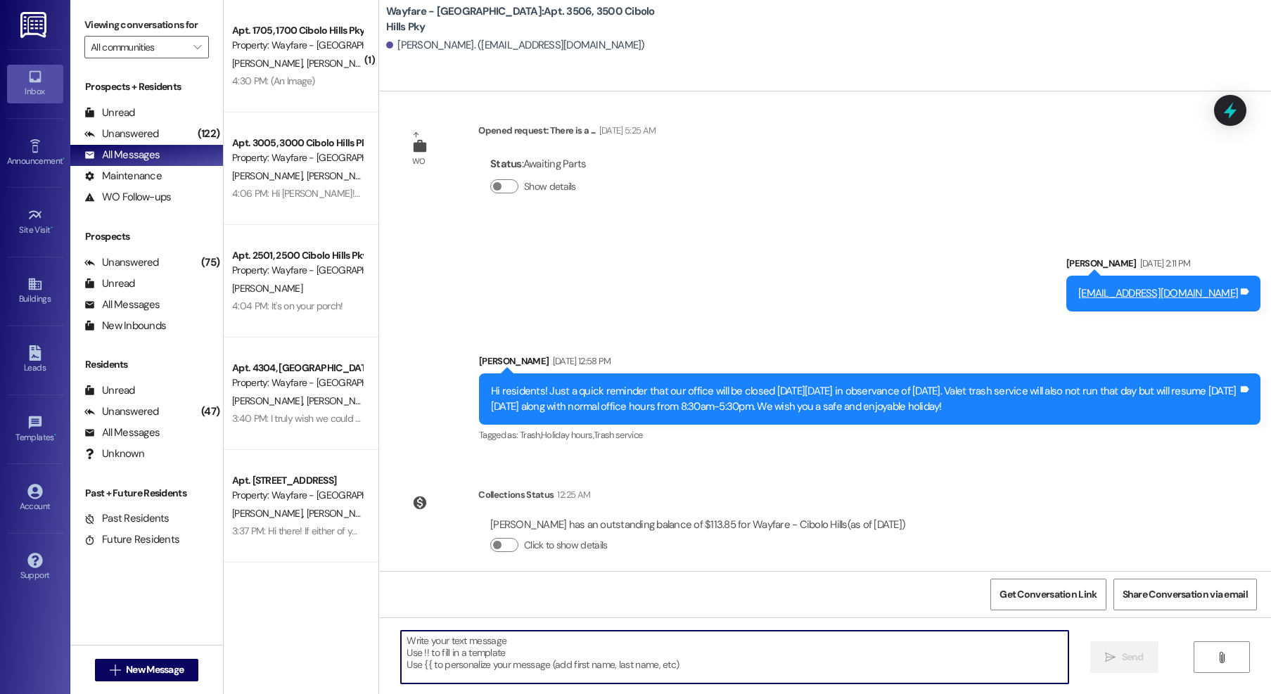
paste textarea "Hi there, unfortunately we were just now notified that the pest control company…"
type textarea "Hi there, unfortunately we were just now notified that the pest control company…"
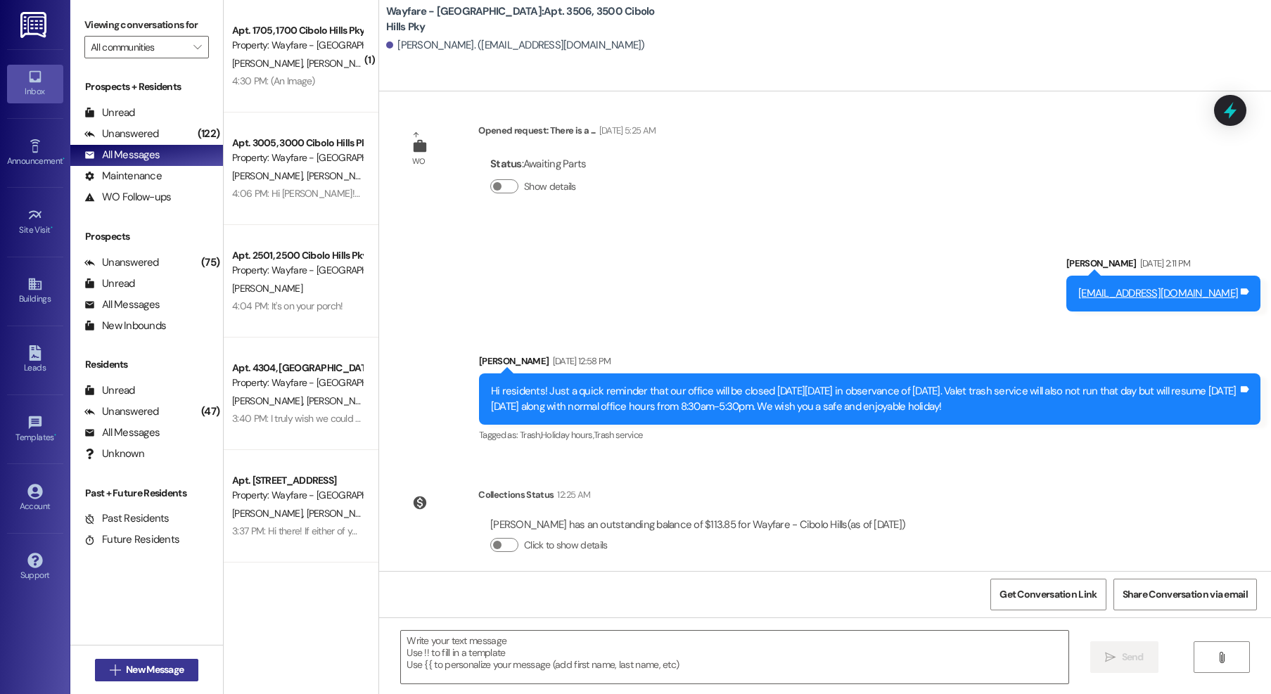
click at [162, 673] on span "New Message" at bounding box center [155, 670] width 58 height 15
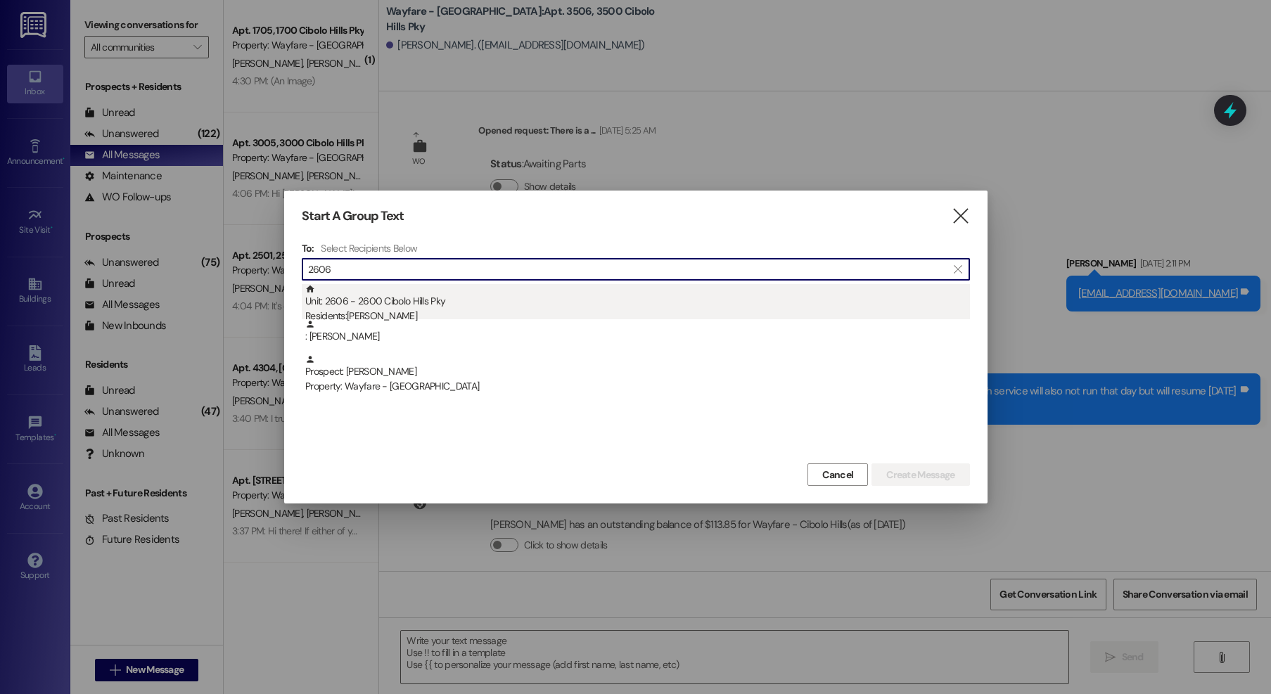
type input "2606"
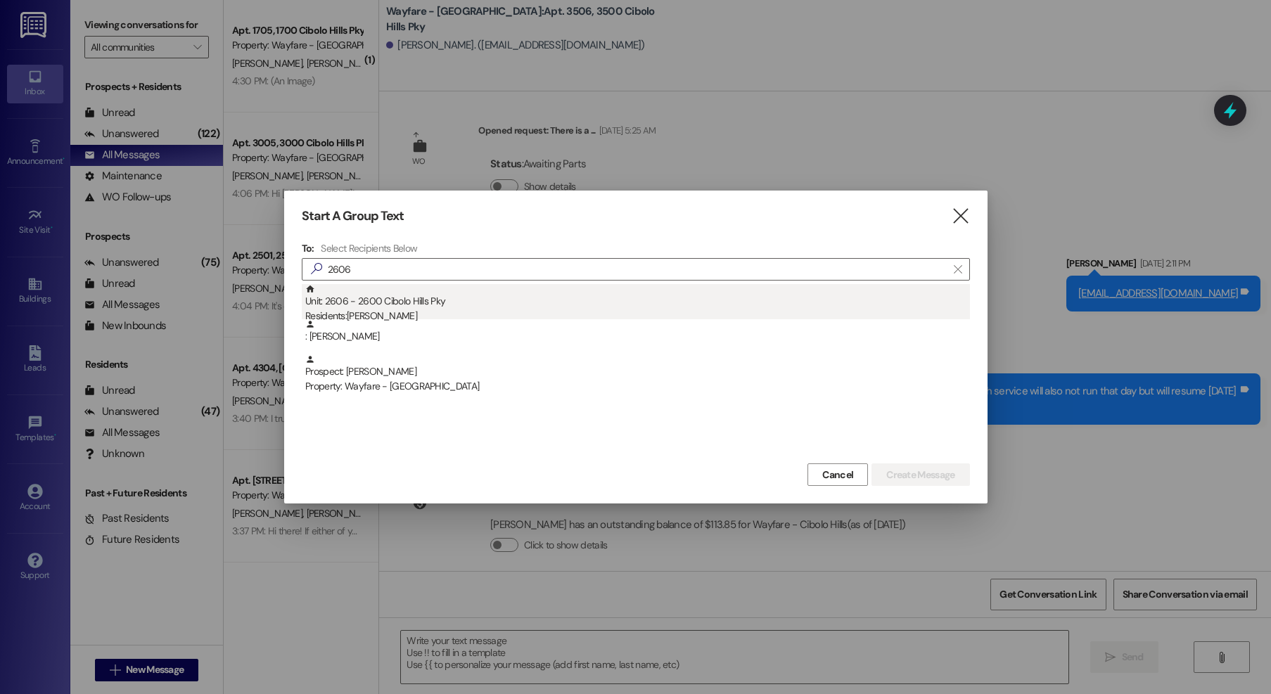
click at [399, 302] on div "Unit: 2606 - 2600 Cibolo Hills Pky Residents: Ryan Davis" at bounding box center [637, 304] width 665 height 40
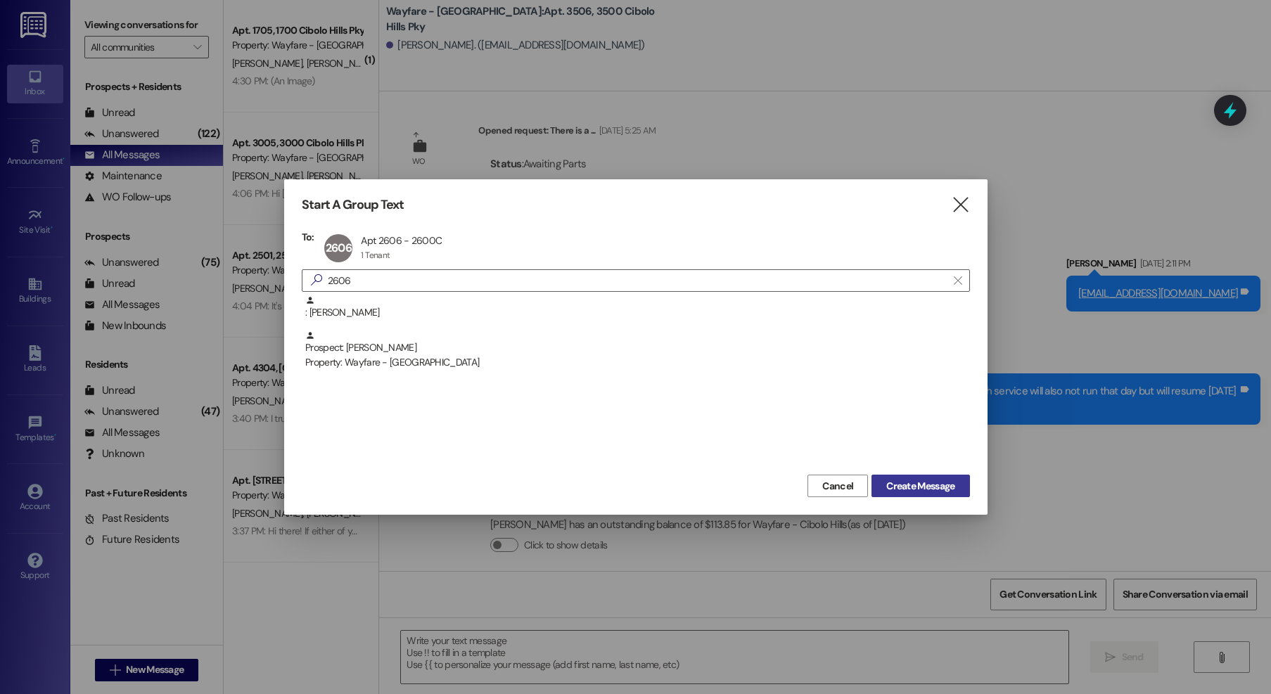
drag, startPoint x: 938, startPoint y: 489, endPoint x: 922, endPoint y: 487, distance: 17.0
click at [938, 489] on span "Create Message" at bounding box center [920, 486] width 68 height 15
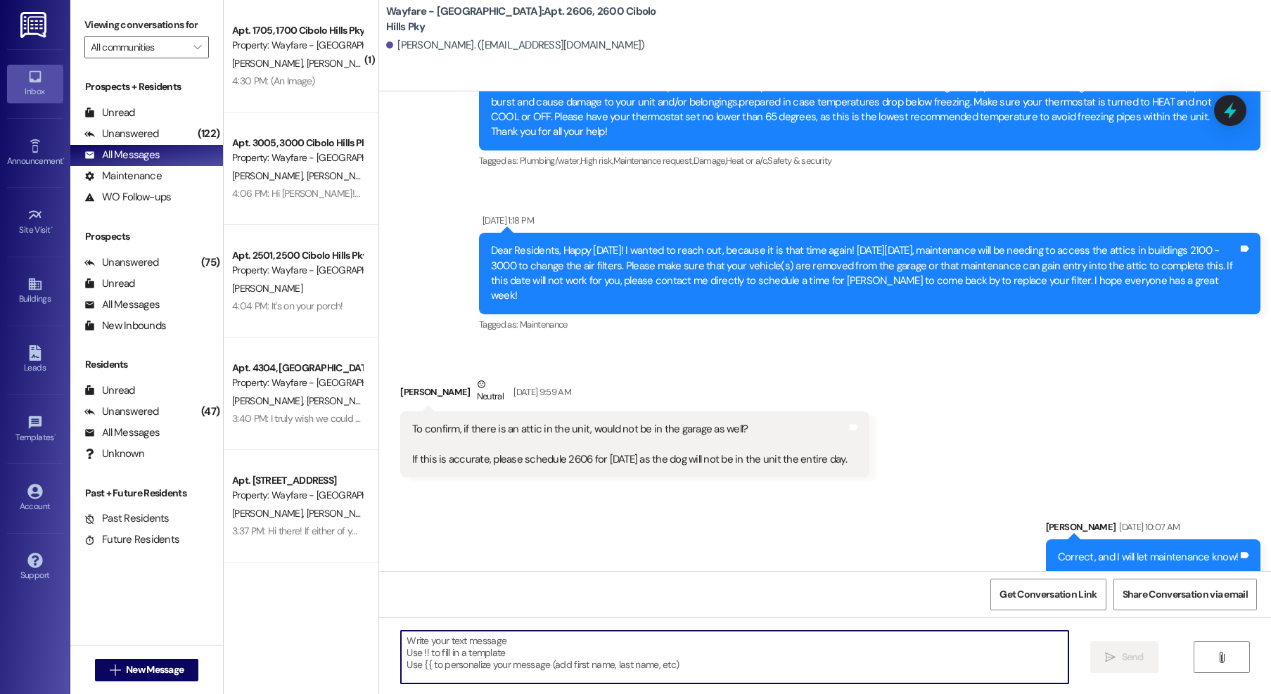
scroll to position [35823, 0]
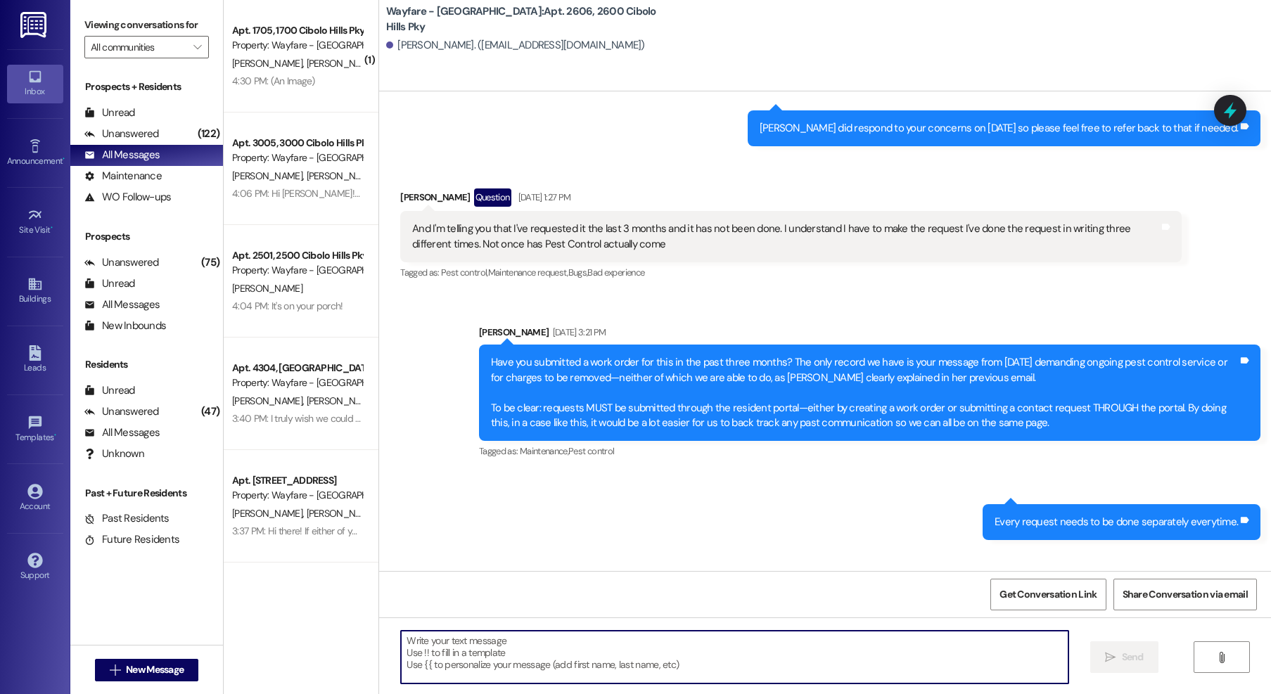
paste textarea "Hi there, unfortunately we were just now notified that the pest control company…"
type textarea "Hi there, unfortunately we were just now notified that the pest control company…"
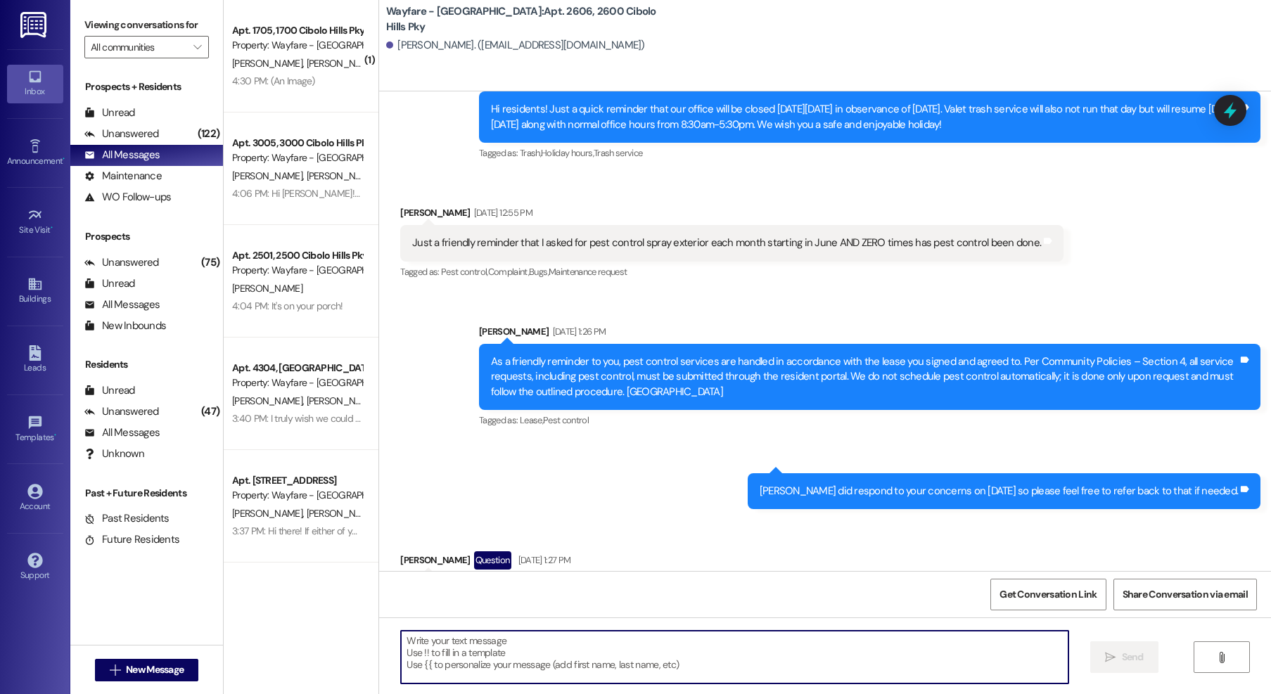
scroll to position [35435, 0]
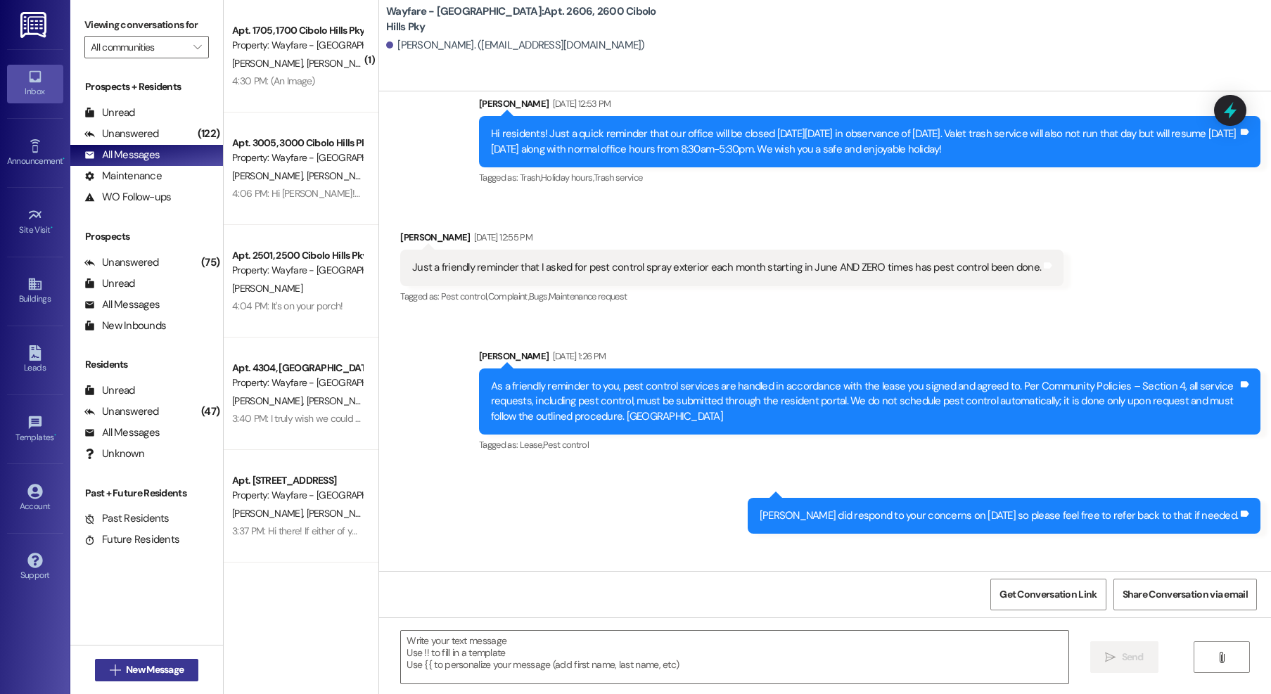
click at [145, 665] on span "New Message" at bounding box center [155, 670] width 58 height 15
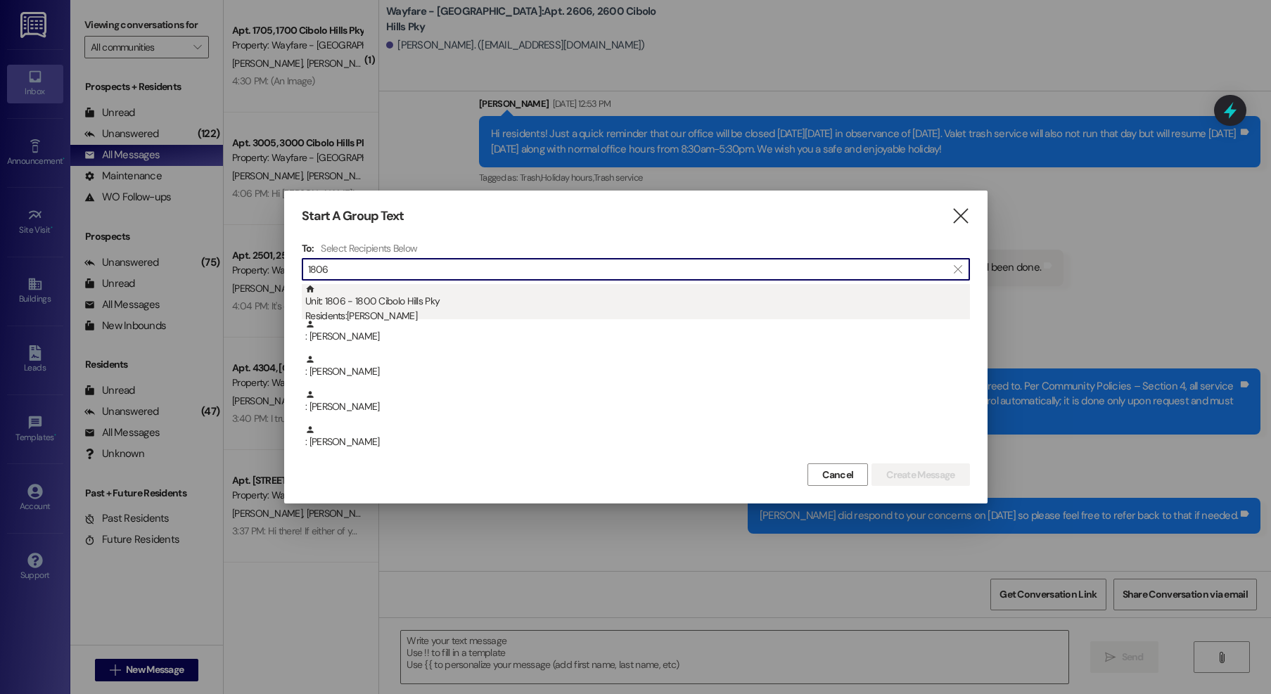
type input "1806"
click at [378, 310] on div "Residents: Alexis Russell" at bounding box center [637, 316] width 665 height 15
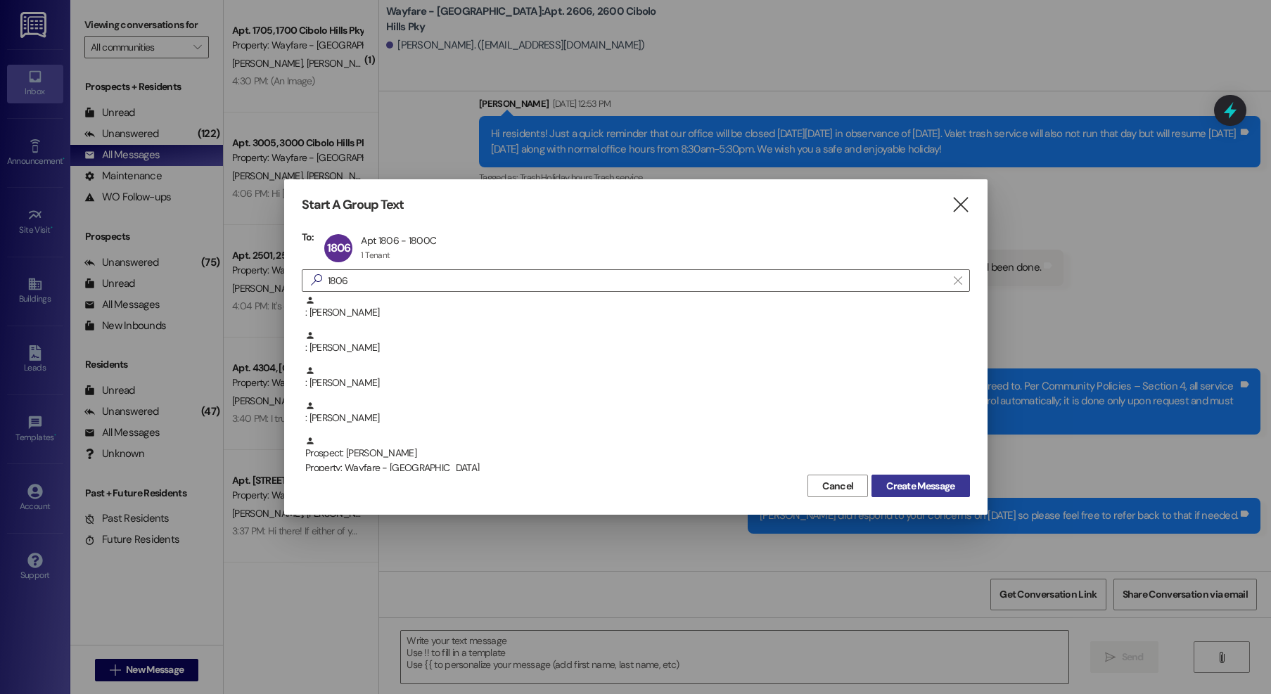
click at [884, 490] on span "Create Message" at bounding box center [921, 486] width 74 height 15
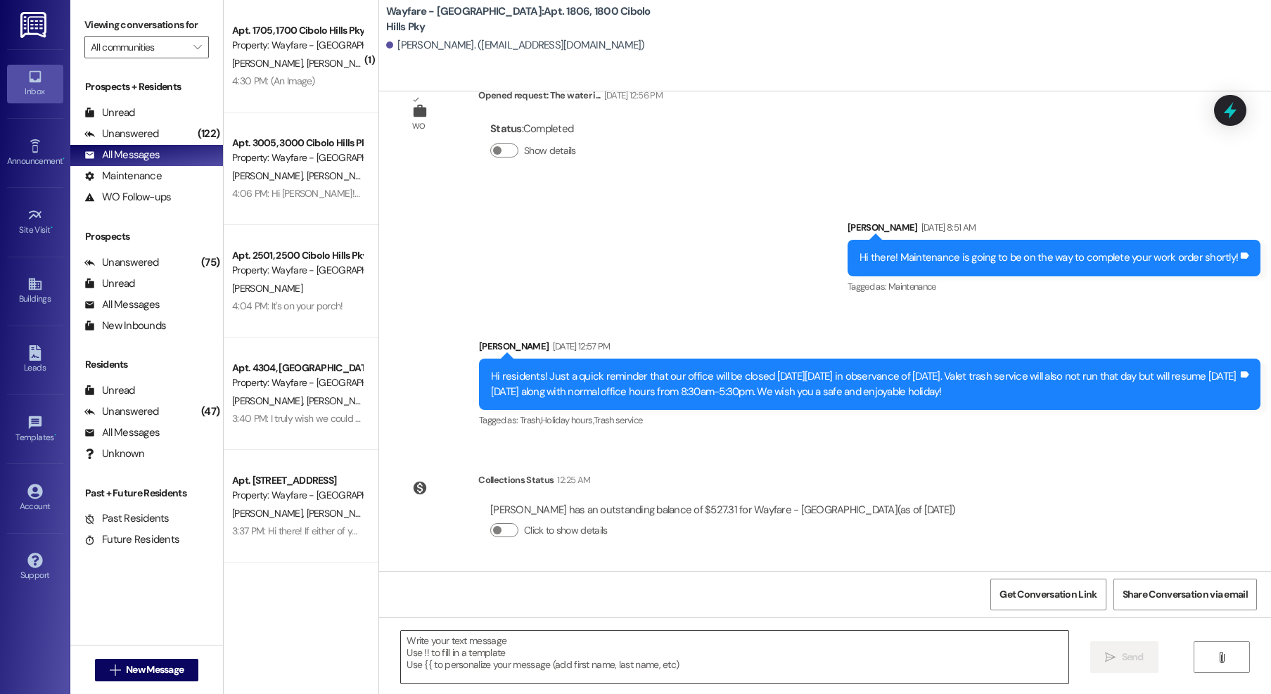
scroll to position [5385, 0]
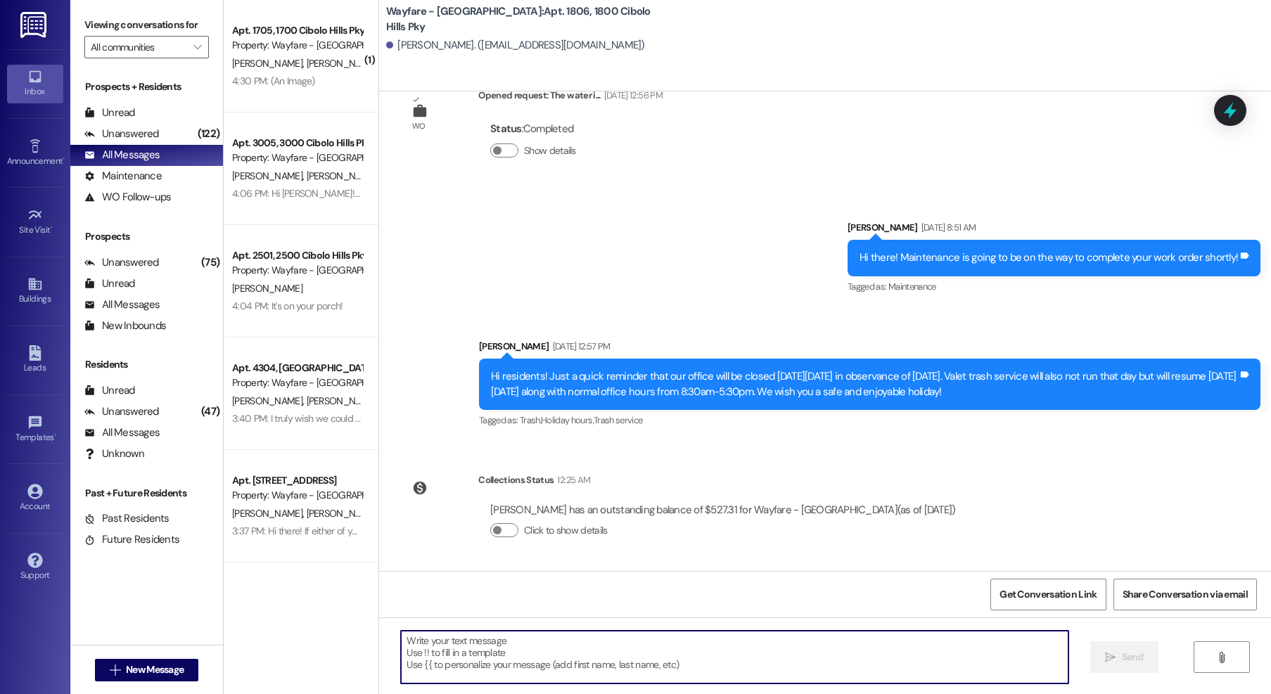
paste textarea "Hi there, unfortunately we were just now notified that the pest control company…"
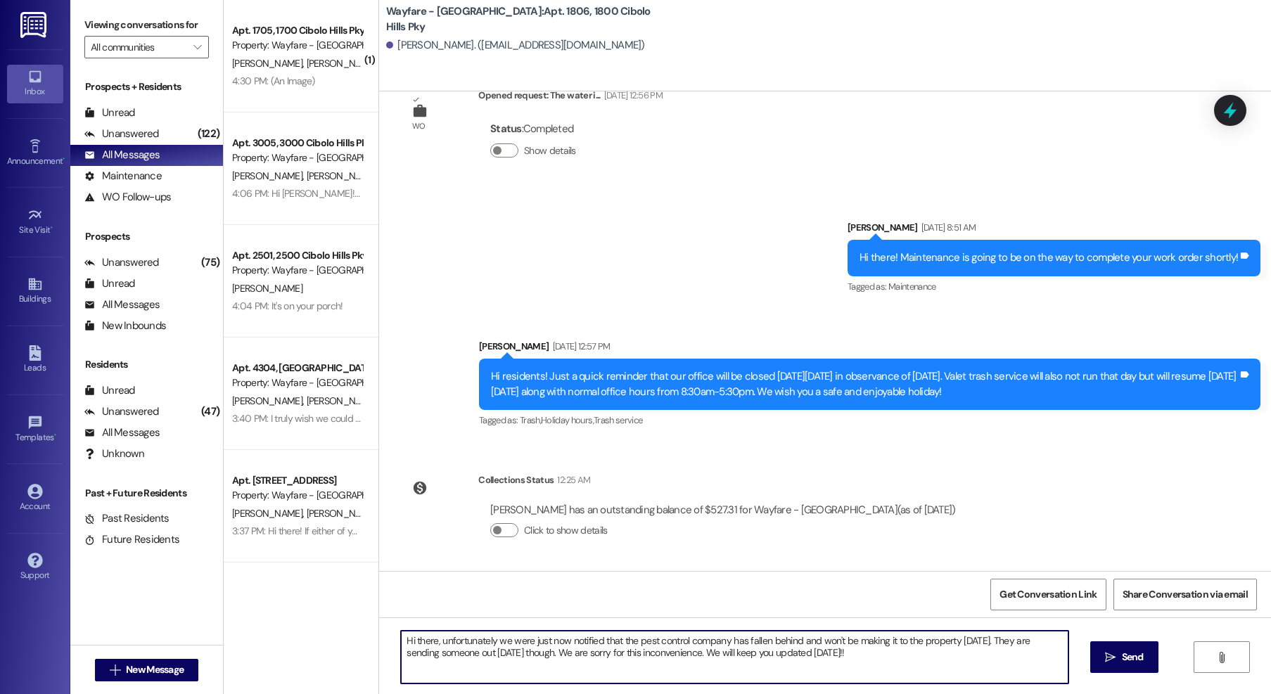
type textarea "Hi there, unfortunately we were just now notified that the pest control company…"
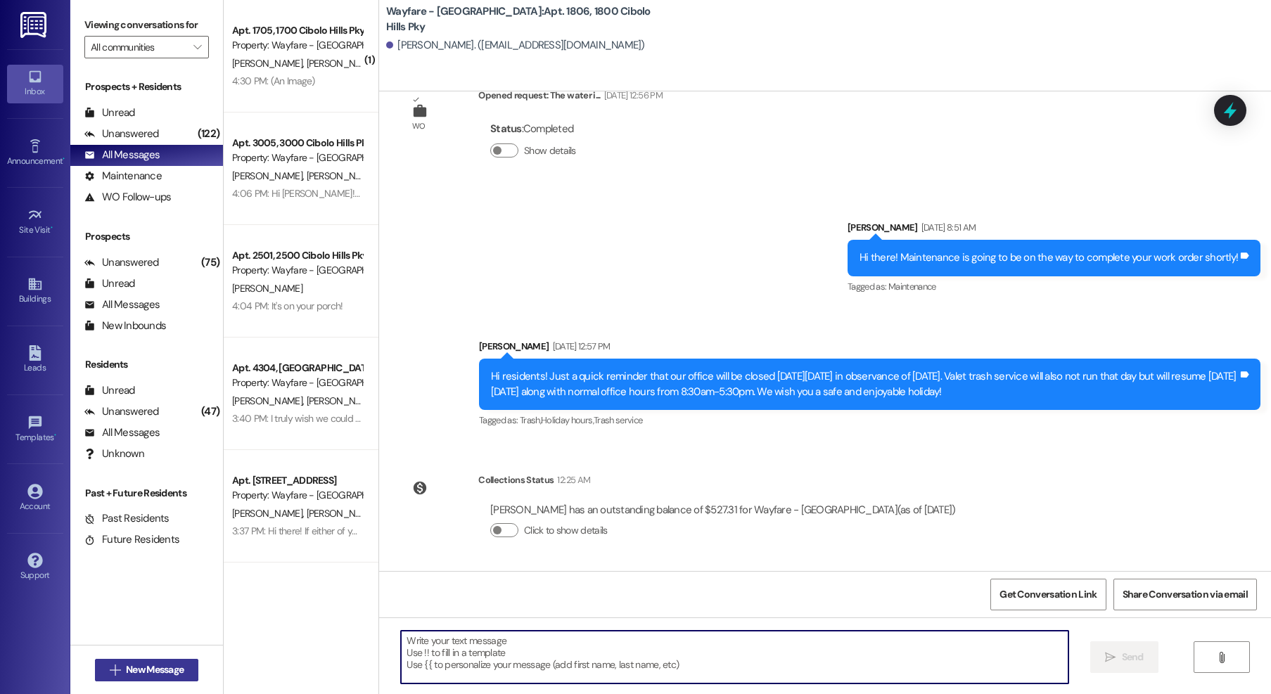
click at [158, 670] on span "New Message" at bounding box center [155, 670] width 58 height 15
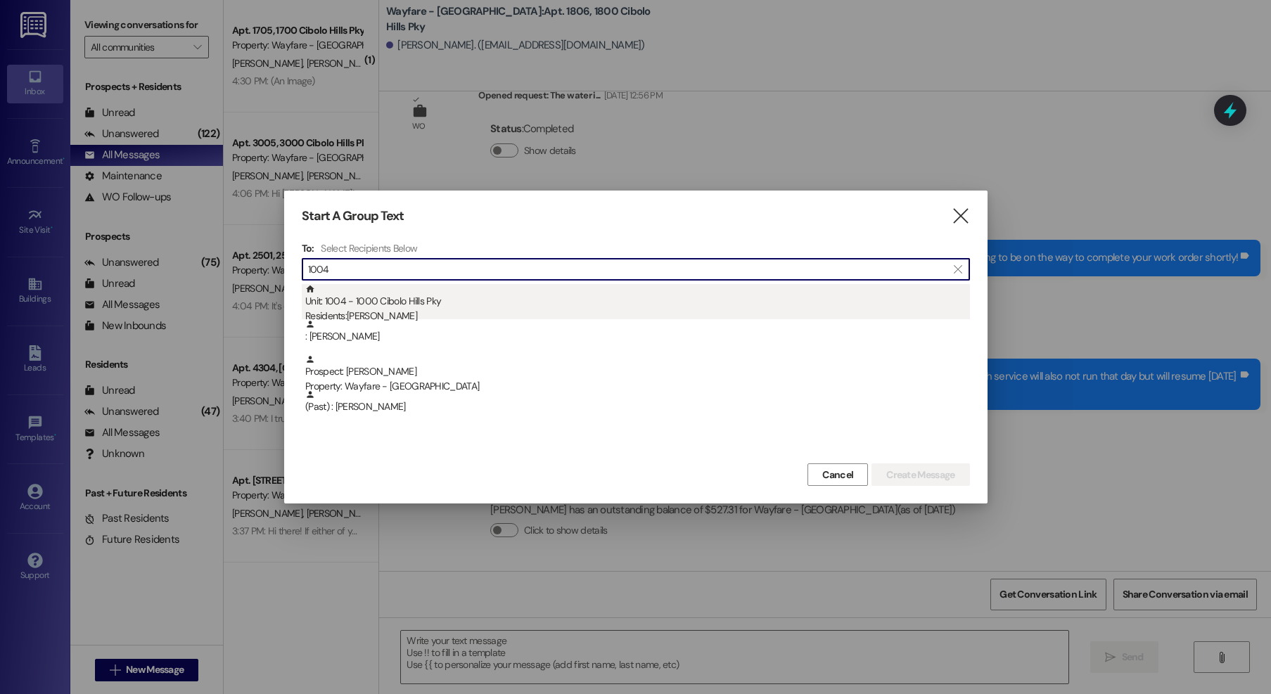
type input "1004"
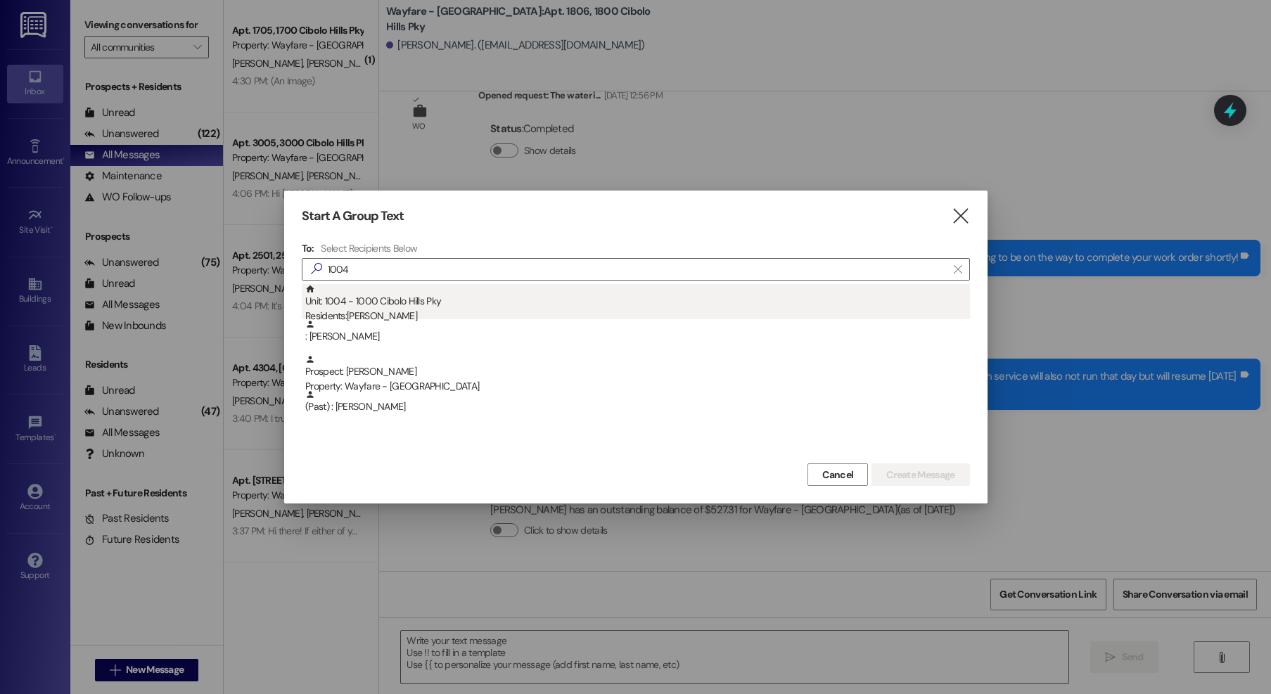
click at [352, 307] on div "Unit: 1004 - 1000 Cibolo Hills Pky Residents: Ronica Cormier" at bounding box center [637, 304] width 665 height 40
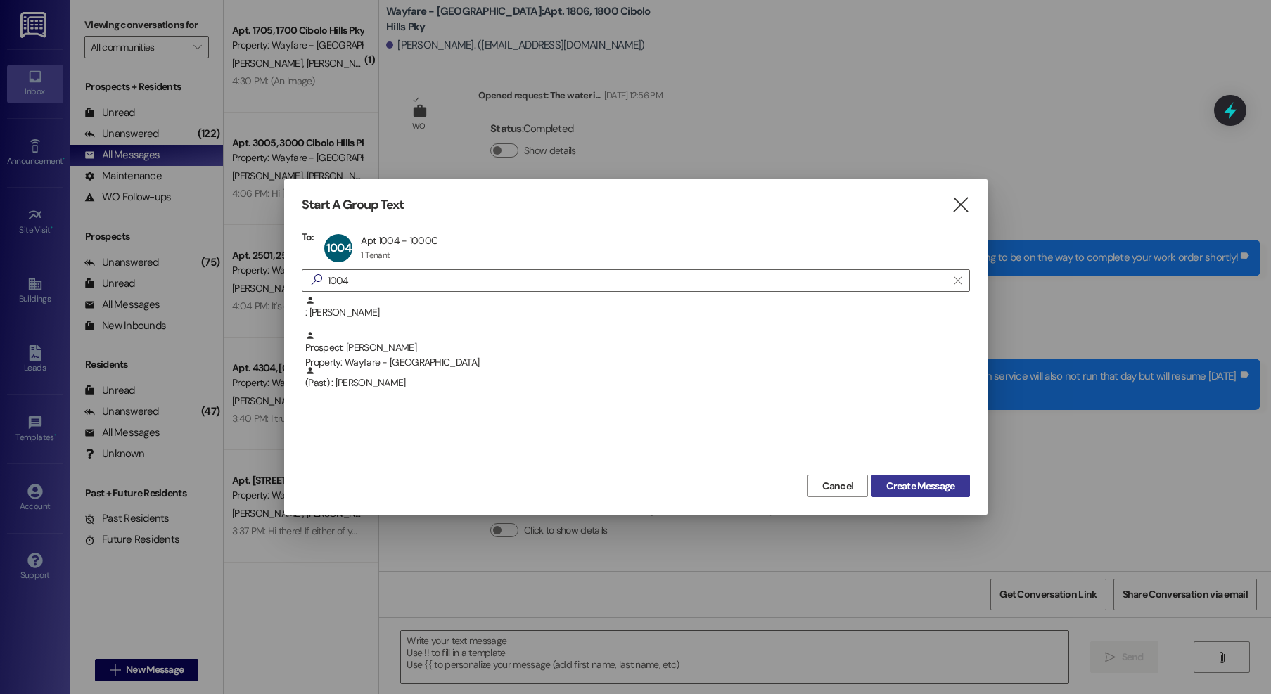
click at [889, 490] on span "Create Message" at bounding box center [920, 486] width 68 height 15
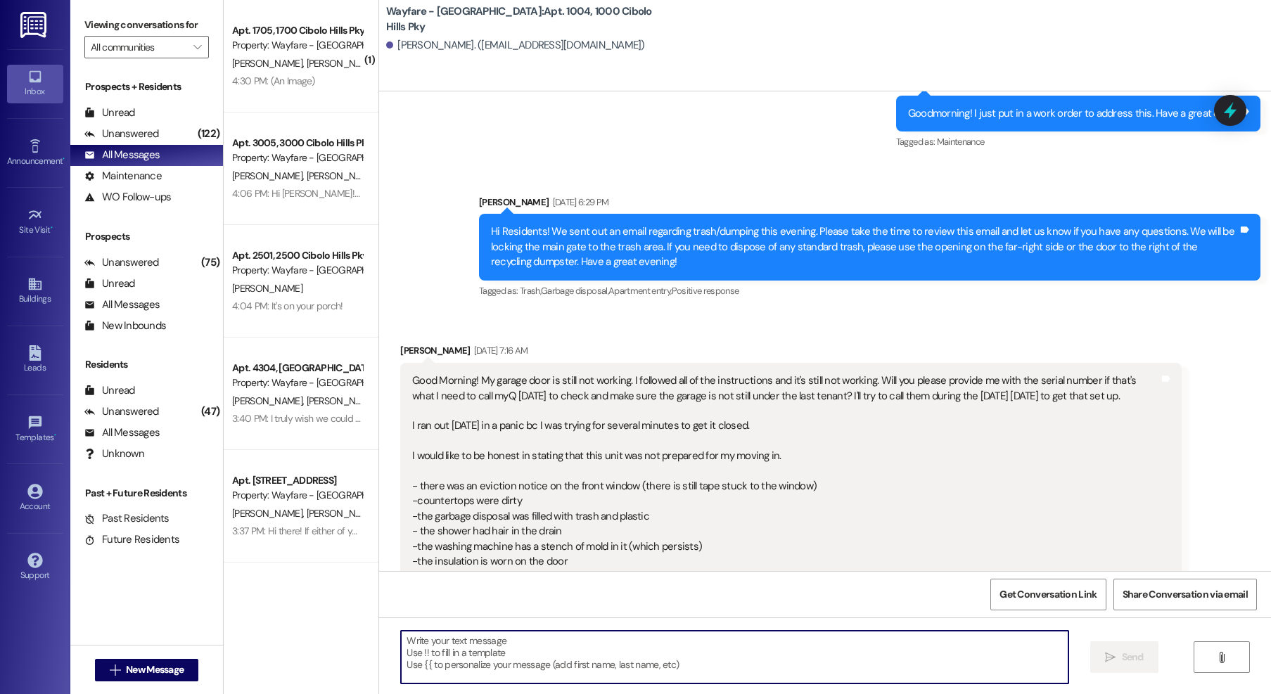
scroll to position [40435, 0]
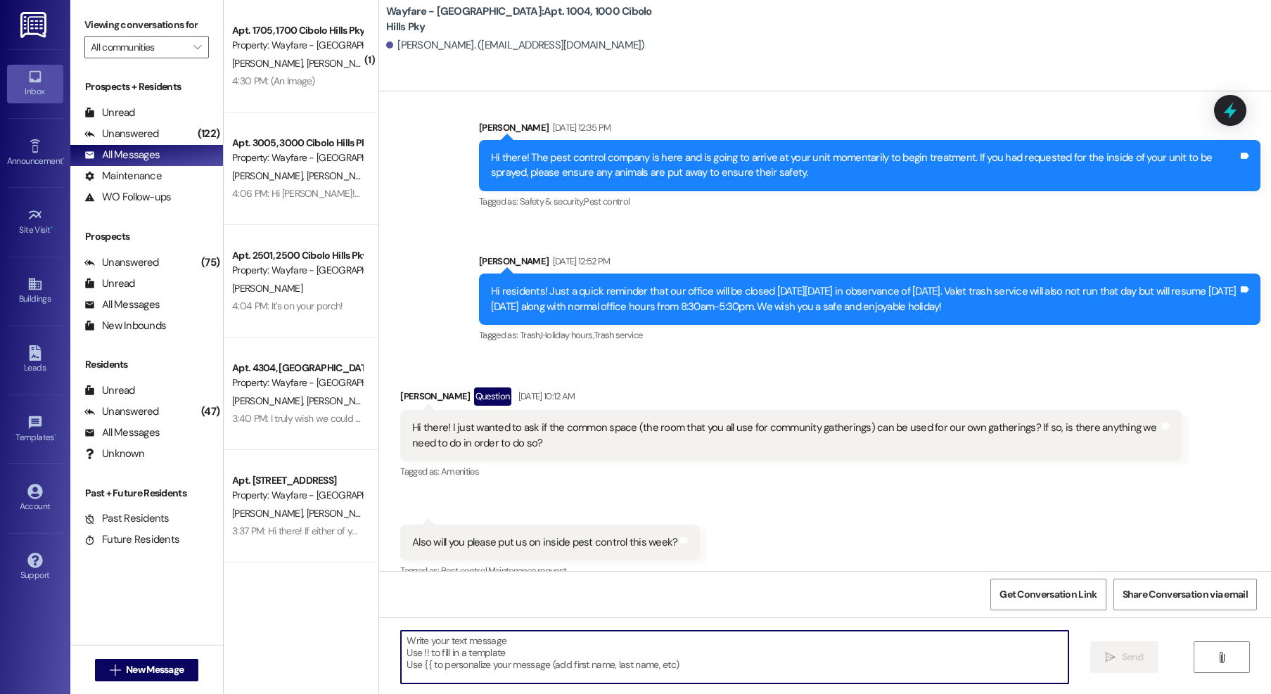
paste textarea "Hi there, unfortunately we were just now notified that the pest control company…"
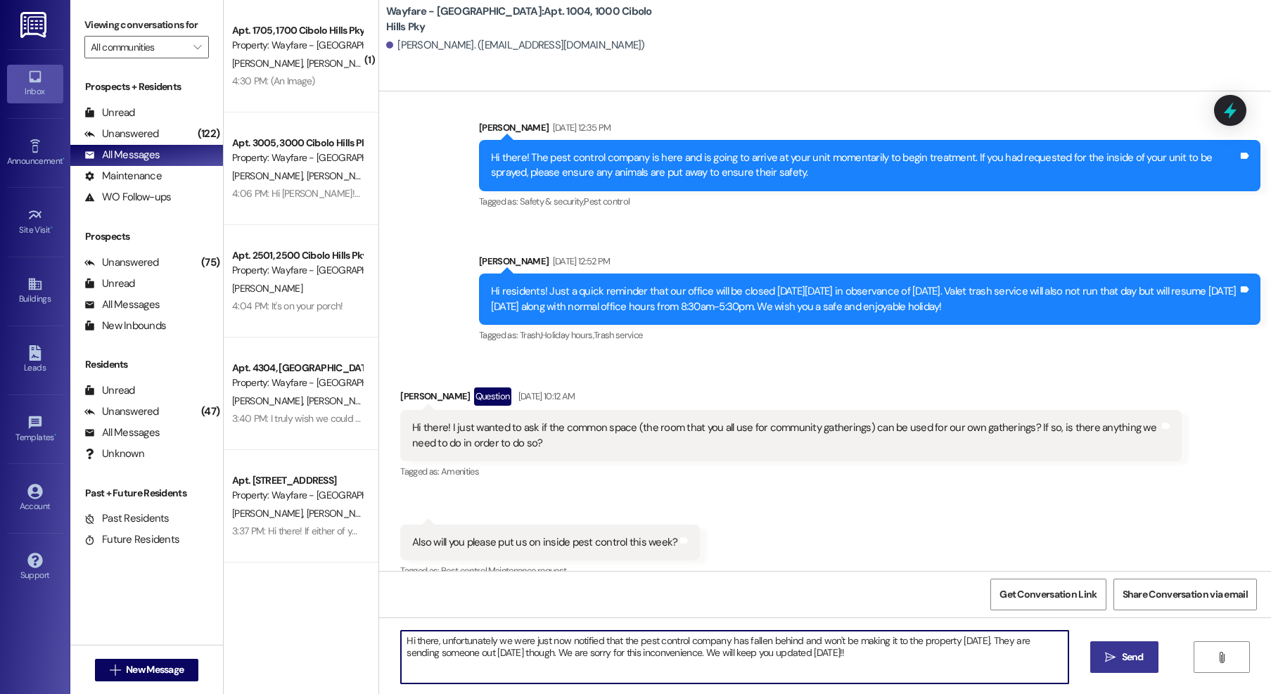
type textarea "Hi there, unfortunately we were just now notified that the pest control company…"
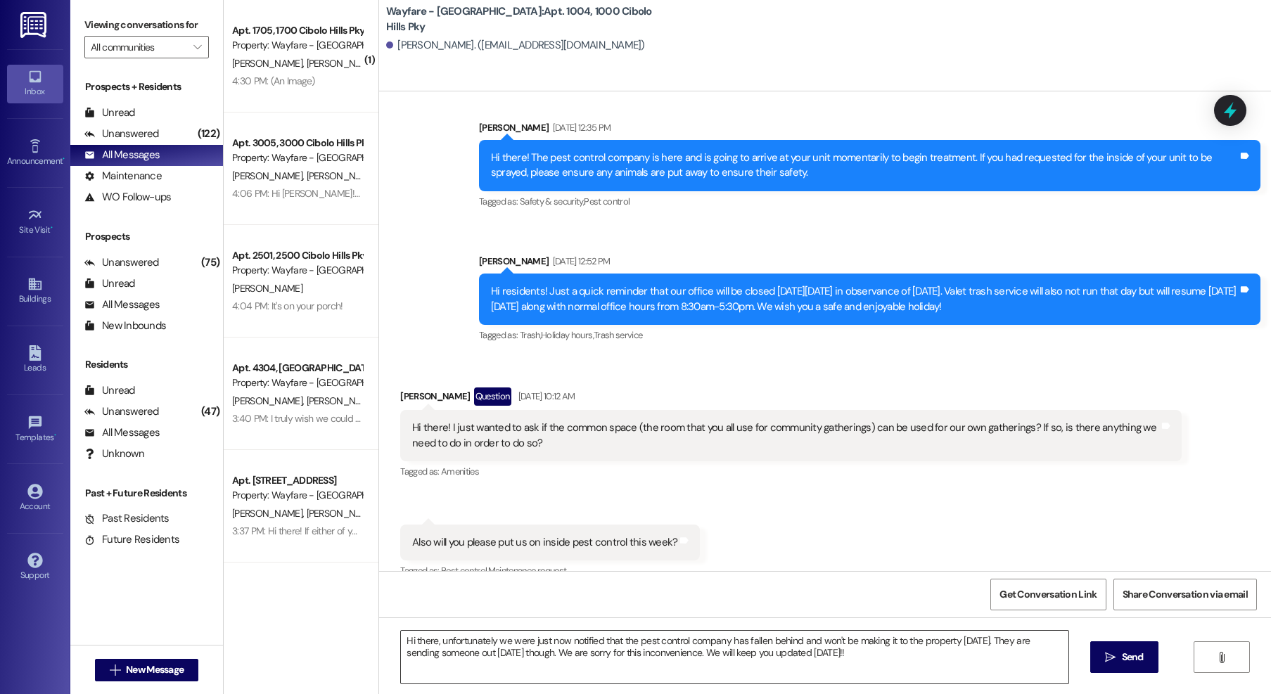
drag, startPoint x: 1112, startPoint y: 662, endPoint x: 407, endPoint y: 648, distance: 705.1
click at [1112, 662] on icon "" at bounding box center [1110, 657] width 11 height 11
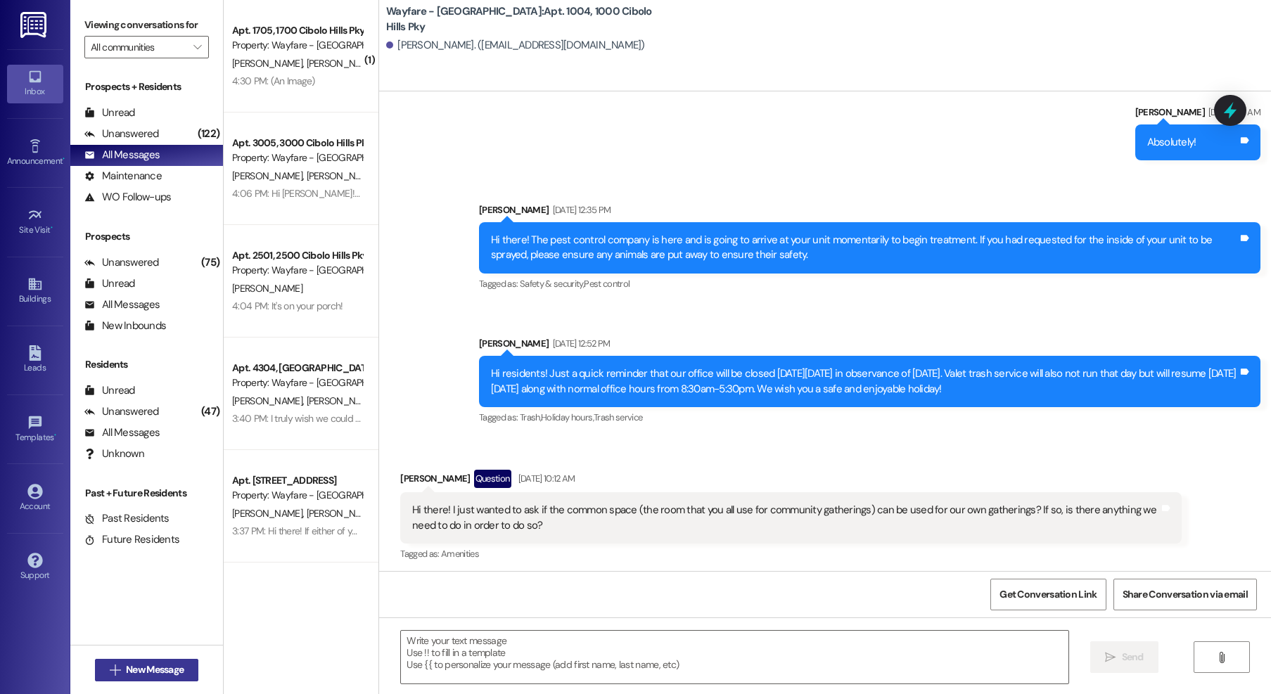
scroll to position [40352, 0]
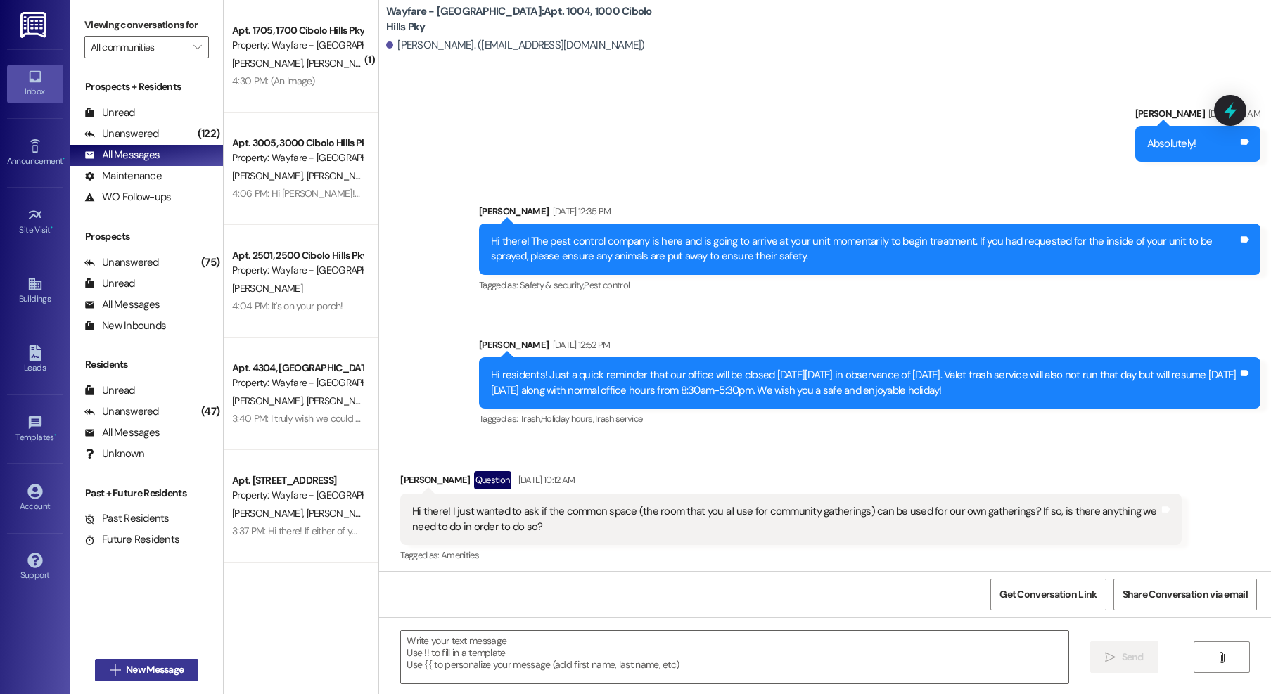
click at [132, 668] on span "New Message" at bounding box center [155, 670] width 58 height 15
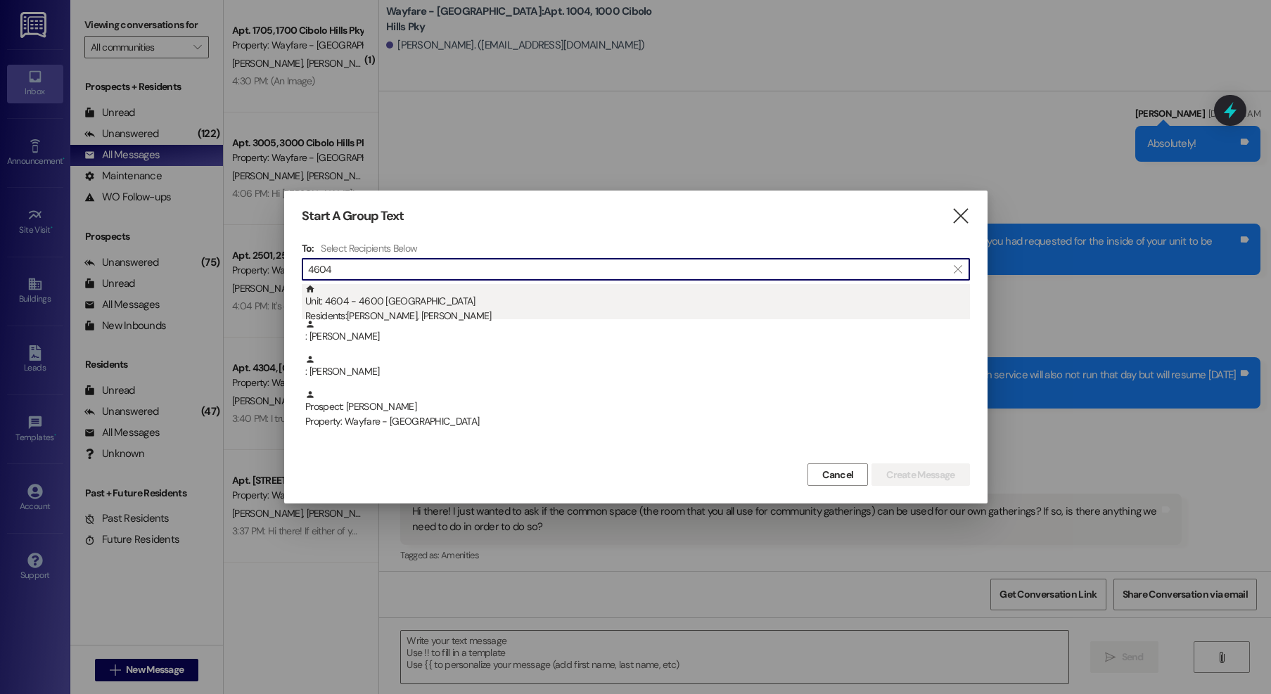
type input "4604"
click at [485, 304] on div "Unit: 4604 - 4600 Cibolo Hills Pky Residents: Isabella Isiordia, Randy Garcia" at bounding box center [637, 304] width 665 height 40
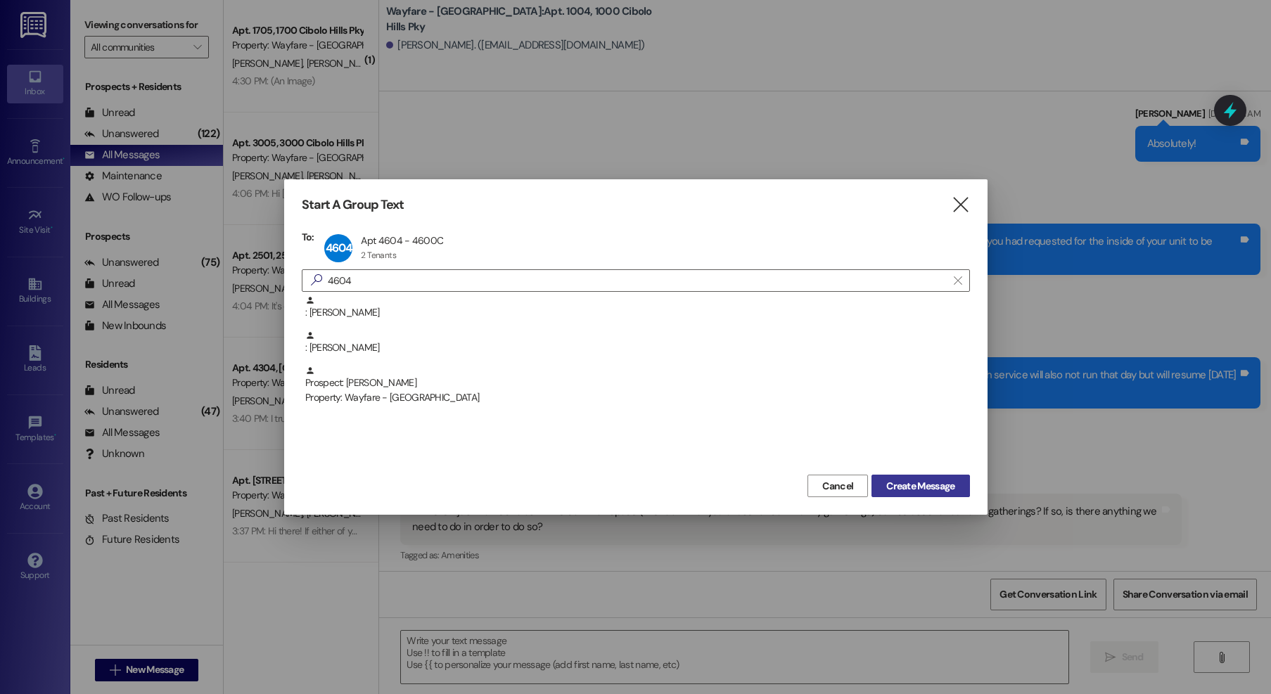
click at [941, 490] on span "Create Message" at bounding box center [920, 486] width 68 height 15
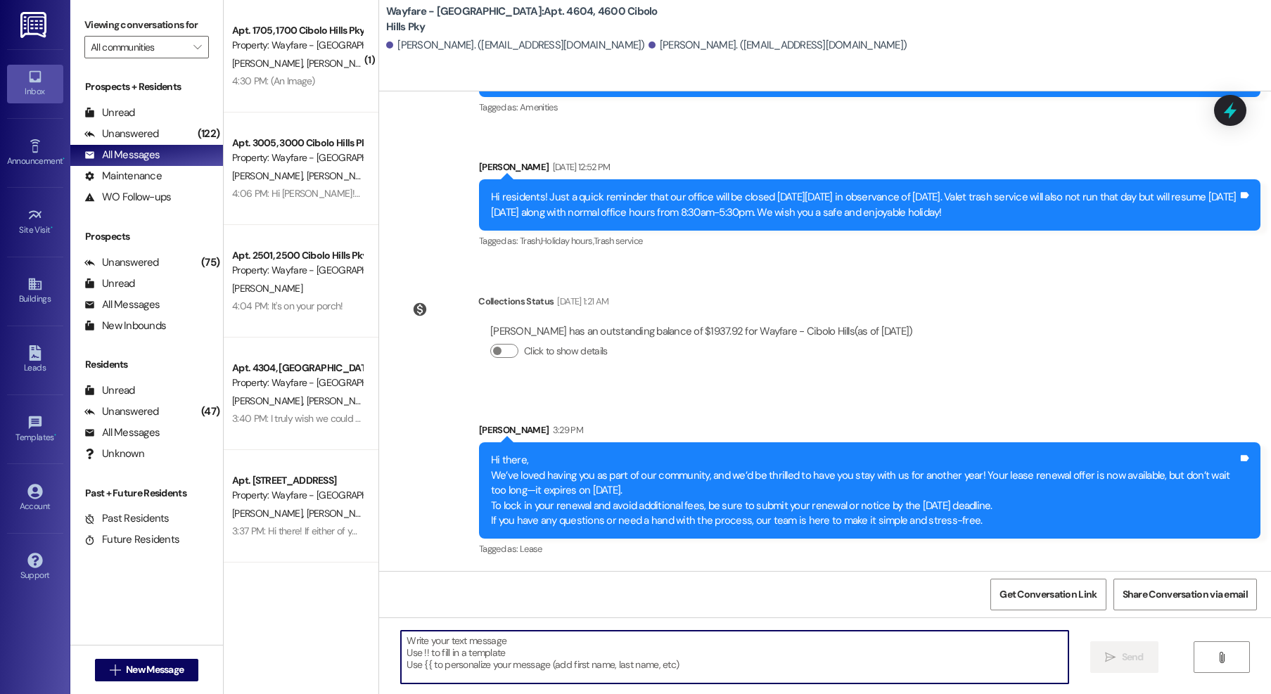
scroll to position [15177, 0]
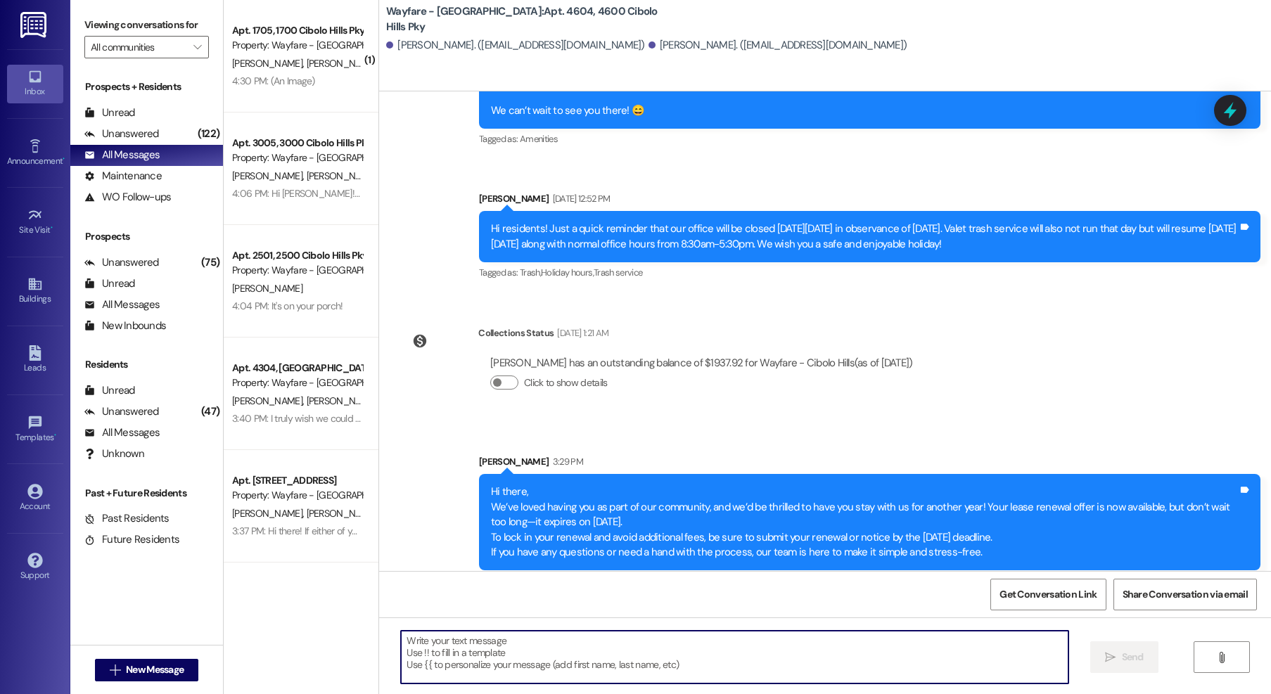
paste textarea "Hi there, unfortunately we were just now notified that the pest control company…"
type textarea "Hi there, unfortunately we were just now notified that the pest control company…"
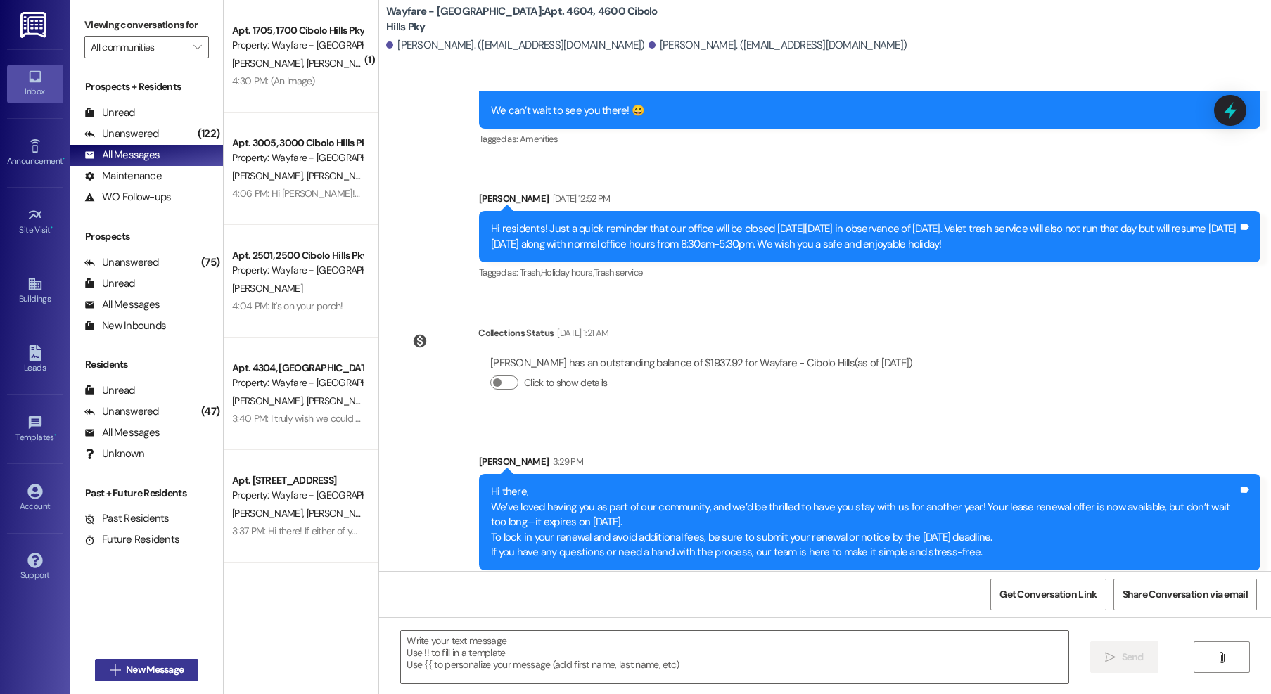
click at [162, 673] on span "New Message" at bounding box center [155, 670] width 58 height 15
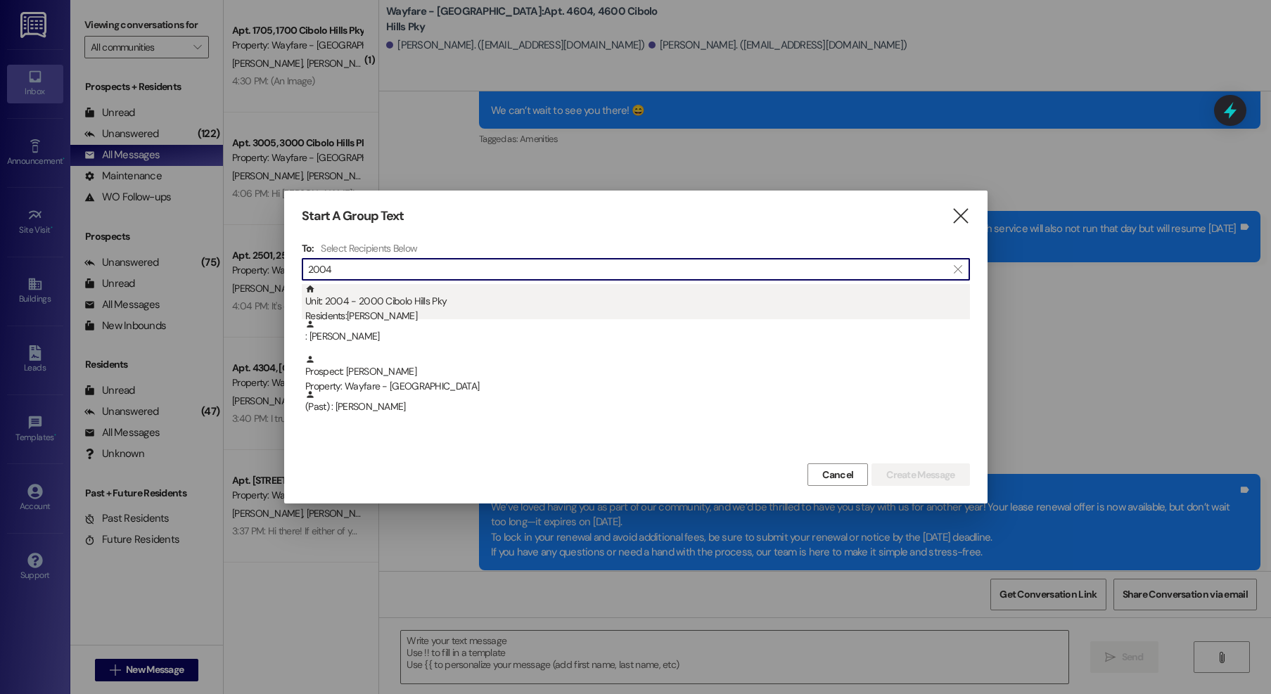
type input "2004"
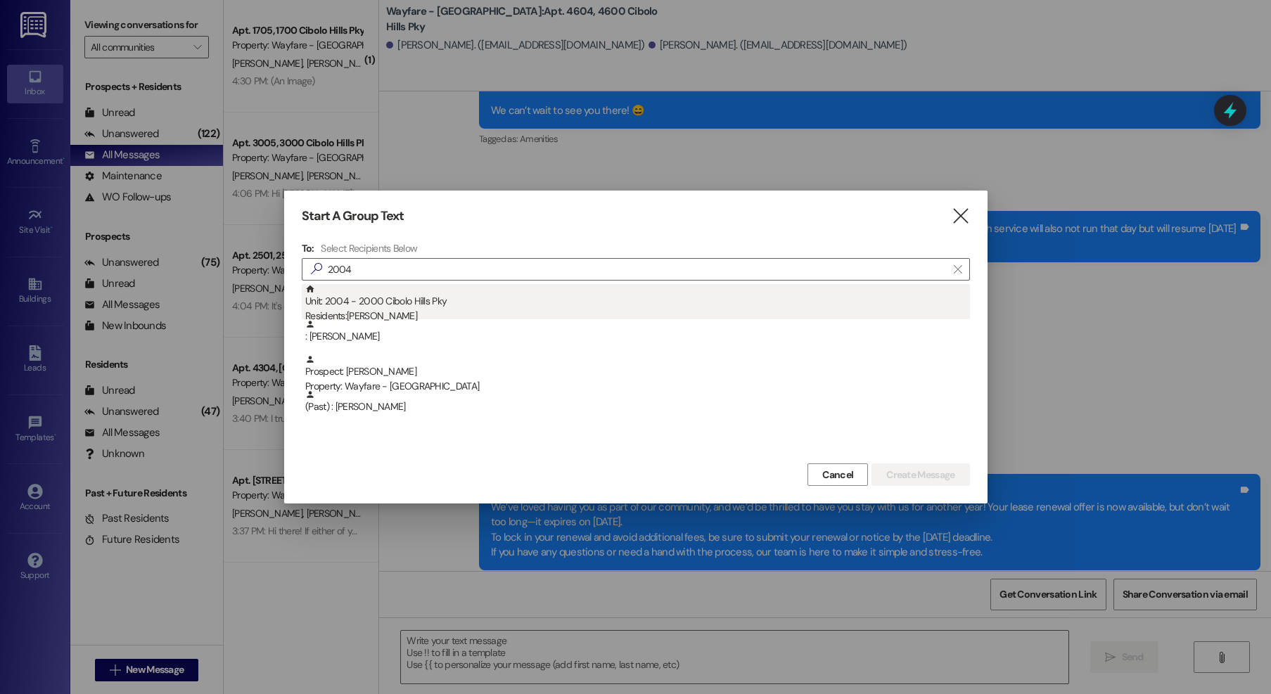
click at [499, 307] on div "Unit: 2004 - 2000 Cibolo Hills Pky Residents: Matthew Stevens" at bounding box center [637, 304] width 665 height 40
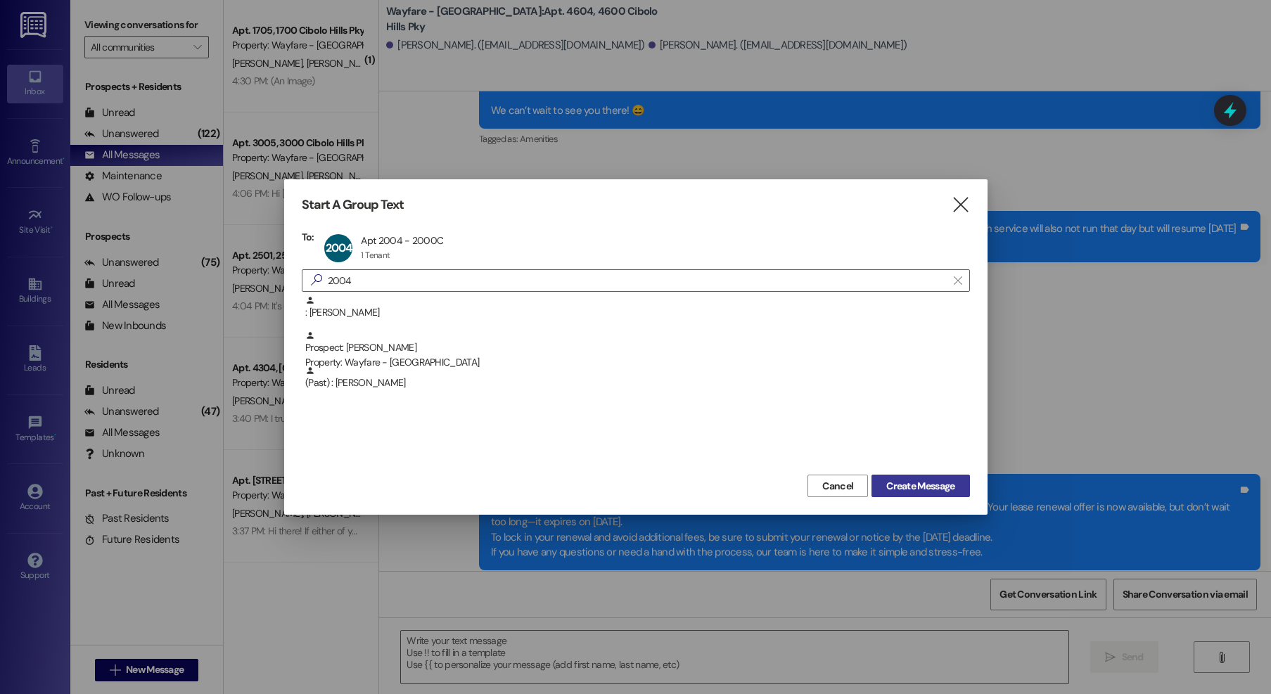
drag, startPoint x: 884, startPoint y: 485, endPoint x: 876, endPoint y: 482, distance: 8.2
click at [884, 485] on span "Create Message" at bounding box center [921, 486] width 74 height 15
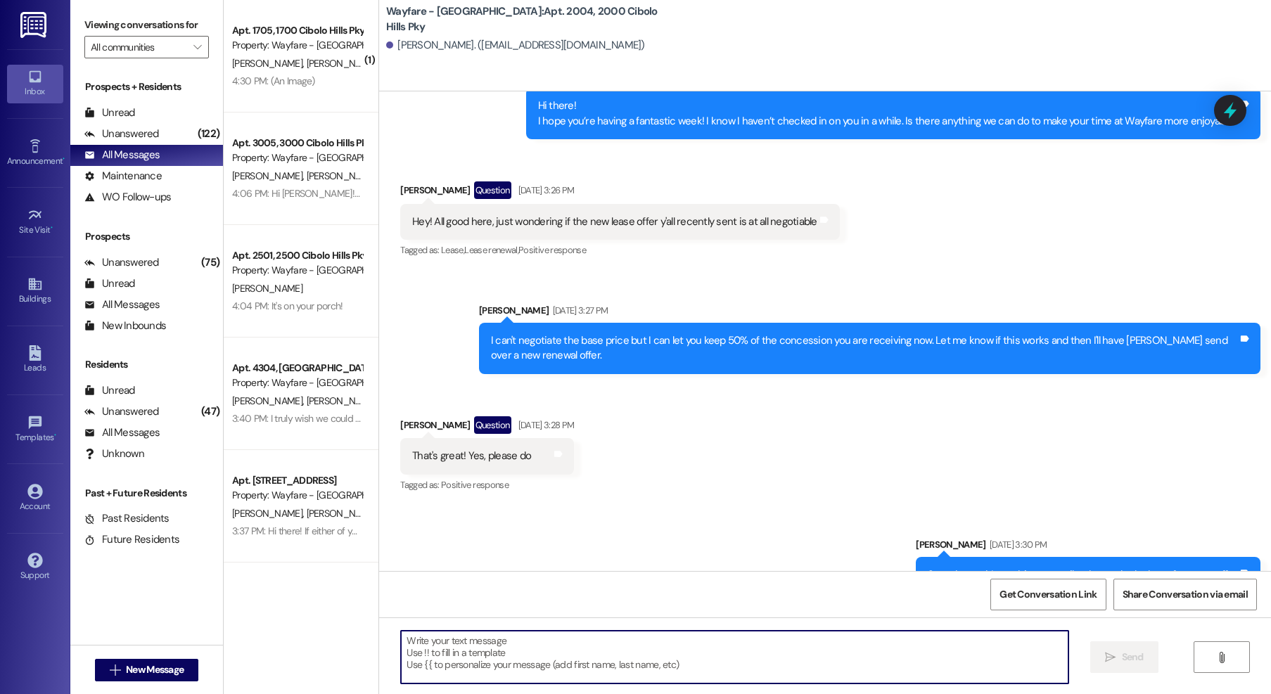
scroll to position [31177, 0]
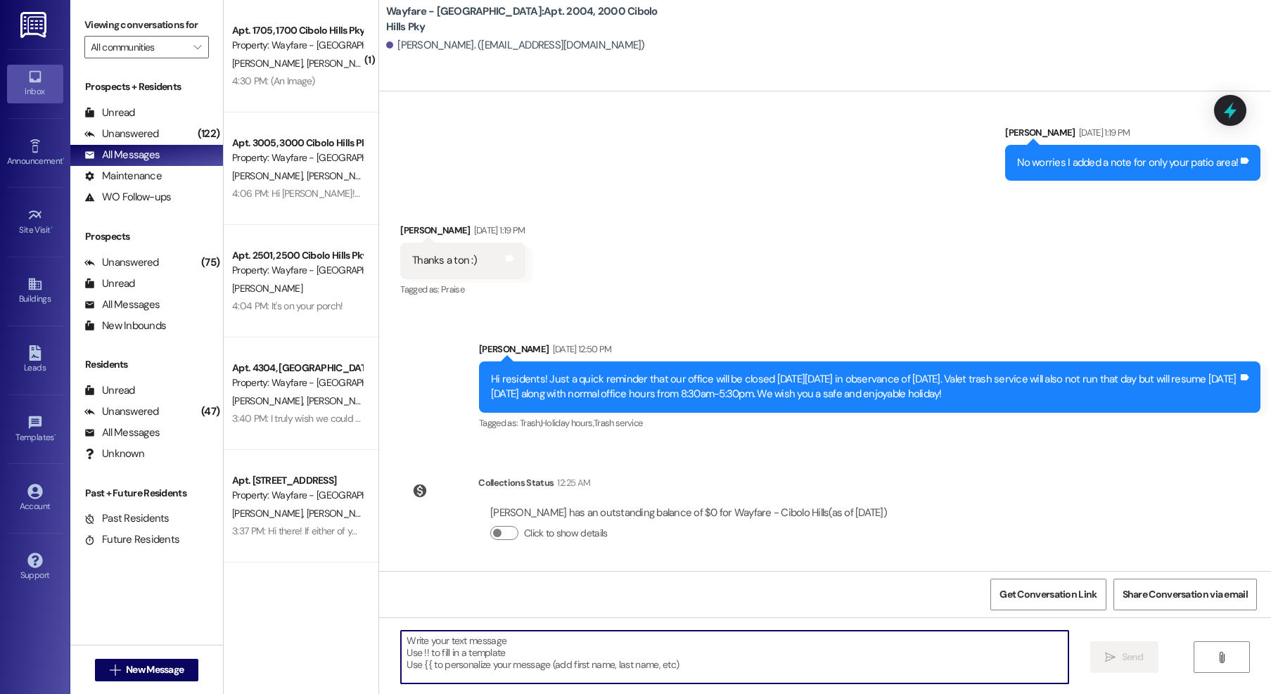
paste textarea "Hi there, unfortunately we were just now notified that the pest control company…"
type textarea "Hi there, unfortunately we were just now notified that the pest control company…"
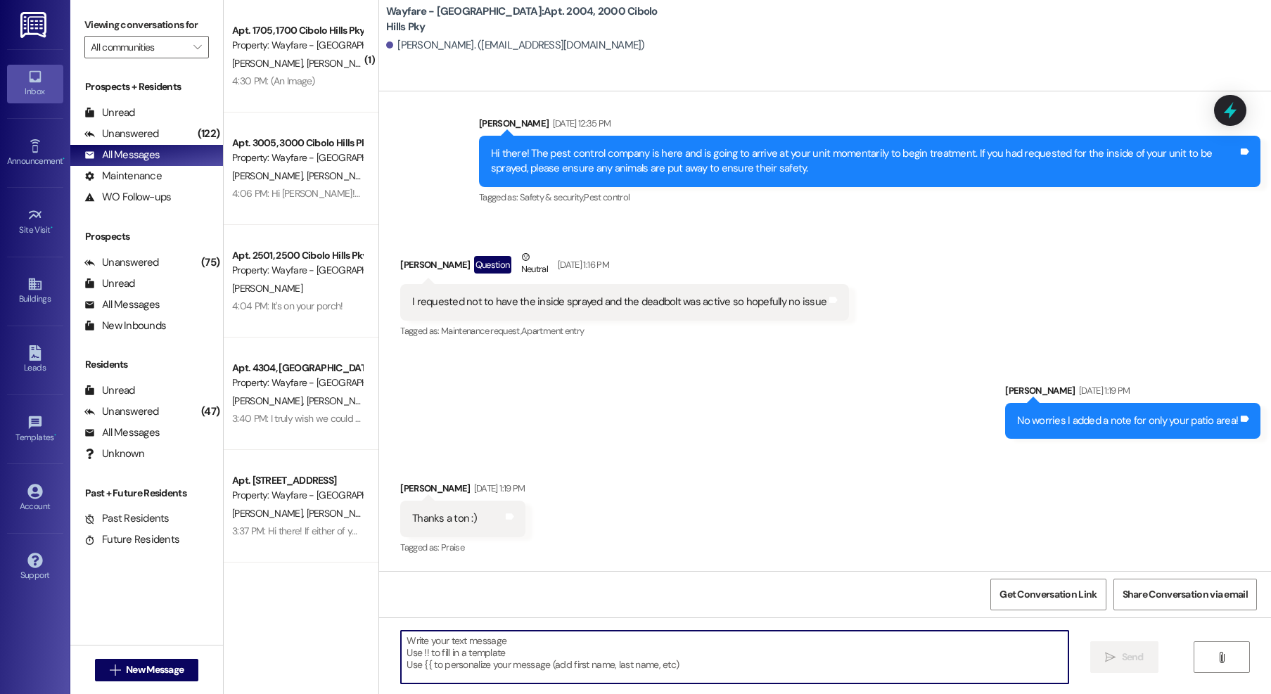
scroll to position [30913, 0]
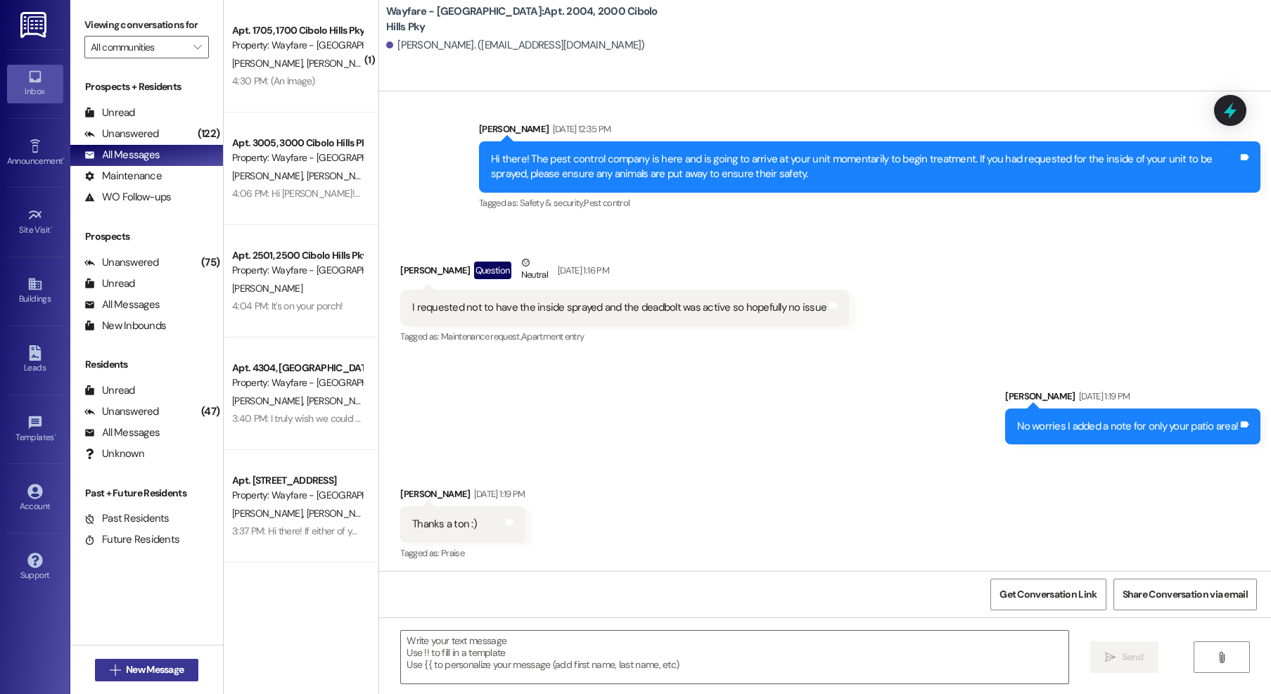
click at [141, 666] on span "New Message" at bounding box center [155, 670] width 58 height 15
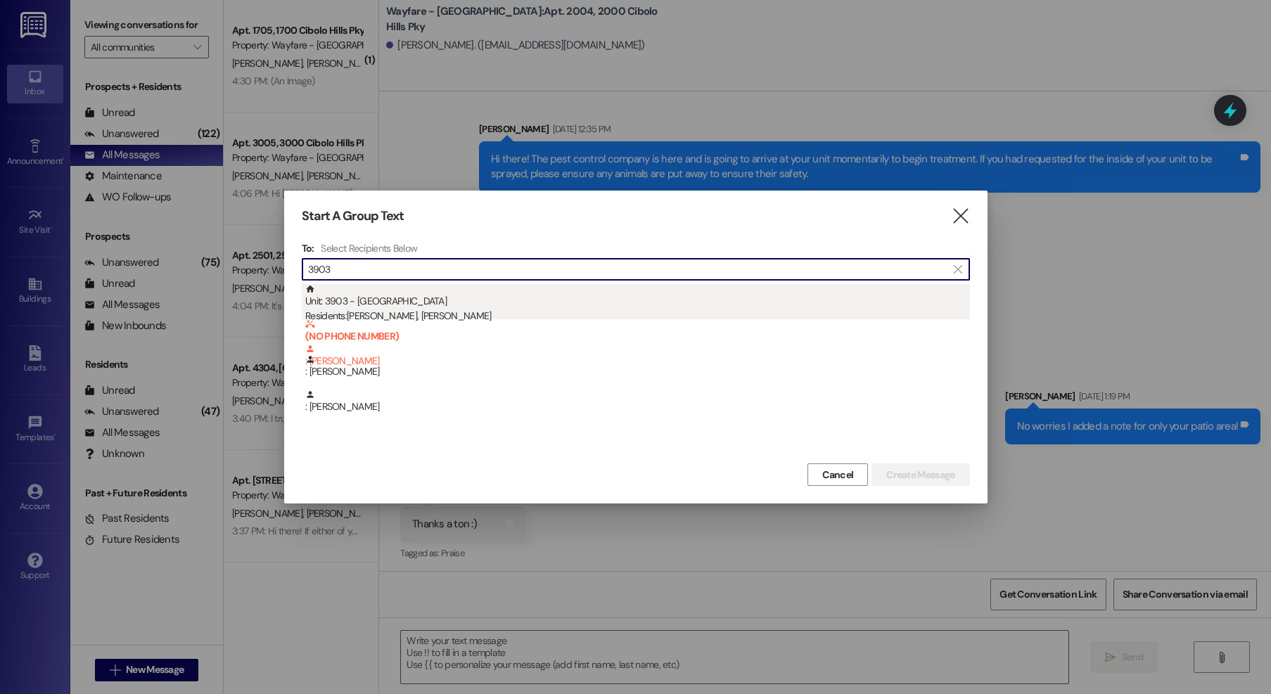
type input "3903"
click at [416, 304] on div "Unit: 3903 - 3900 Cibolo Hills Pky Residents: David Liles, Samantha Liles" at bounding box center [637, 304] width 665 height 40
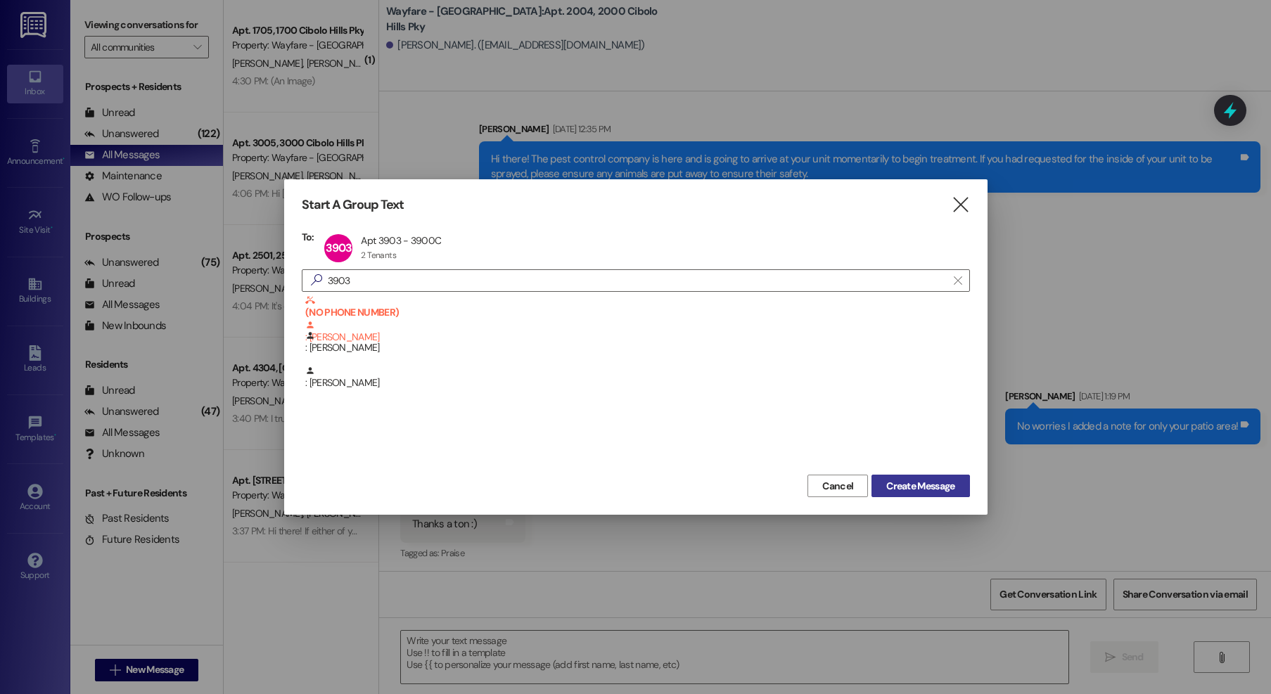
click at [906, 488] on span "Create Message" at bounding box center [920, 486] width 68 height 15
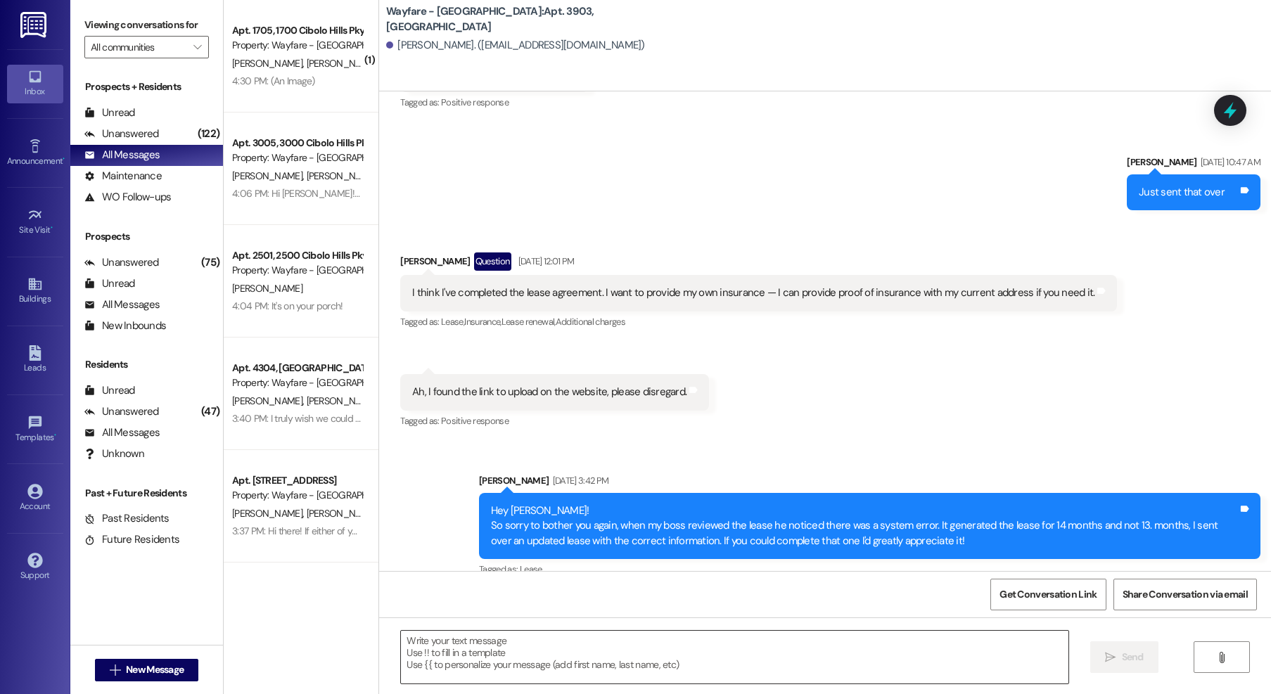
scroll to position [1742, 0]
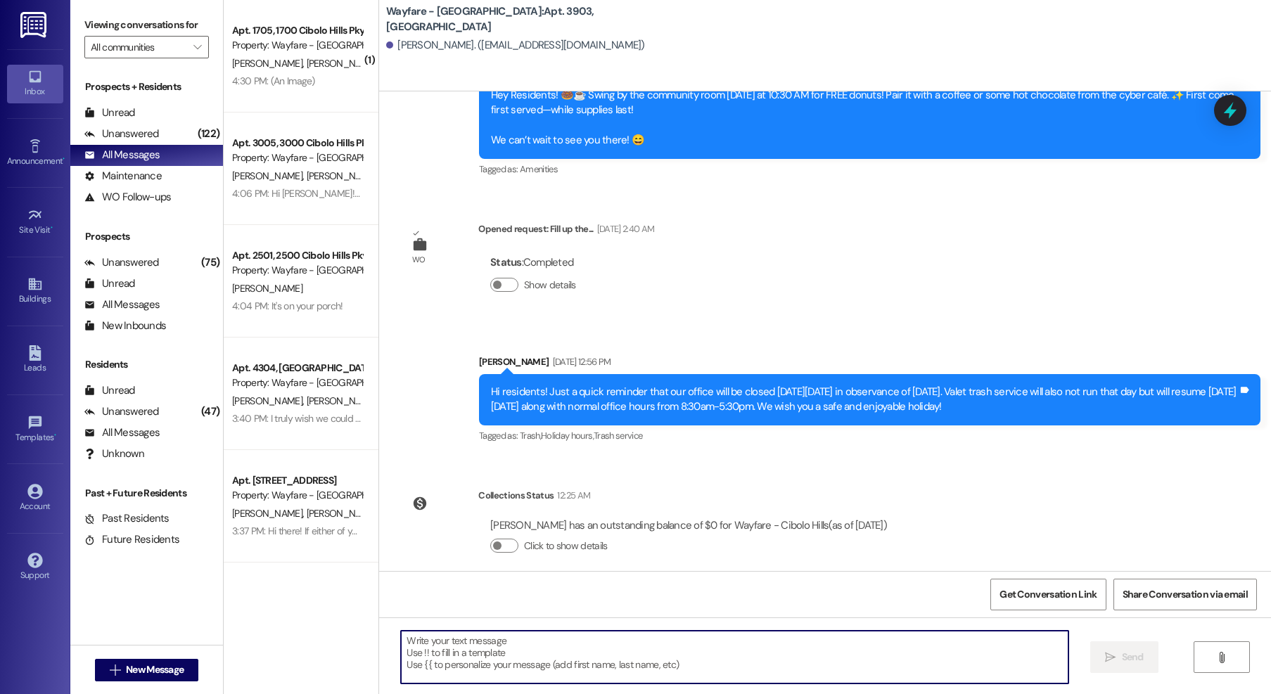
paste textarea "Hi there, unfortunately we were just now notified that the pest control company…"
type textarea "Hi there, unfortunately we were just now notified that the pest control company…"
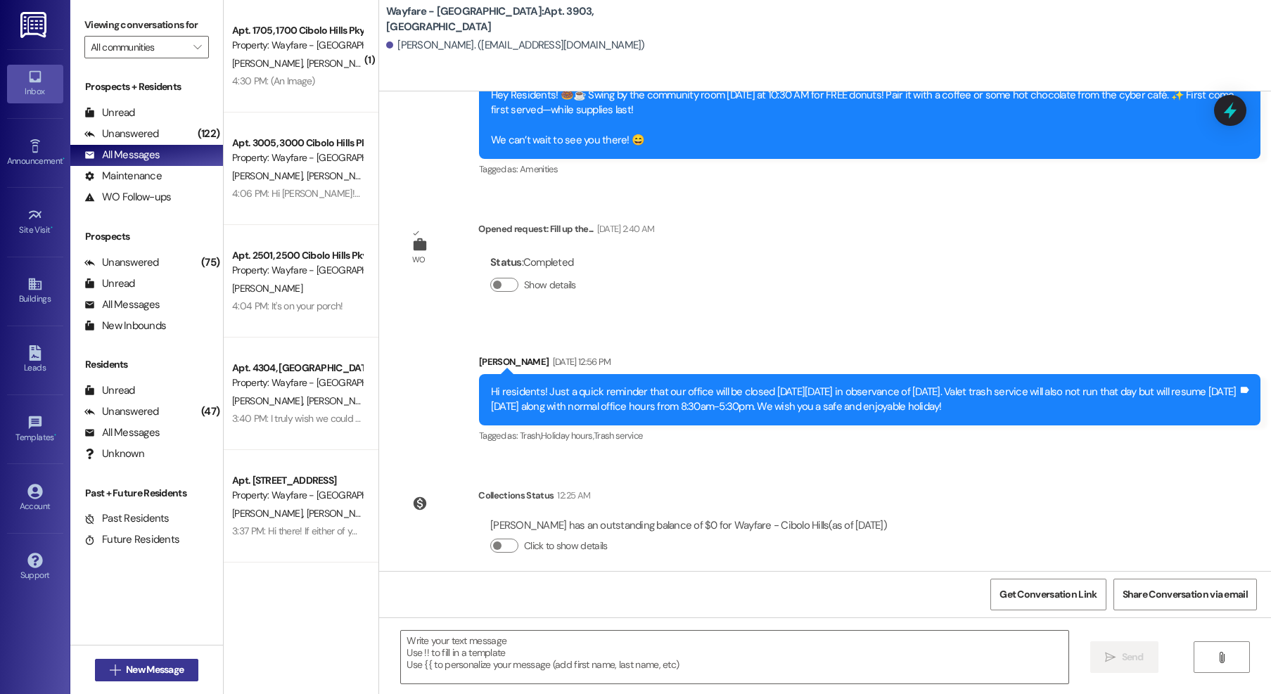
click at [170, 675] on span "New Message" at bounding box center [155, 670] width 58 height 15
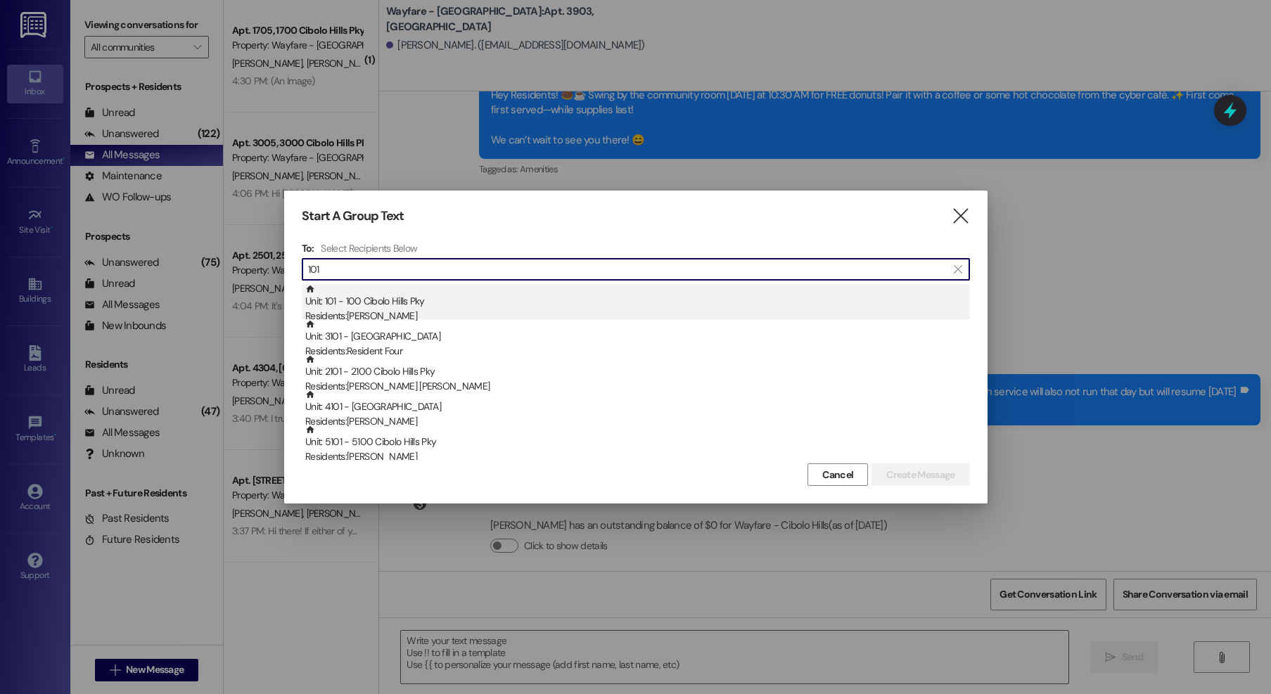
type input "101"
click at [476, 314] on div "Residents: Lyle Patterson" at bounding box center [637, 316] width 665 height 15
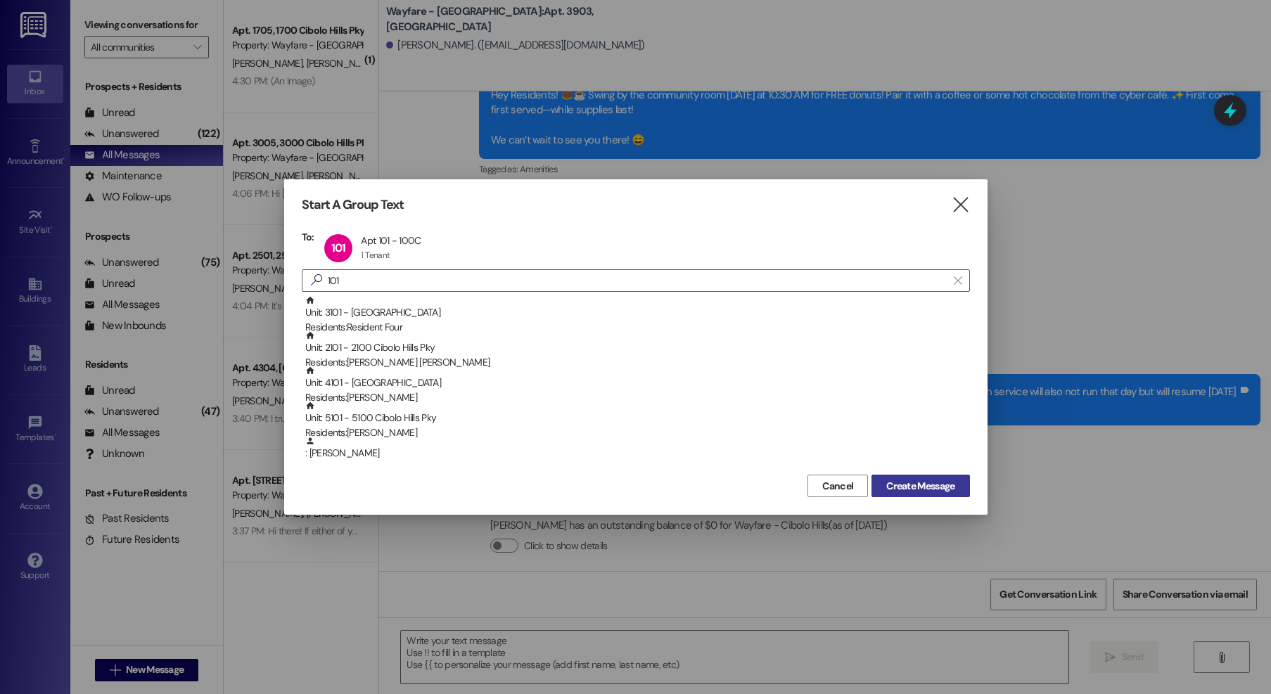
click at [919, 476] on button "Create Message" at bounding box center [921, 486] width 98 height 23
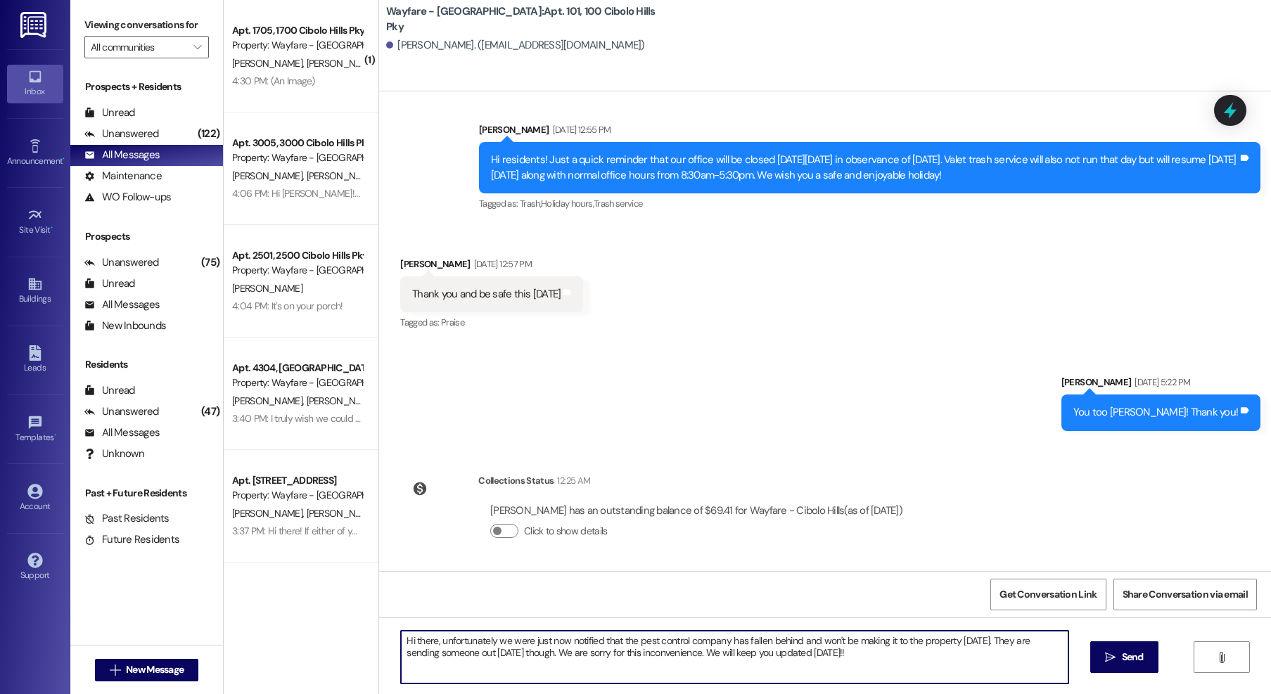
scroll to position [65856, 0]
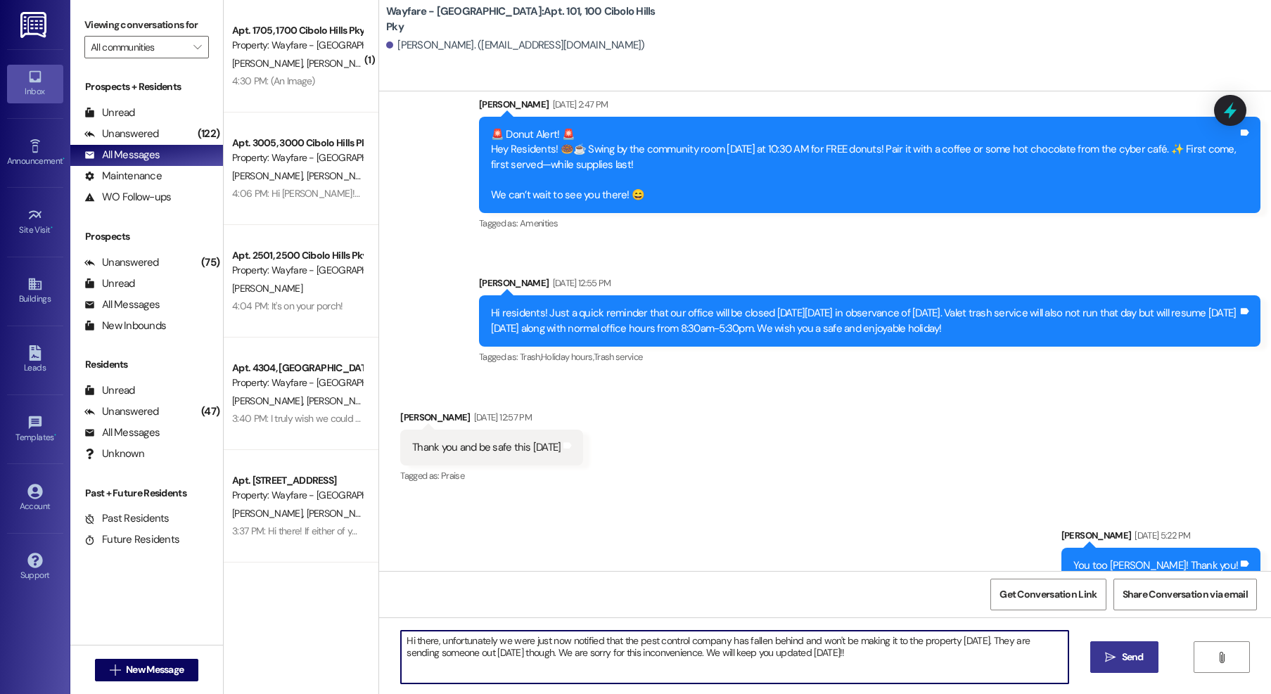
type textarea "Hi there, unfortunately we were just now notified that the pest control company…"
click at [1107, 657] on icon "" at bounding box center [1110, 657] width 11 height 11
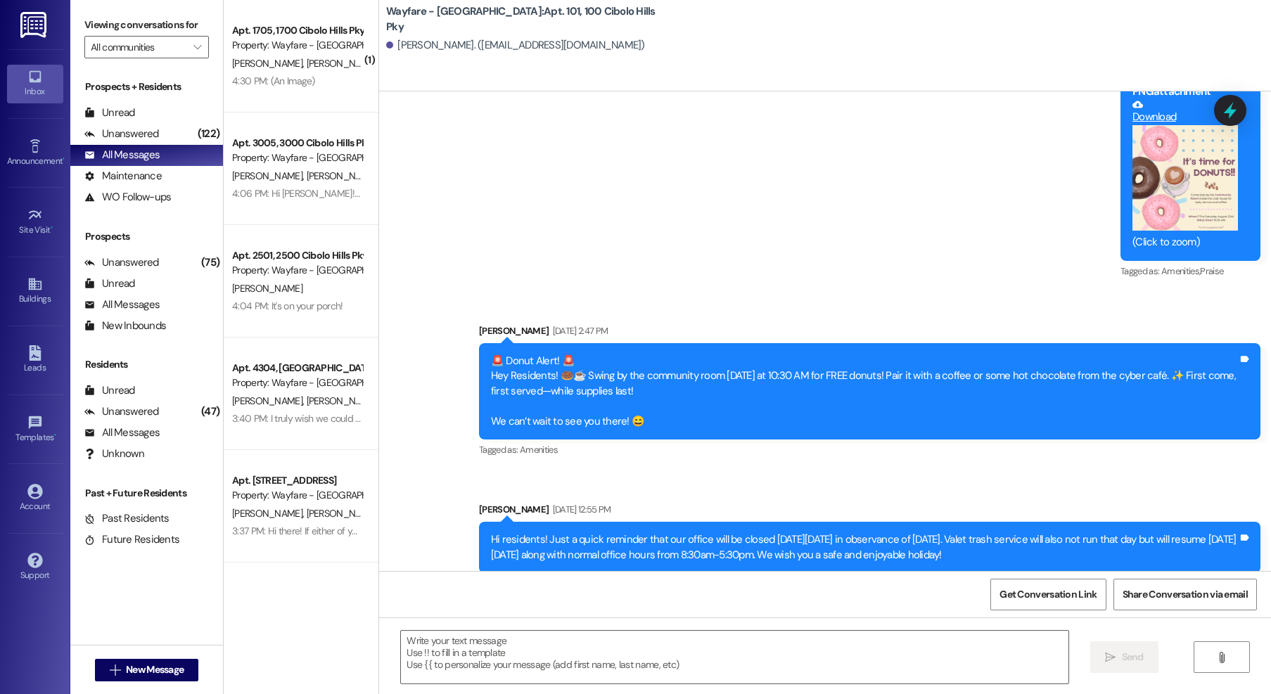
scroll to position [65628, 0]
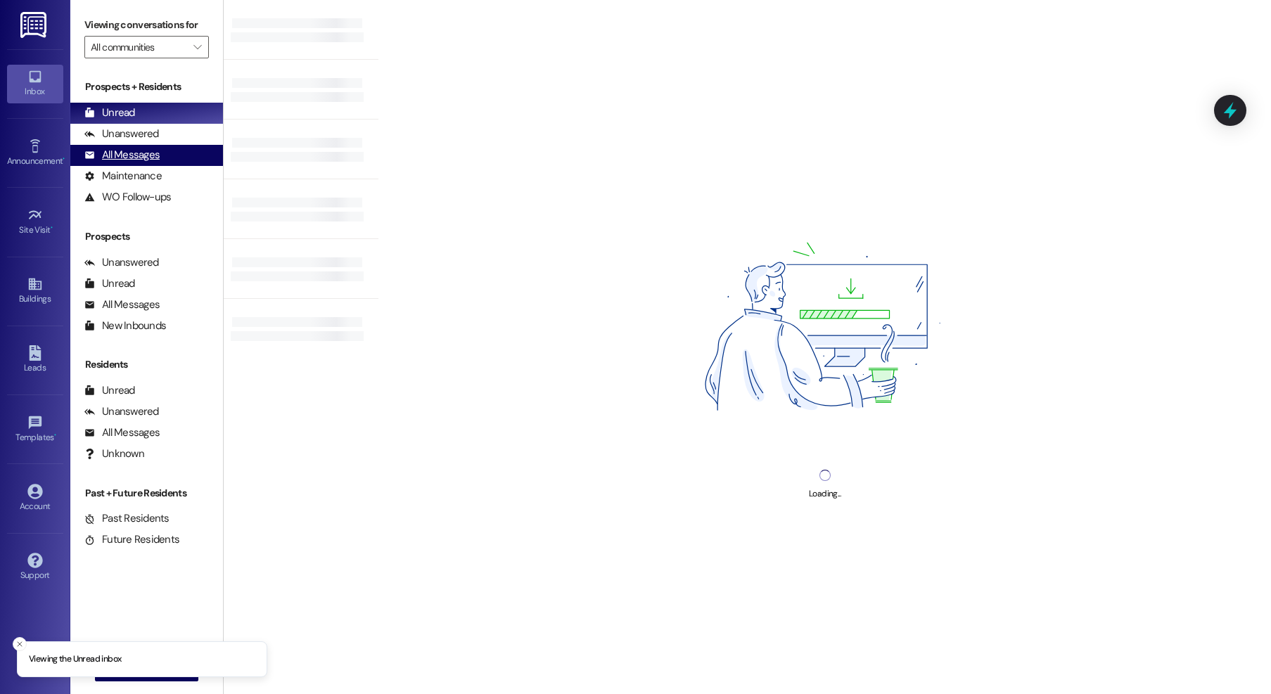
click at [136, 146] on div "All Messages (undefined)" at bounding box center [146, 155] width 153 height 21
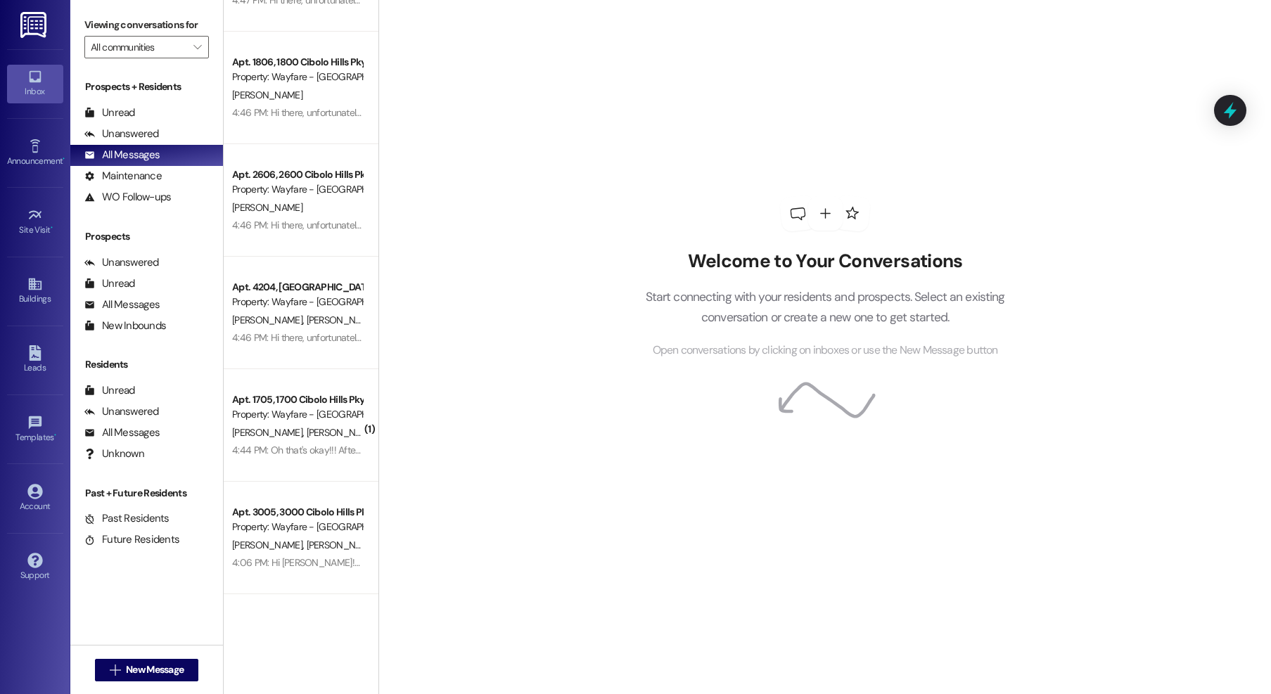
scroll to position [644, 0]
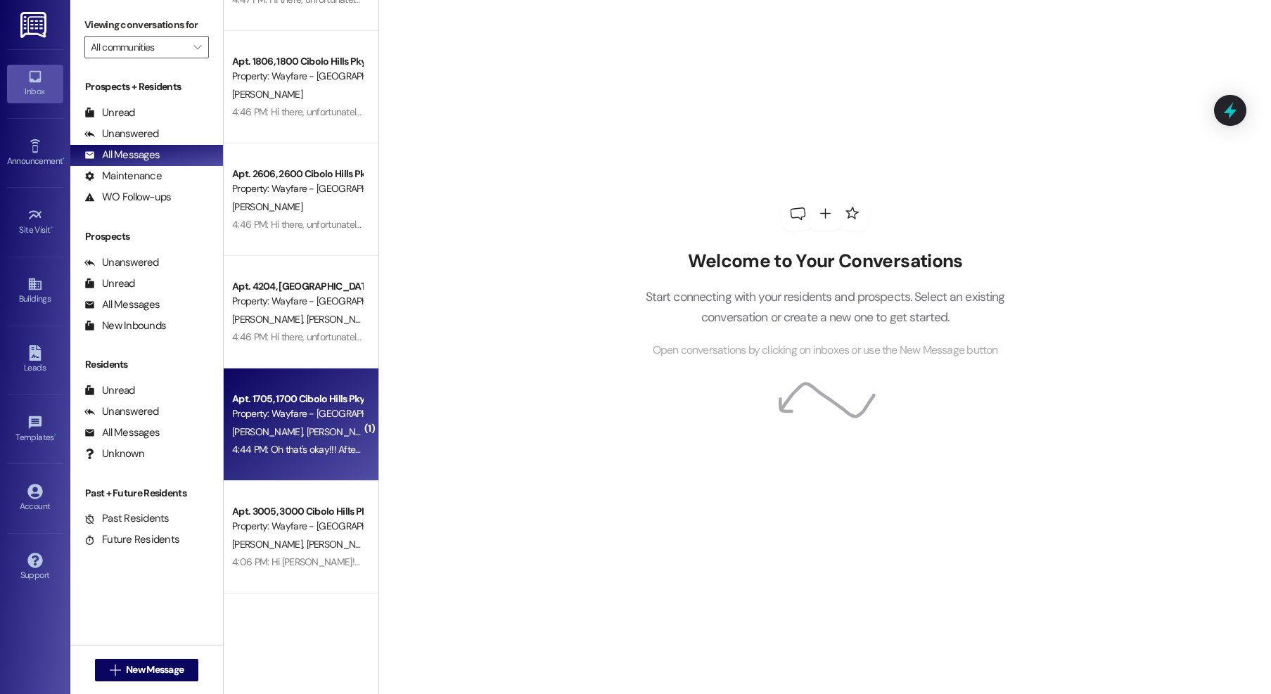
click at [297, 404] on div "Apt. 1705, 1700 Cibolo Hills Pky" at bounding box center [297, 399] width 130 height 15
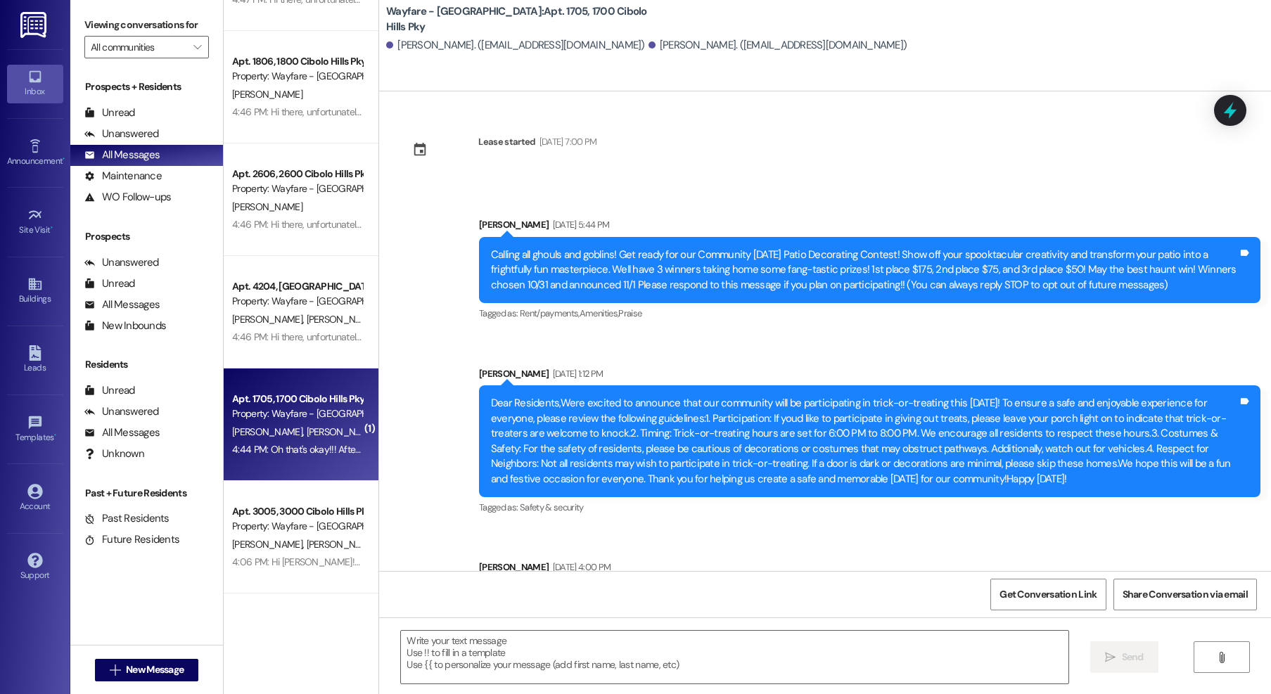
scroll to position [14936, 0]
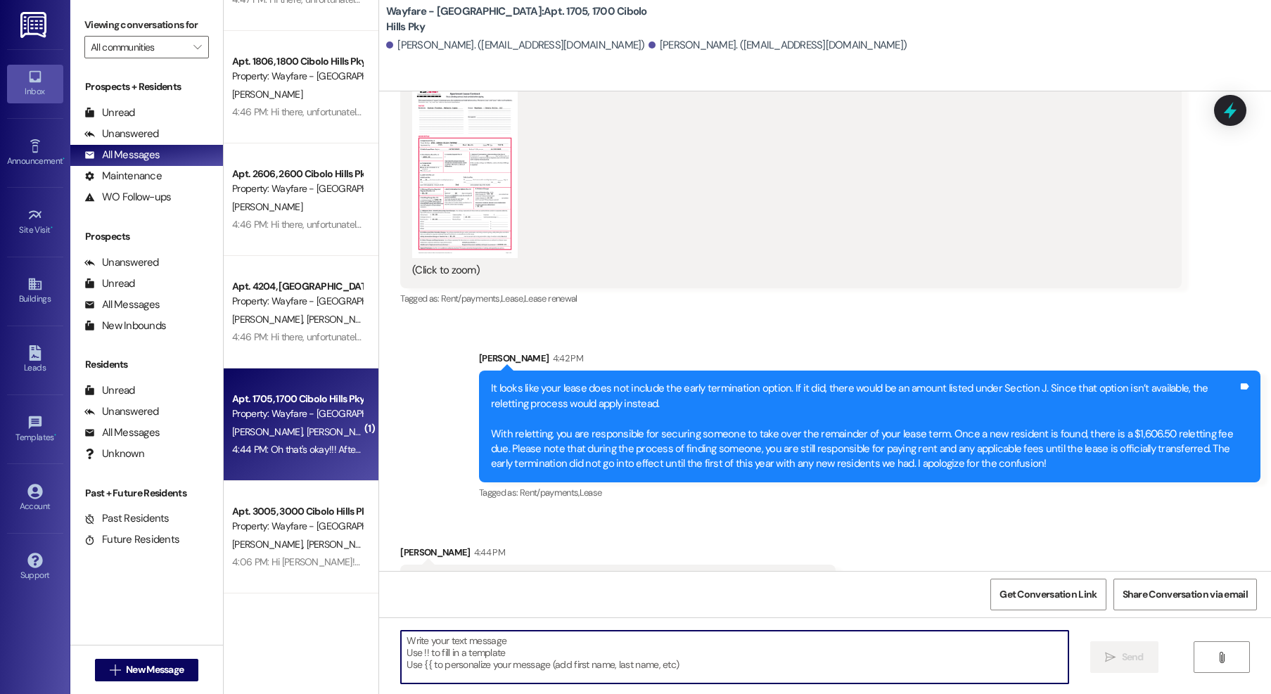
click at [753, 673] on textarea at bounding box center [735, 657] width 668 height 53
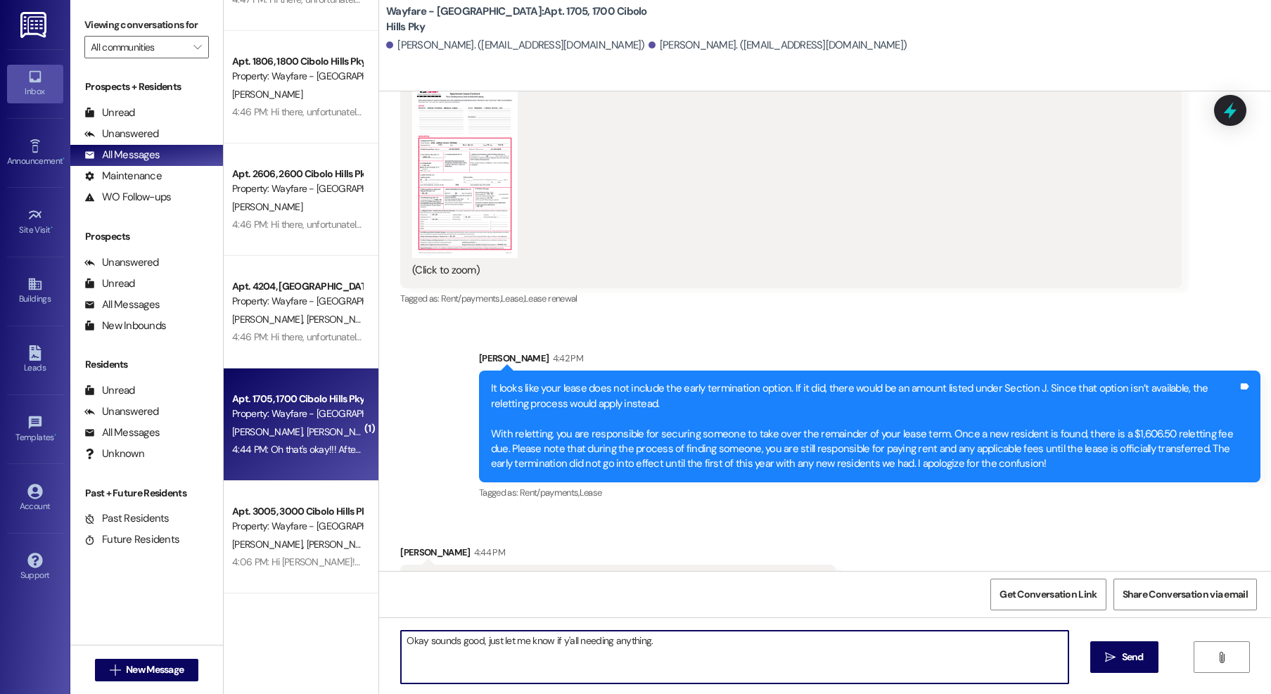
type textarea "Okay sounds good, just let me know if y'all needing anything."
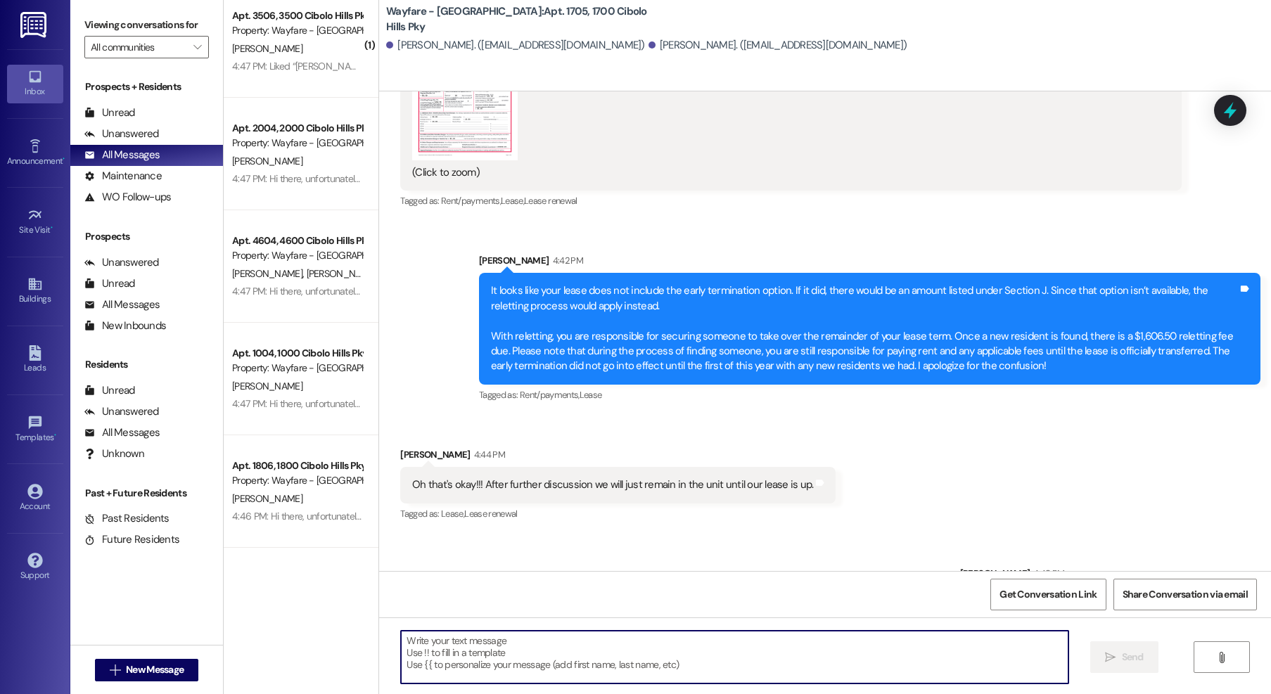
scroll to position [0, 0]
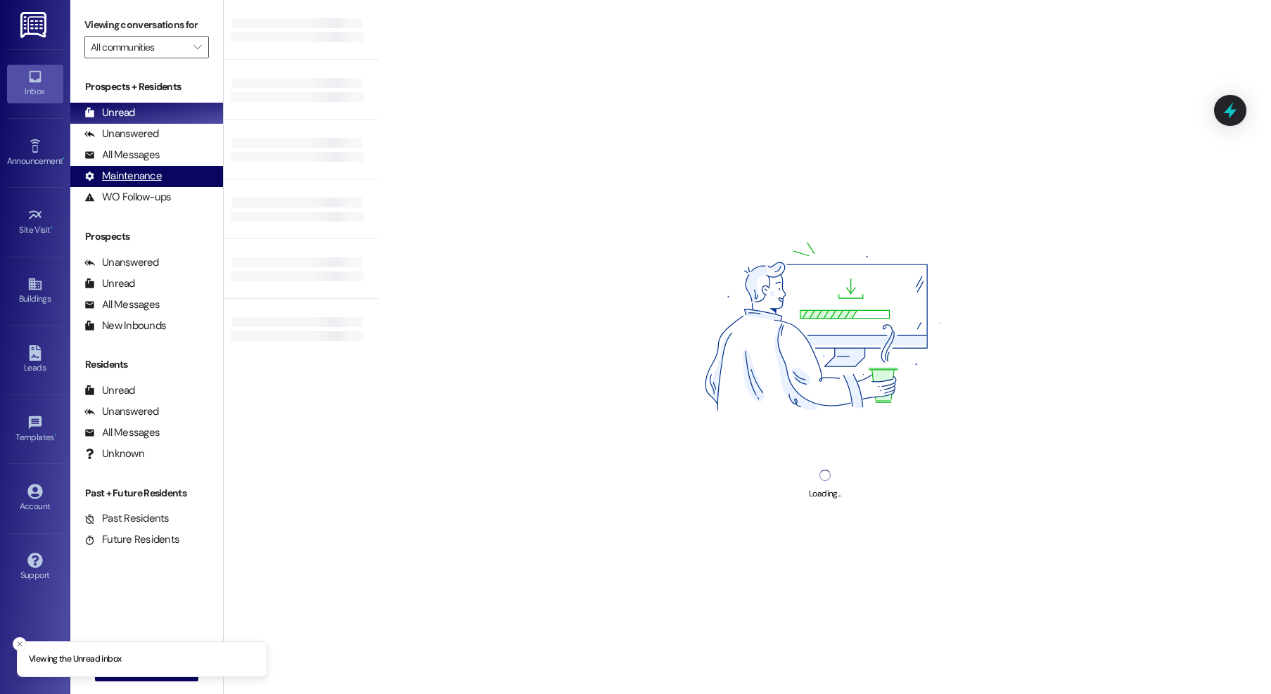
click at [115, 167] on div "Maintenance (undefined)" at bounding box center [146, 176] width 153 height 21
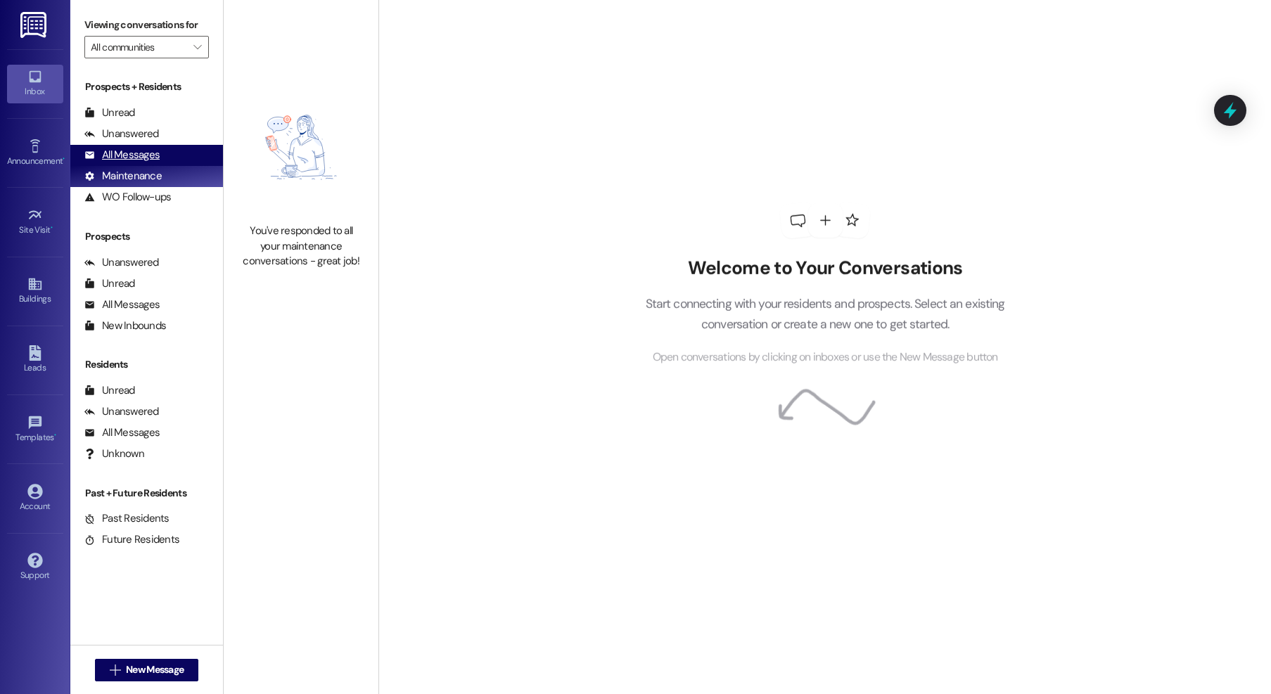
click at [120, 155] on div "All Messages" at bounding box center [121, 155] width 75 height 15
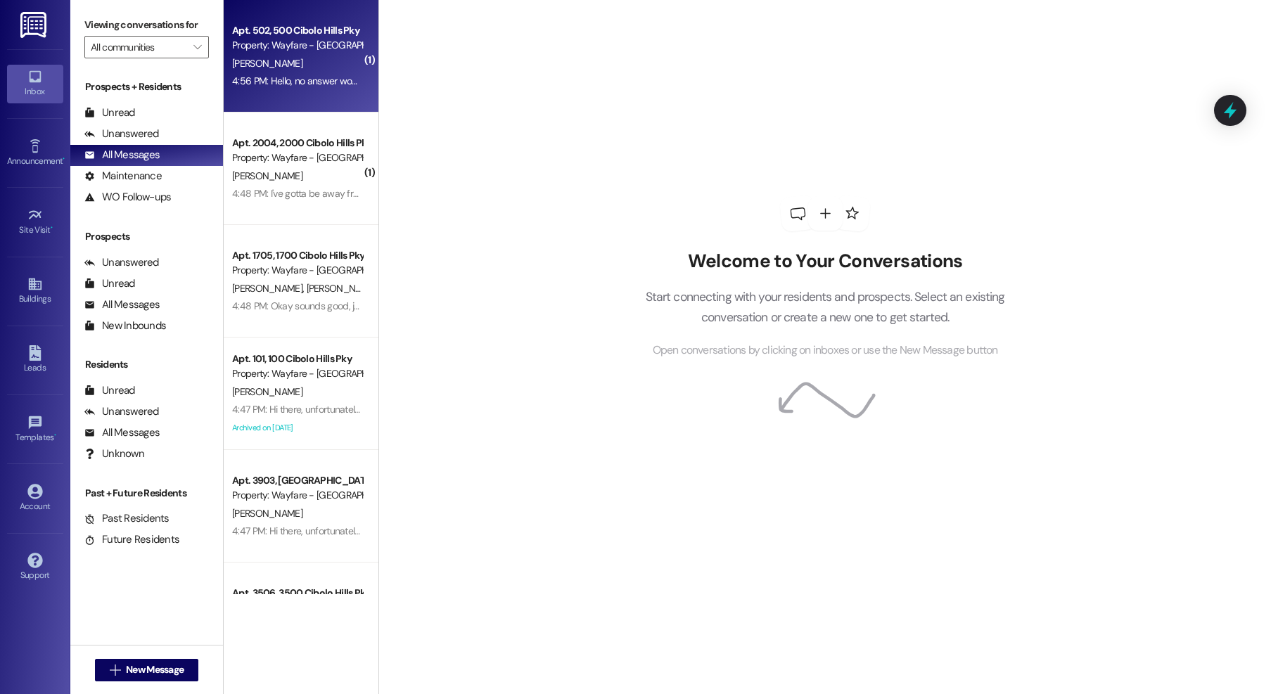
click at [334, 58] on div "[PERSON_NAME]" at bounding box center [297, 64] width 133 height 18
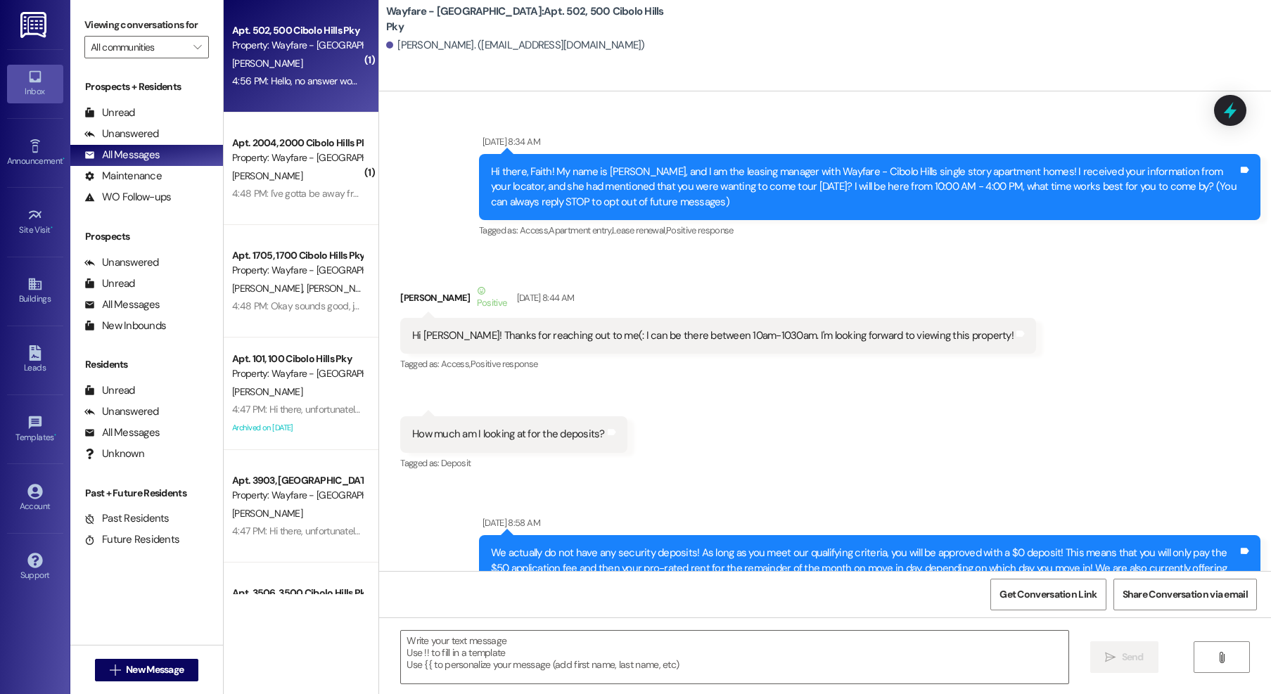
scroll to position [57875, 0]
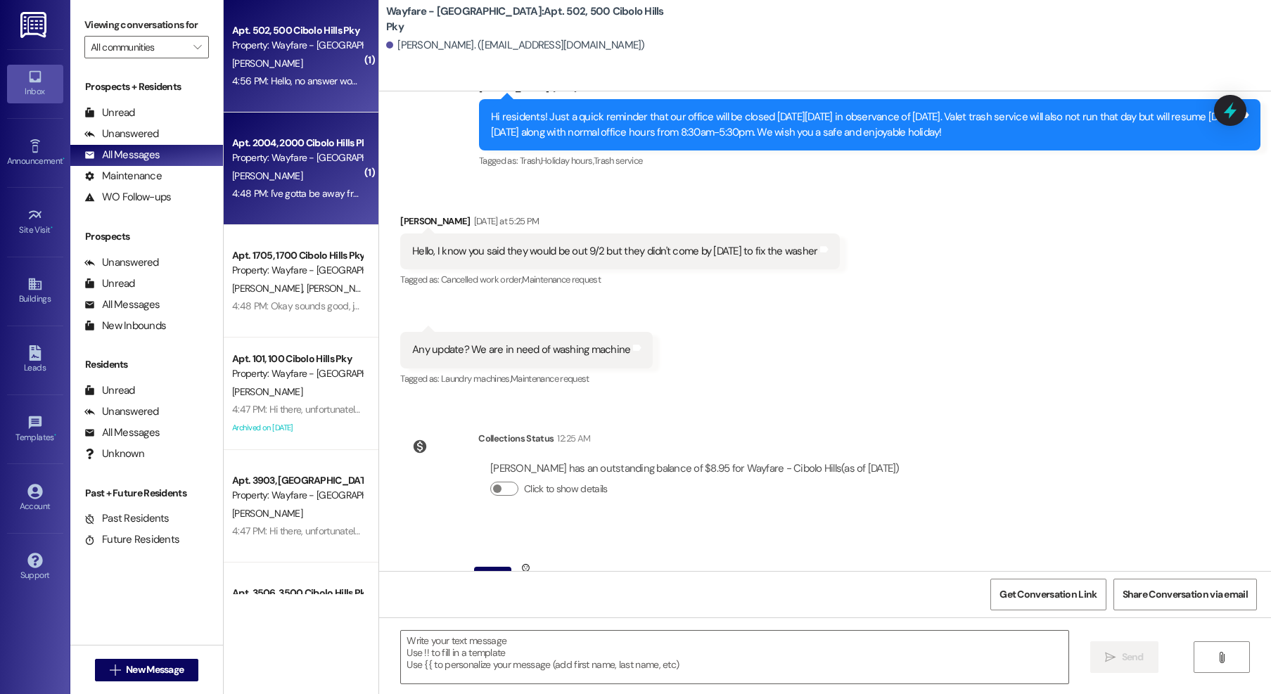
click at [272, 181] on div "[PERSON_NAME]" at bounding box center [297, 176] width 133 height 18
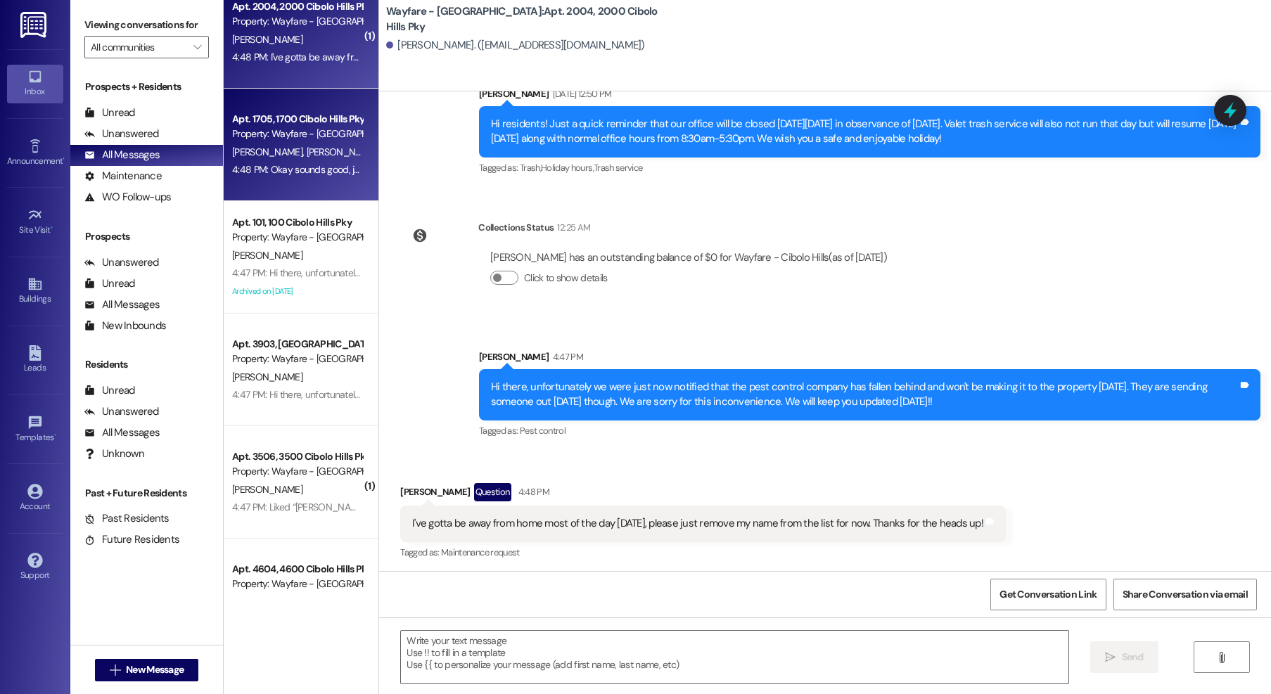
scroll to position [320, 0]
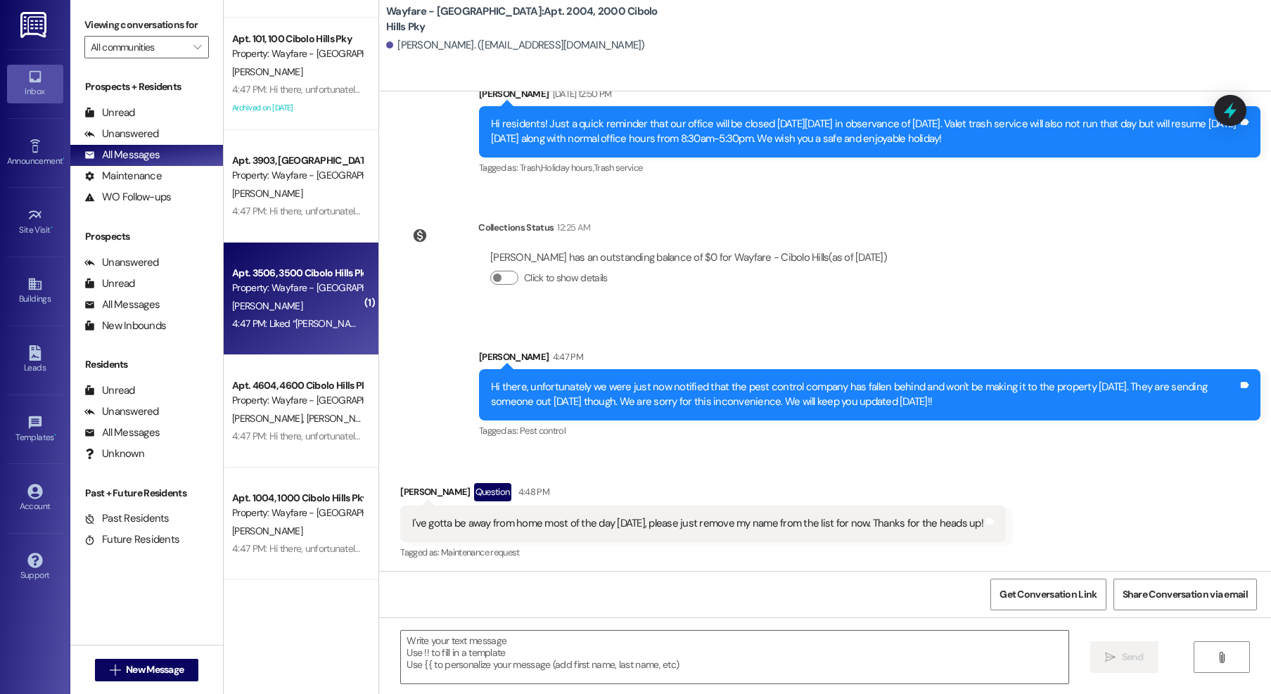
click at [295, 310] on div "[PERSON_NAME]" at bounding box center [297, 307] width 133 height 18
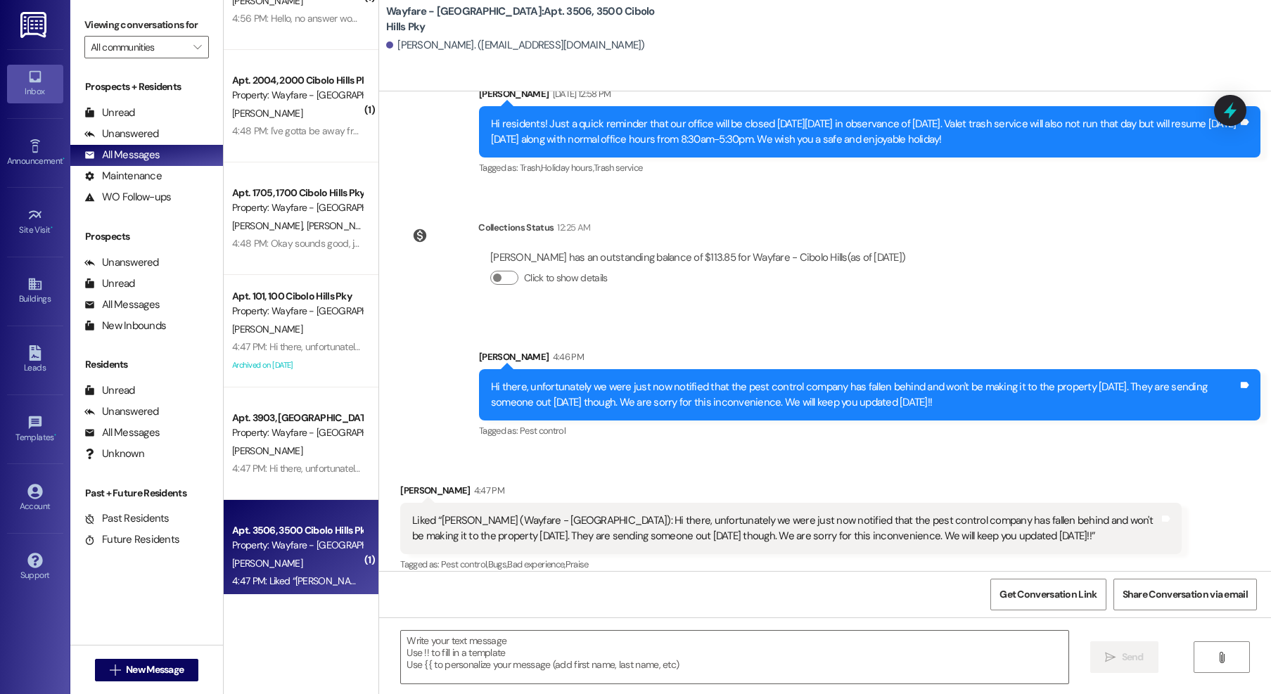
scroll to position [0, 0]
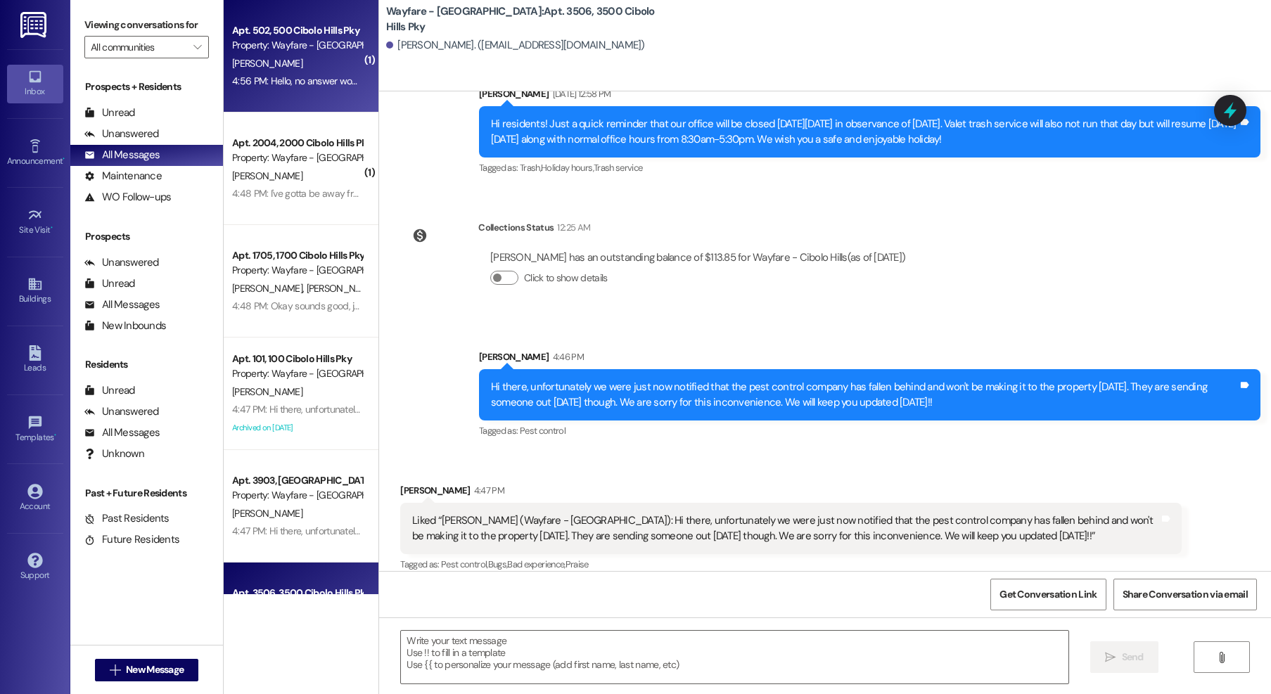
click at [276, 71] on div "[PERSON_NAME]" at bounding box center [297, 64] width 133 height 18
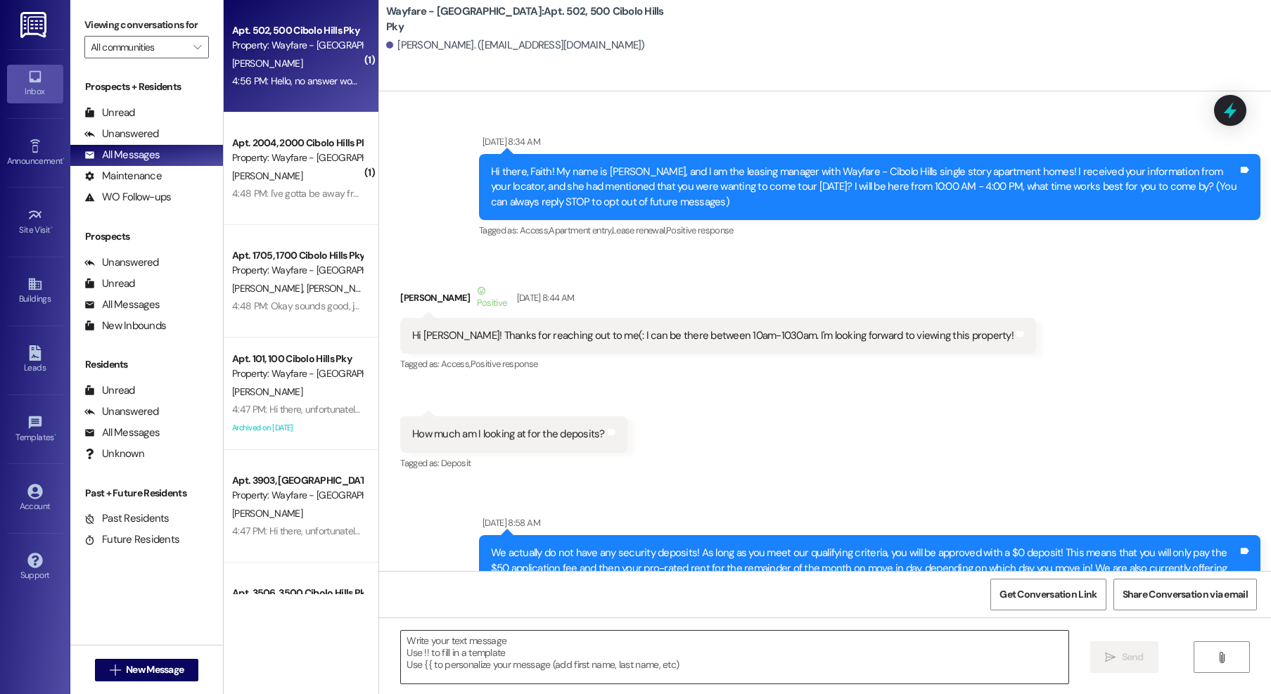
click at [488, 658] on textarea at bounding box center [735, 657] width 668 height 53
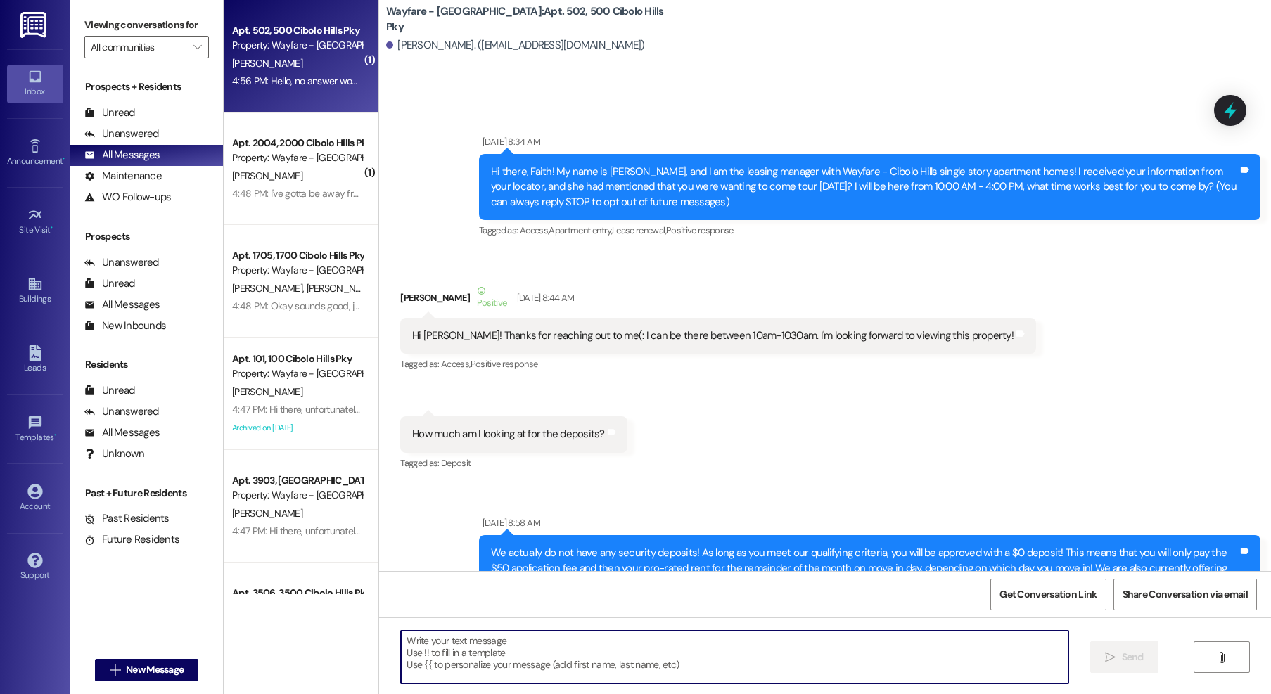
scroll to position [57875, 0]
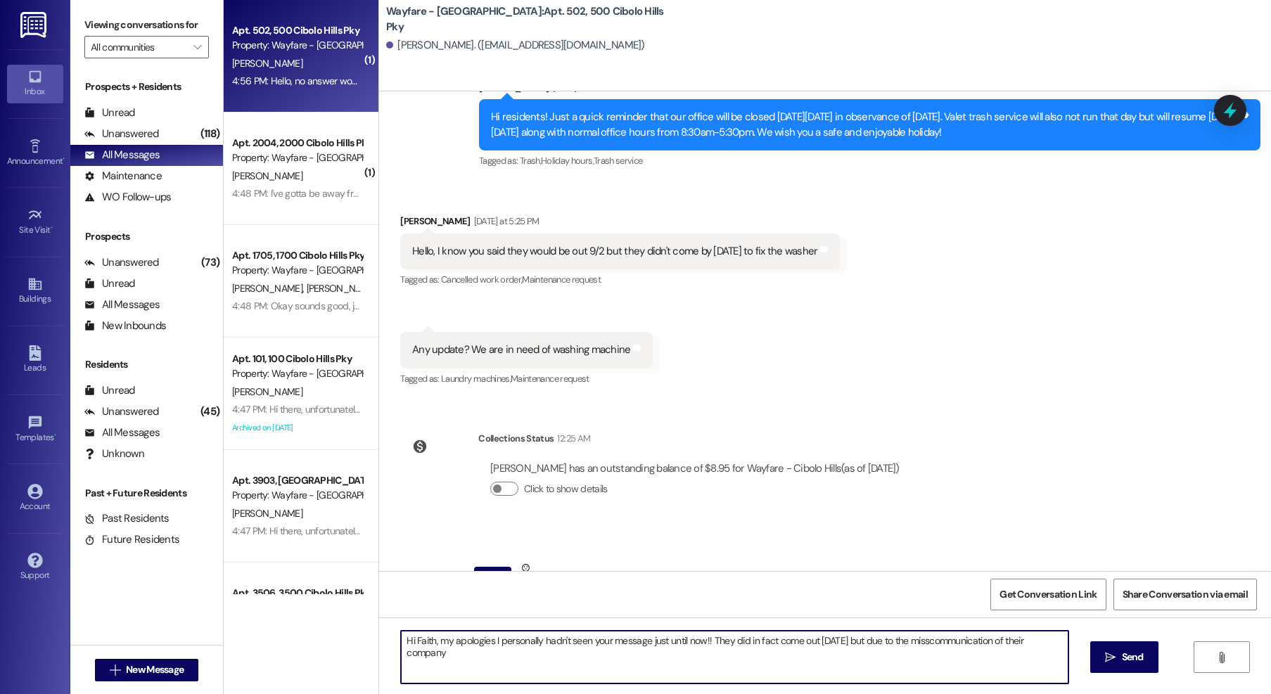
click at [941, 644] on textarea "Hi Faith, my apologies I personally hadn't seen your message just until now!! T…" at bounding box center [735, 657] width 668 height 53
drag, startPoint x: 966, startPoint y: 668, endPoint x: 952, endPoint y: 664, distance: 14.7
click at [966, 668] on textarea "Hi Faith, my apologies I personally hadn't seen your message just until now!! T…" at bounding box center [735, 657] width 668 height 53
click at [952, 664] on textarea "Hi Faith, my apologies I personally hadn't seen your message just until now!! T…" at bounding box center [735, 657] width 668 height 53
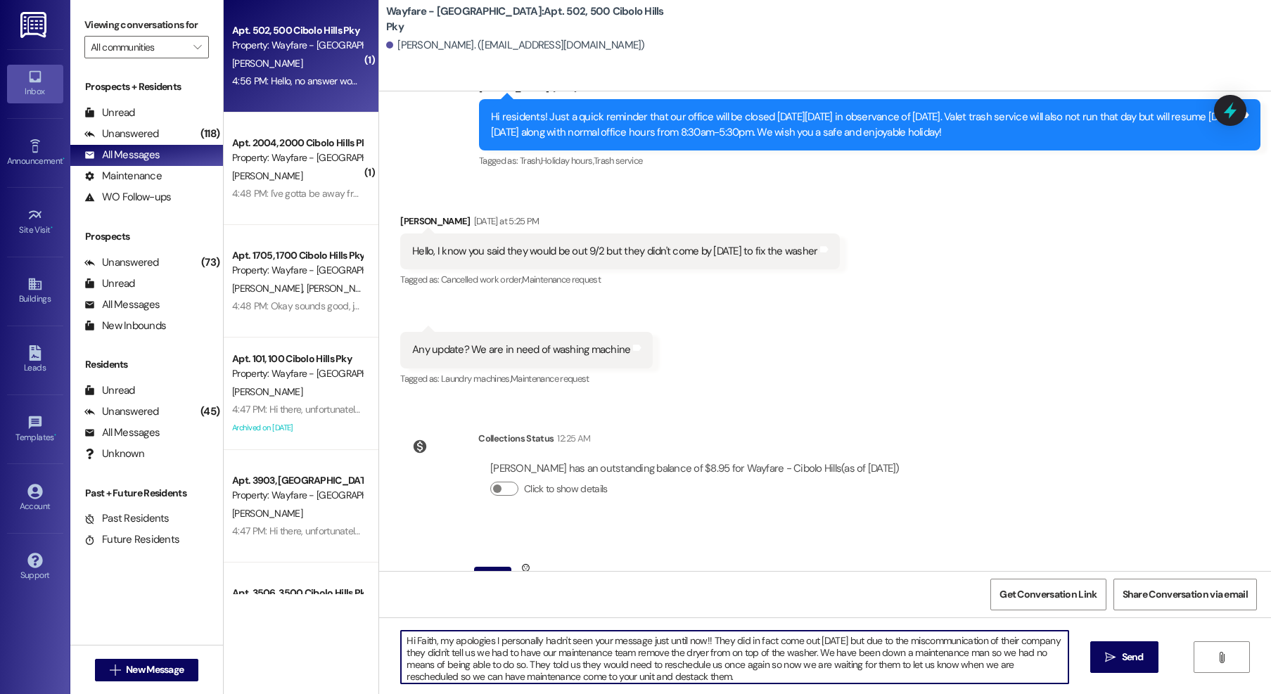
click at [676, 673] on textarea "Hi Faith, my apologies I personally hadn't seen your message just until now!! T…" at bounding box center [735, 657] width 668 height 53
click at [677, 680] on textarea "Hi Faith, my apologies I personally hadn't seen your message just until now!! T…" at bounding box center [735, 657] width 668 height 53
click at [673, 680] on textarea "Hi Faith, my apologies I personally hadn't seen your message just until now!! T…" at bounding box center [735, 657] width 668 height 53
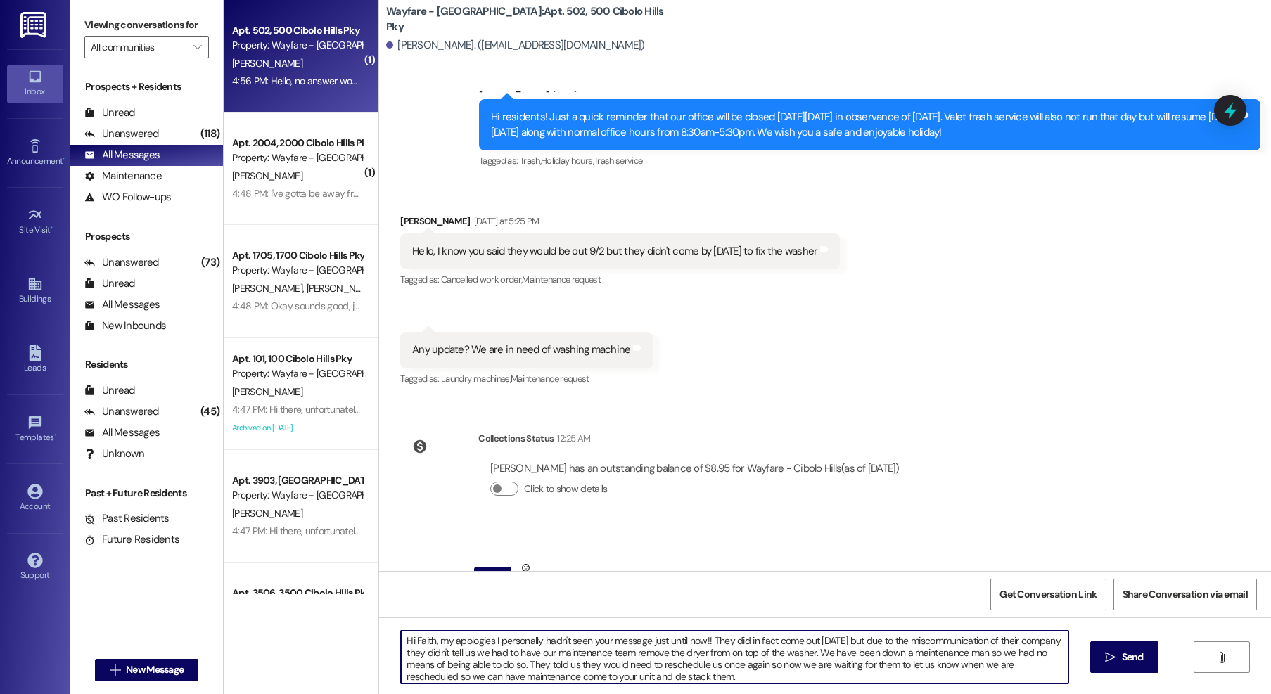
drag, startPoint x: 749, startPoint y: 680, endPoint x: 451, endPoint y: 666, distance: 298.6
click at [393, 636] on div "Hi Faith, my apologies I personally hadn't seen your message just until now!! T…" at bounding box center [727, 657] width 669 height 54
type textarea "Hi Faith, my apologies I personally hadn't seen your message just until now!! T…"
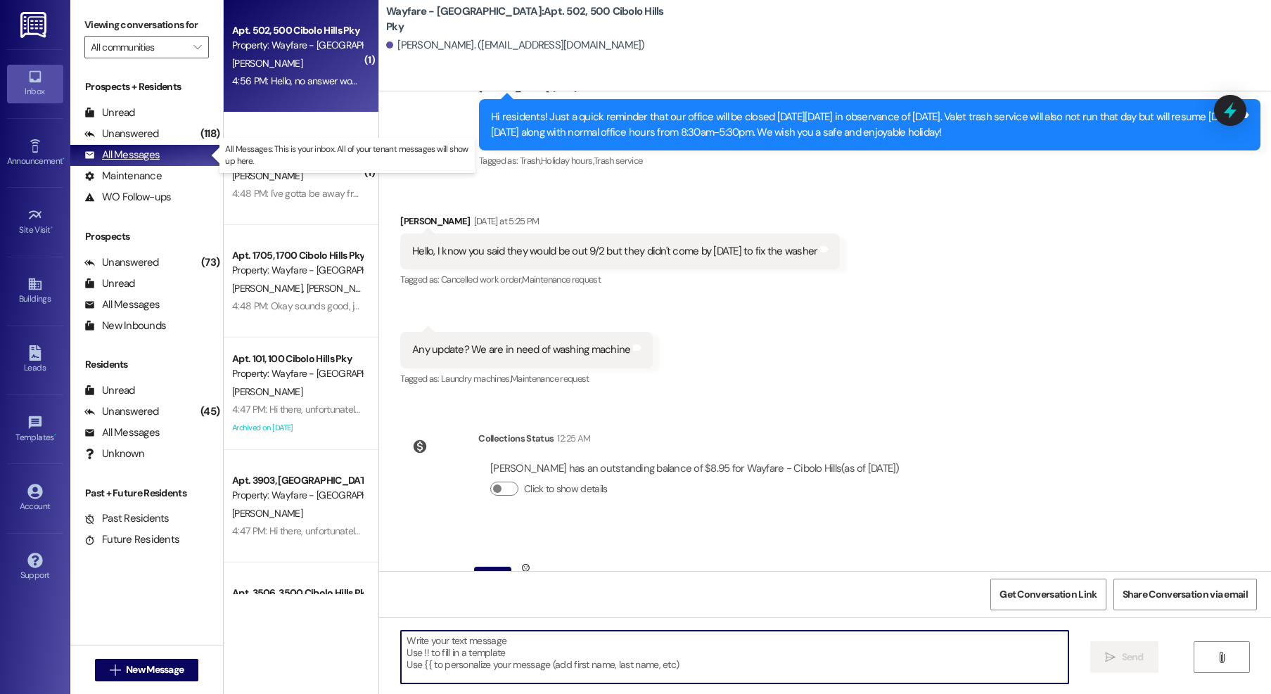
paste textarea "Hi Faith, I sincerely apologize—I just now saw your message. The vendor did com…"
type textarea "Hi Faith, I sincerely apologize—I just now saw your message. The vendor did com…"
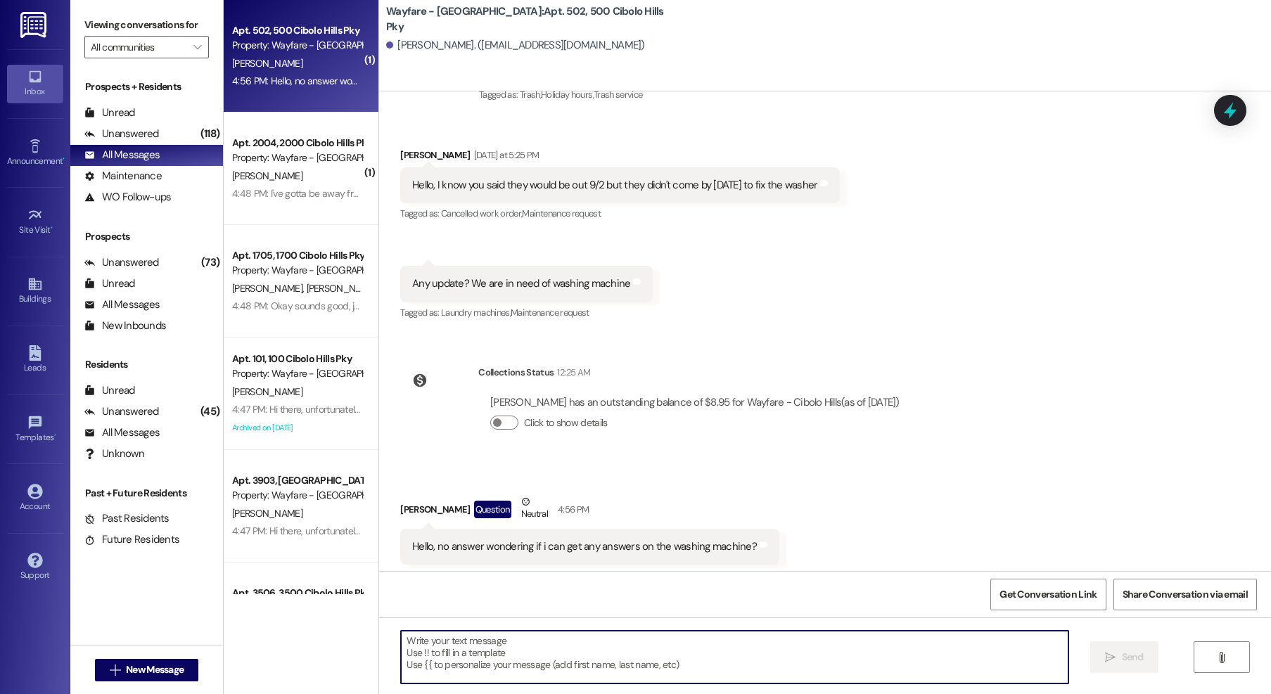
scroll to position [58033, 0]
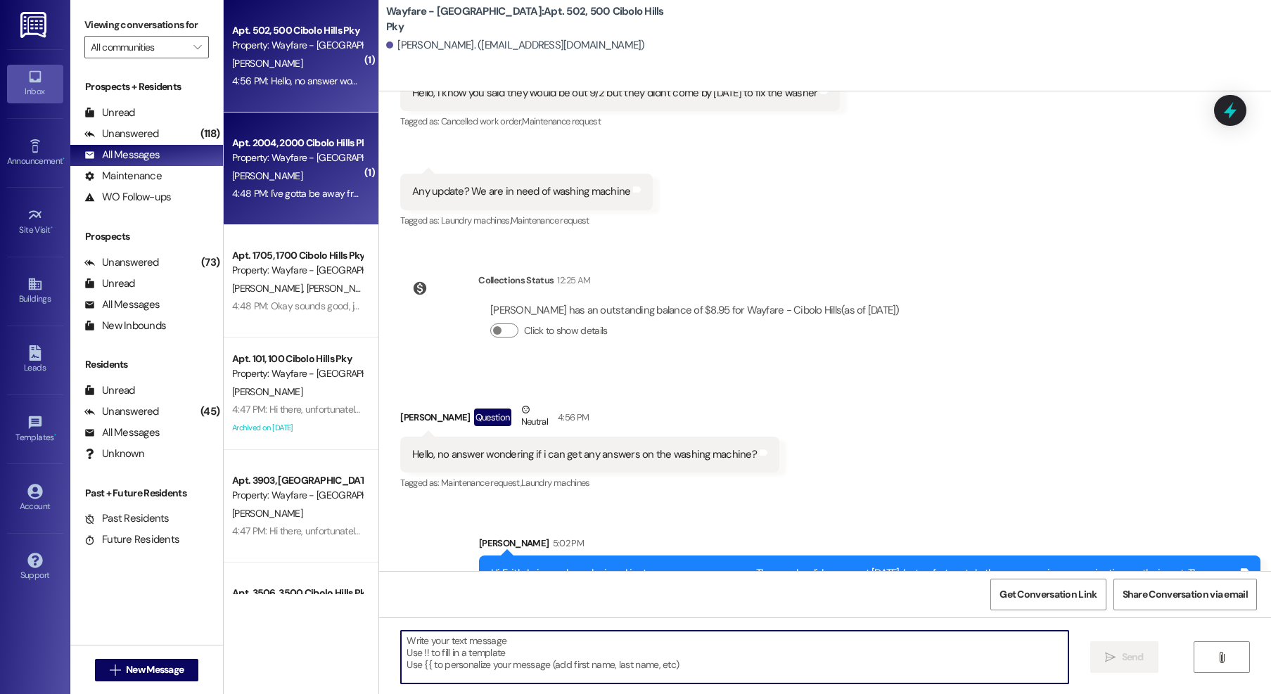
click at [308, 144] on div "Apt. 2004, 2000 Cibolo Hills Pky" at bounding box center [297, 143] width 130 height 15
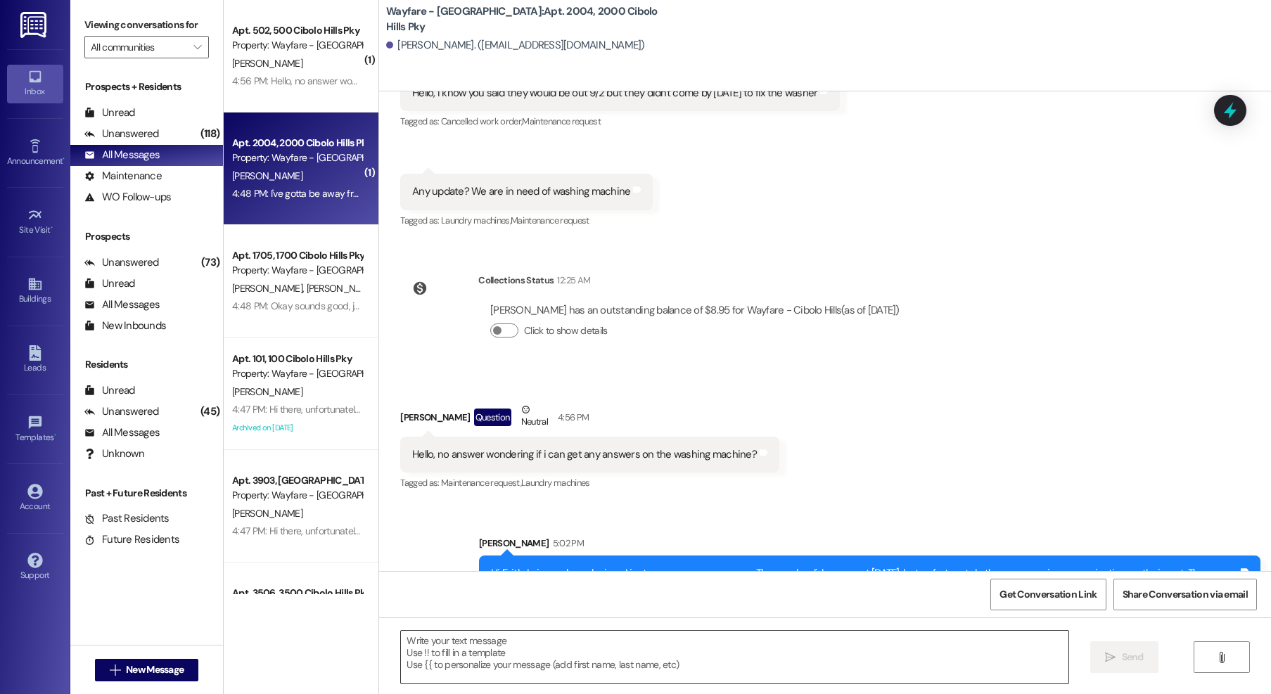
click at [549, 670] on textarea at bounding box center [735, 657] width 668 height 53
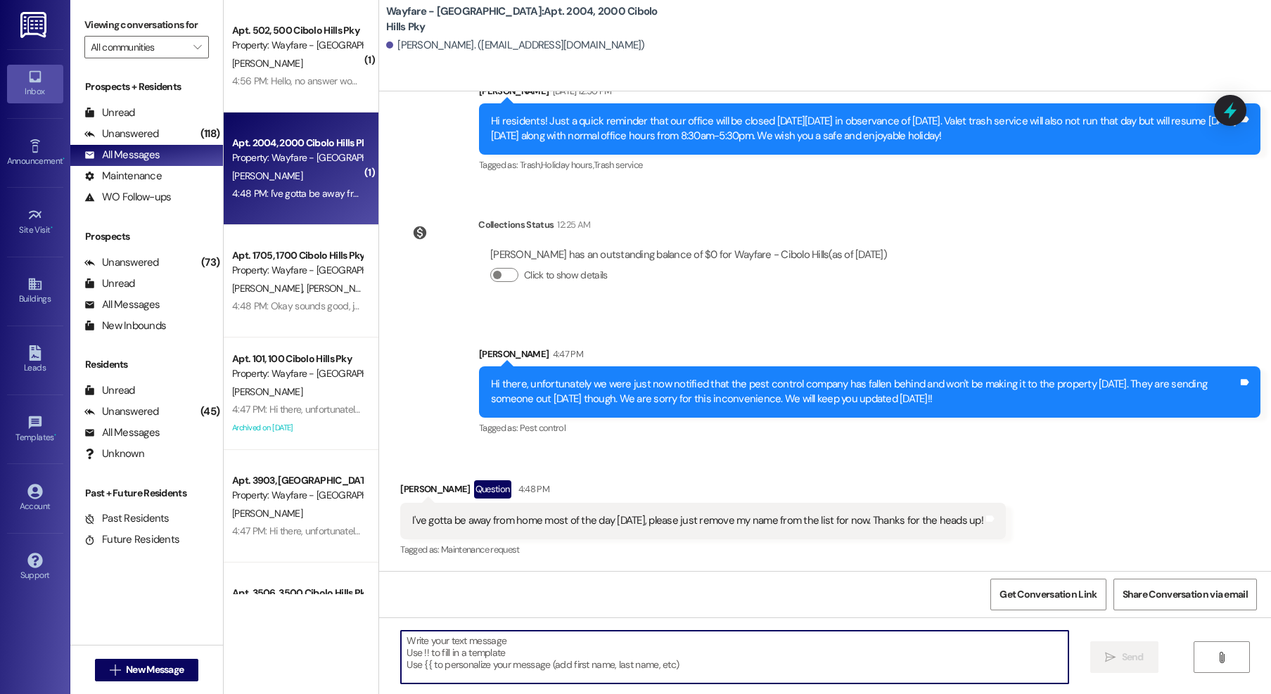
scroll to position [31433, 0]
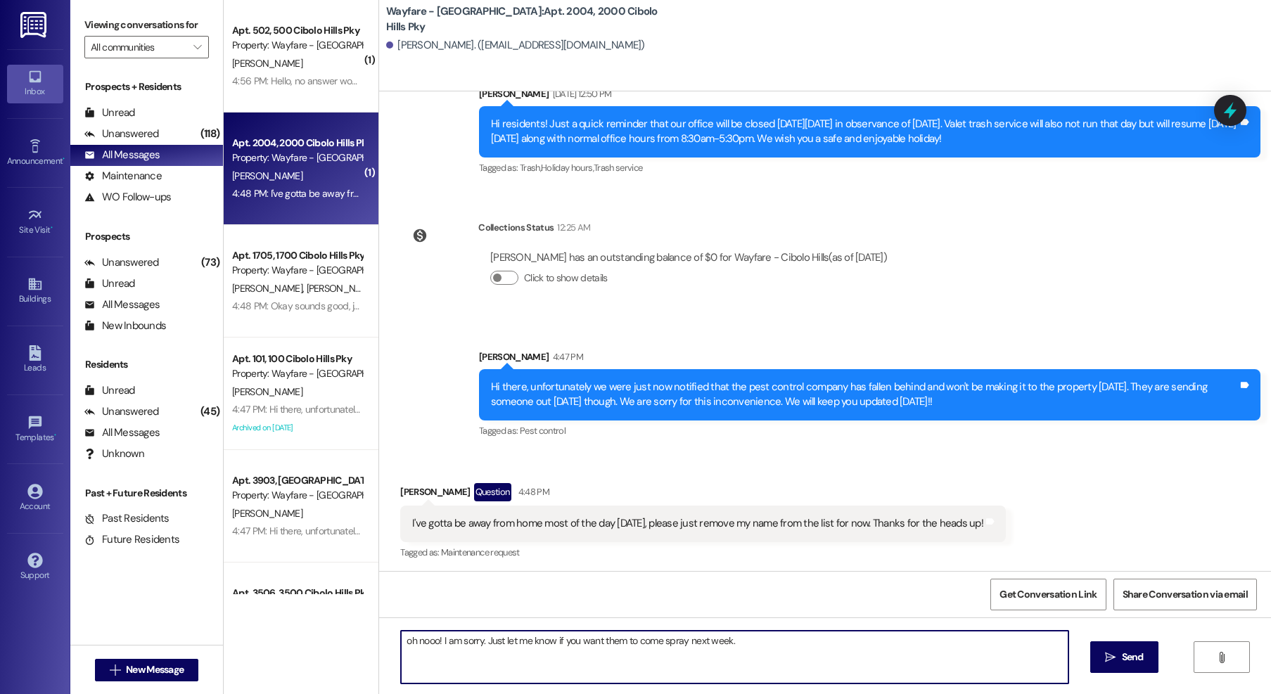
type textarea "oh nooo! I am sorry. Just let me know if you want them to come spray next week."
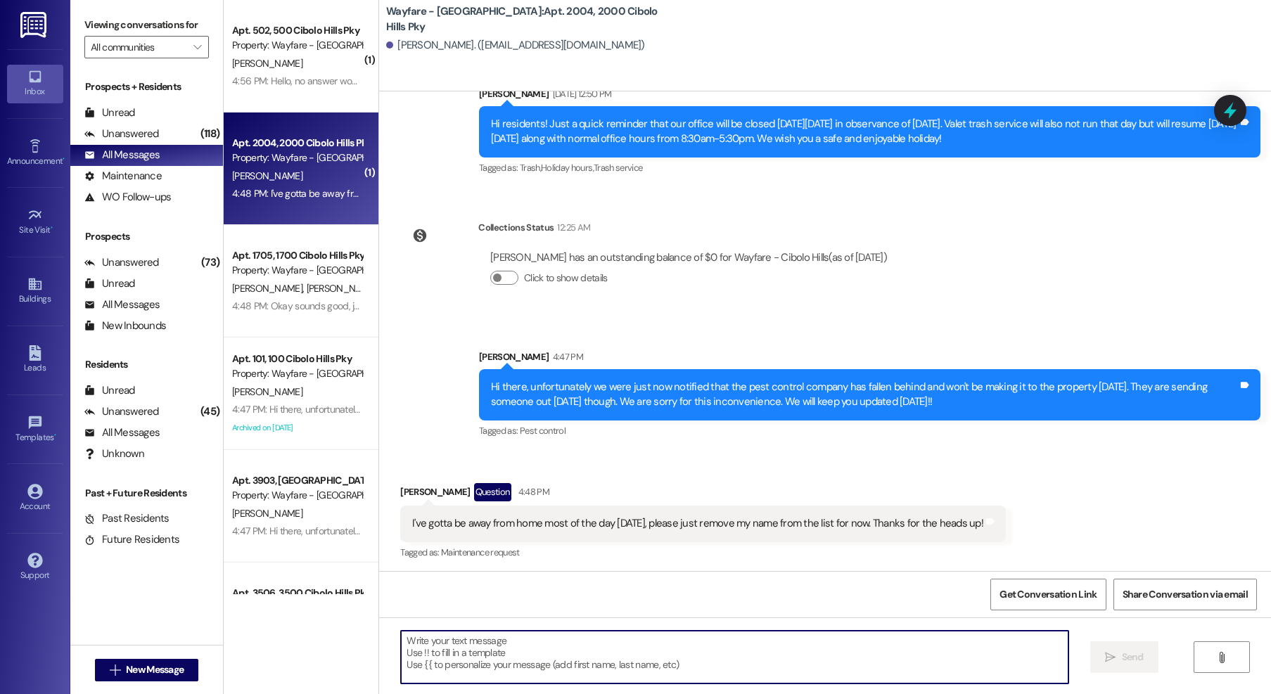
scroll to position [31530, 0]
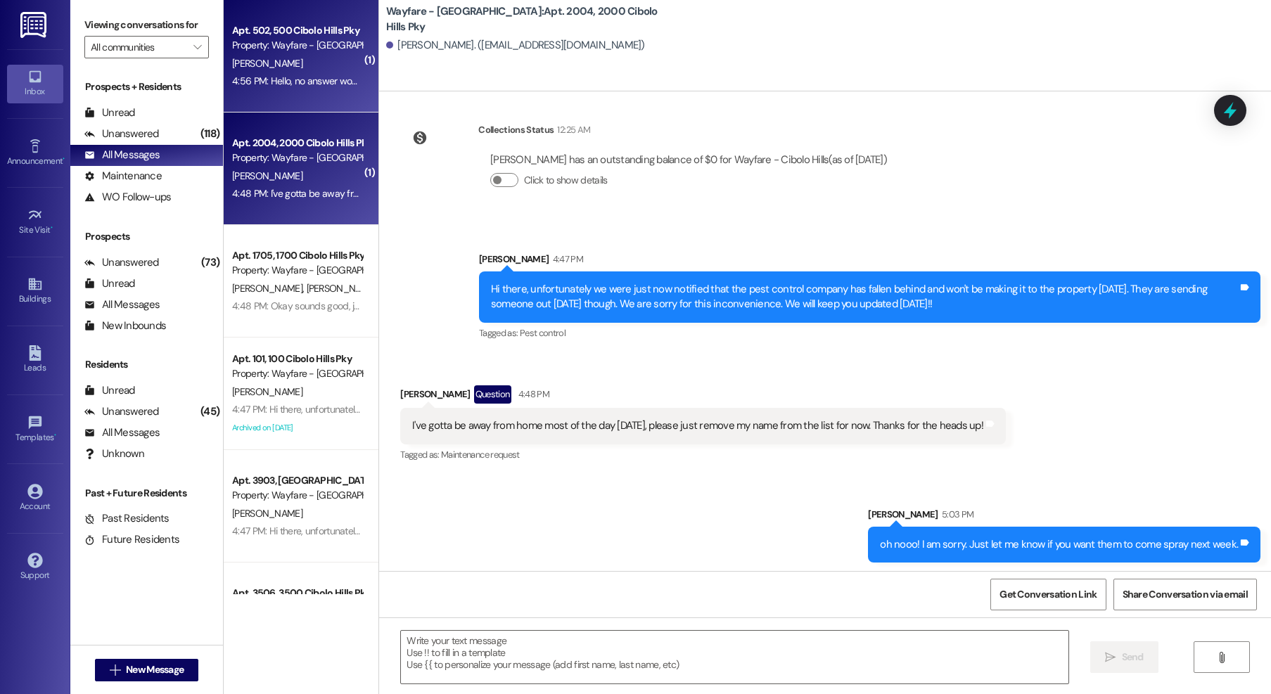
click at [232, 64] on span "[PERSON_NAME]" at bounding box center [267, 63] width 70 height 13
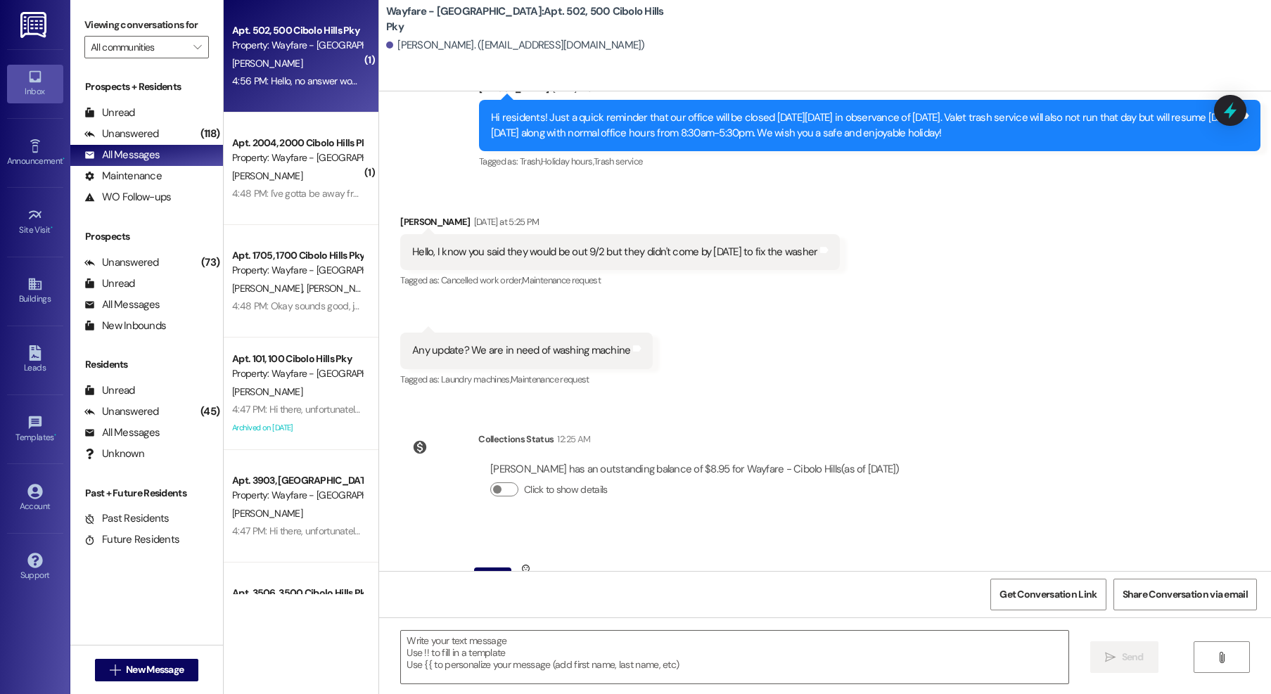
scroll to position [58055, 0]
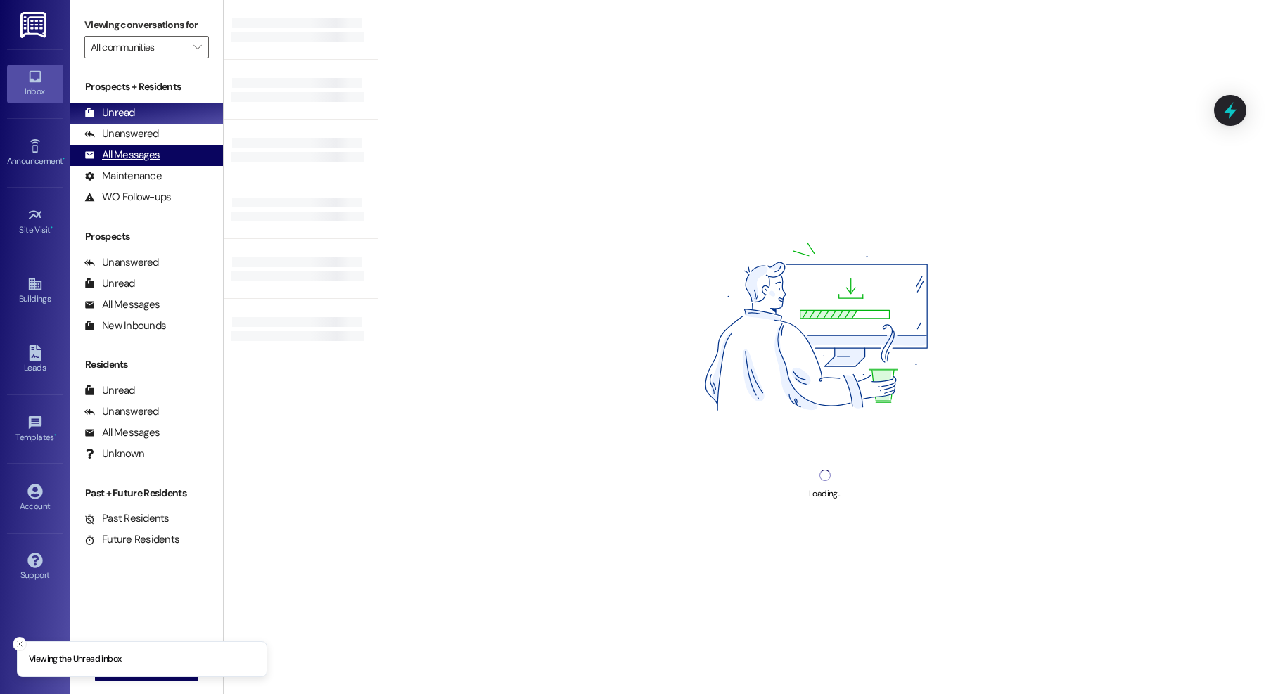
click at [110, 157] on div "All Messages" at bounding box center [121, 155] width 75 height 15
click at [115, 152] on div "All Messages" at bounding box center [121, 155] width 75 height 15
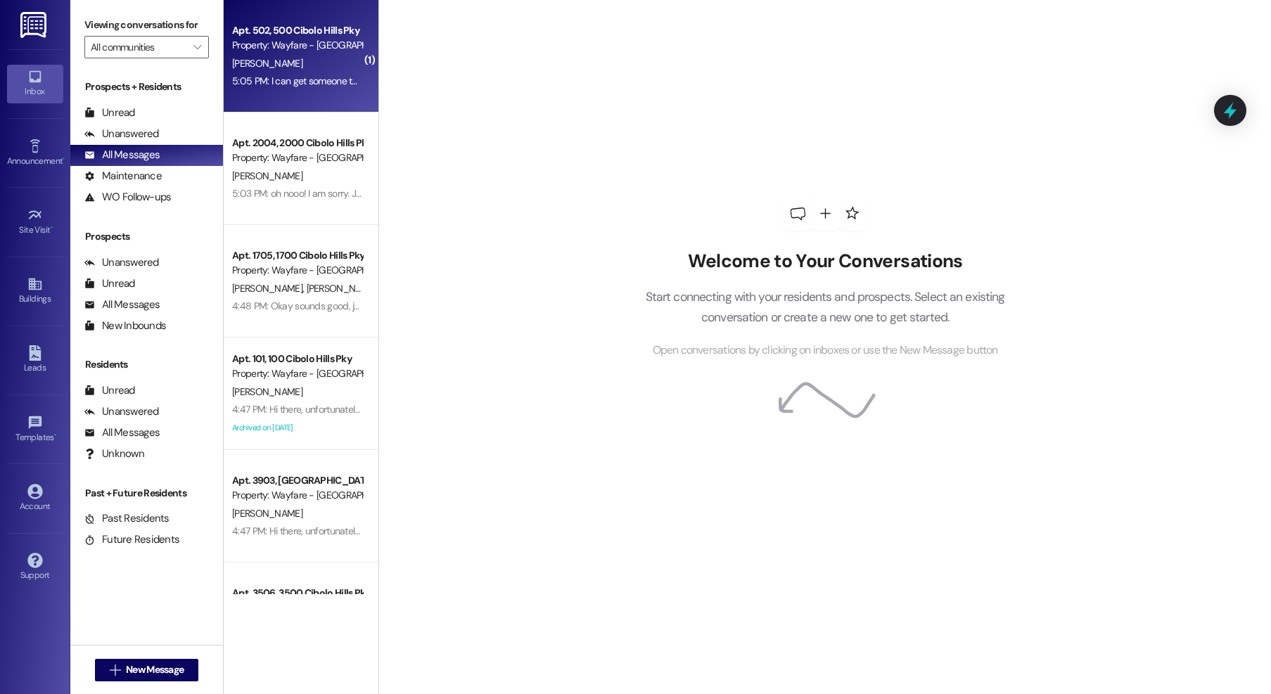
click at [276, 75] on div "5:05 PM: I can get someone to unstack it for me. I am now having to wear dirty …" at bounding box center [532, 81] width 601 height 13
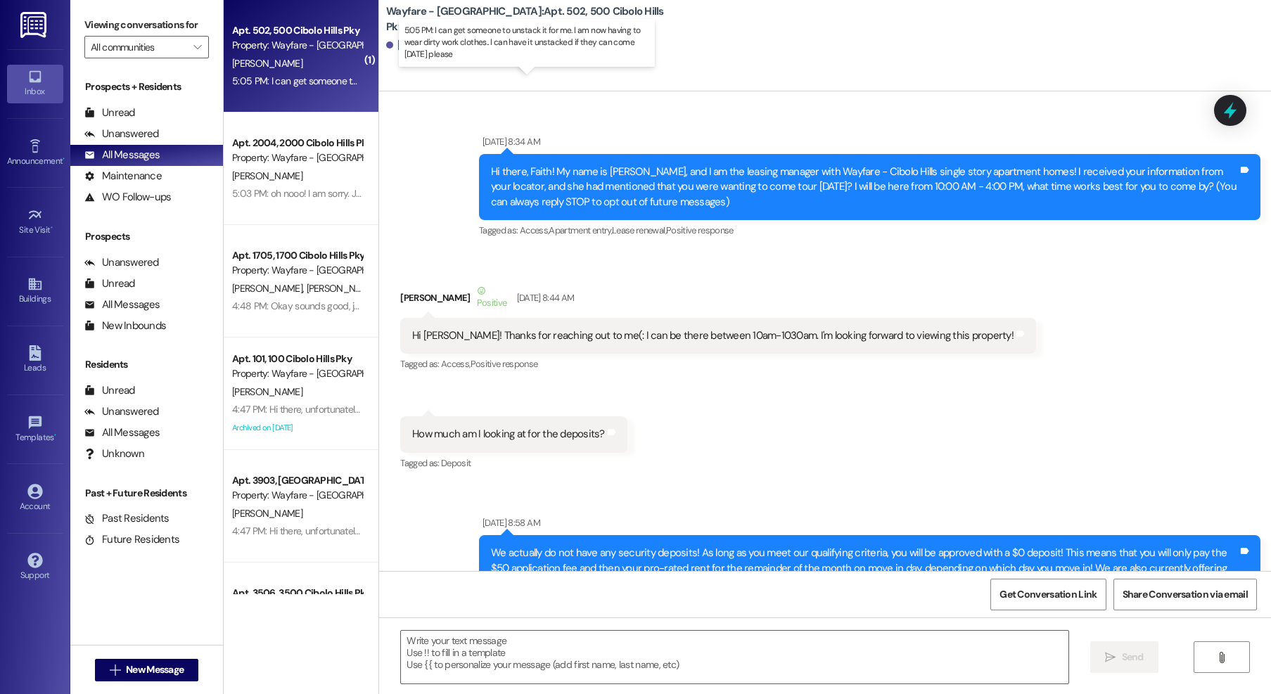
scroll to position [58176, 0]
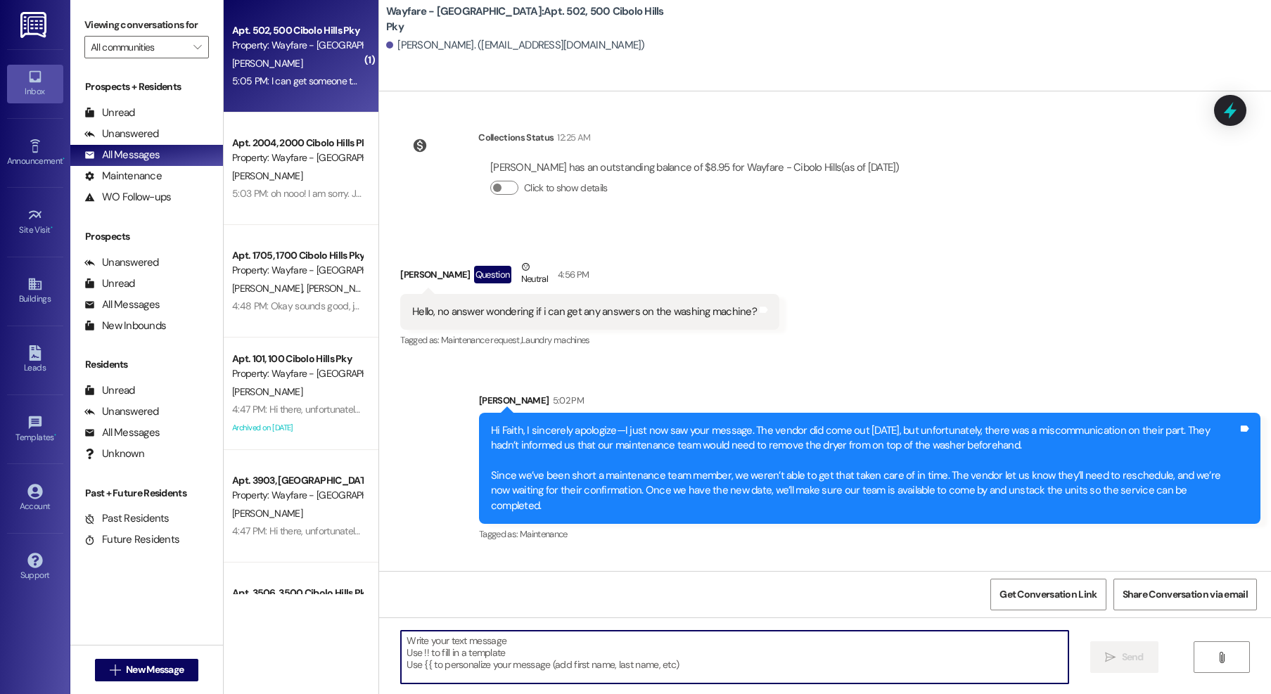
click at [850, 656] on textarea at bounding box center [735, 657] width 668 height 53
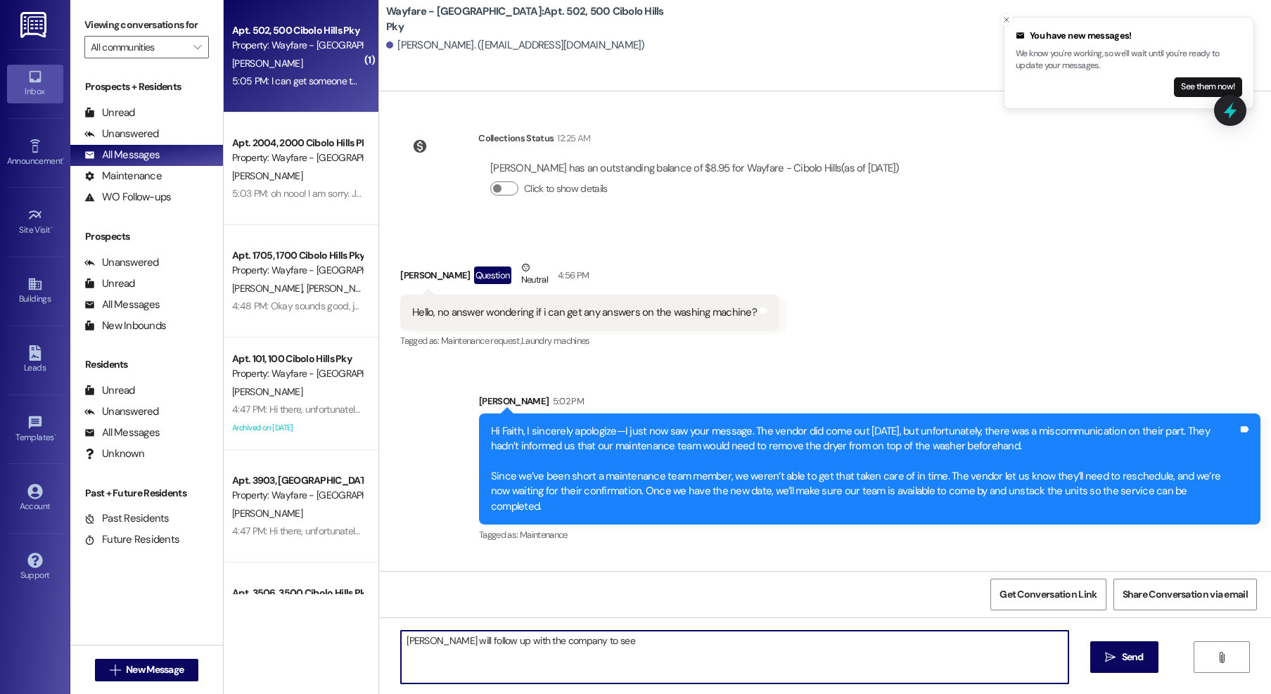
scroll to position [58304, 0]
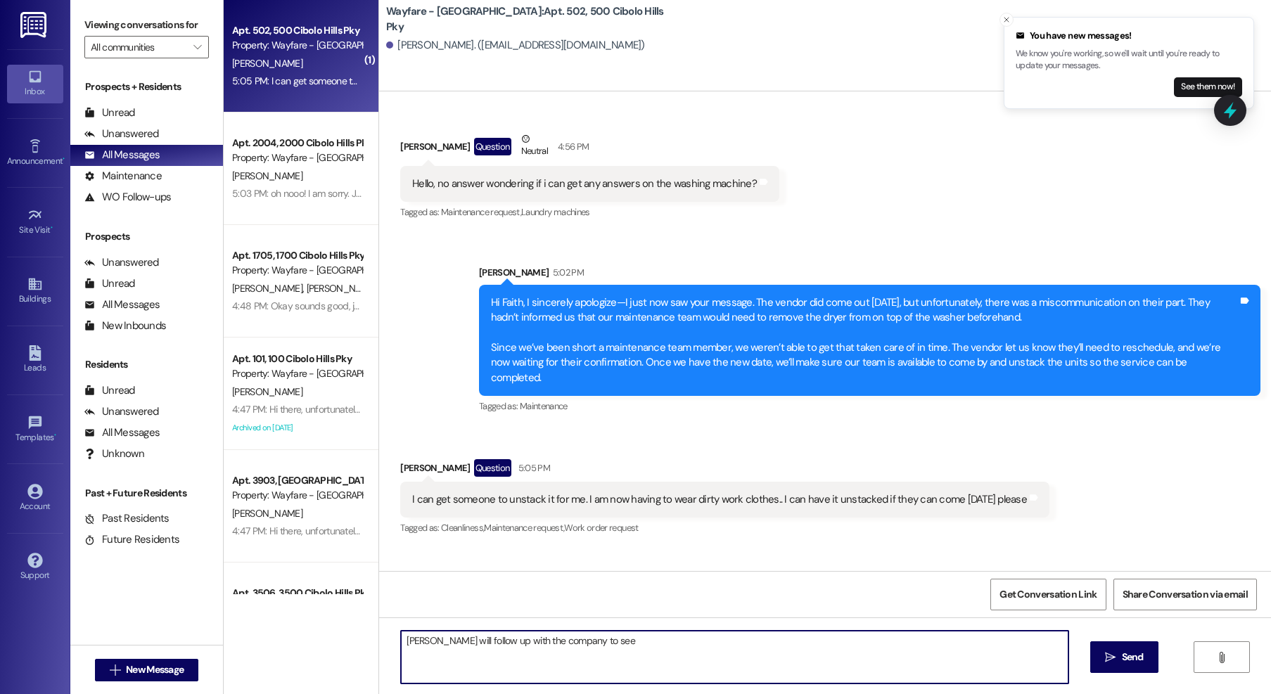
click at [942, 654] on textarea "[PERSON_NAME] will follow up with the company to see" at bounding box center [735, 657] width 668 height 53
type textarea "[PERSON_NAME] will follow up with the company to see"
click at [1150, 675] on div "[PERSON_NAME] will follow up with the company to see  Send " at bounding box center [825, 671] width 892 height 106
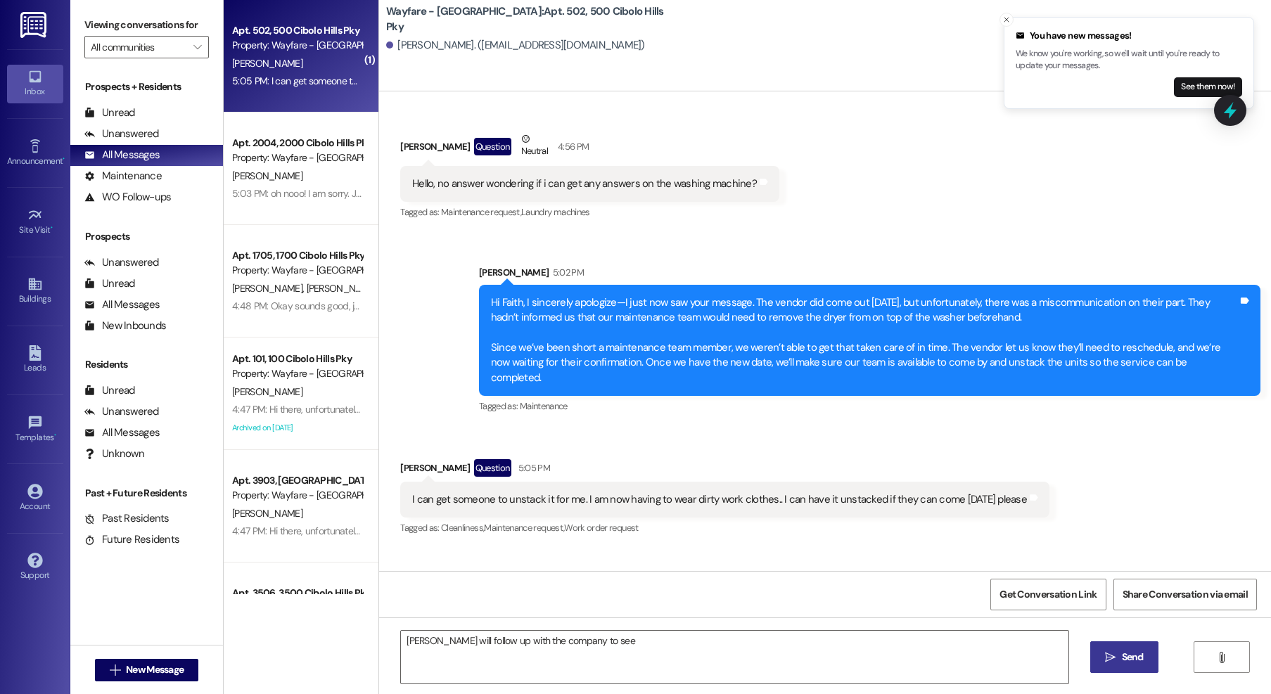
click at [1105, 660] on icon "" at bounding box center [1110, 657] width 11 height 11
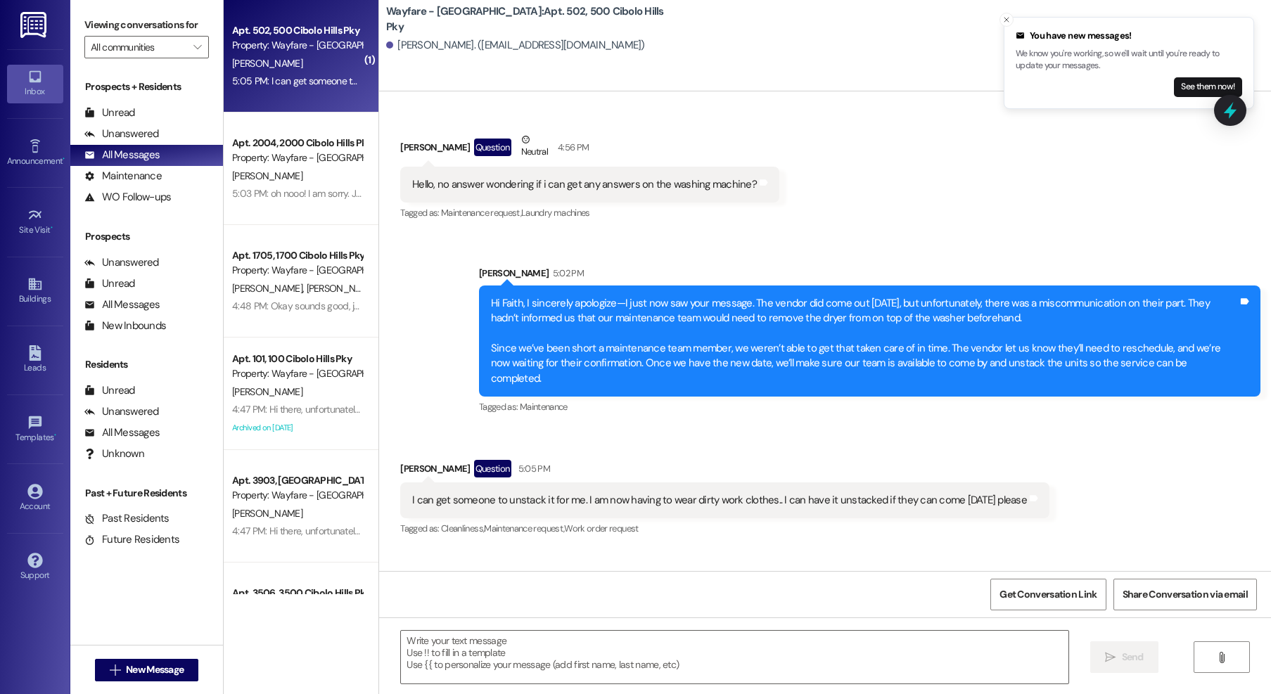
scroll to position [58402, 0]
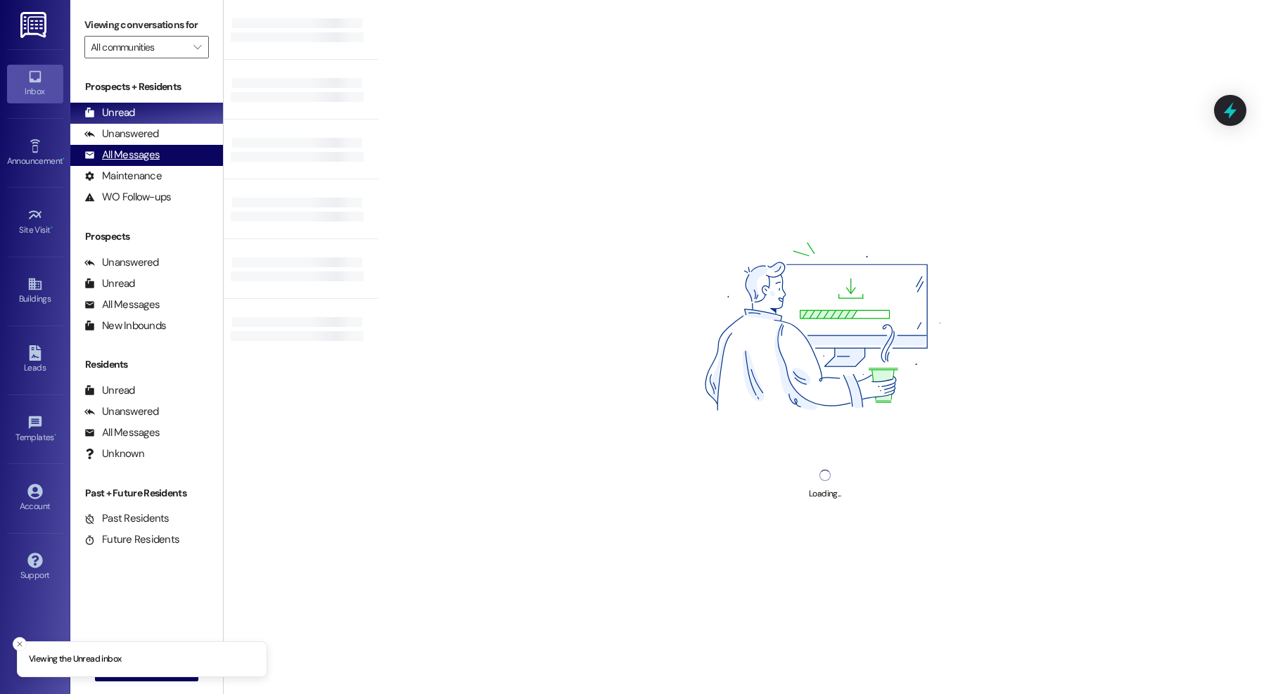
click at [143, 156] on div "All Messages" at bounding box center [121, 155] width 75 height 15
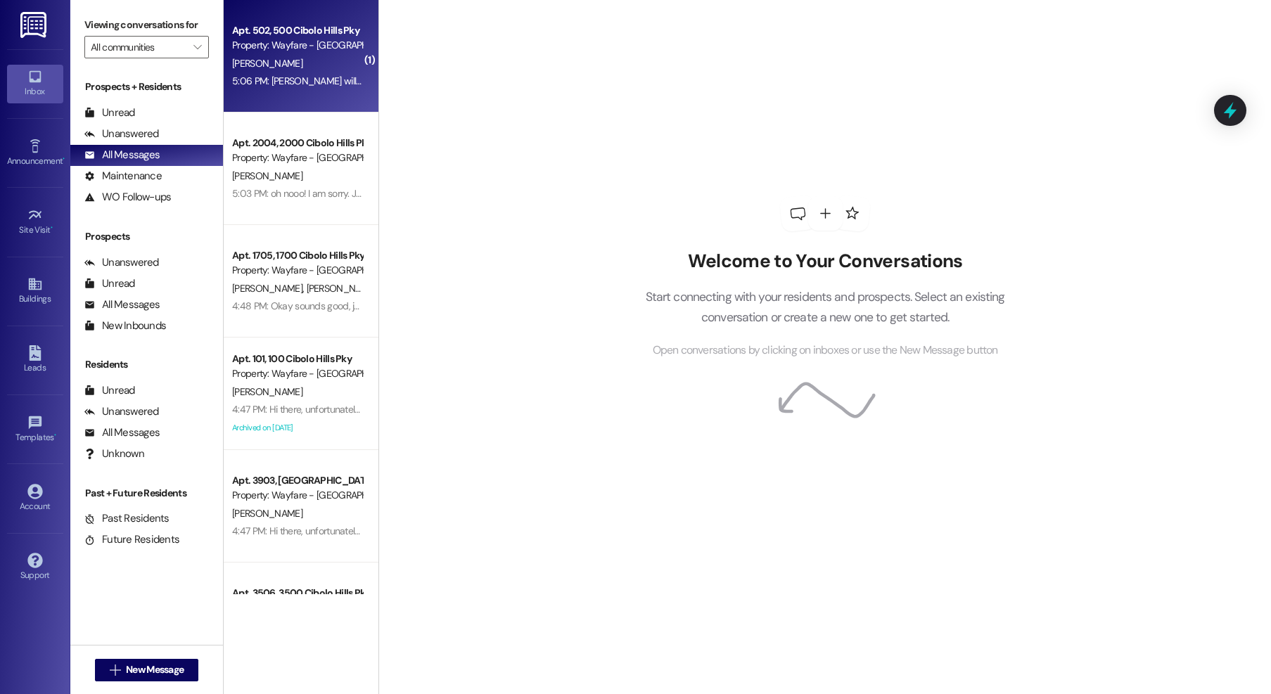
click at [279, 56] on div "[PERSON_NAME]" at bounding box center [297, 64] width 133 height 18
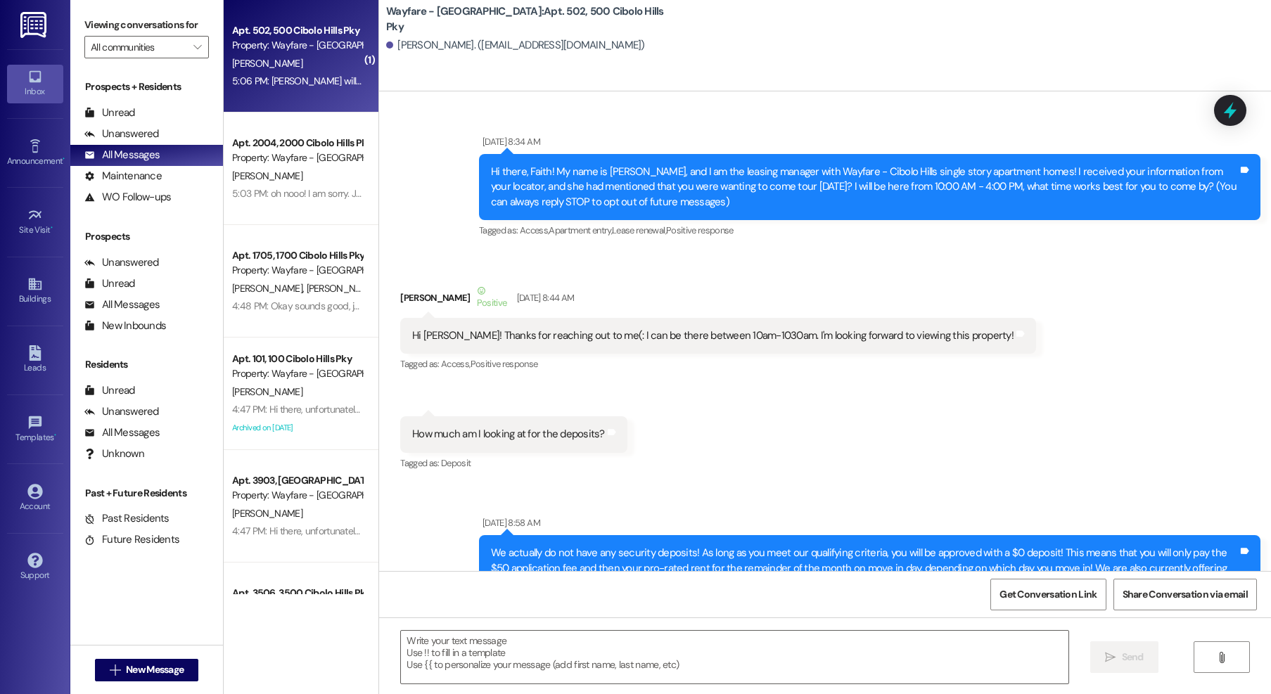
click at [741, 669] on textarea at bounding box center [735, 657] width 668 height 53
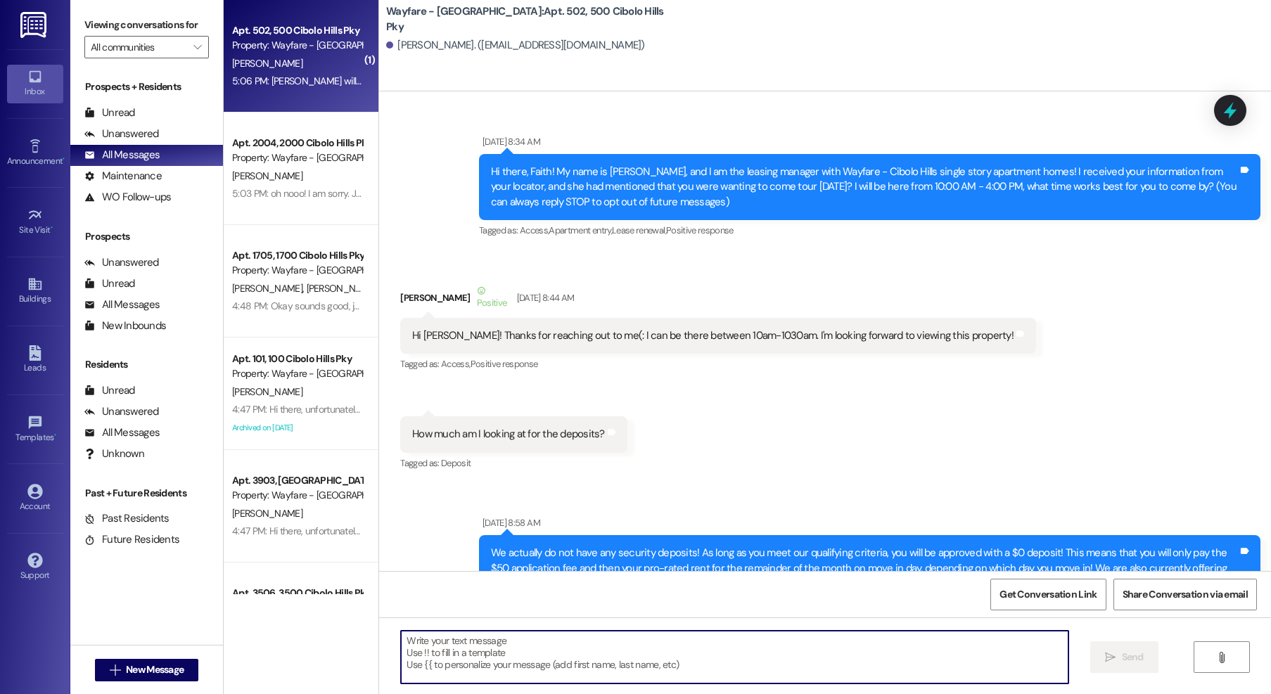
scroll to position [58403, 0]
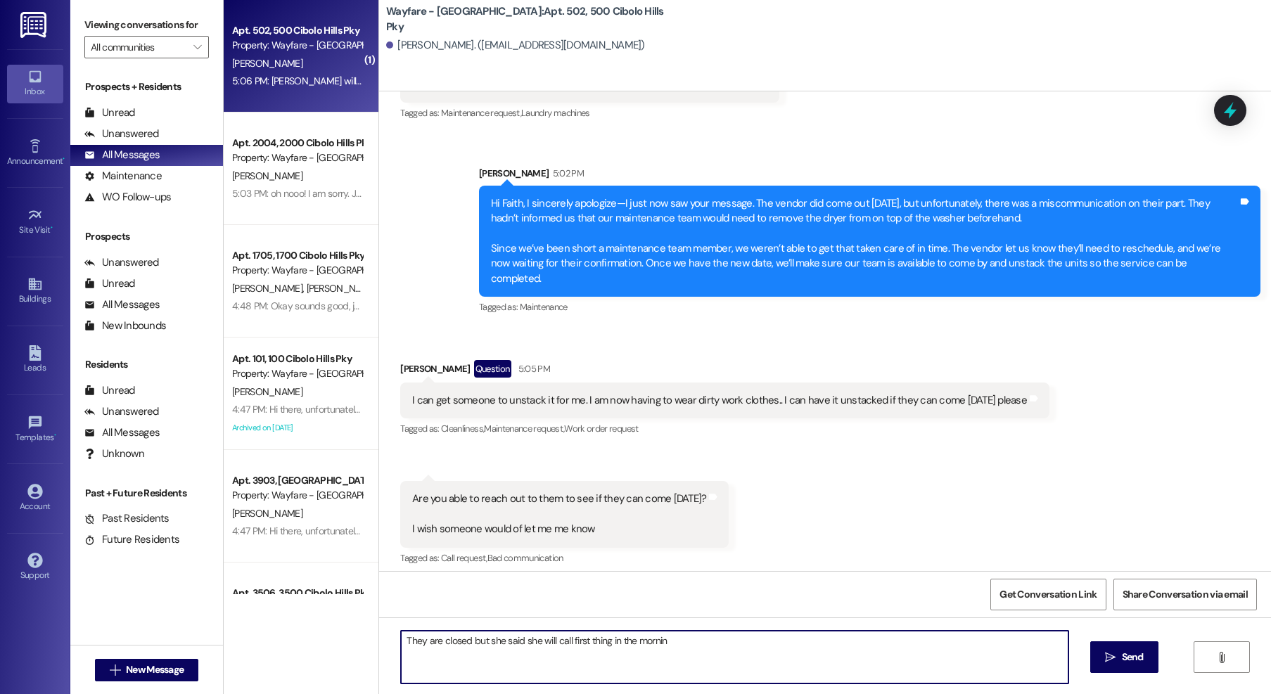
type textarea "They are closed but she said she will call first thing in the morning"
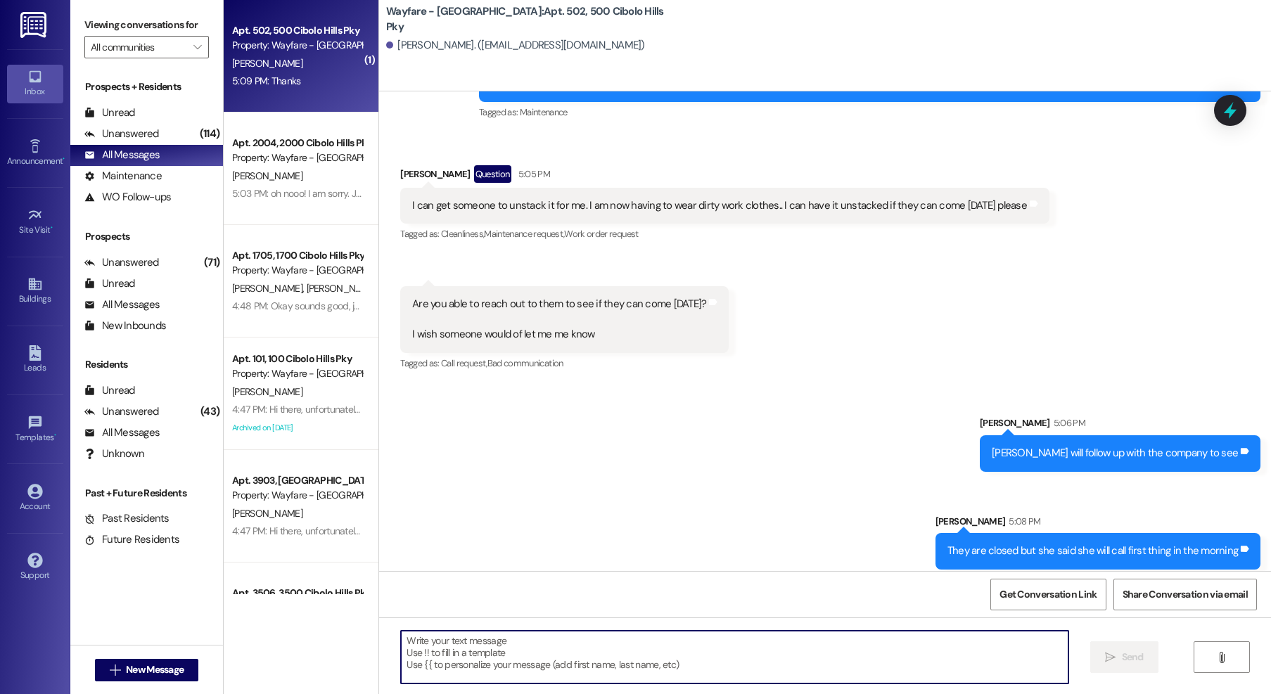
scroll to position [58599, 0]
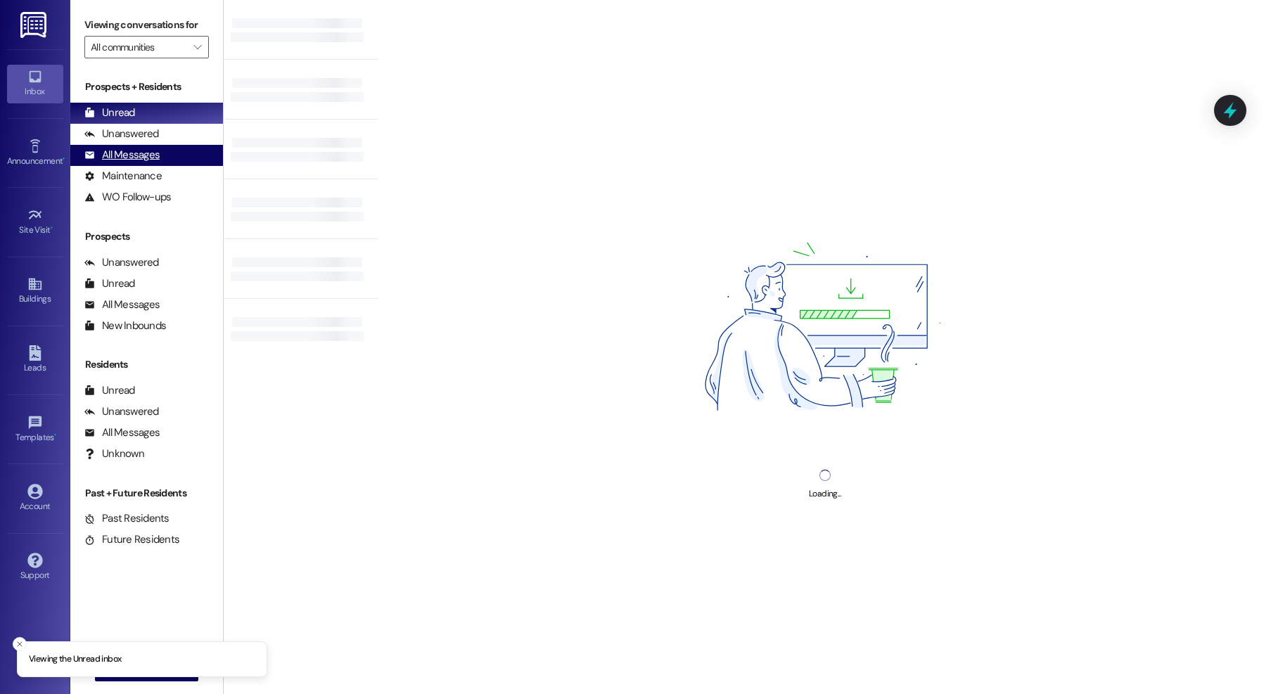
click at [132, 164] on div "All Messages (undefined)" at bounding box center [146, 155] width 153 height 21
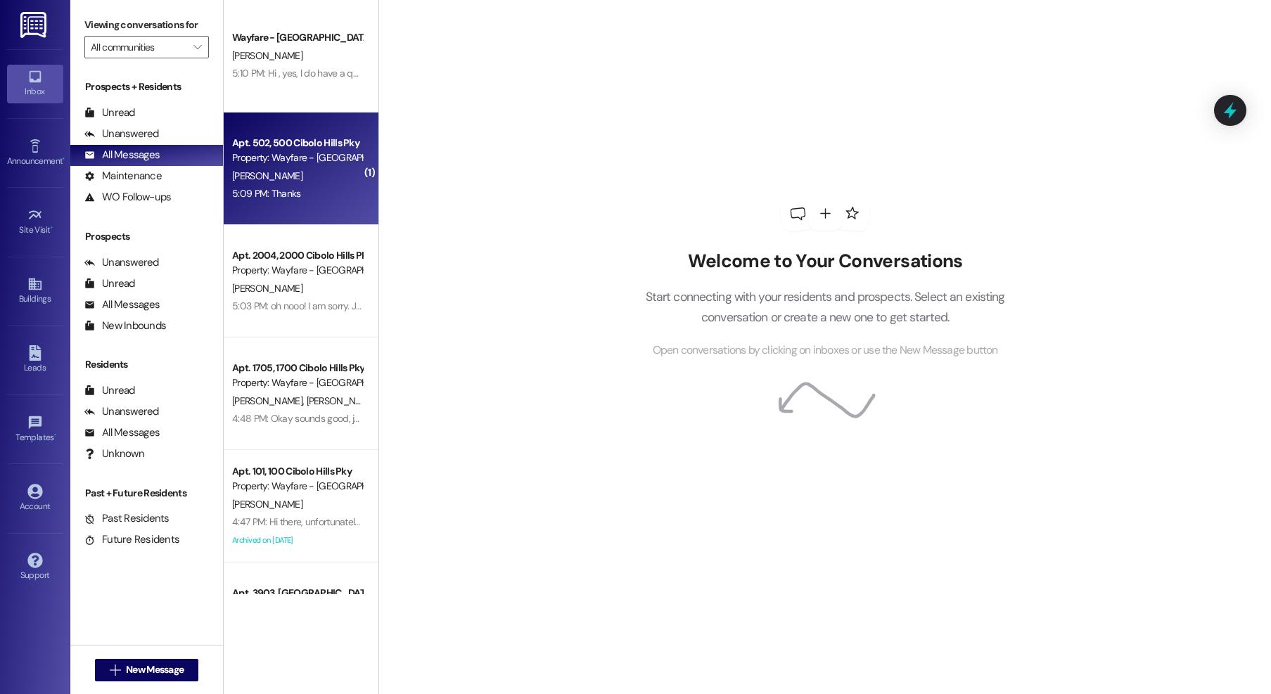
click at [317, 163] on div "Property: Wayfare - [GEOGRAPHIC_DATA]" at bounding box center [297, 158] width 130 height 15
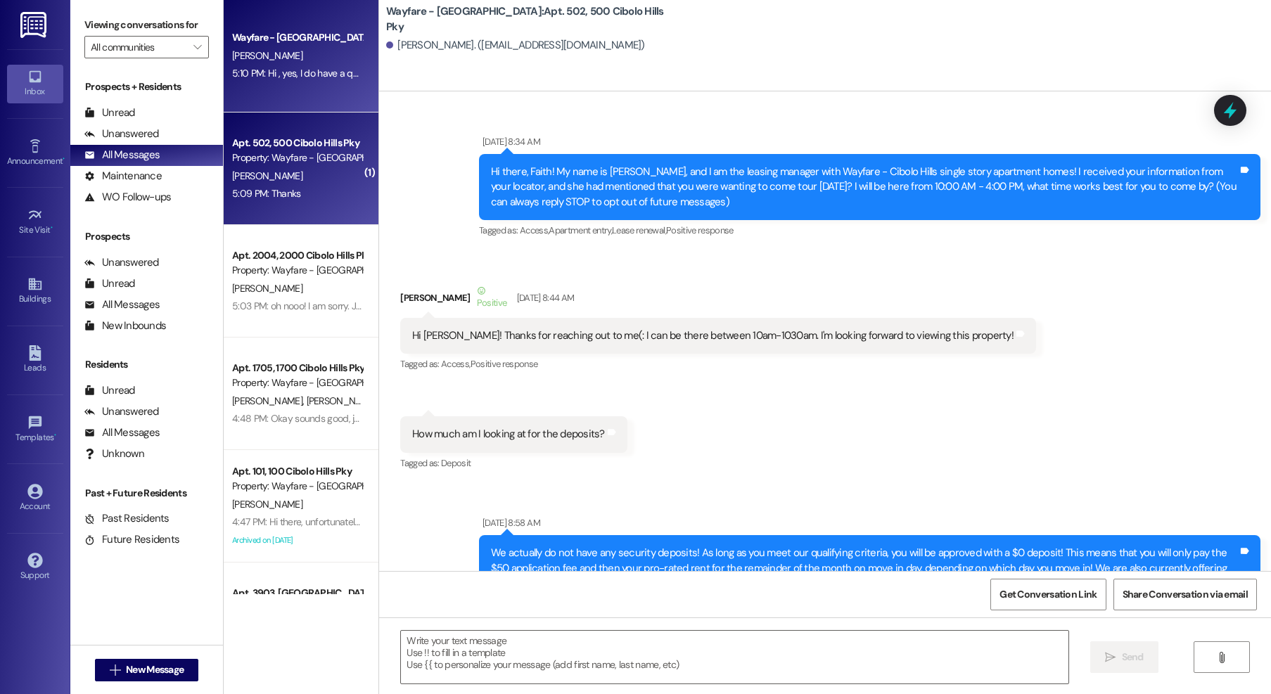
click at [284, 89] on div "Wayfare - Cibolo Hills Prospect A. Padilla 5:10 PM: Hi , yes, I do have a quest…" at bounding box center [301, 56] width 155 height 113
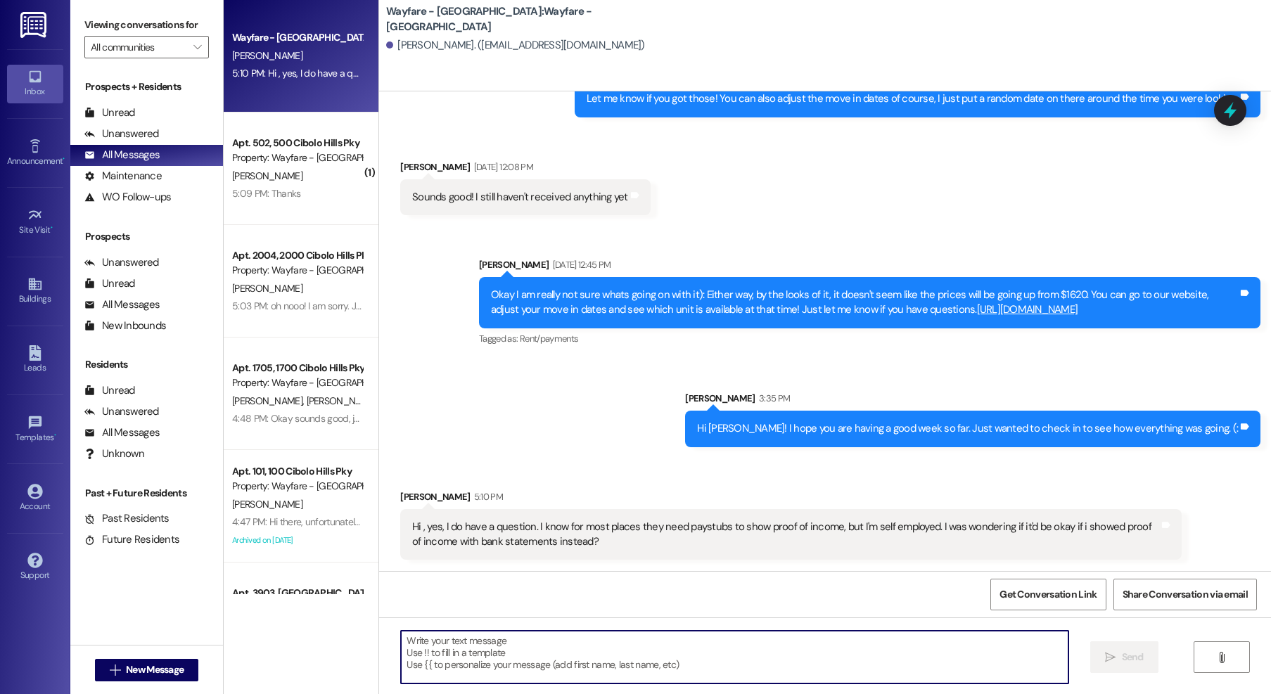
scroll to position [393, 0]
click at [634, 647] on textarea at bounding box center [735, 657] width 668 height 53
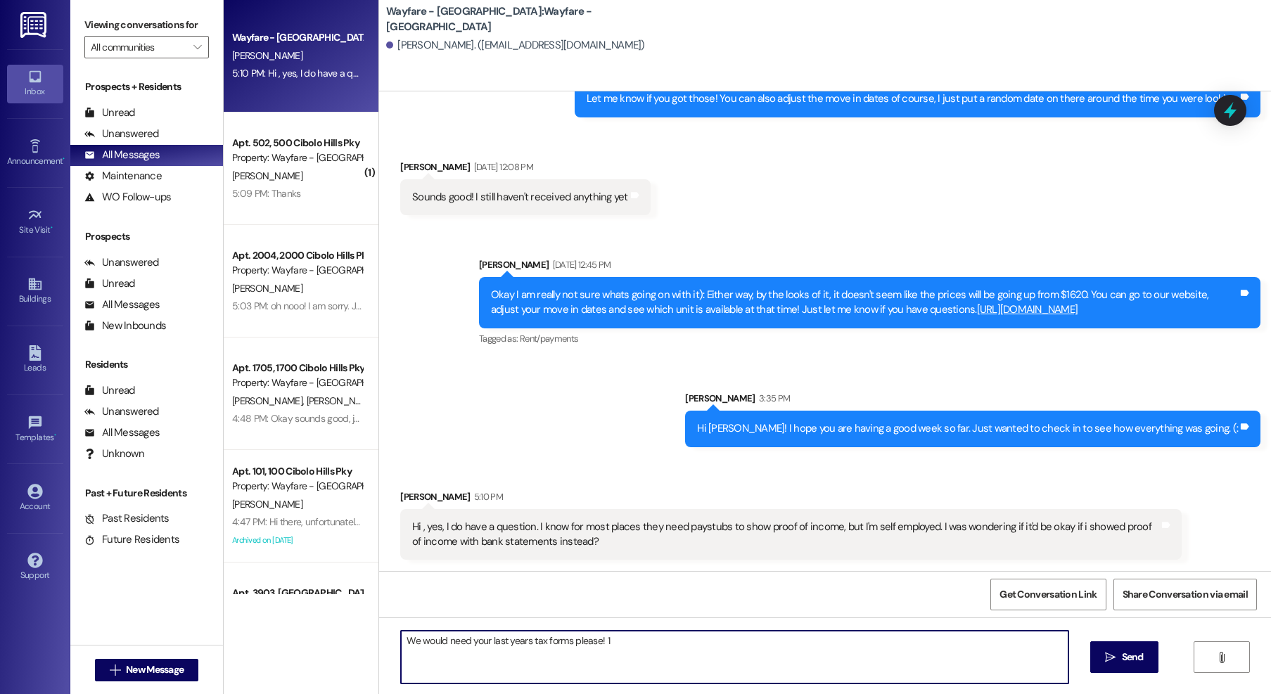
type textarea "We would need your last years tax forms please!"
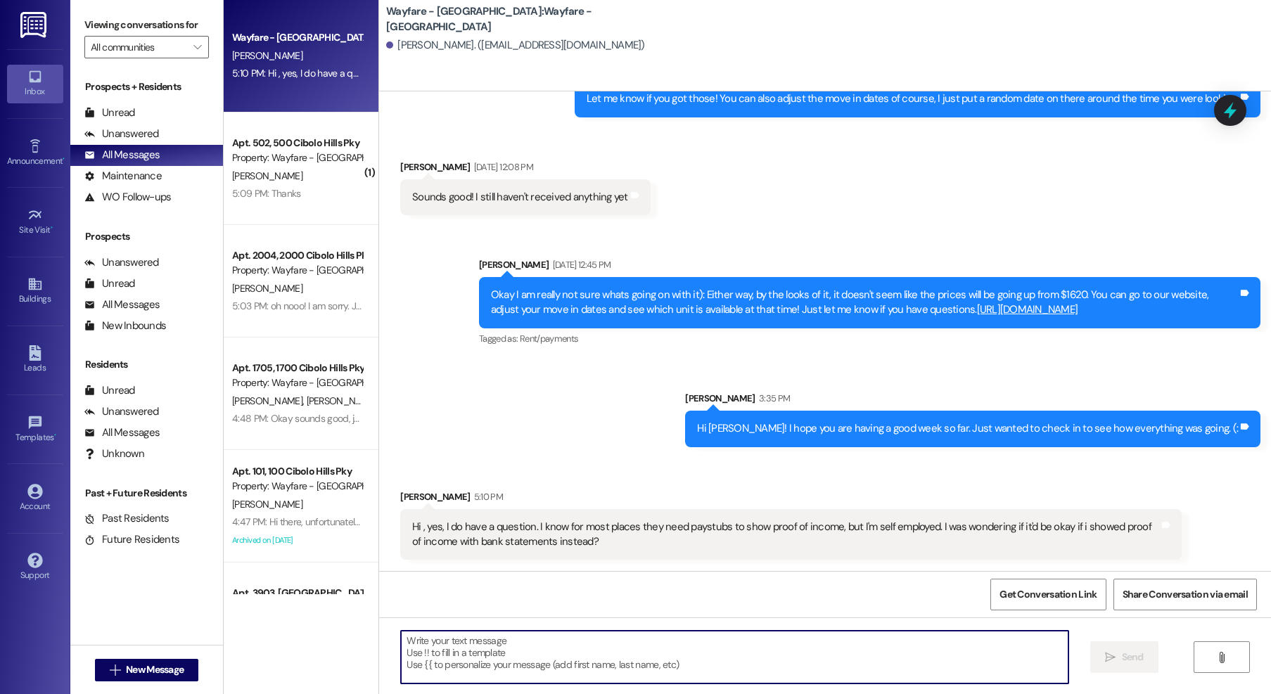
scroll to position [491, 0]
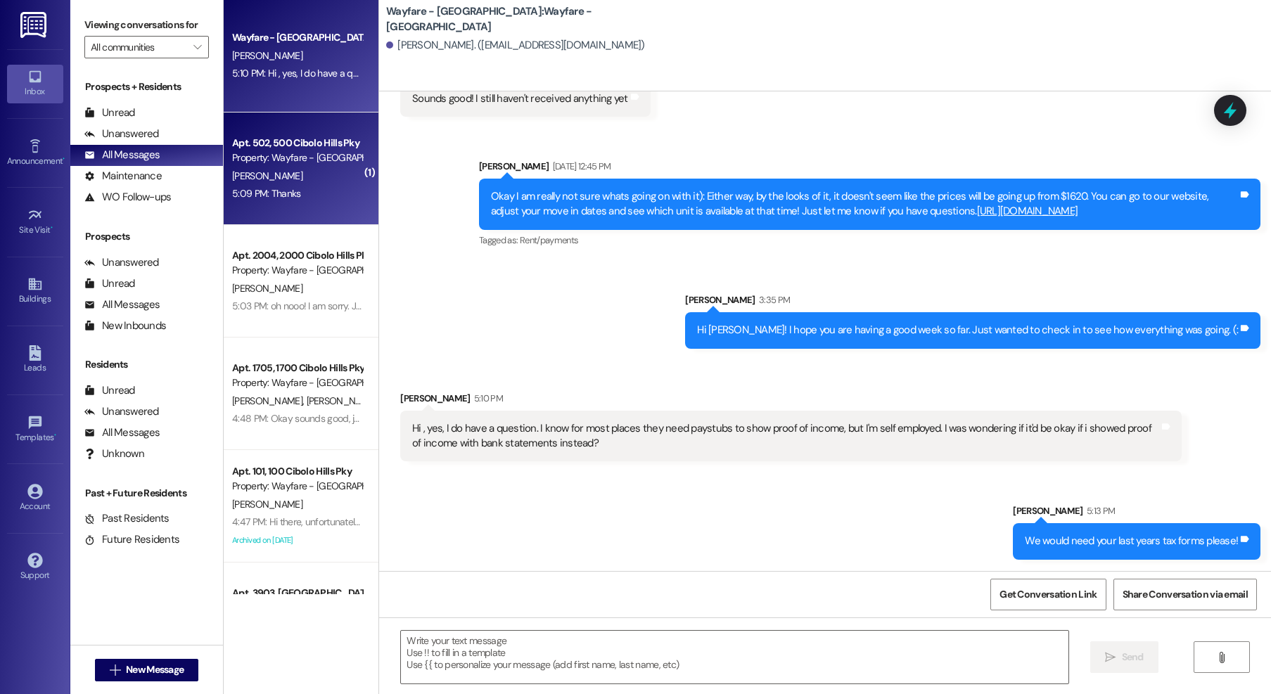
click at [337, 182] on div "[PERSON_NAME]" at bounding box center [297, 176] width 133 height 18
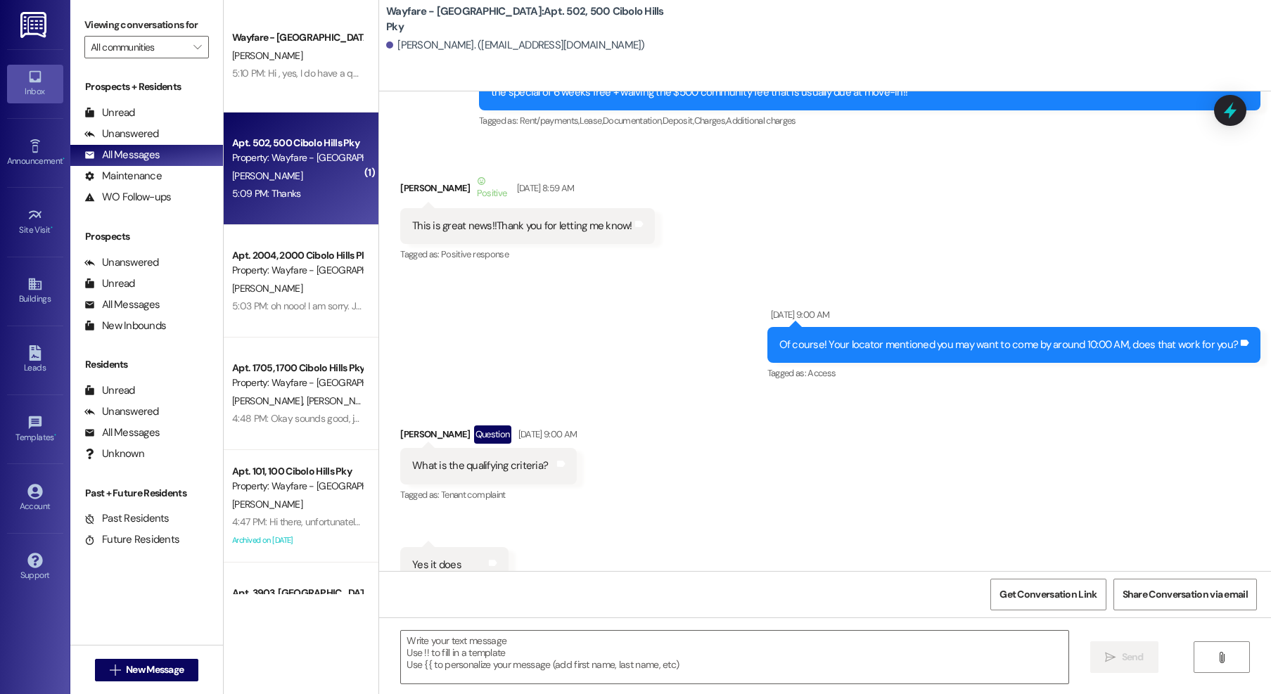
scroll to position [58600, 0]
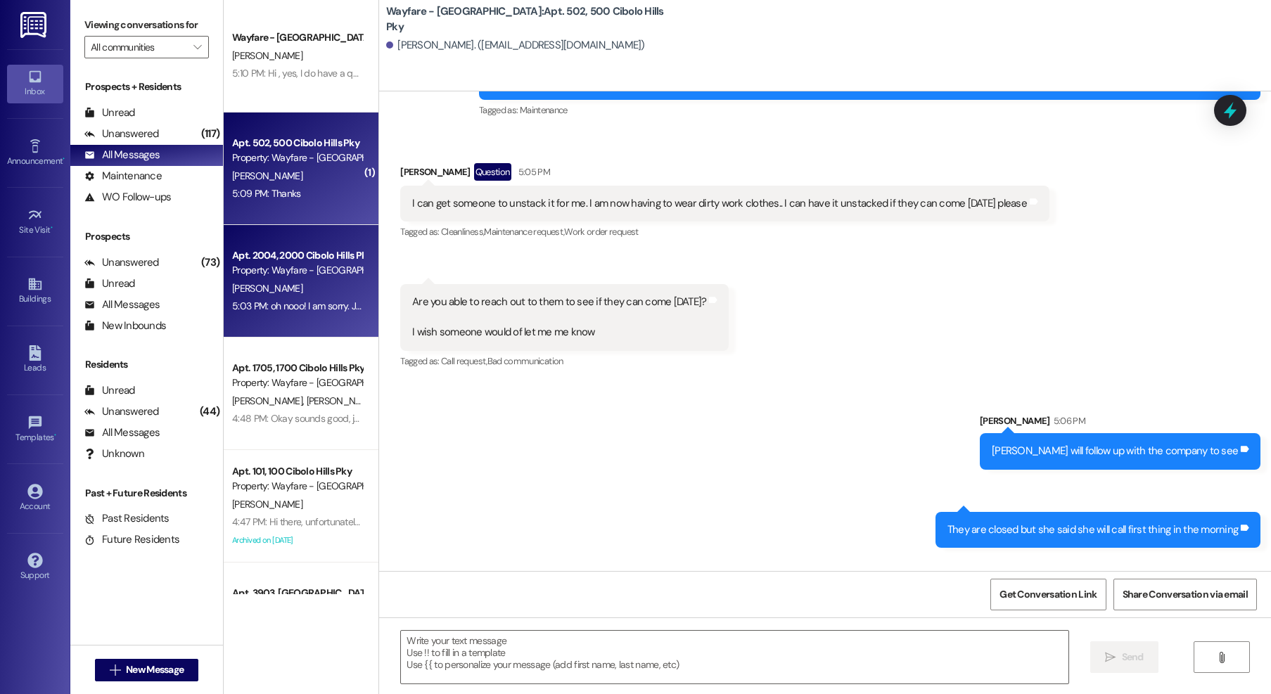
click at [238, 273] on div "Property: Wayfare - [GEOGRAPHIC_DATA]" at bounding box center [297, 270] width 130 height 15
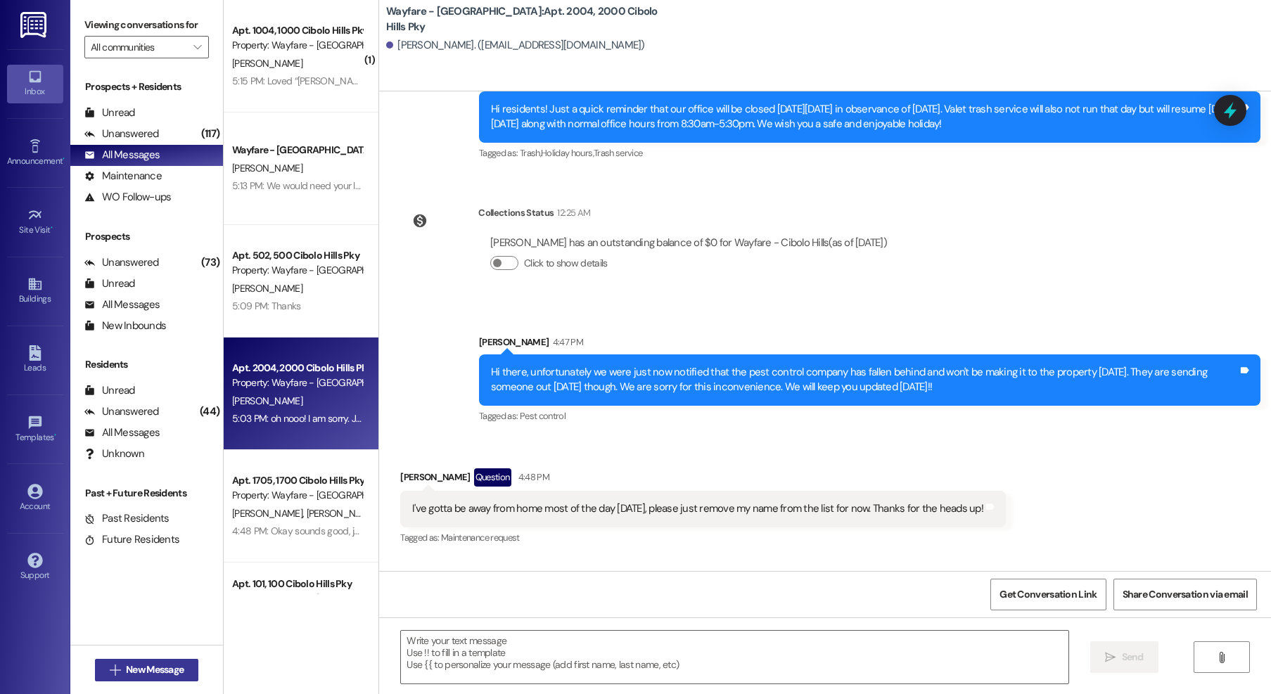
scroll to position [31442, 0]
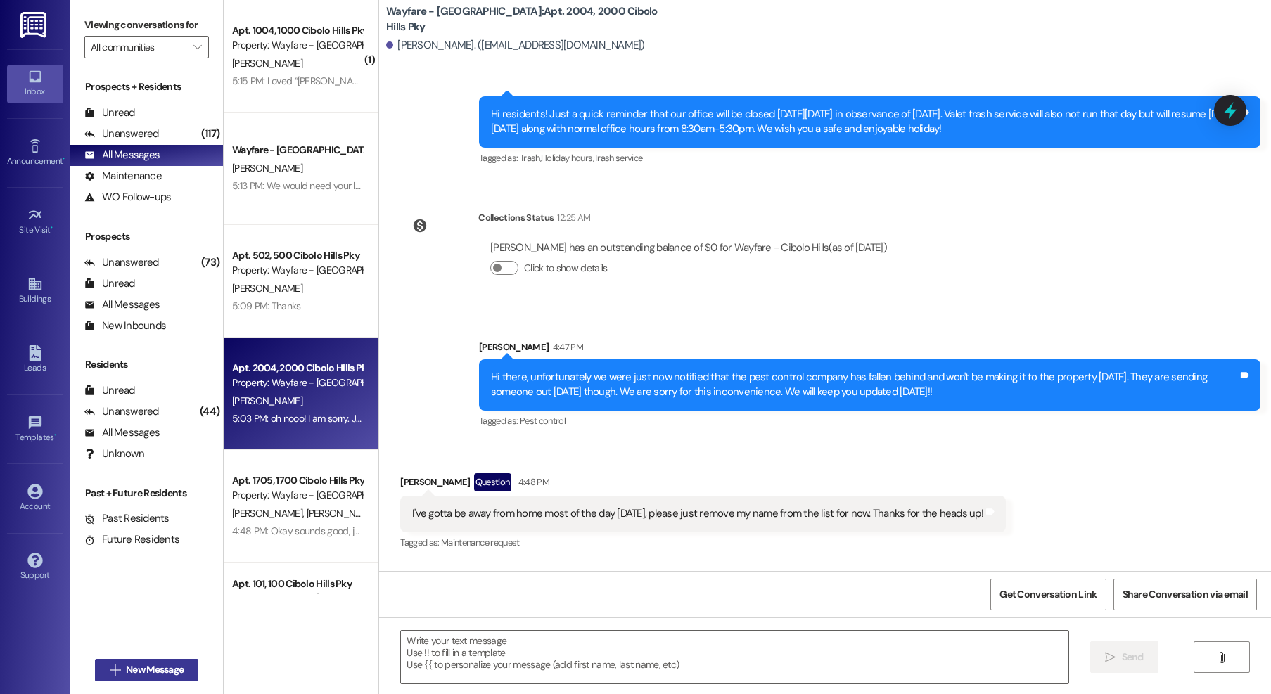
click at [170, 670] on span "New Message" at bounding box center [155, 670] width 58 height 15
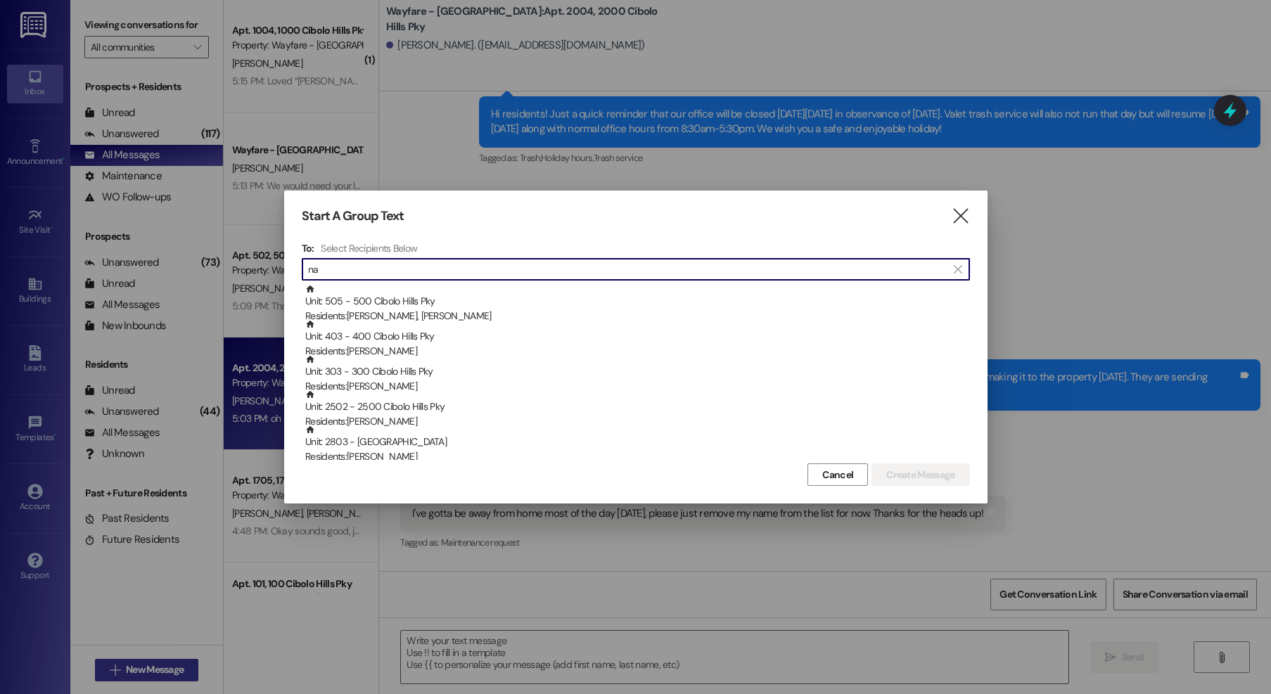
type input "n"
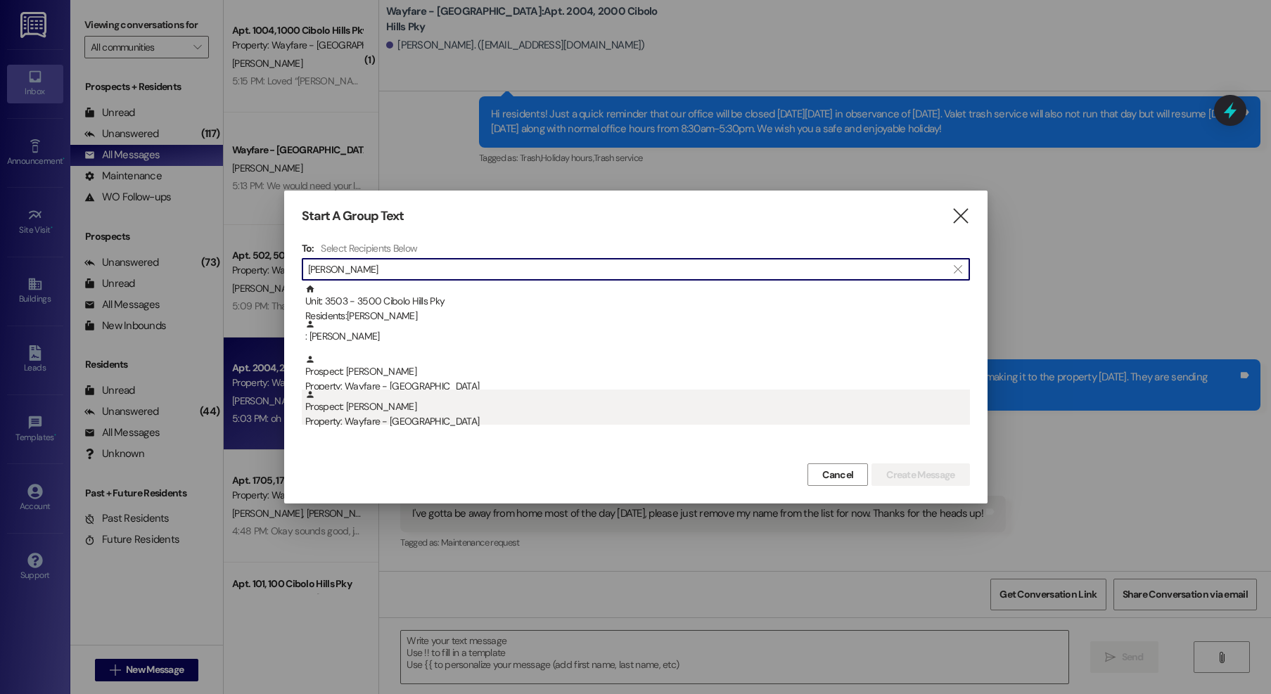
type input "matthews"
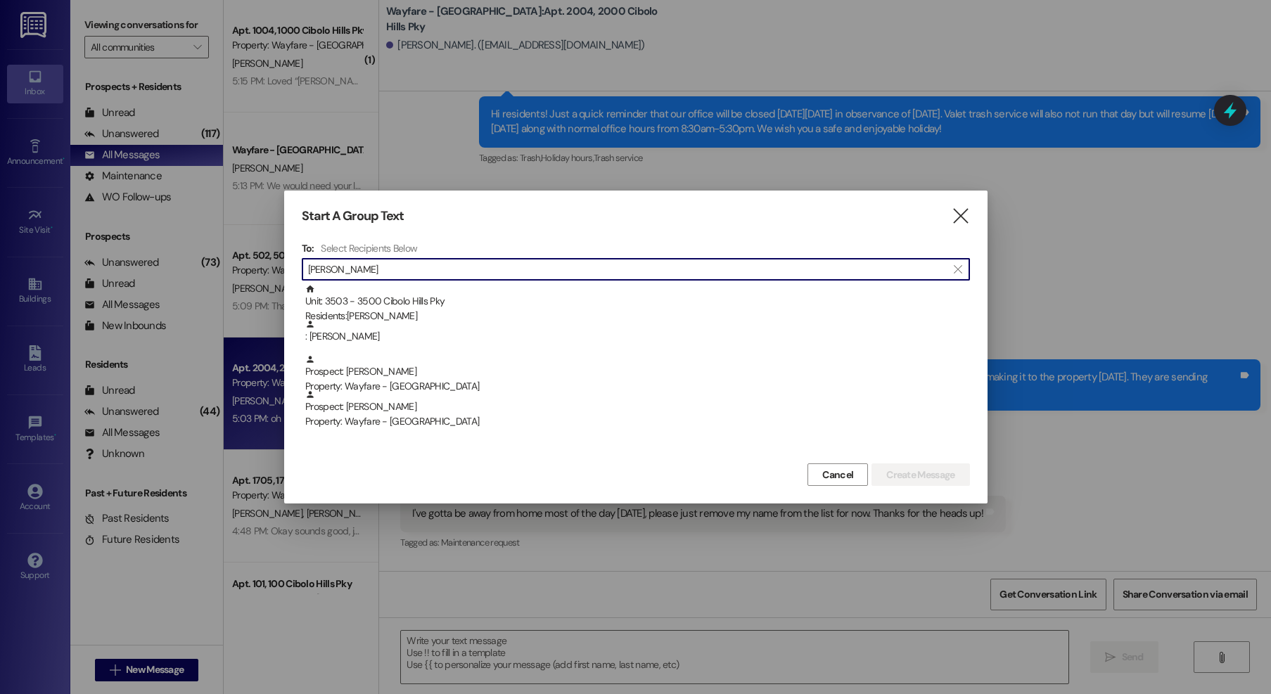
drag, startPoint x: 532, startPoint y: 410, endPoint x: 585, endPoint y: 409, distance: 52.8
click at [532, 410] on div "Prospect: Alyssa Matthews Property: Wayfare - Cibolo Hills" at bounding box center [637, 410] width 665 height 40
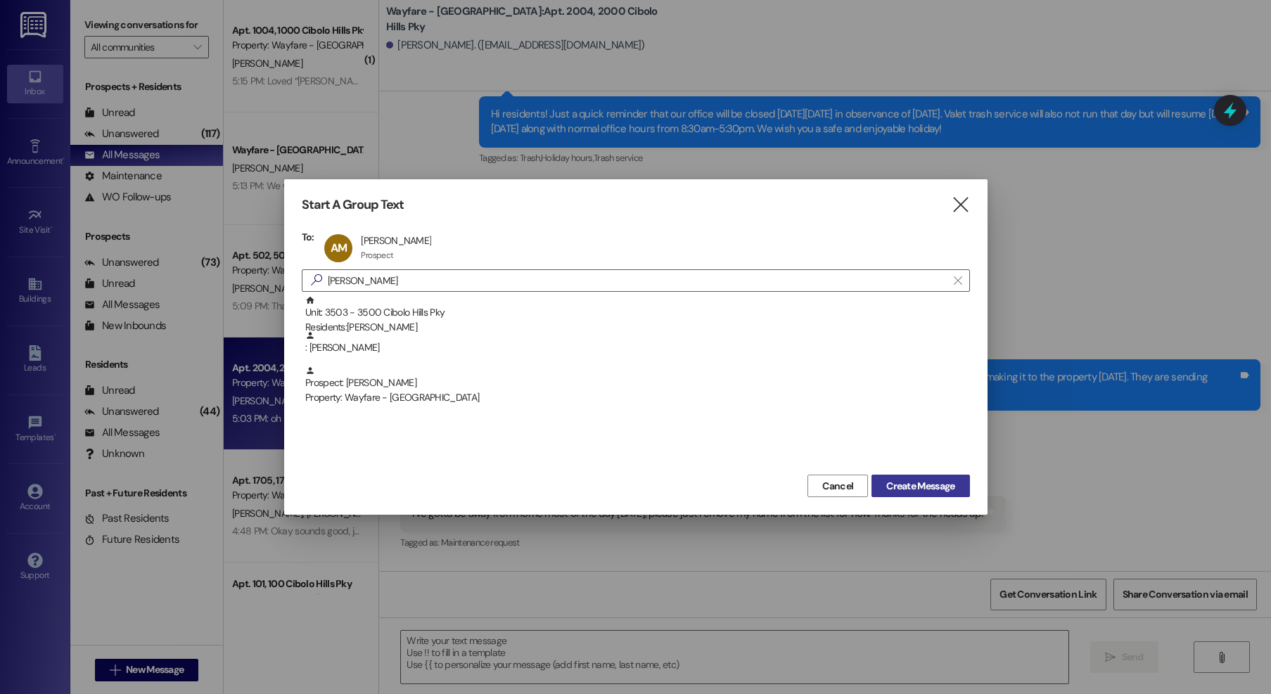
click at [882, 478] on button "Create Message" at bounding box center [921, 486] width 98 height 23
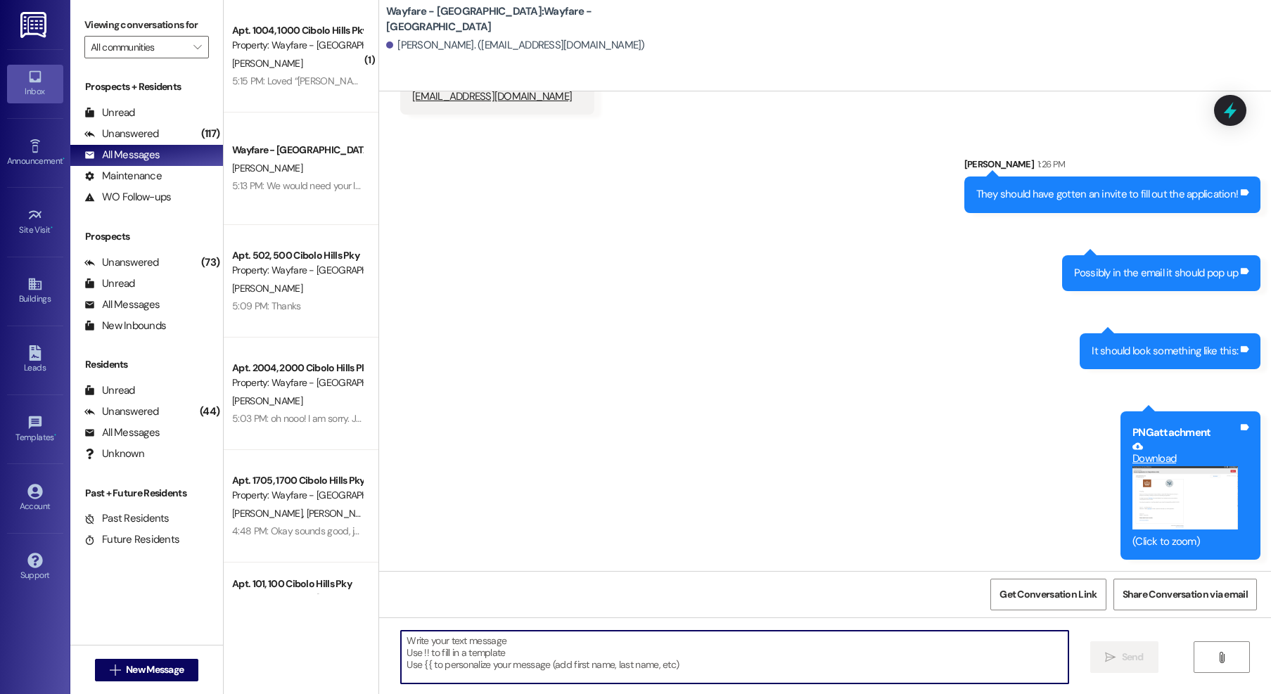
scroll to position [1301, 0]
click at [867, 668] on textarea at bounding box center [735, 657] width 668 height 53
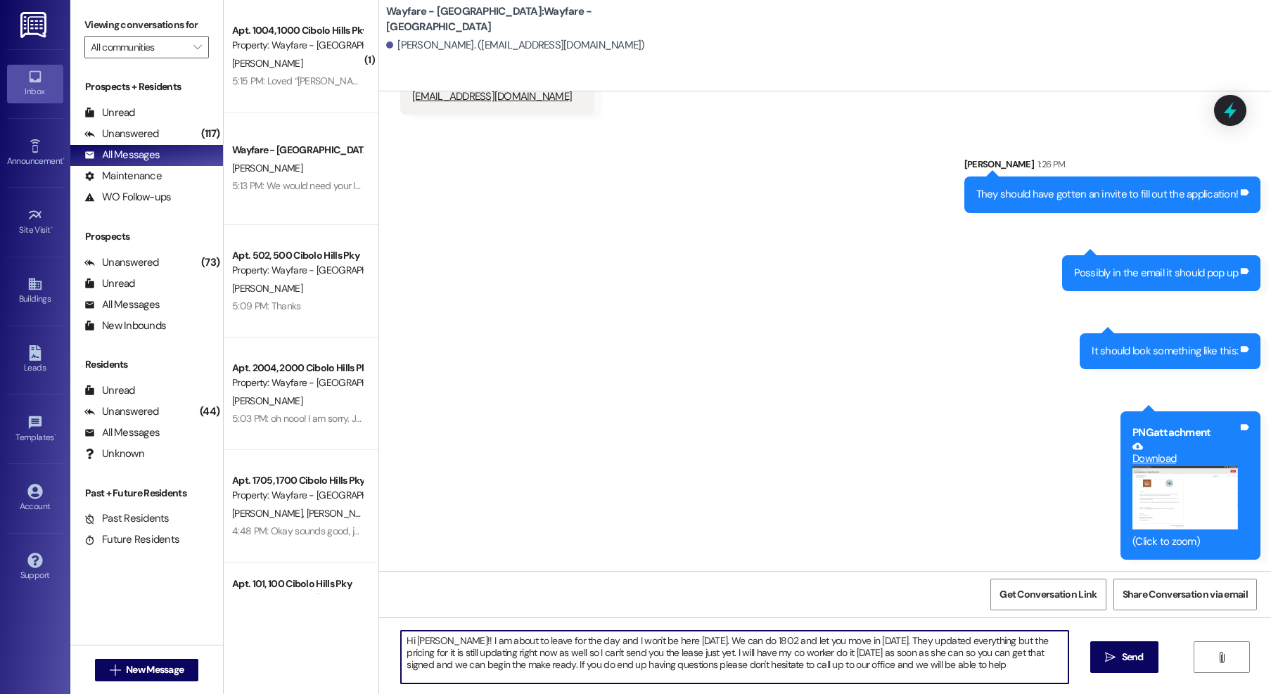
type textarea "Hi Alyssa!! I am about to leave for the day and I won't be here tomorrow. We ca…"
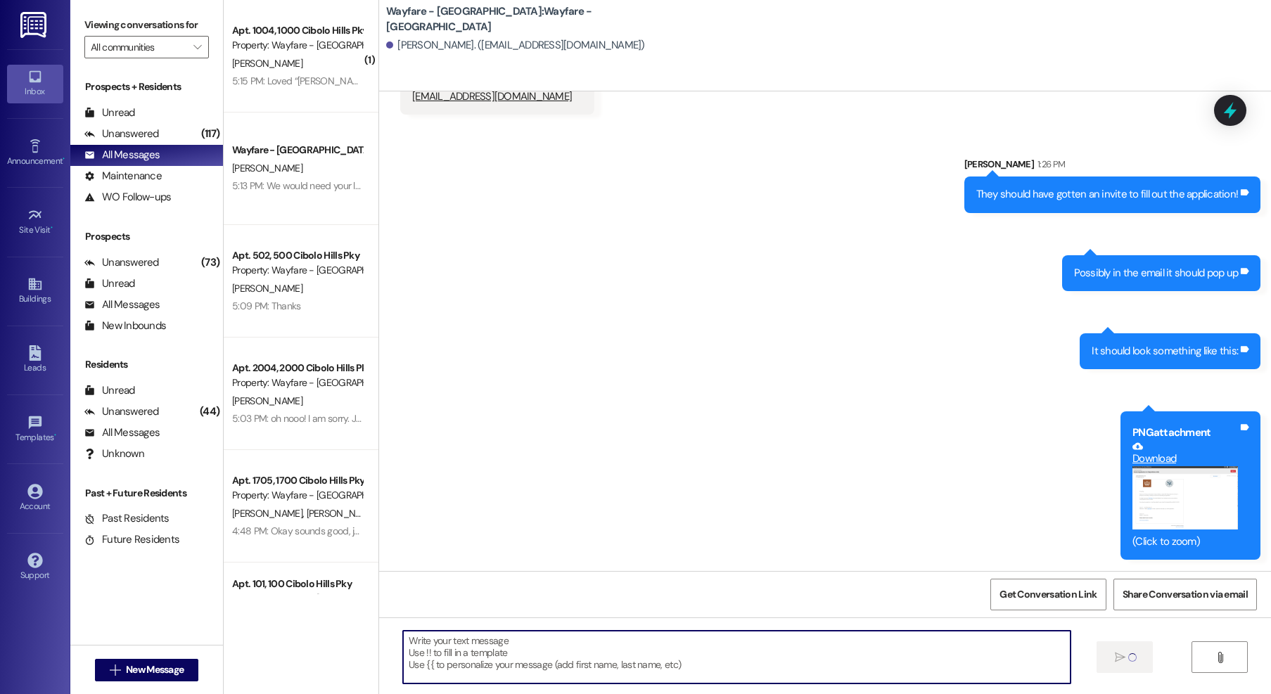
scroll to position [1430, 0]
